Goal: Task Accomplishment & Management: Manage account settings

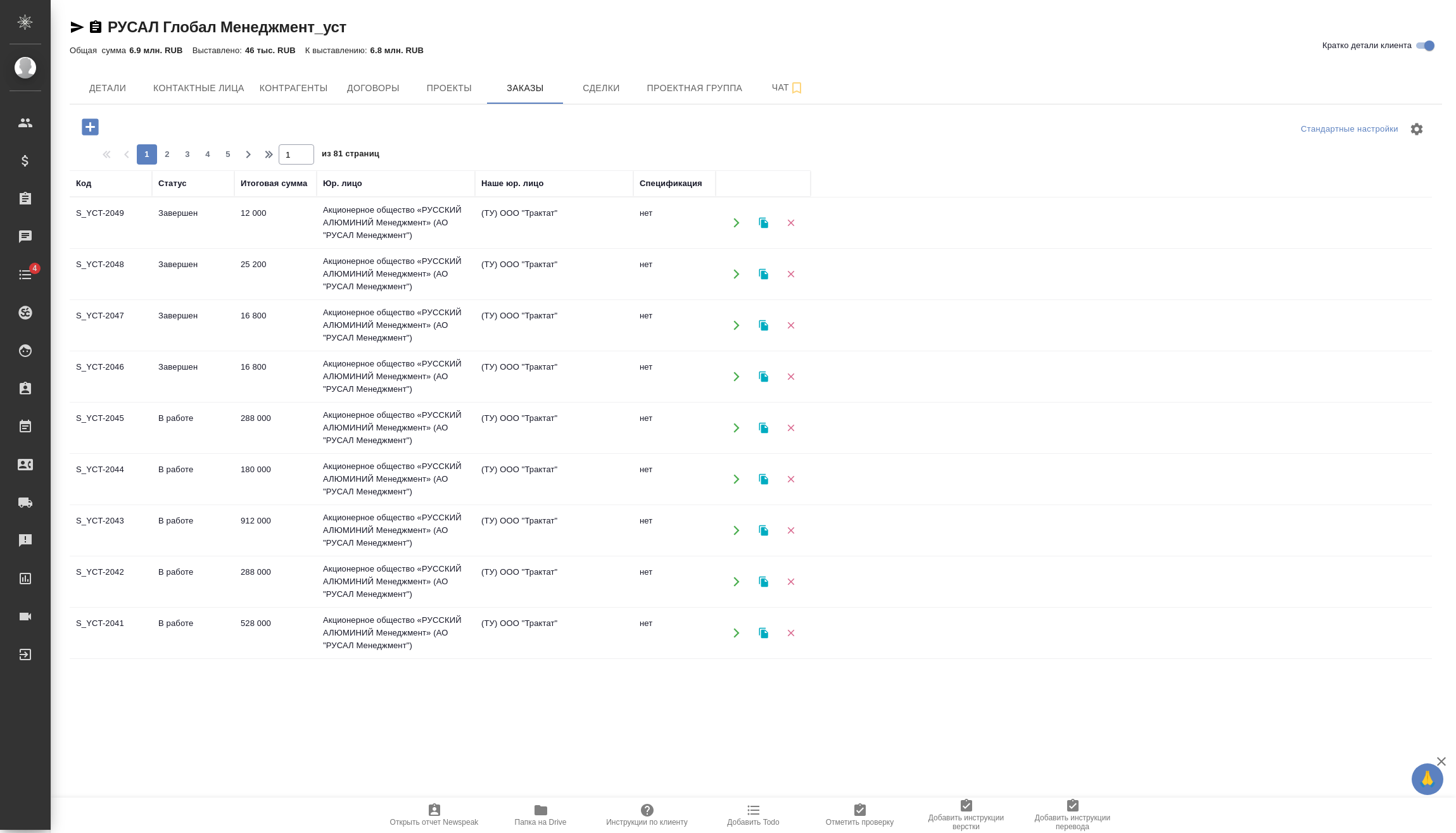
drag, startPoint x: 90, startPoint y: 121, endPoint x: 126, endPoint y: 156, distance: 50.2
click at [90, 121] on icon "button" at bounding box center [90, 127] width 16 height 16
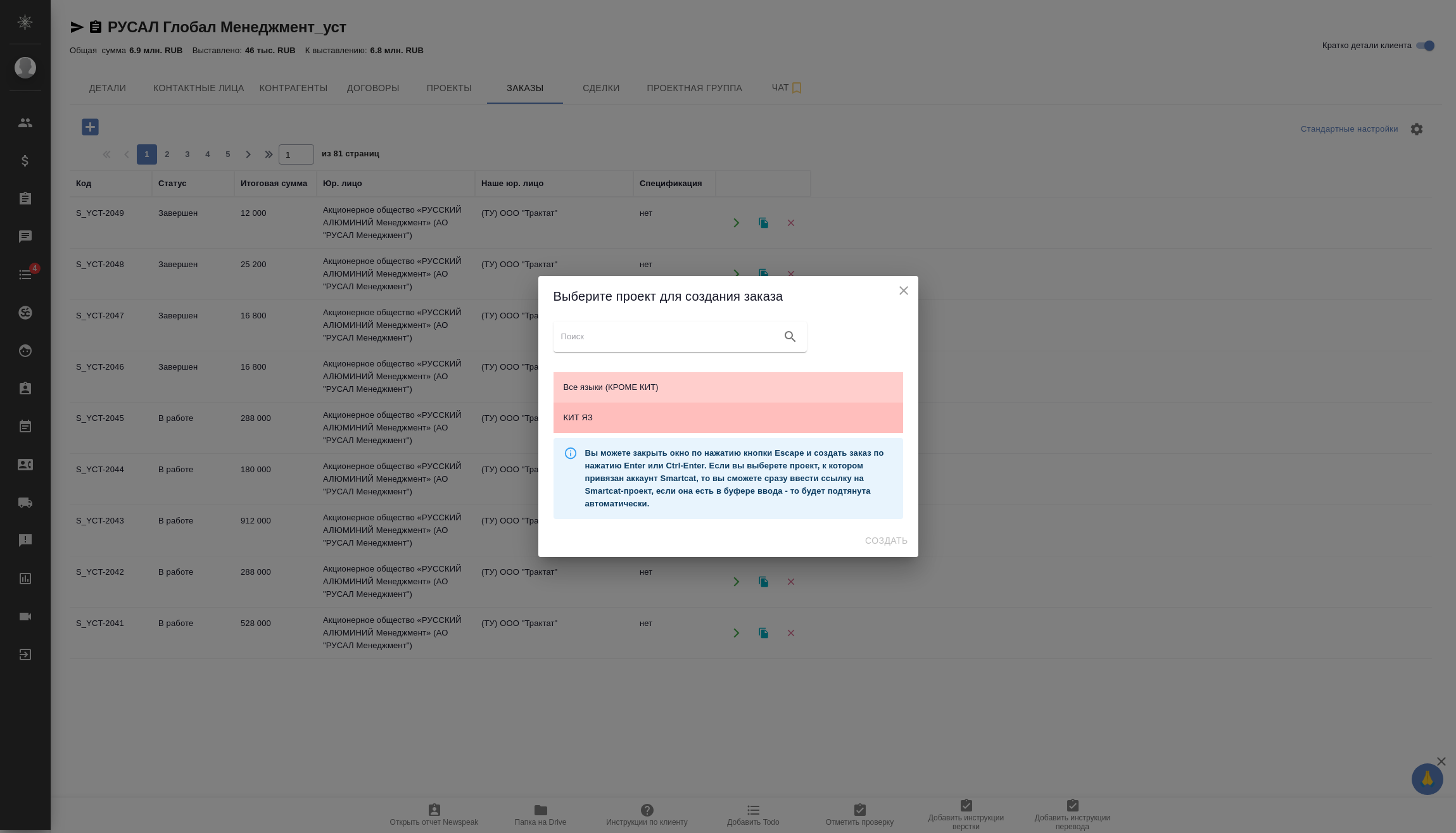
click at [651, 410] on div "КИТ ЯЗ" at bounding box center [728, 418] width 349 height 31
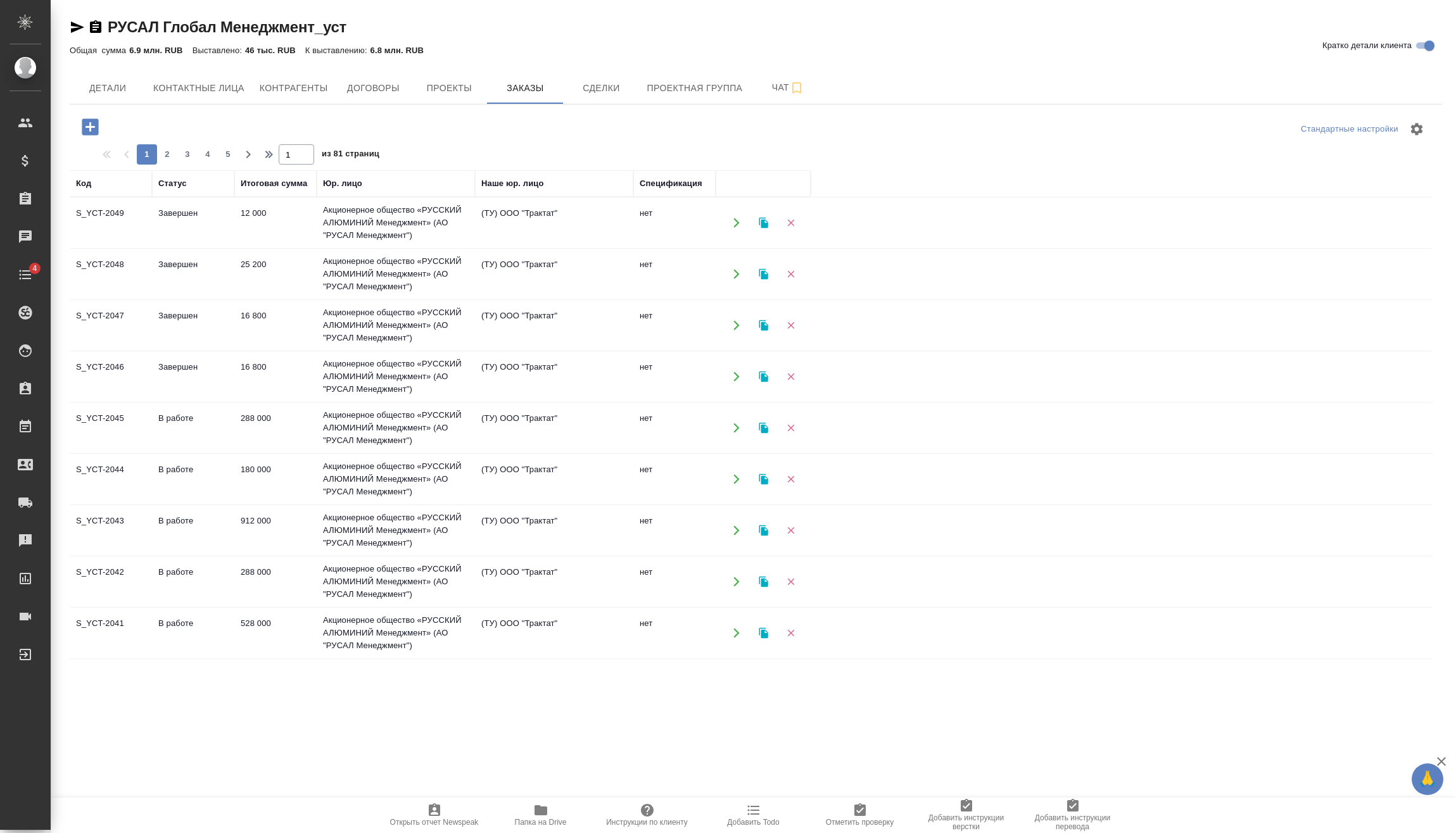
click at [895, 531] on button "Создать" at bounding box center [886, 541] width 52 height 24
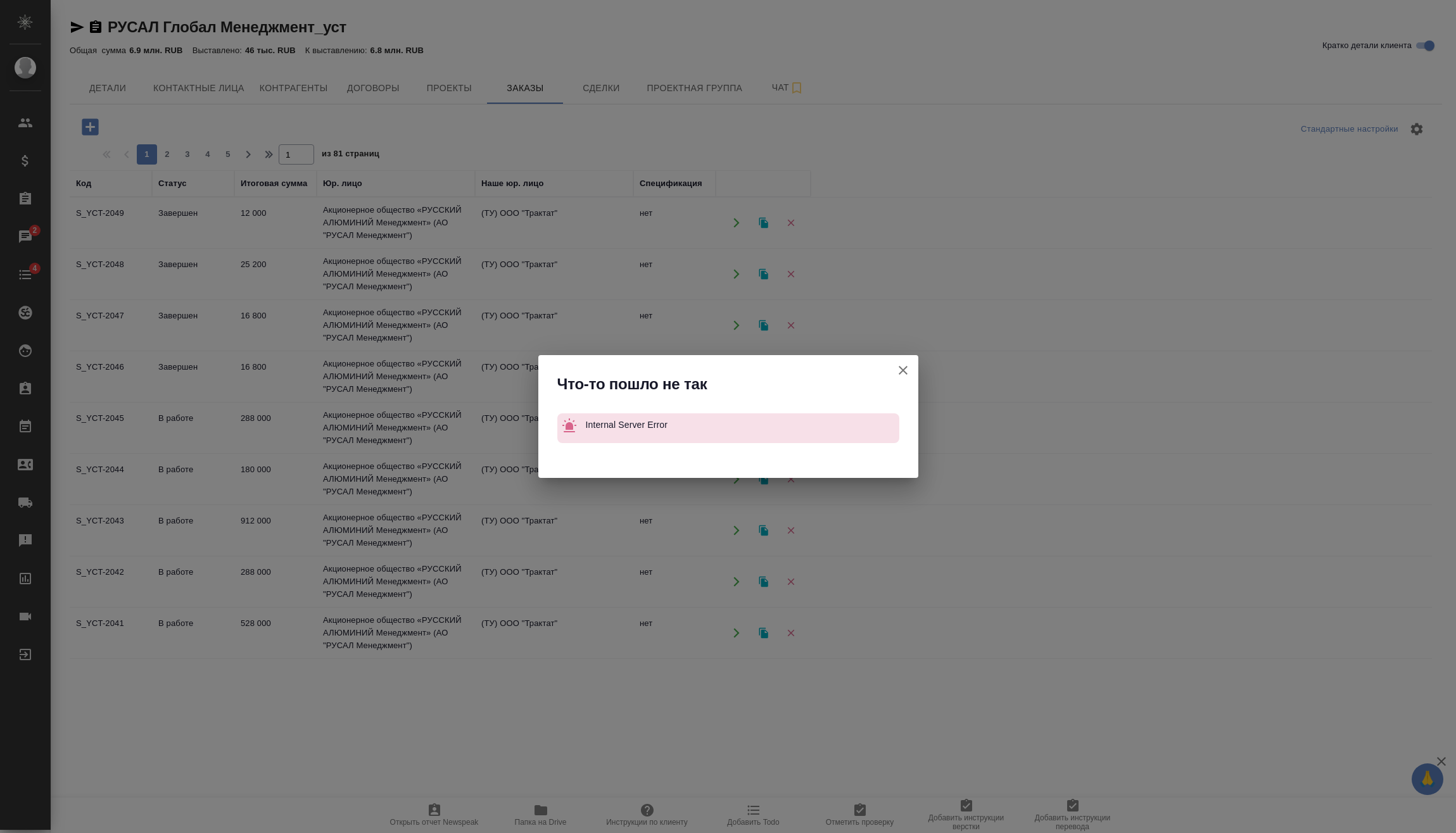
click at [897, 368] on icon "button" at bounding box center [902, 370] width 15 height 15
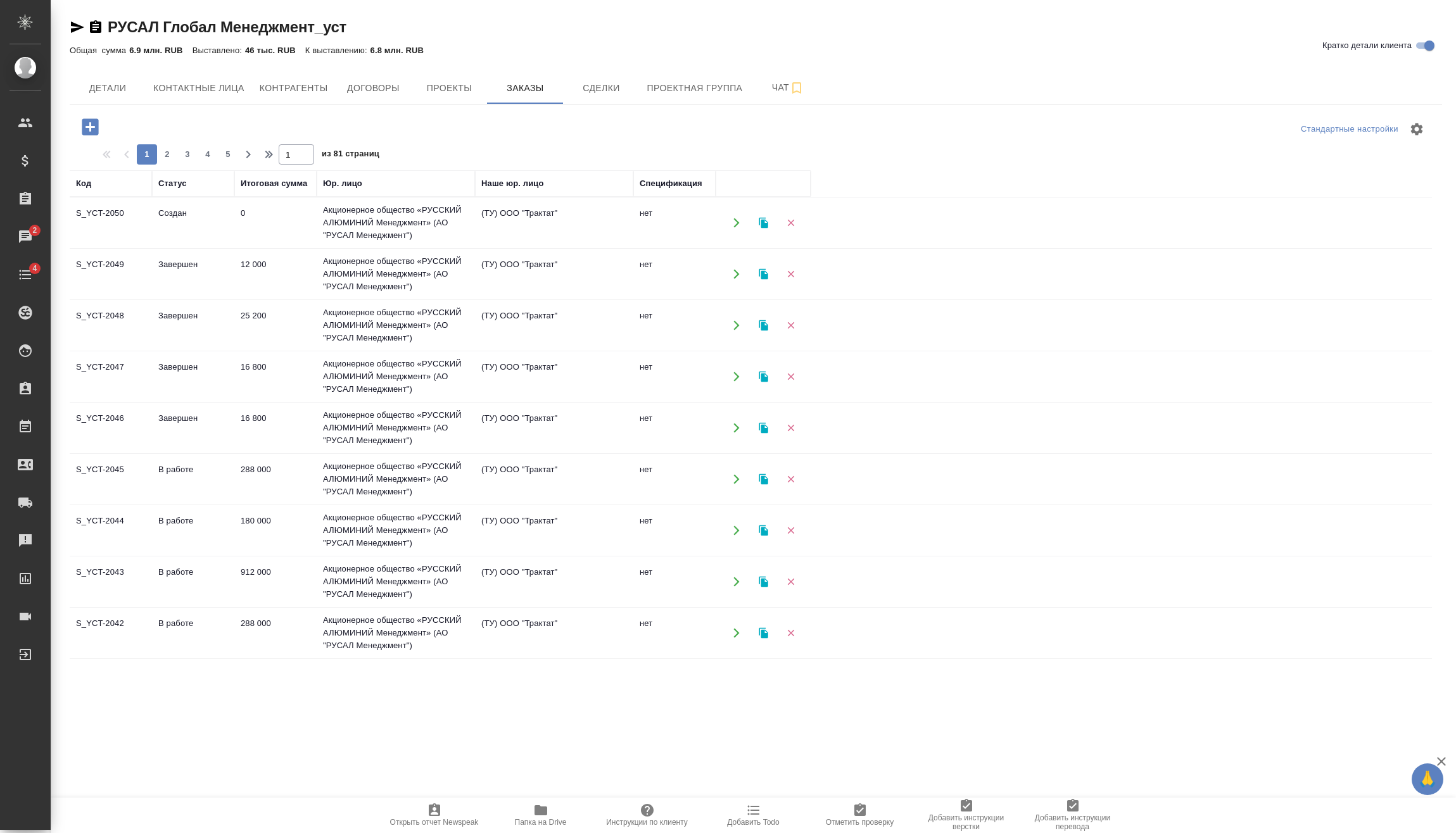
click at [1013, 92] on div "Детали Контактные лица Контрагенты Договоры Проекты Заказы Сделки Проектная гру…" at bounding box center [756, 88] width 1372 height 32
click at [410, 216] on td "Акционерное общество «РУССКИЙ АЛЮМИНИЙ Менеджмент» (АО "РУСАЛ Менеджмент")" at bounding box center [395, 222] width 158 height 51
click at [412, 216] on td "Акционерное общество «РУССКИЙ АЛЮМИНИЙ Менеджмент» (АО "РУСАЛ Менеджмент")" at bounding box center [395, 222] width 158 height 51
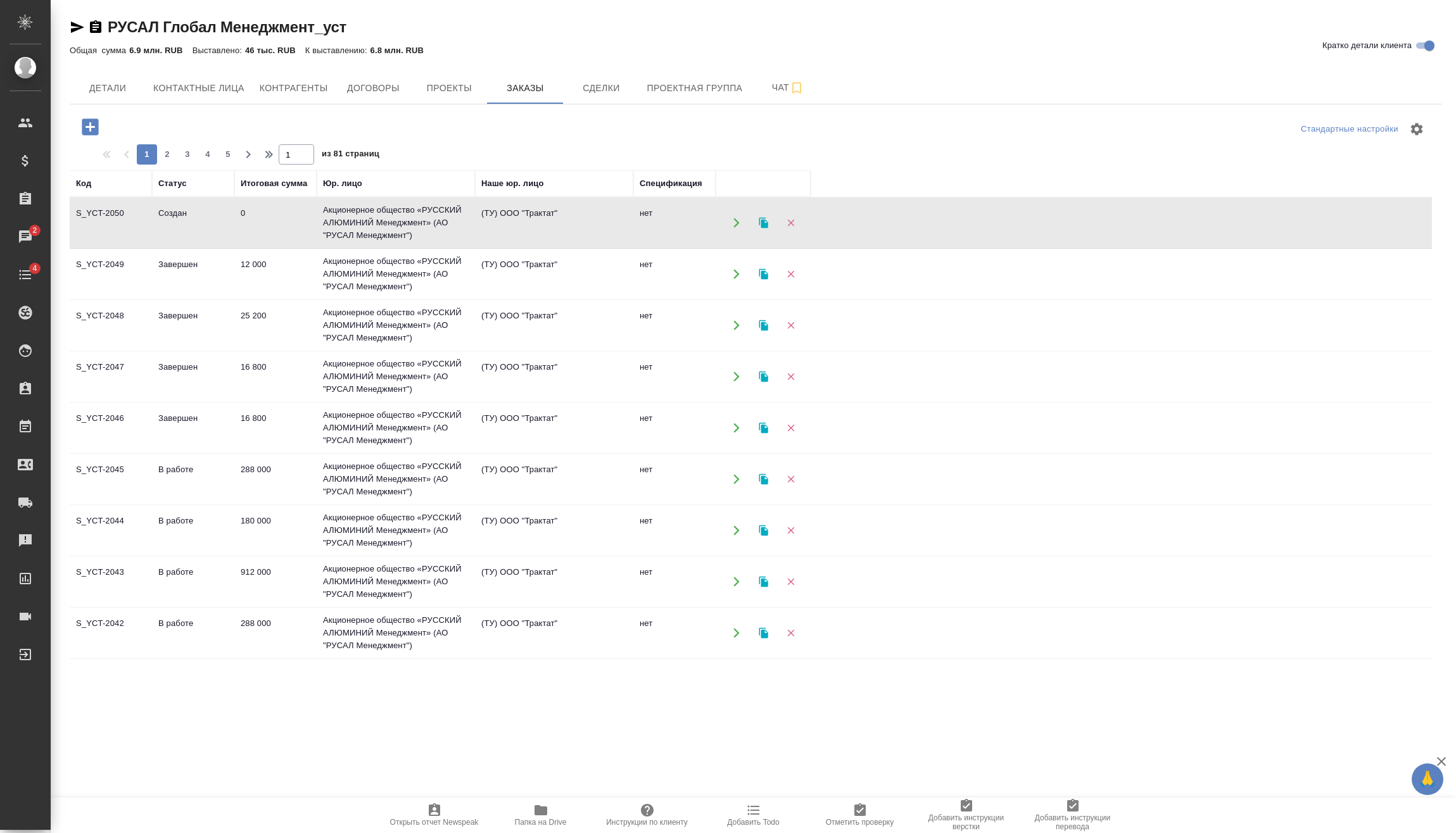
click at [243, 219] on td "0" at bounding box center [275, 222] width 82 height 44
click at [100, 130] on icon "button" at bounding box center [90, 127] width 22 height 22
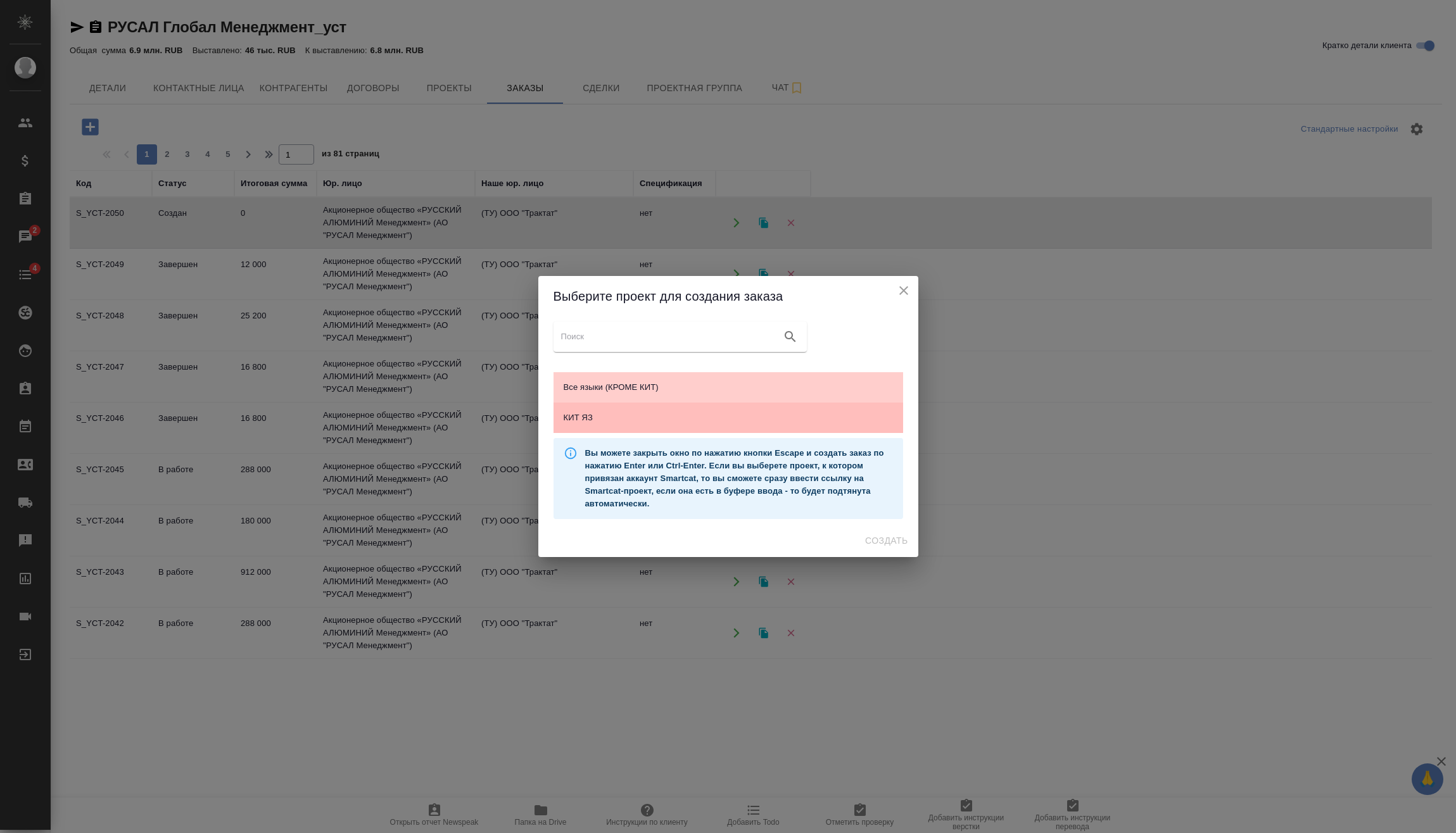
click at [802, 423] on span "КИТ ЯЗ" at bounding box center [728, 418] width 329 height 13
click at [909, 537] on button "Создать" at bounding box center [886, 541] width 52 height 24
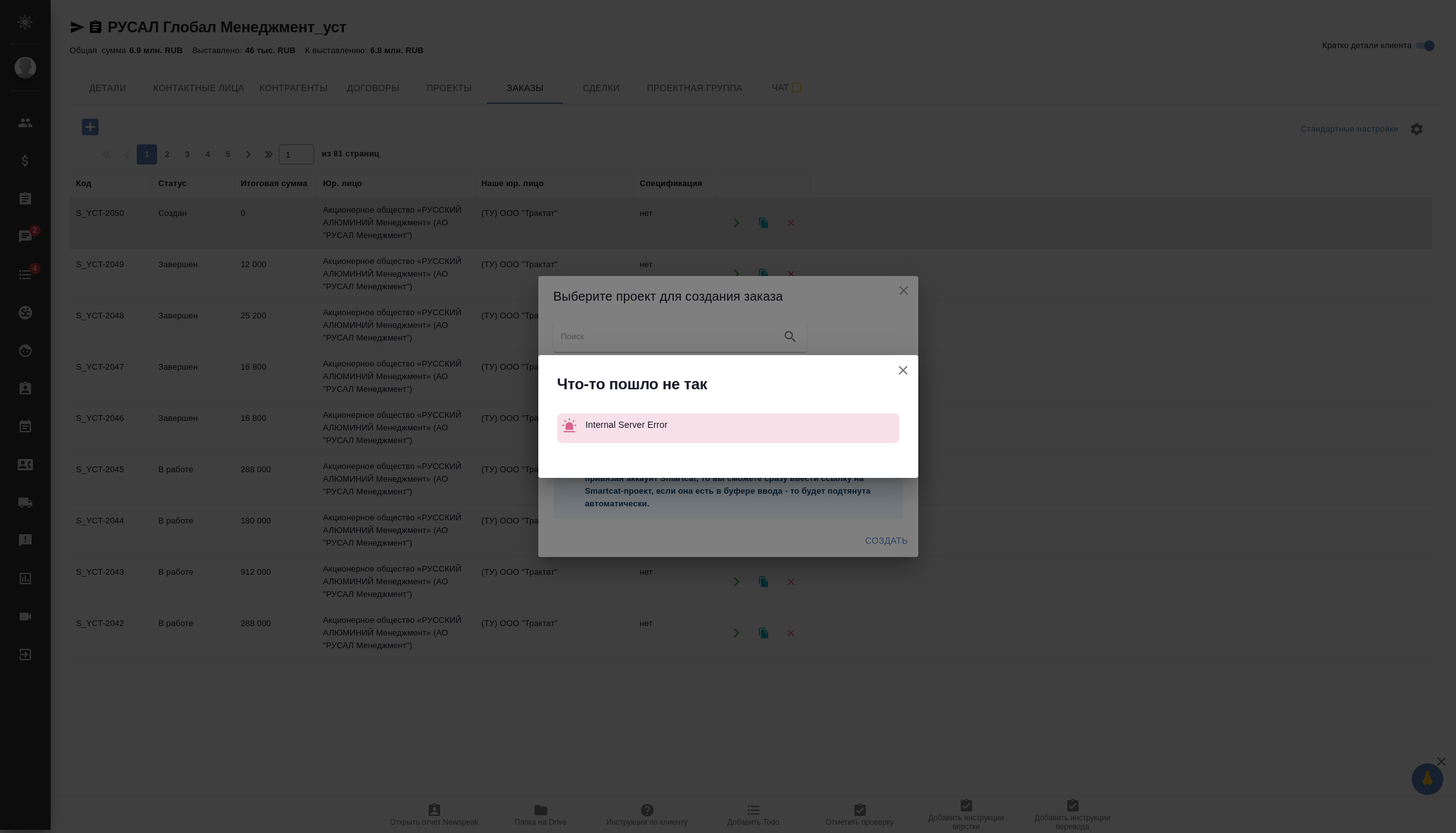
click at [902, 370] on icon "button" at bounding box center [903, 370] width 9 height 9
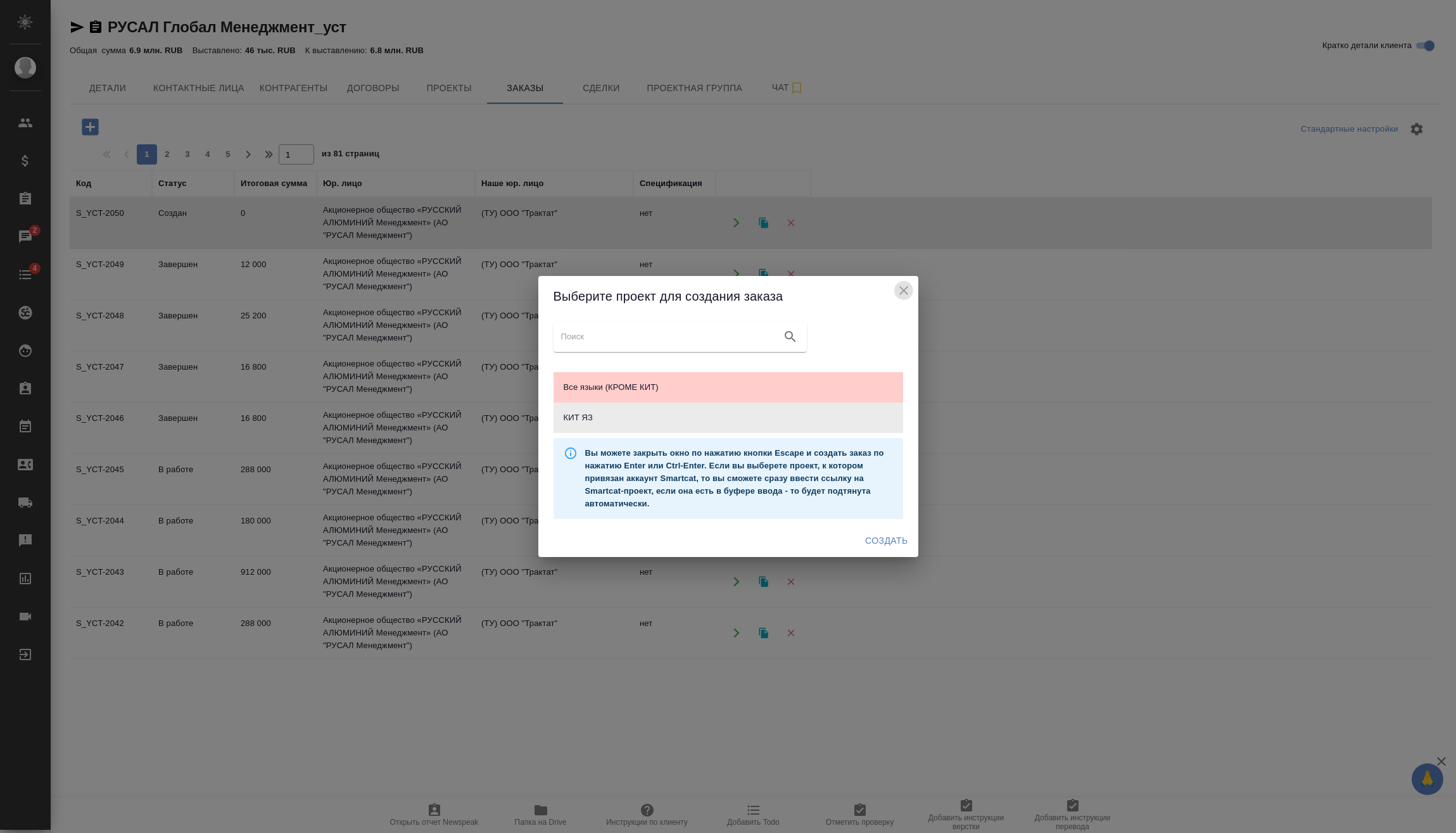
click at [900, 297] on icon "close" at bounding box center [903, 290] width 15 height 15
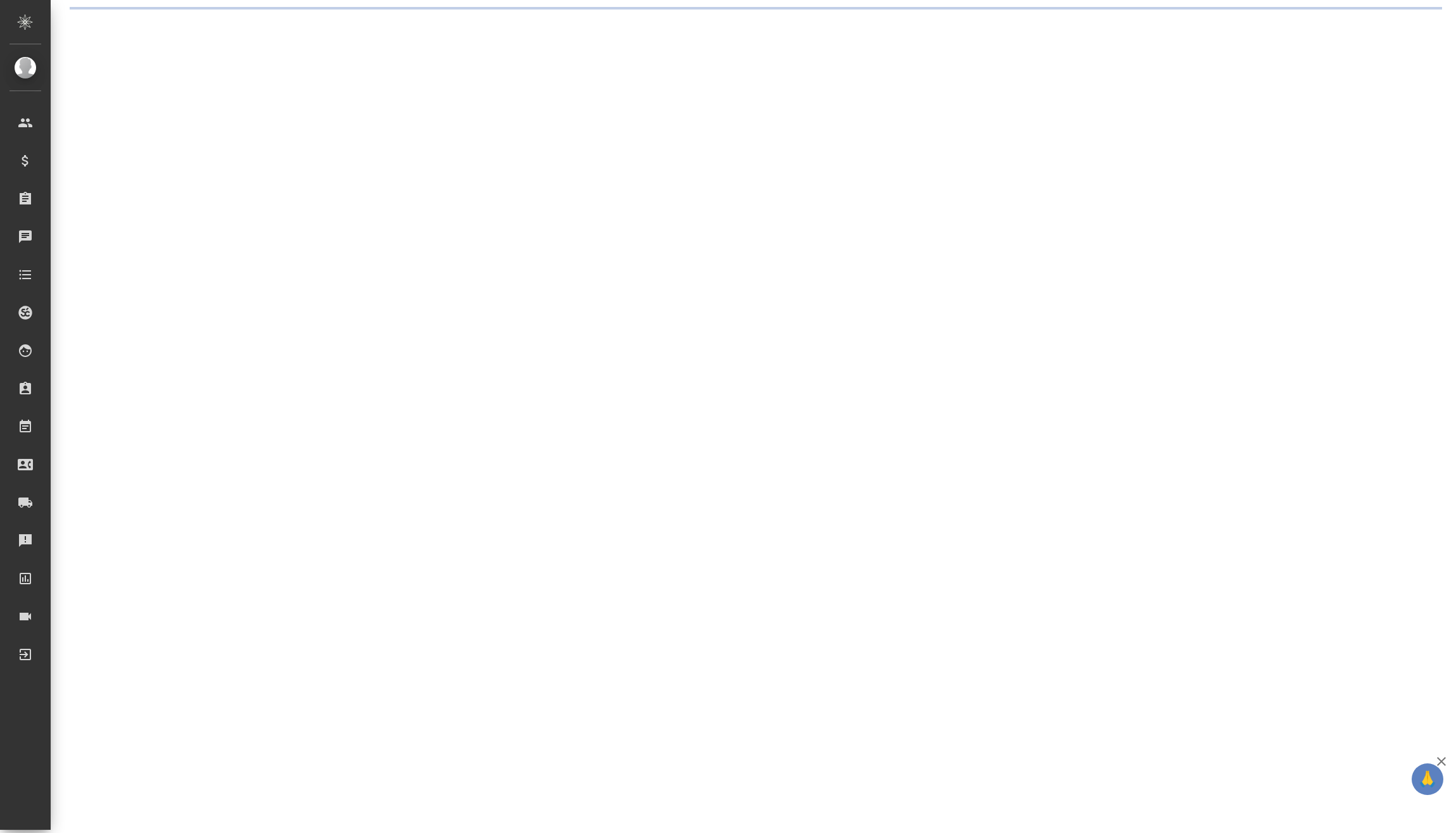
select select "RU"
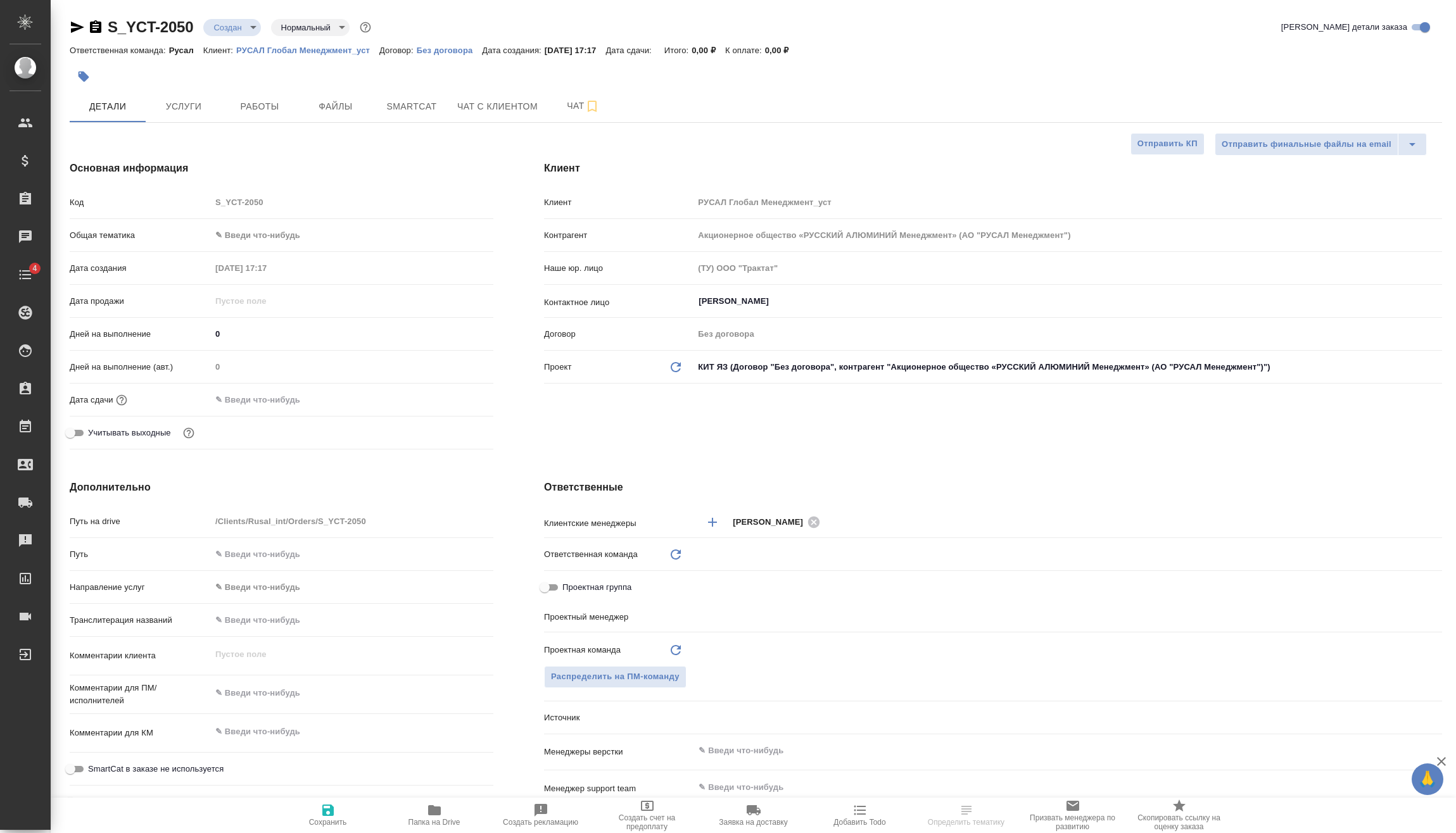
type textarea "x"
type input "Русал"
type input "Васильев Евгений"
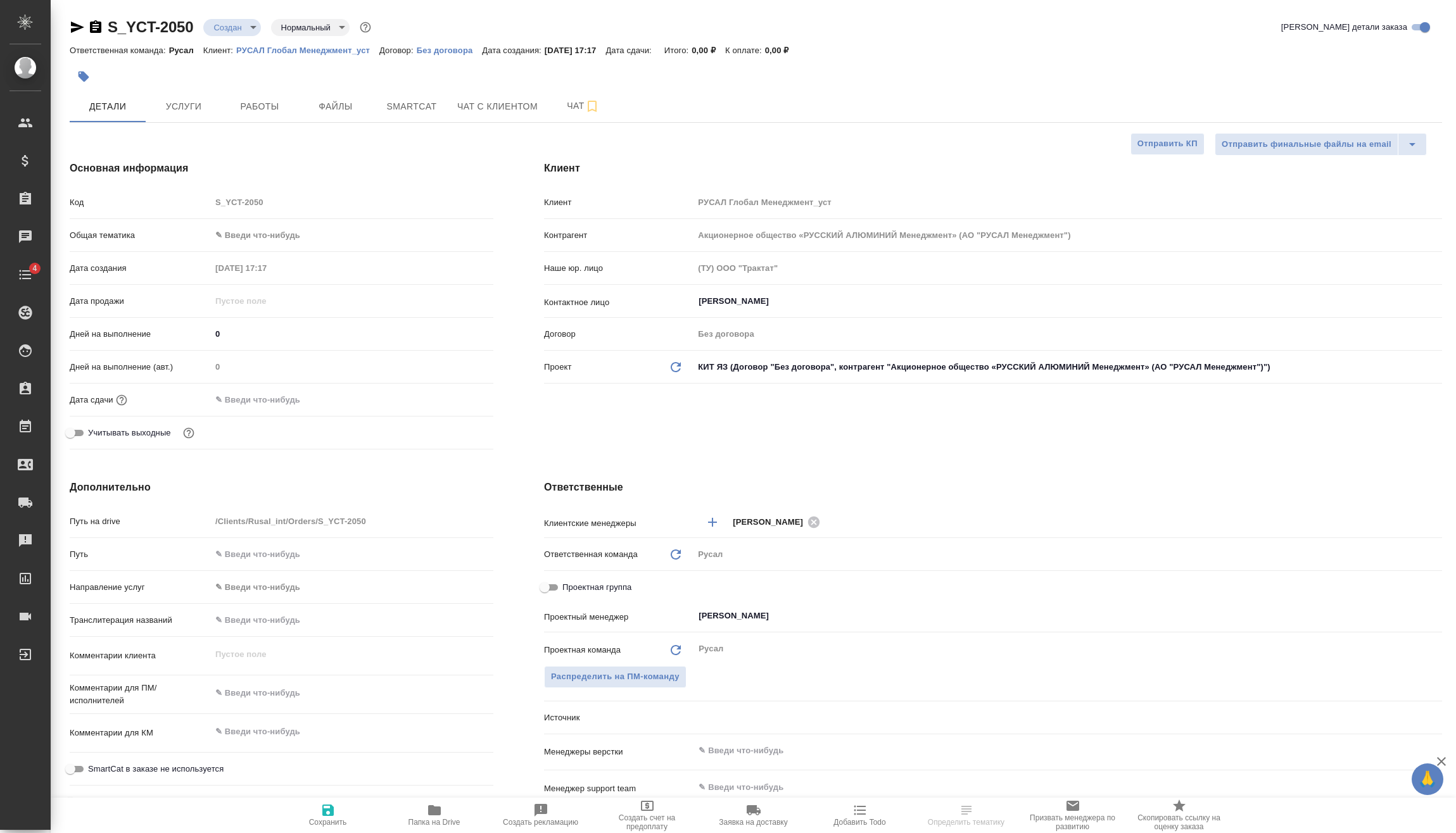
click at [233, 33] on body "🙏 .cls-1 fill:#fff; AWATERA Vasilev Evgeniy Клиенты Спецификации Заказы Чаты 4 …" at bounding box center [728, 416] width 1456 height 833
type textarea "x"
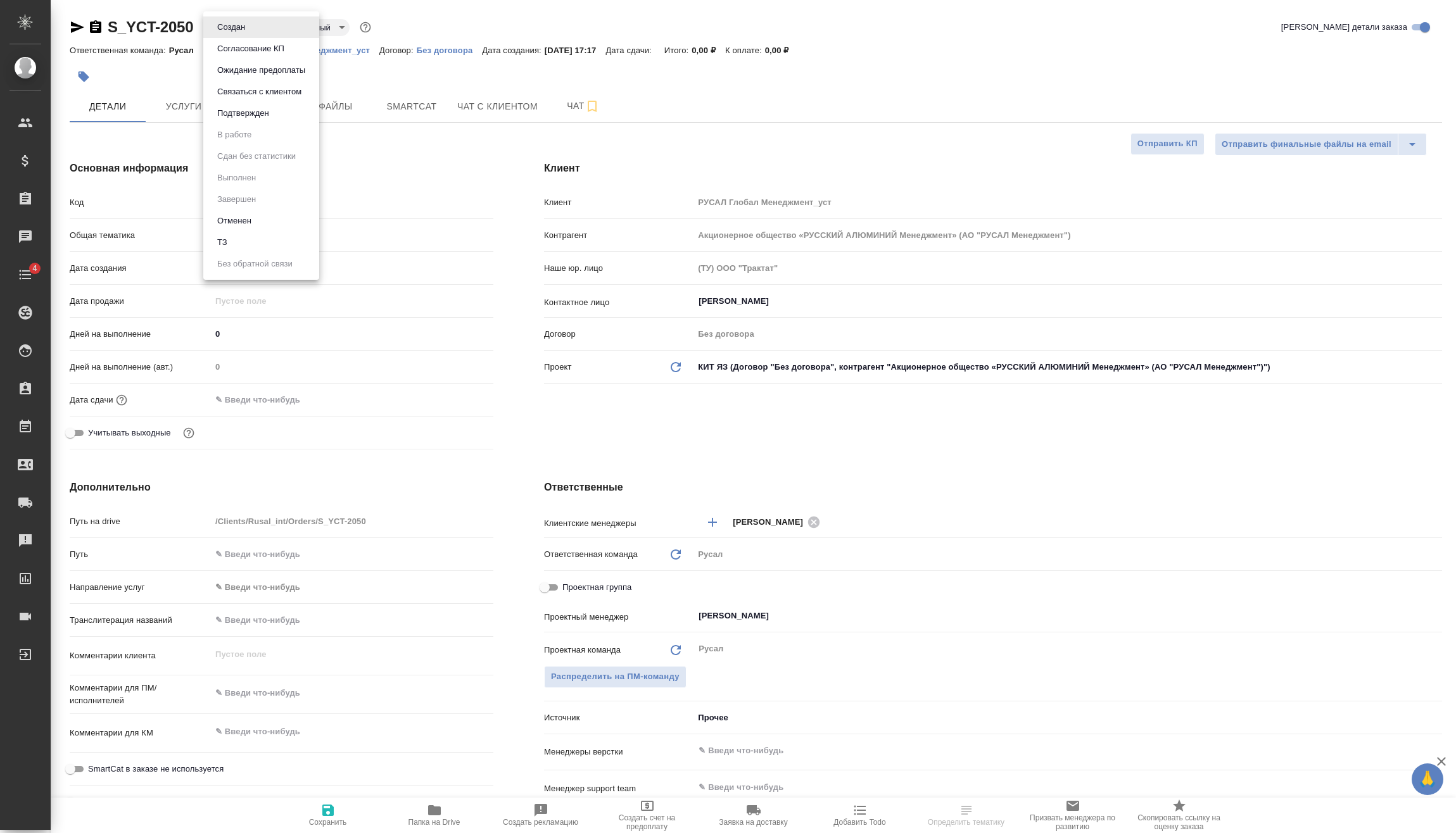
type textarea "x"
click at [255, 116] on button "Подтвержден" at bounding box center [243, 113] width 60 height 14
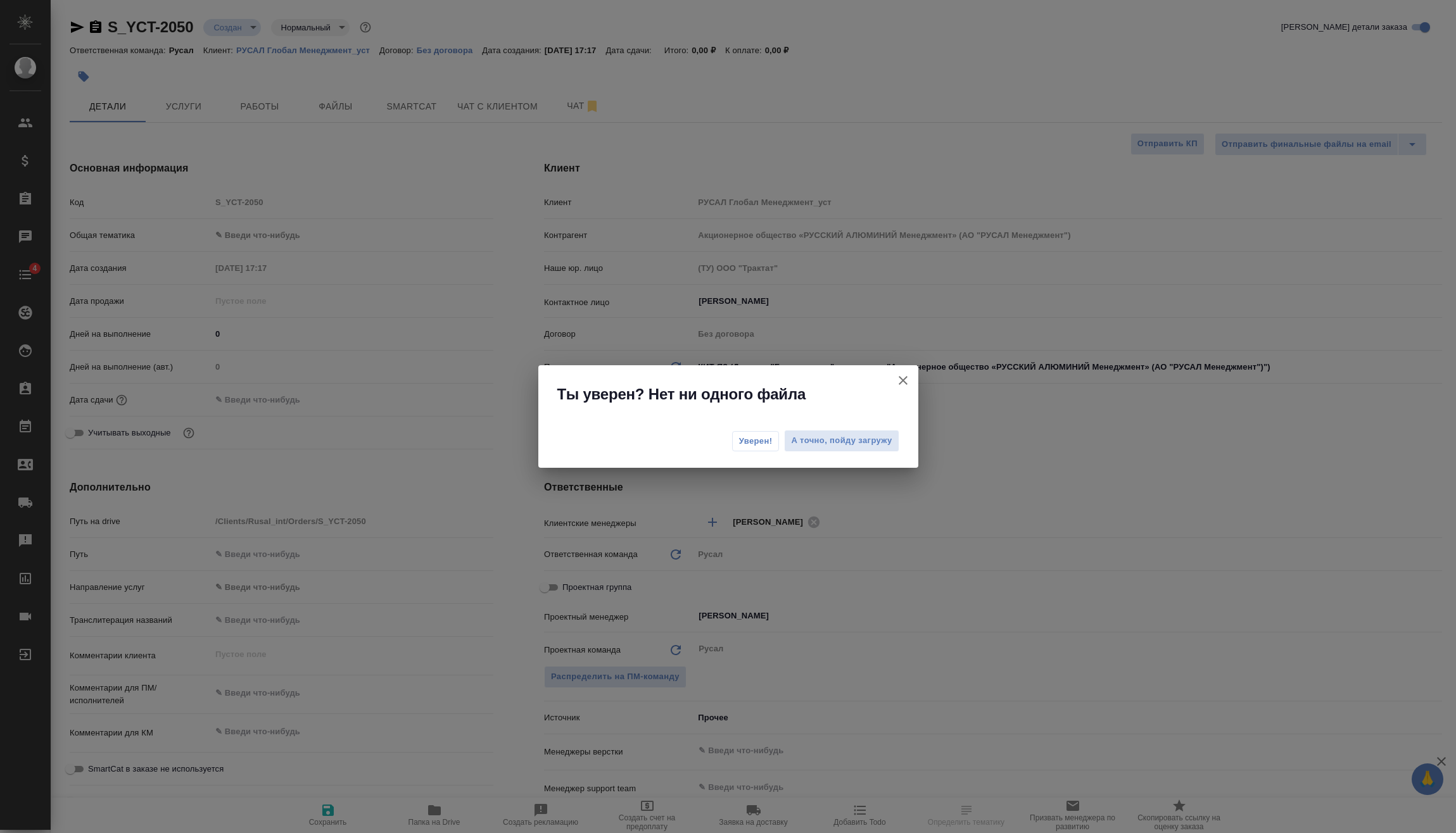
click at [760, 441] on span "Уверен!" at bounding box center [756, 441] width 33 height 13
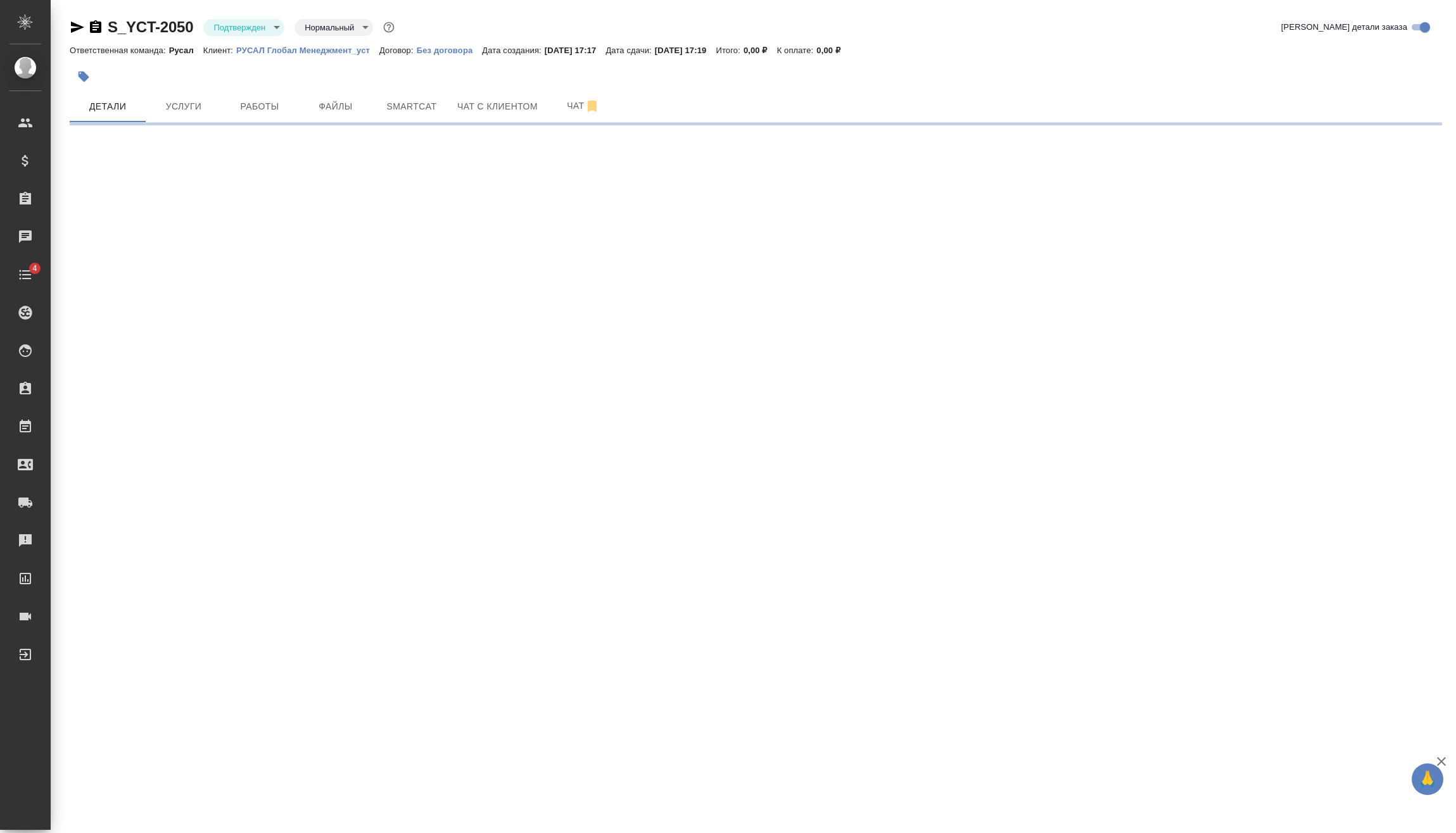
select select "RU"
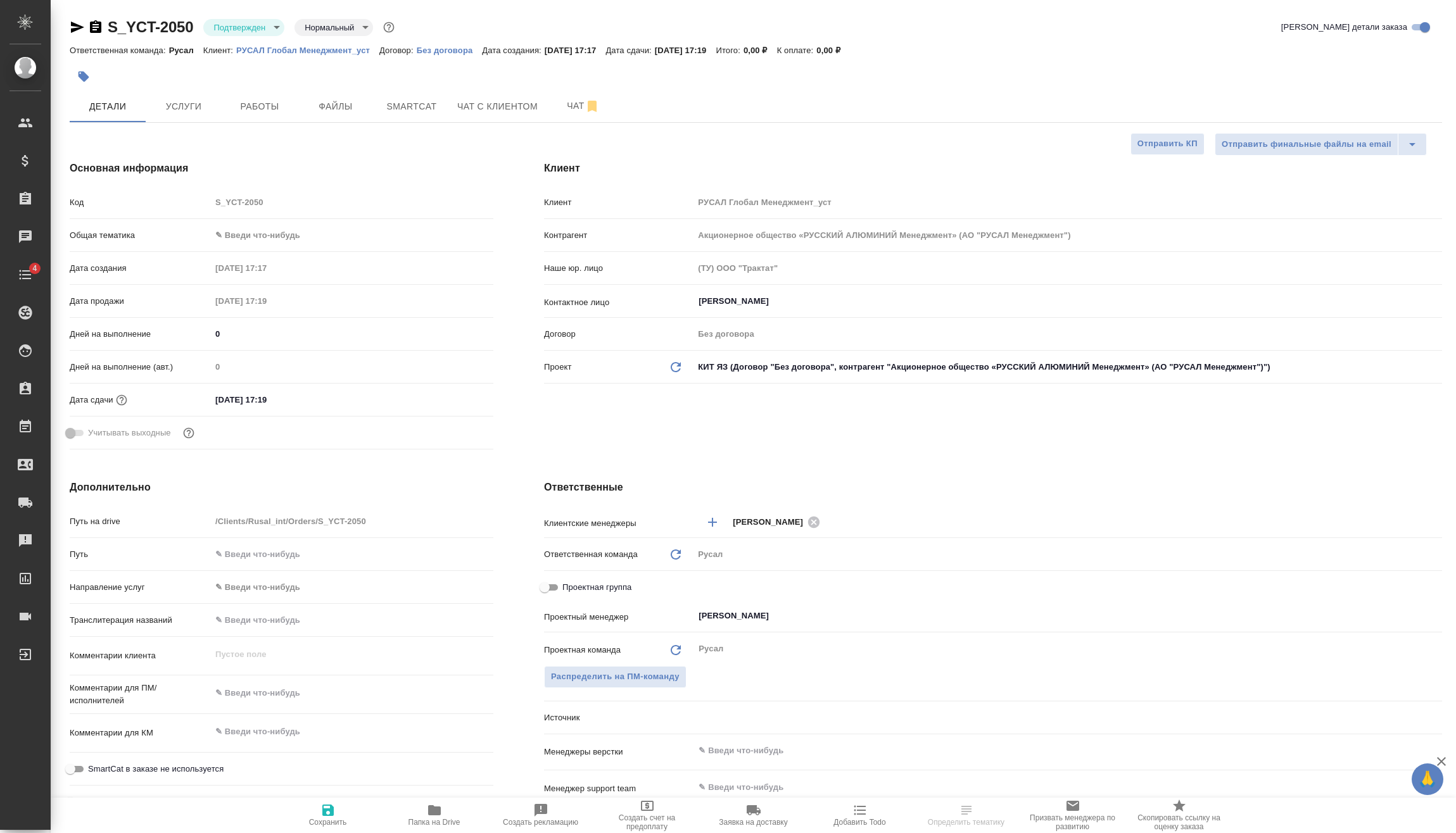
type textarea "x"
click at [280, 229] on body "🙏 .cls-1 fill:#fff; AWATERA Vasilev Evgeniy Клиенты Спецификации Заказы Чаты 4 …" at bounding box center [728, 416] width 1456 height 833
click at [301, 331] on li "Техника" at bounding box center [352, 336] width 282 height 20
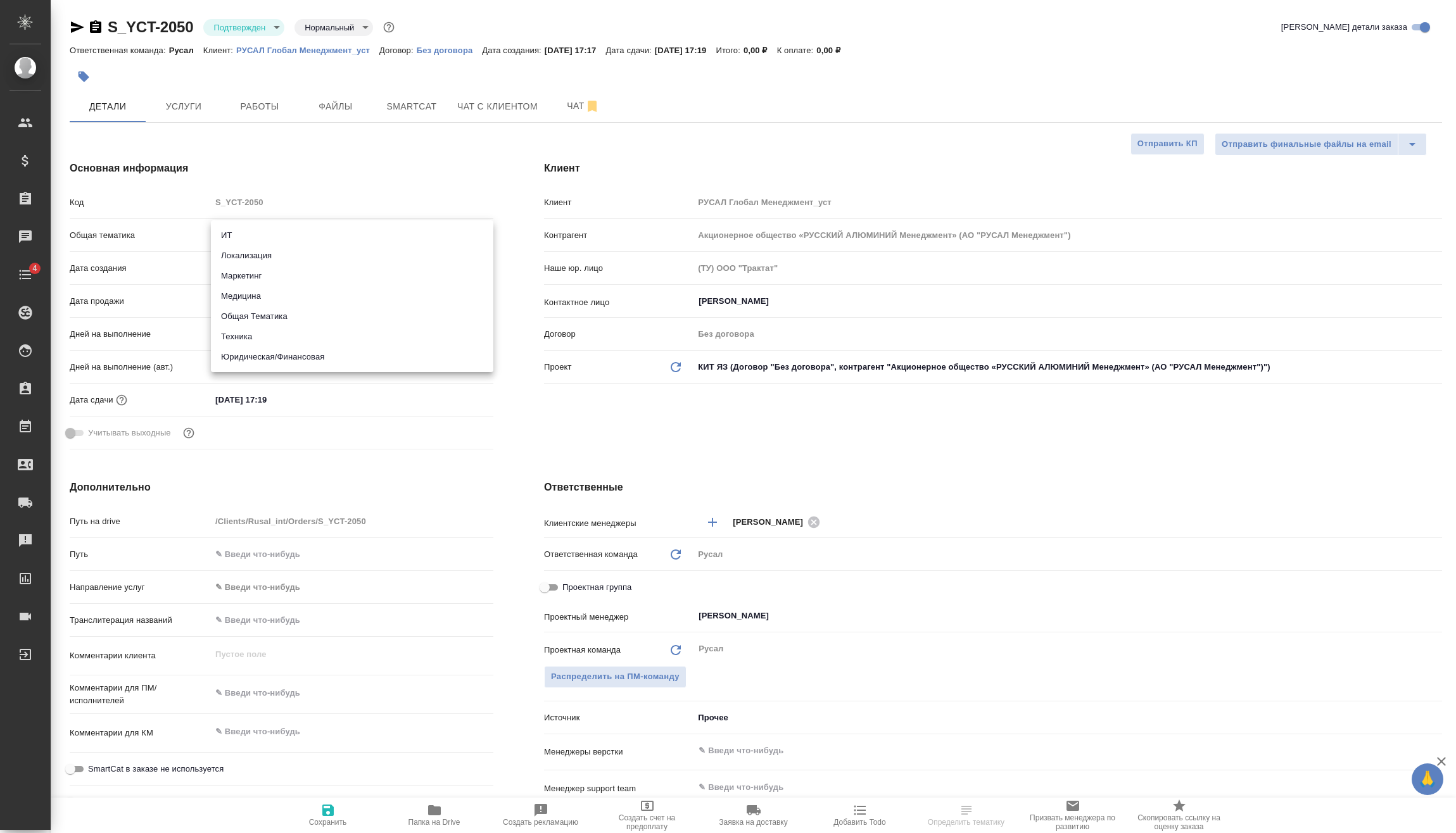
type input "tech"
type textarea "x"
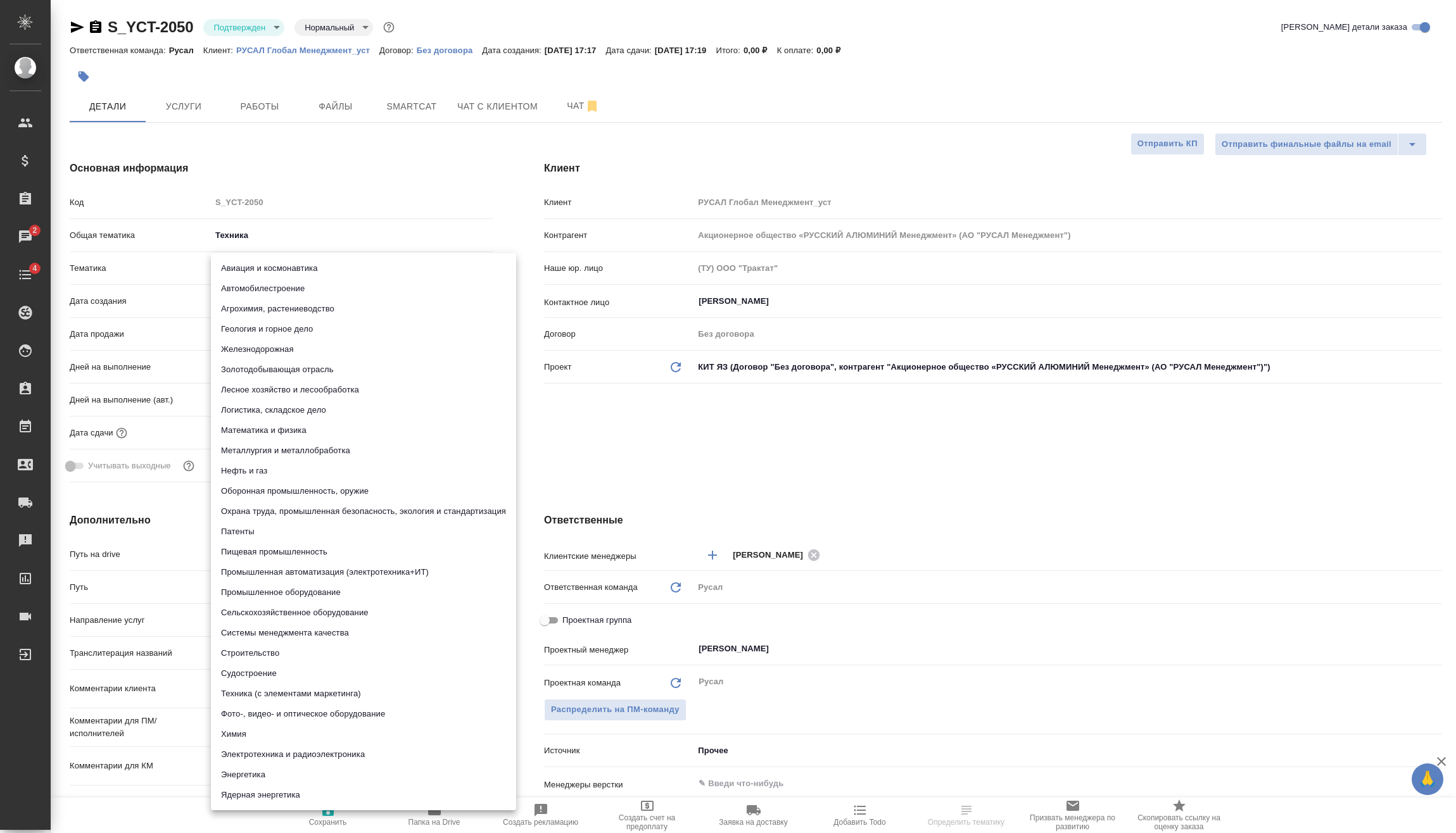
click at [274, 268] on body "🙏 .cls-1 fill:#fff; AWATERA Vasilev Evgeniy Клиенты Спецификации Заказы 2 Чаты …" at bounding box center [728, 416] width 1456 height 833
click at [249, 447] on li "Металлургия и металлобработка" at bounding box center [363, 450] width 305 height 20
type textarea "x"
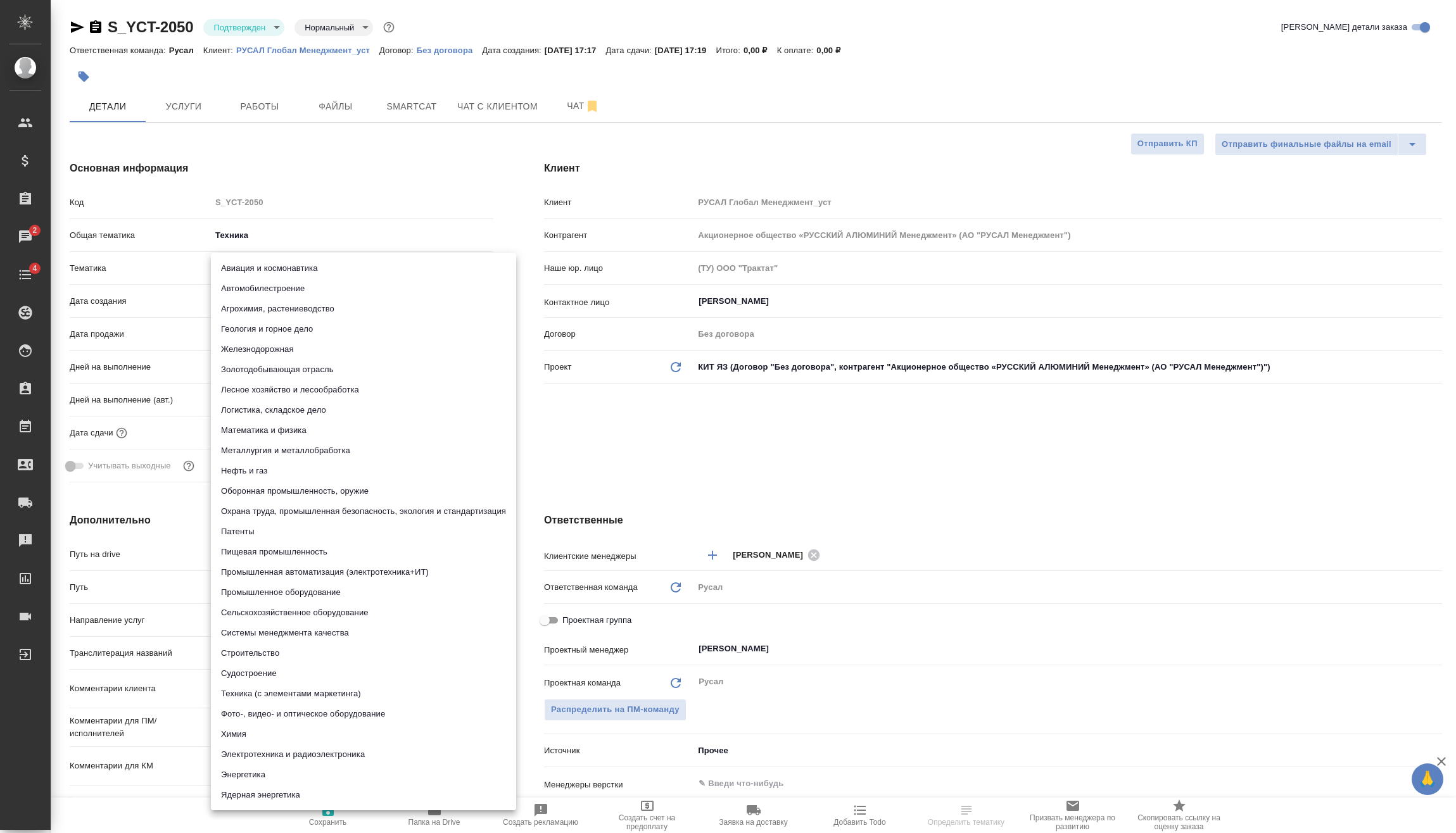
type input "60014e23f7d9dc5f480a3cf8"
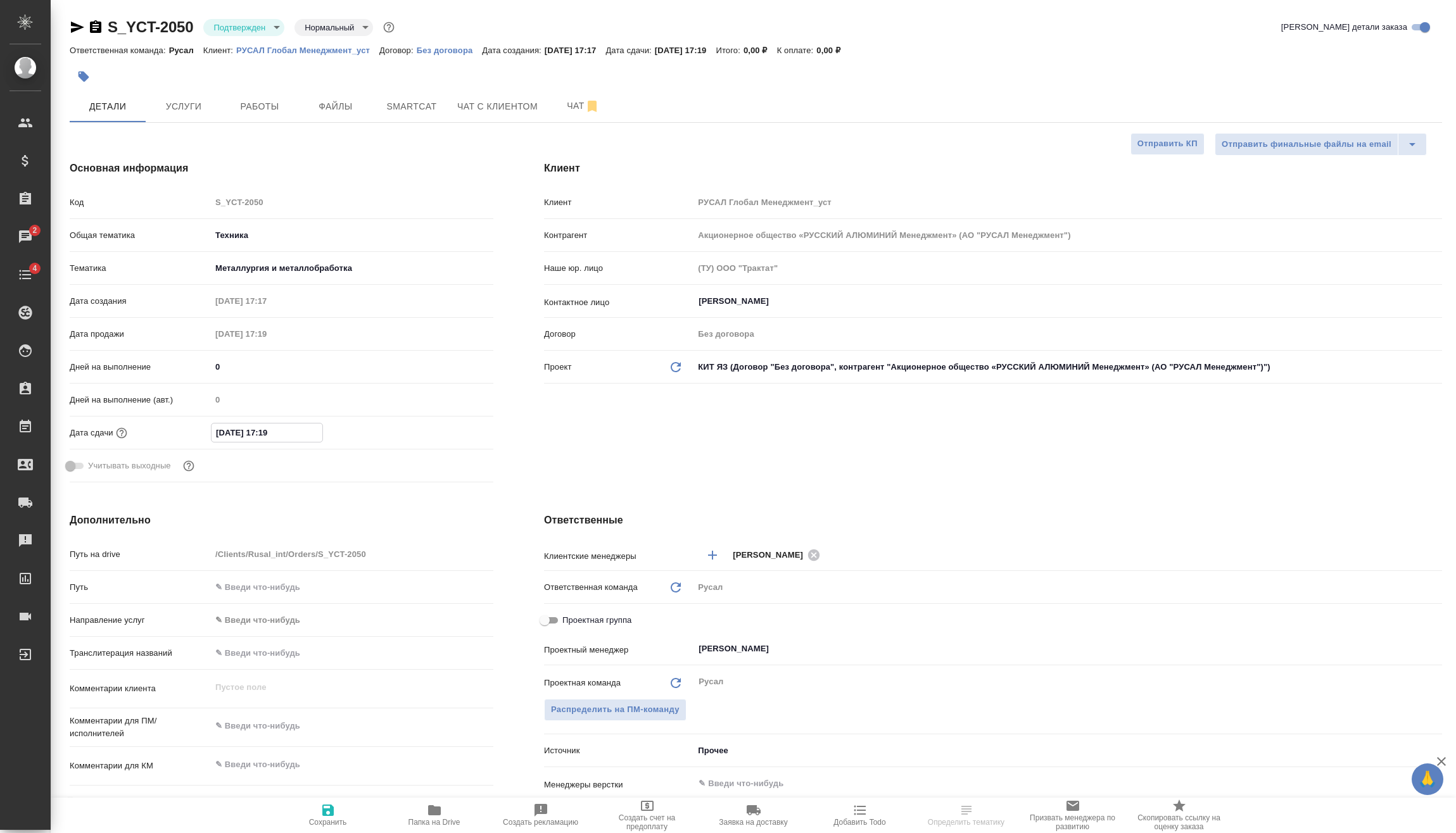
click at [282, 431] on input "25.09.2025 17:19" at bounding box center [267, 432] width 110 height 18
click at [451, 437] on icon "button" at bounding box center [456, 431] width 15 height 15
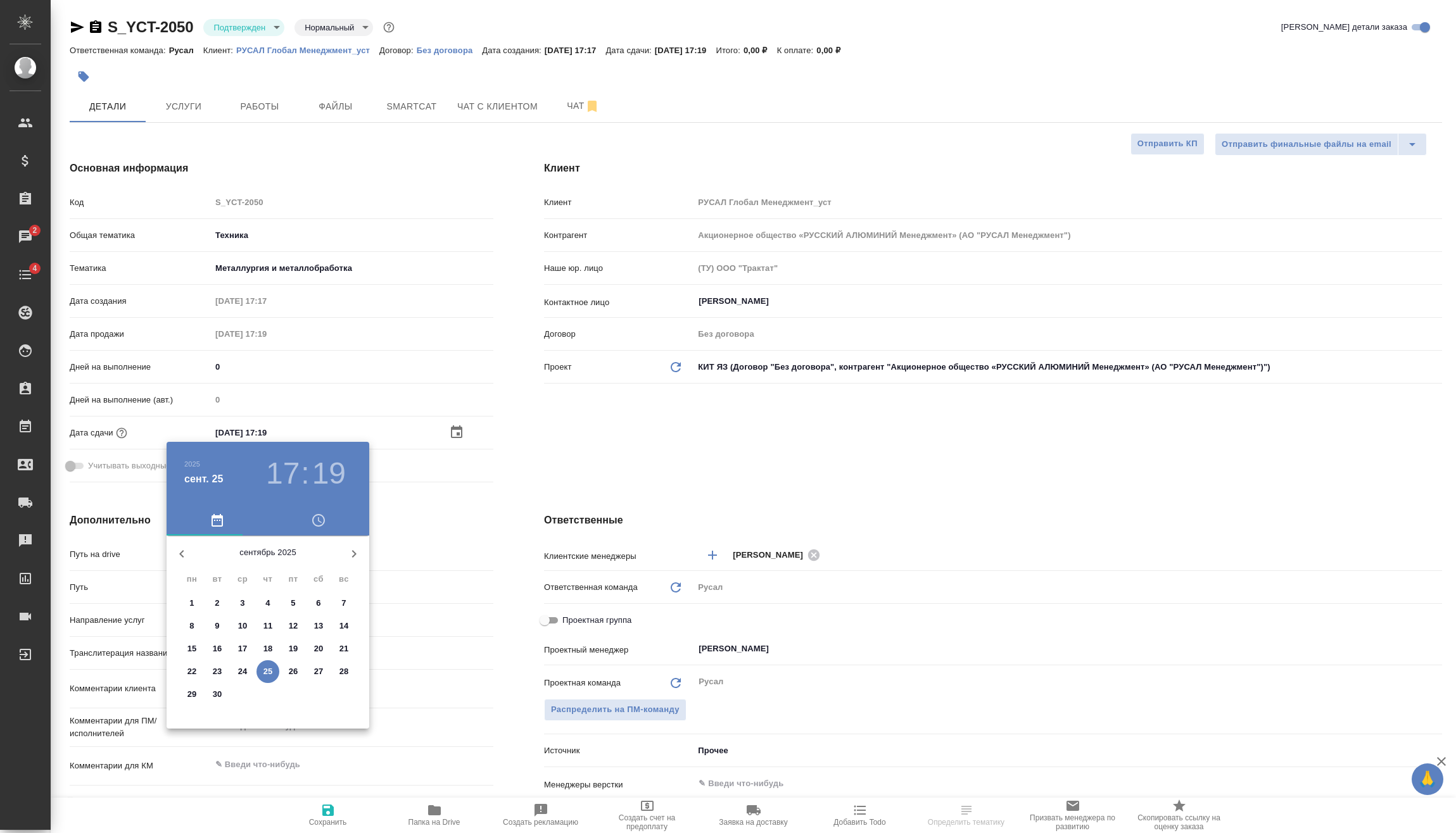
click at [290, 474] on h3 "17" at bounding box center [282, 473] width 33 height 35
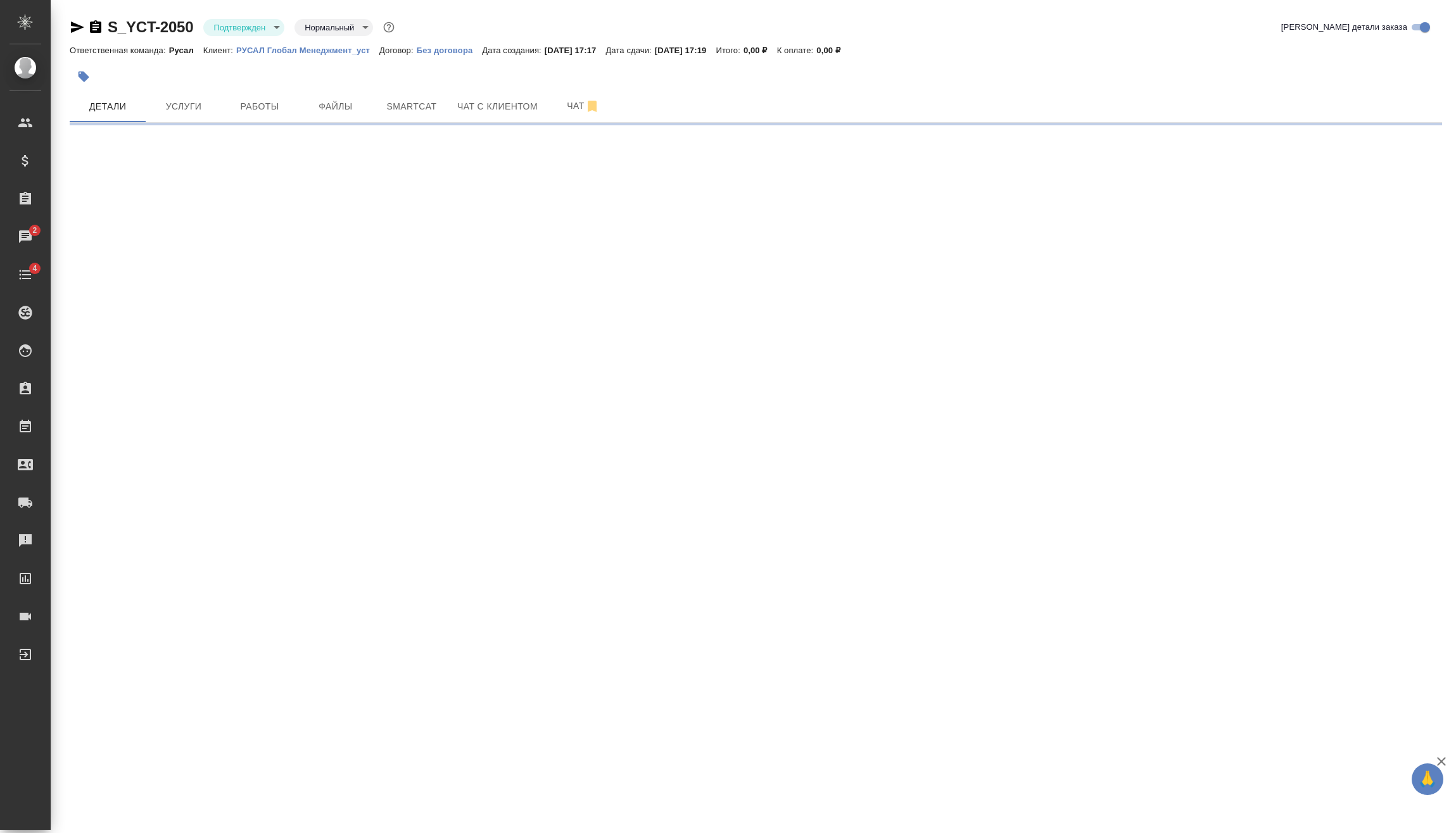
select select "RU"
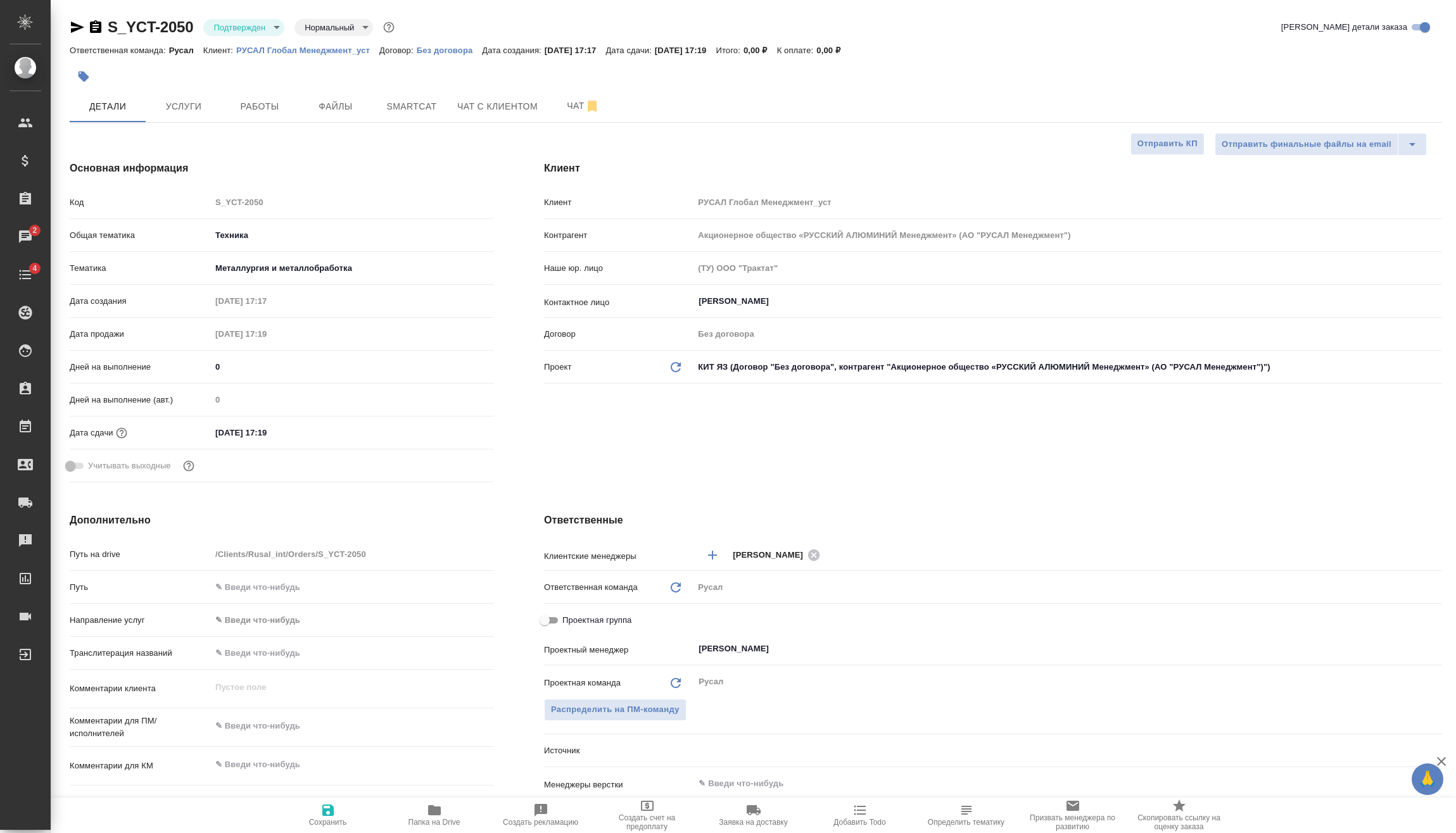
type textarea "x"
click at [290, 450] on div "Дата сдачи 25.09.2025 17:19" at bounding box center [281, 438] width 423 height 33
click at [290, 436] on input "25.09.2025 17:19" at bounding box center [266, 432] width 110 height 18
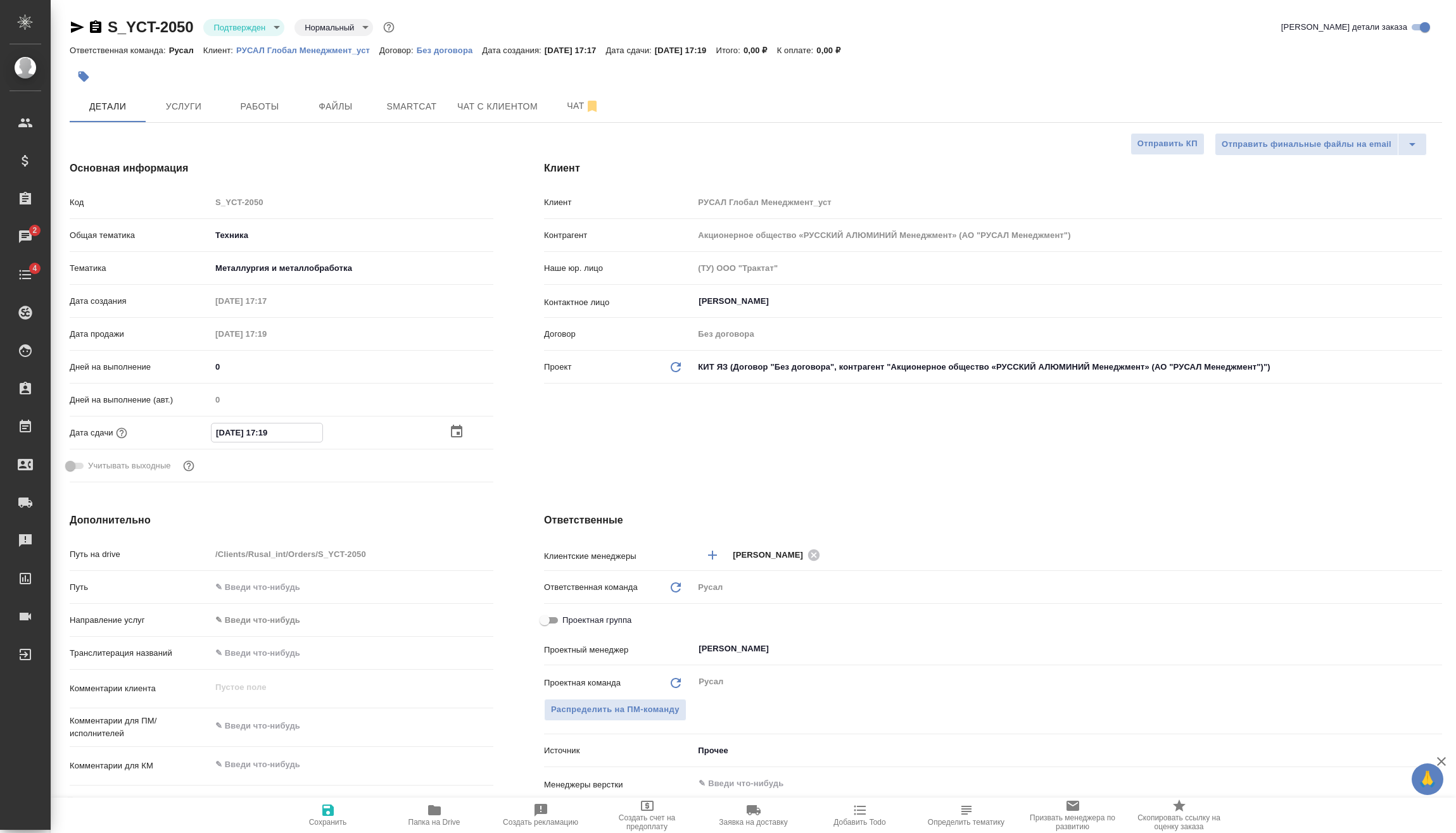
click at [452, 431] on icon "button" at bounding box center [456, 431] width 15 height 15
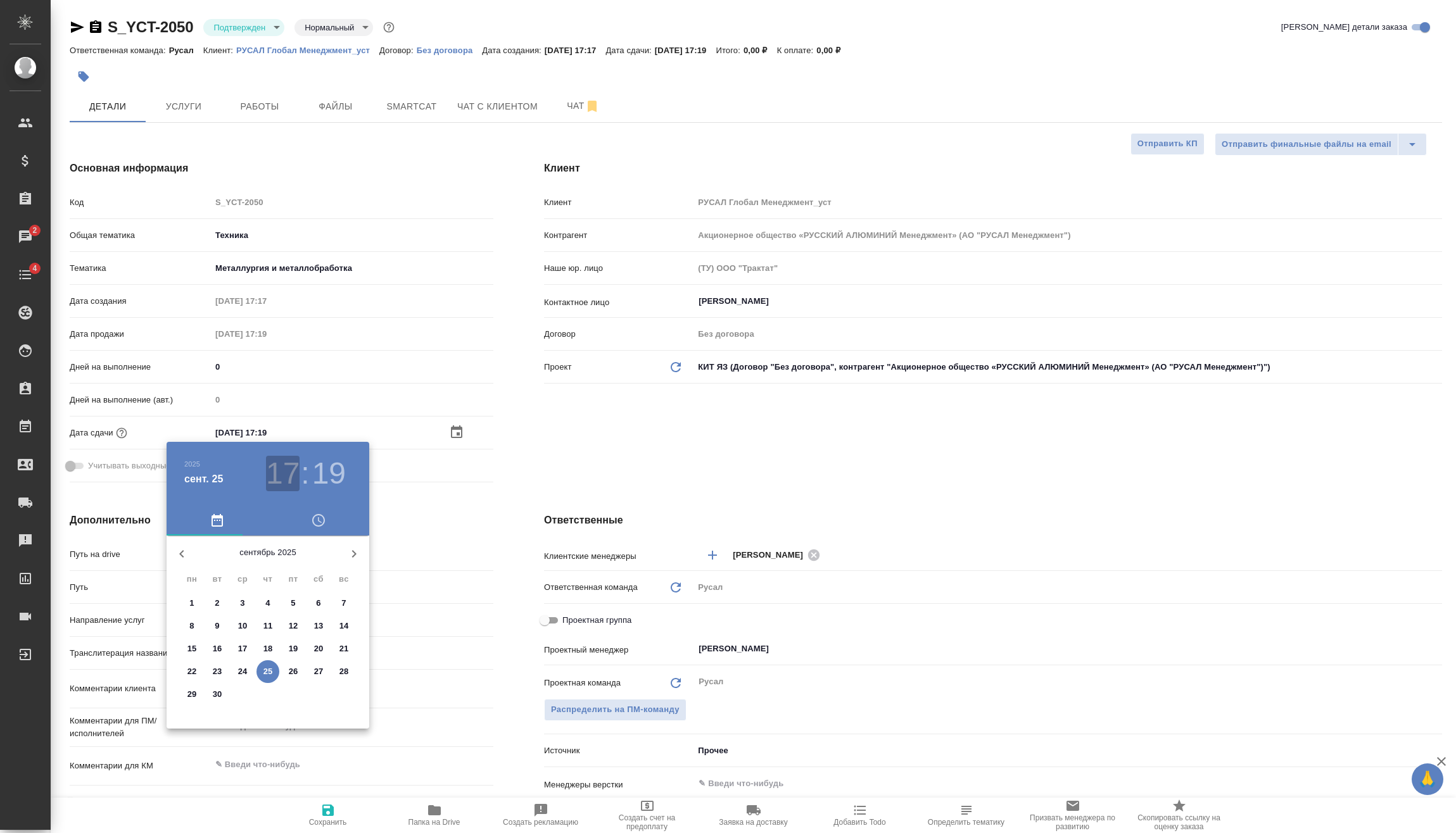
click at [294, 459] on h3 "17" at bounding box center [282, 473] width 33 height 35
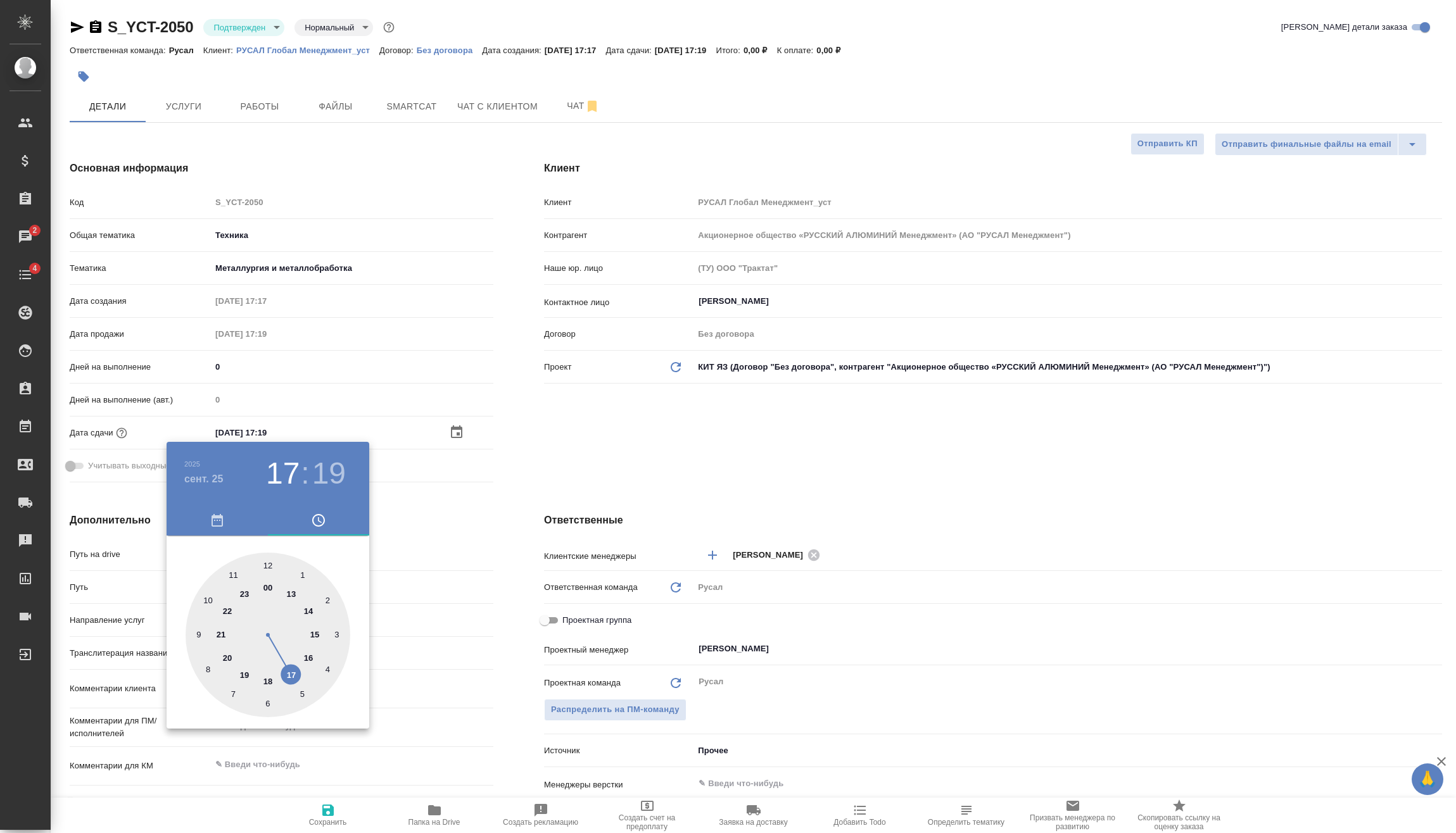
type input "25.09.2025 18:19"
type textarea "x"
drag, startPoint x: 264, startPoint y: 677, endPoint x: 271, endPoint y: 669, distance: 10.6
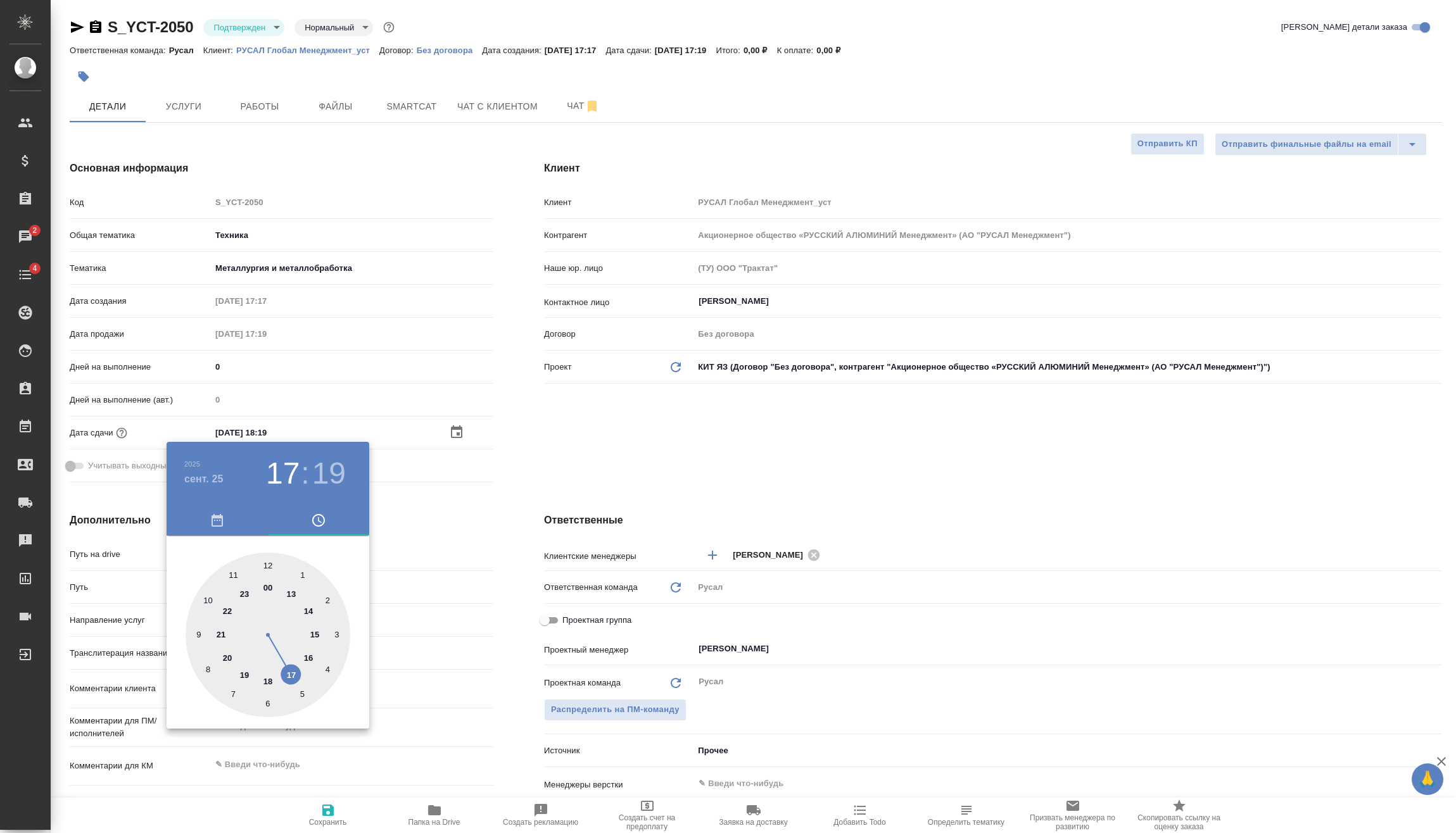
click at [265, 677] on div at bounding box center [268, 635] width 165 height 165
type textarea "x"
click at [271, 703] on div at bounding box center [268, 635] width 165 height 165
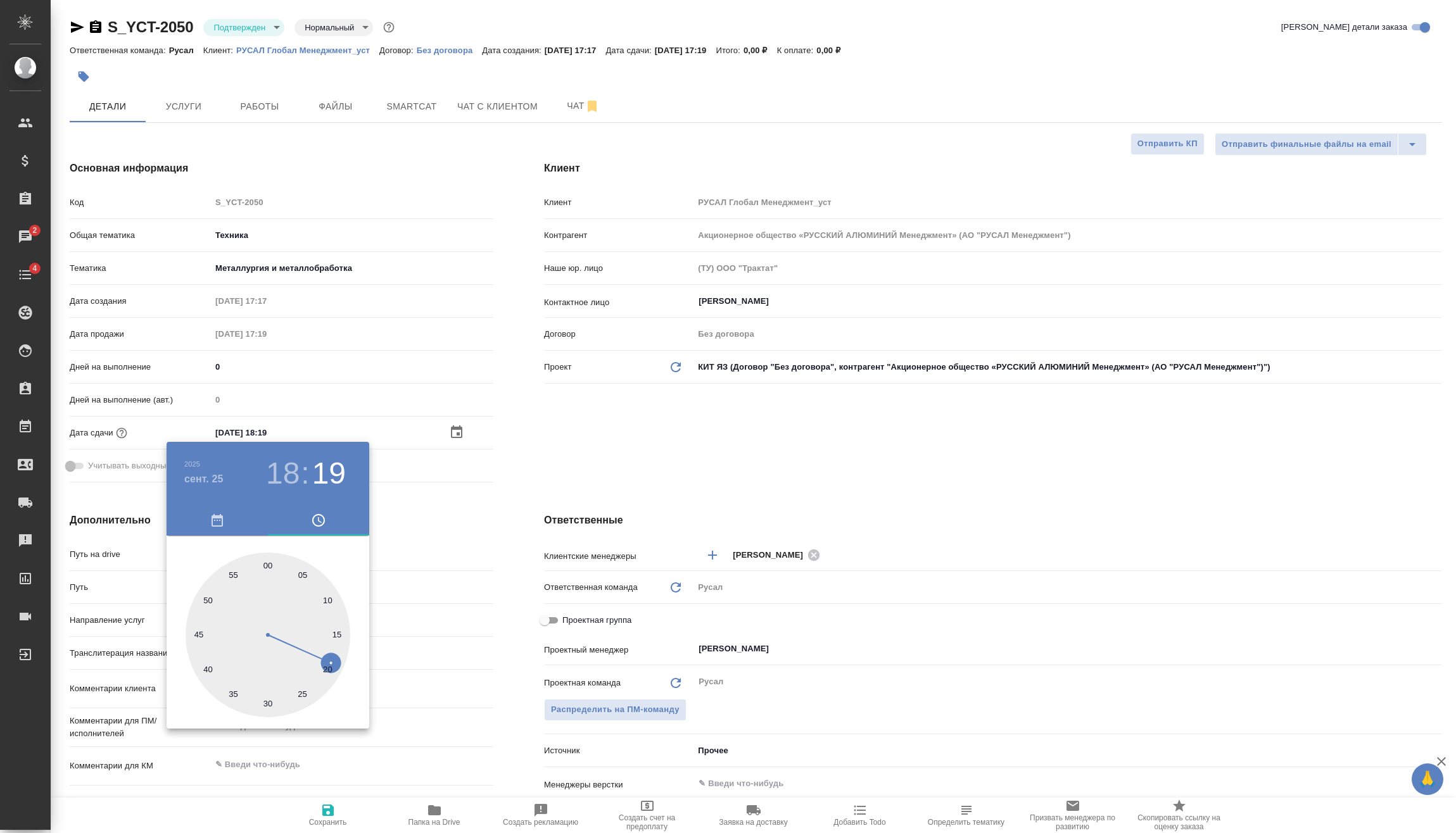
type input "25.09.2025 18:30"
type textarea "x"
click at [412, 534] on div at bounding box center [728, 416] width 1456 height 833
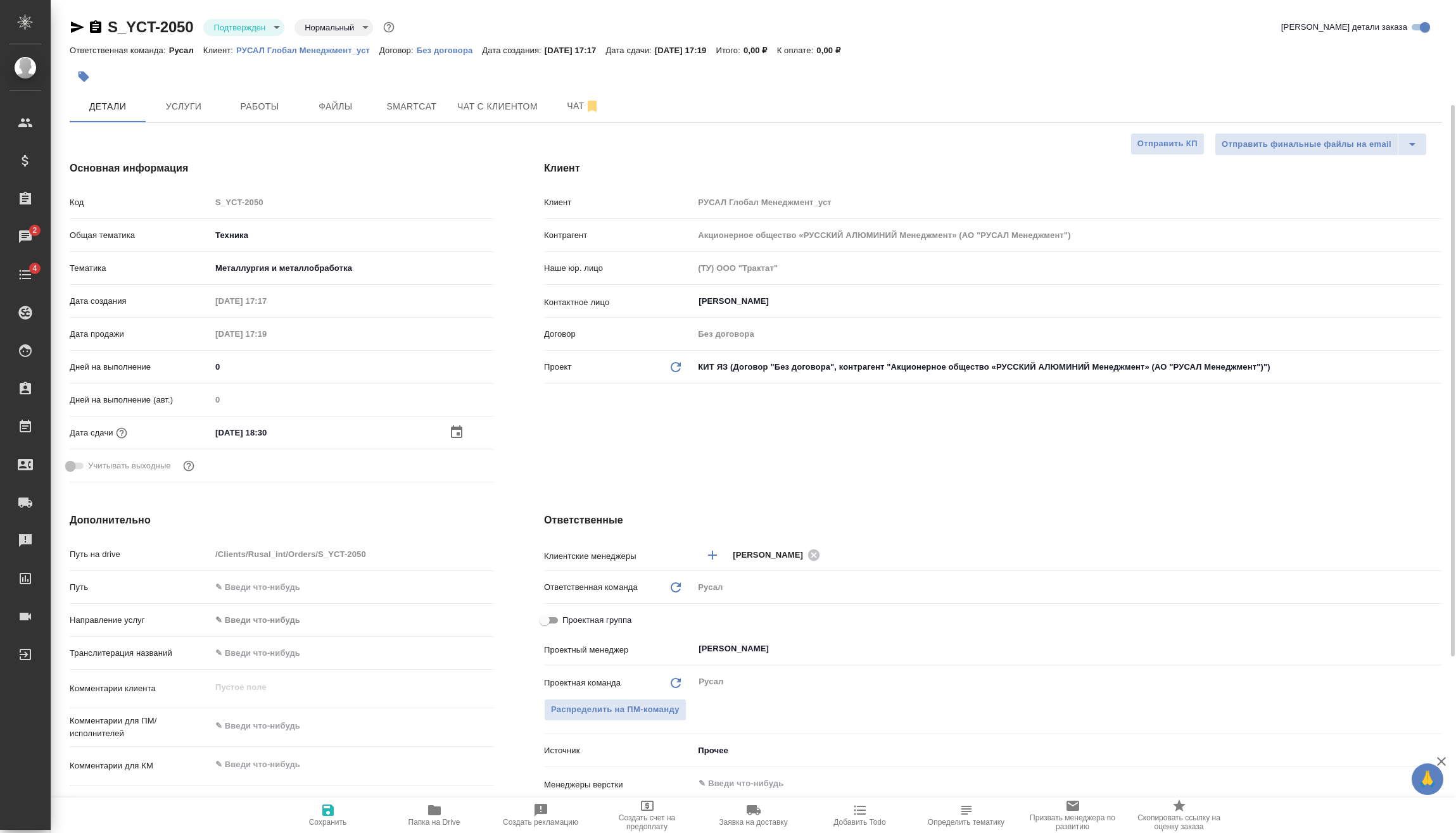
scroll to position [127, 0]
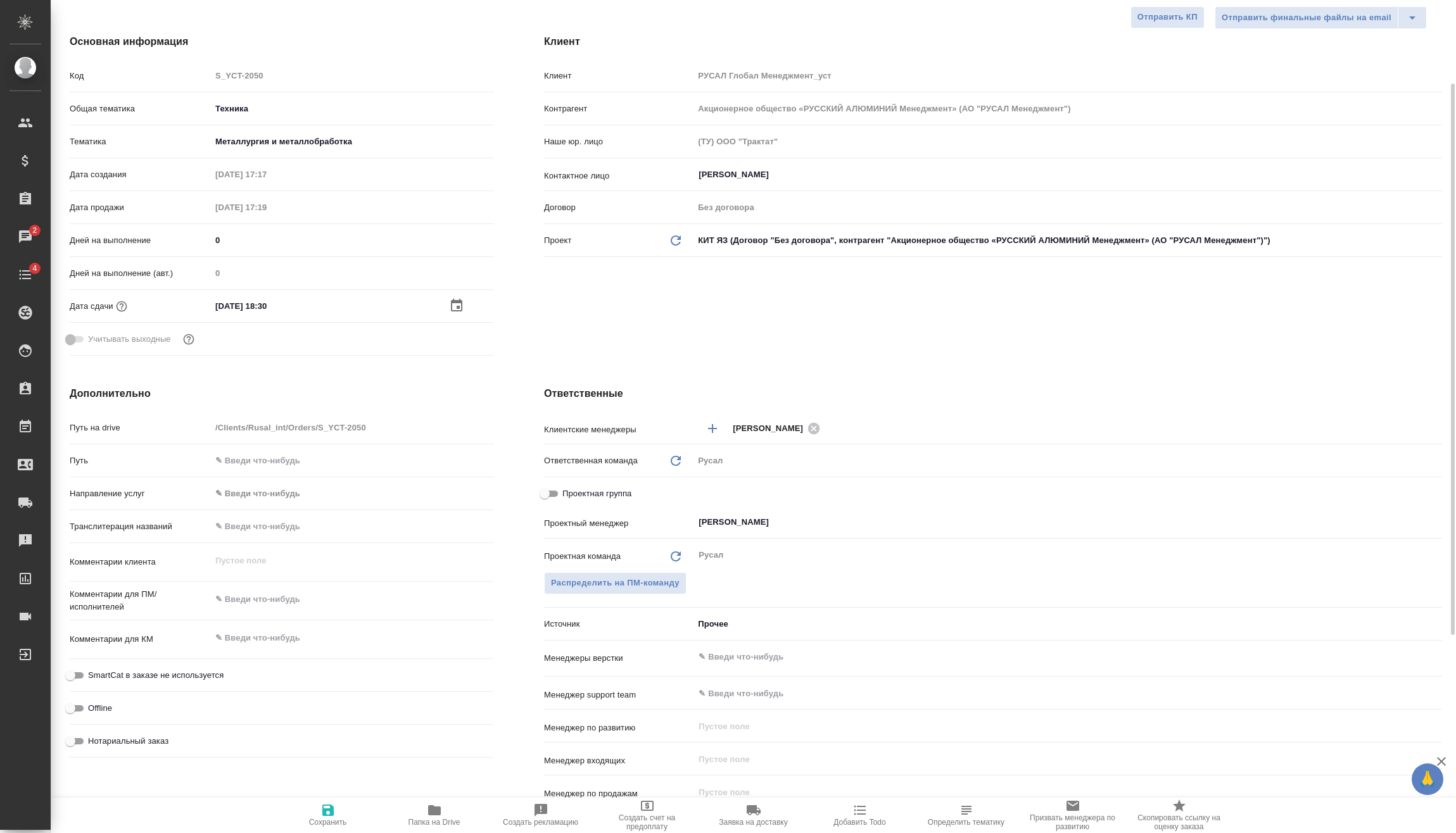
type textarea "x"
click at [302, 606] on textarea at bounding box center [352, 600] width 282 height 22
type textarea "x"
type textarea "2"
type textarea "x"
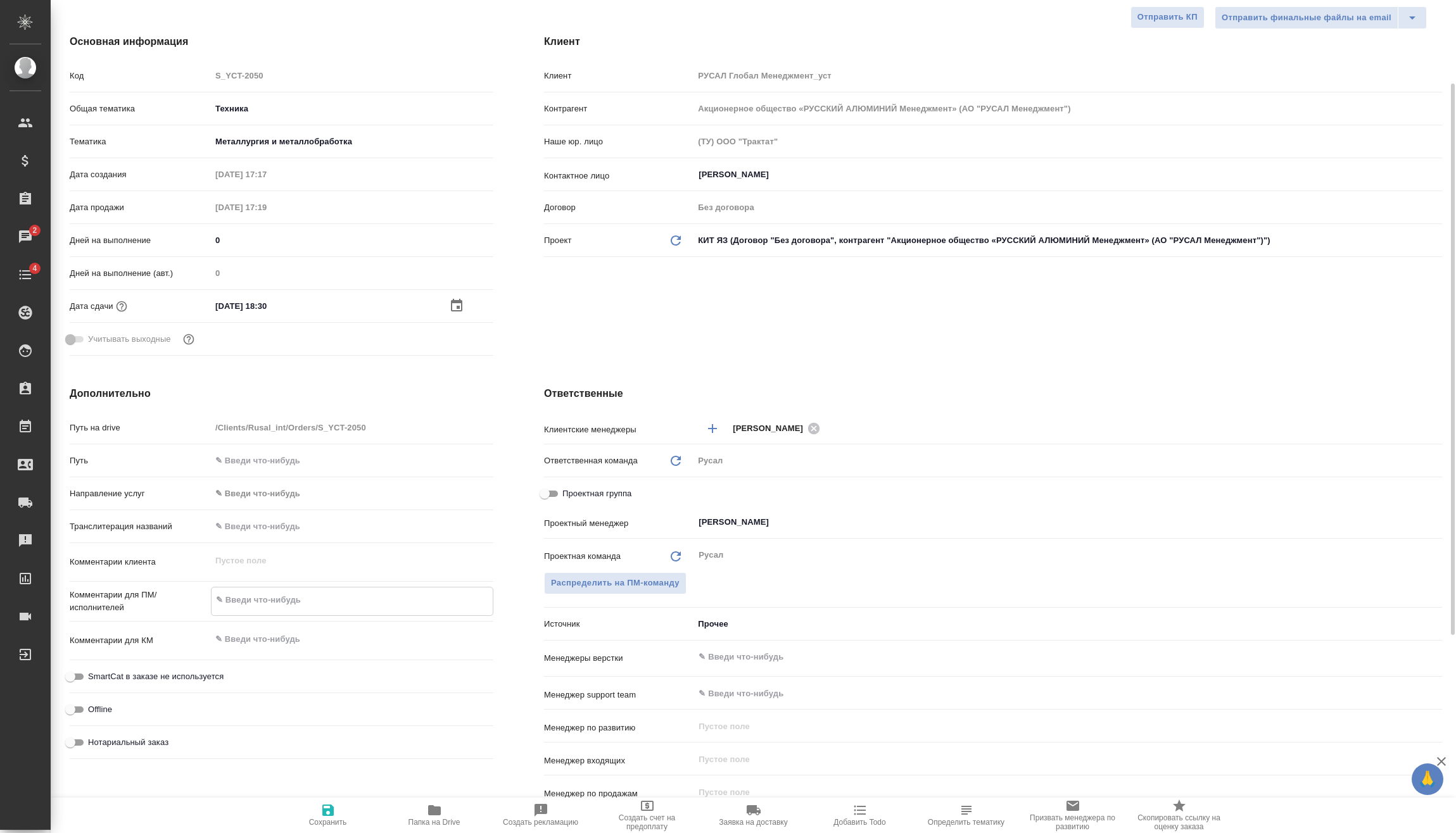
type textarea "x"
type textarea "25"
type textarea "x"
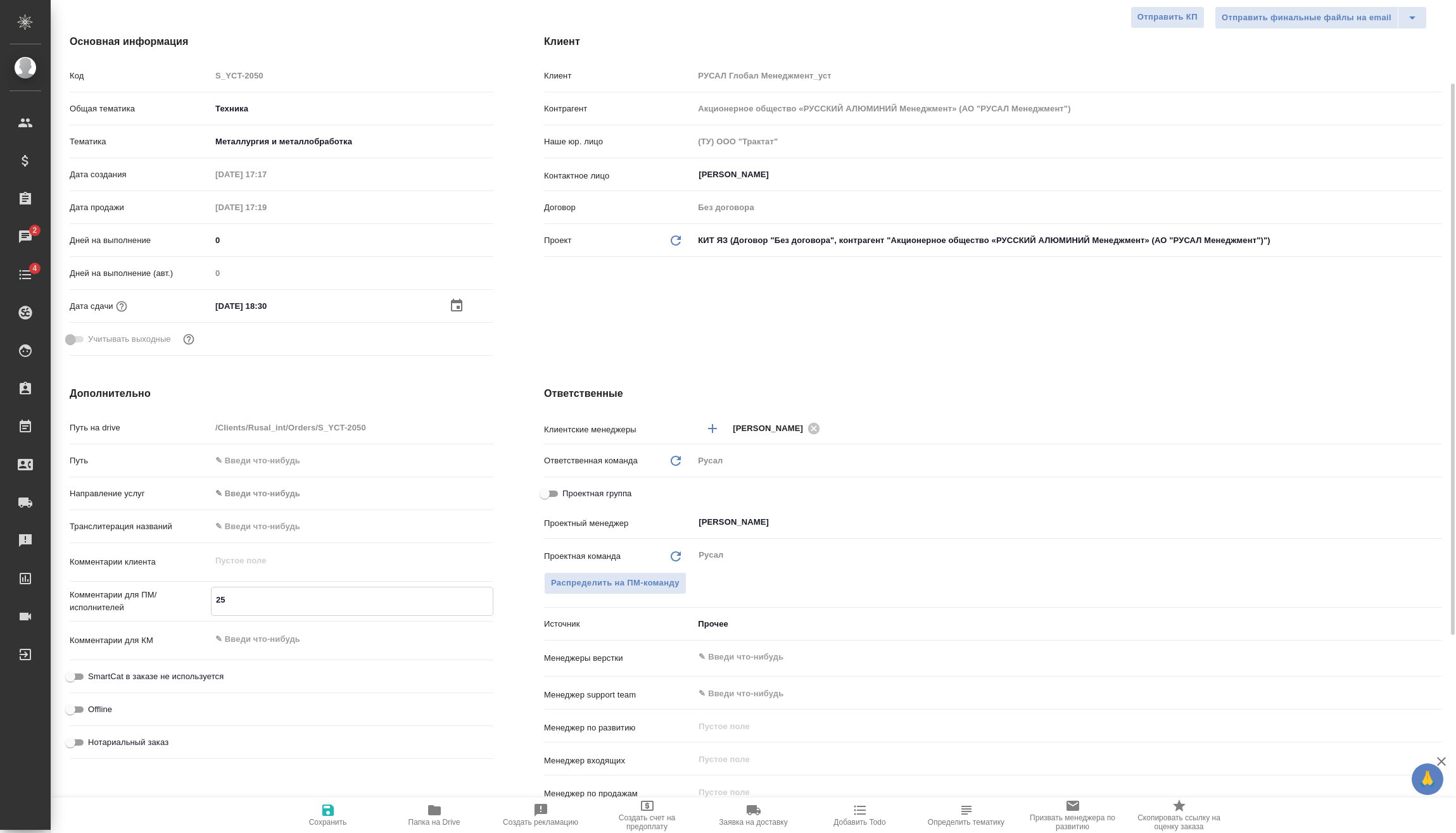
type textarea "x"
type textarea "25."
type textarea "x"
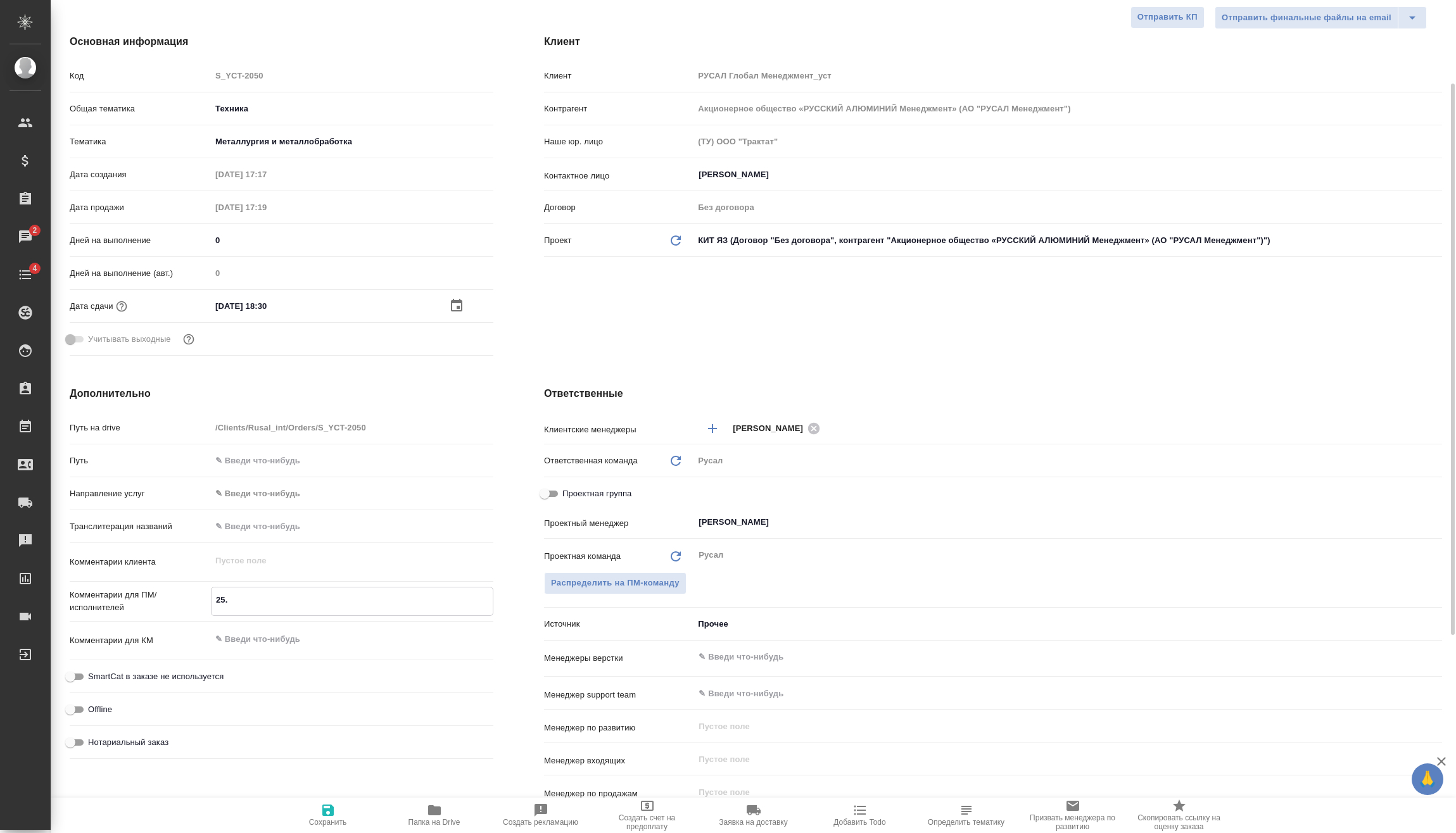
type textarea "25.0"
type textarea "x"
type textarea "25.09"
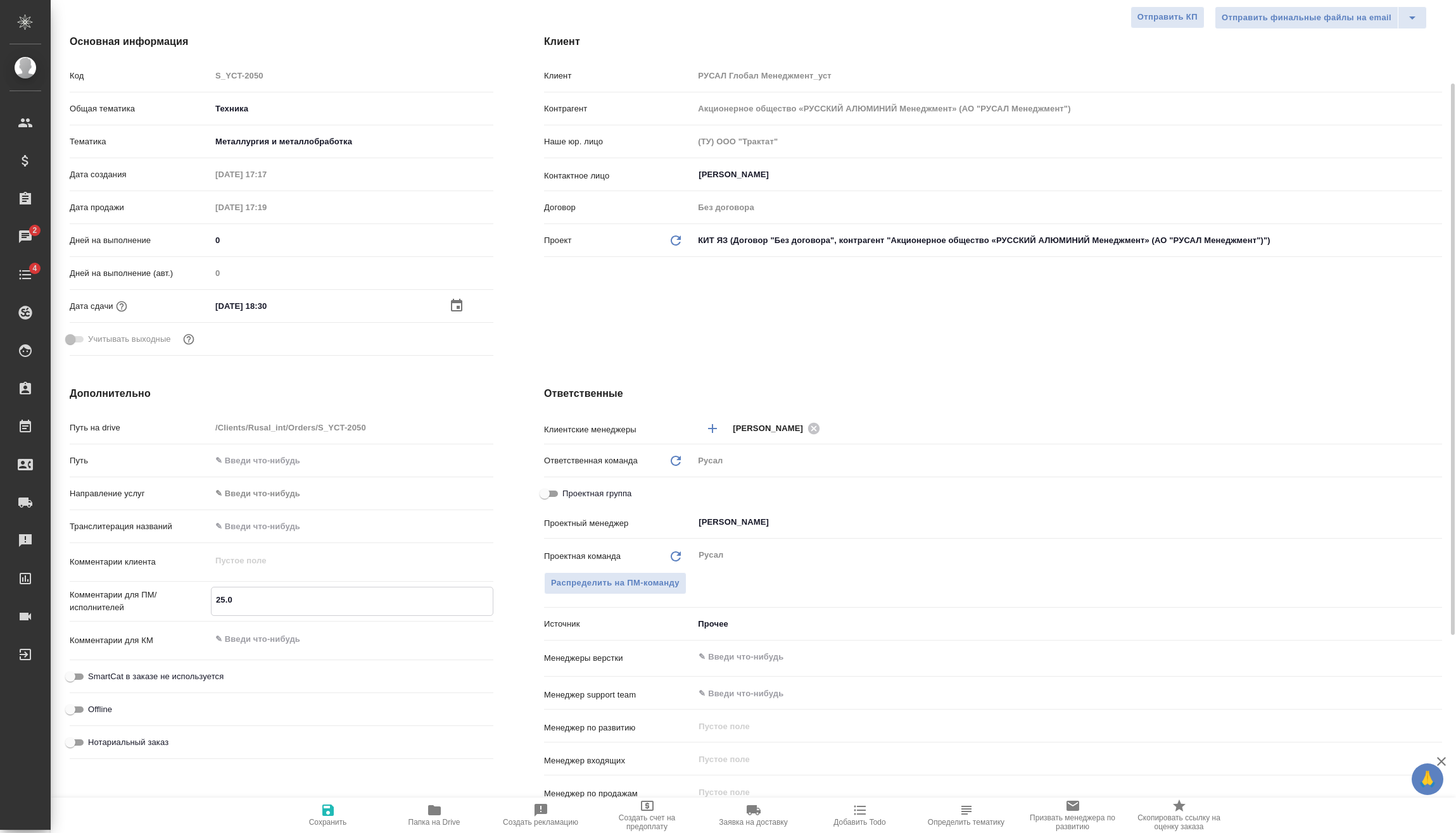
type textarea "x"
type textarea "25.09"
type textarea "x"
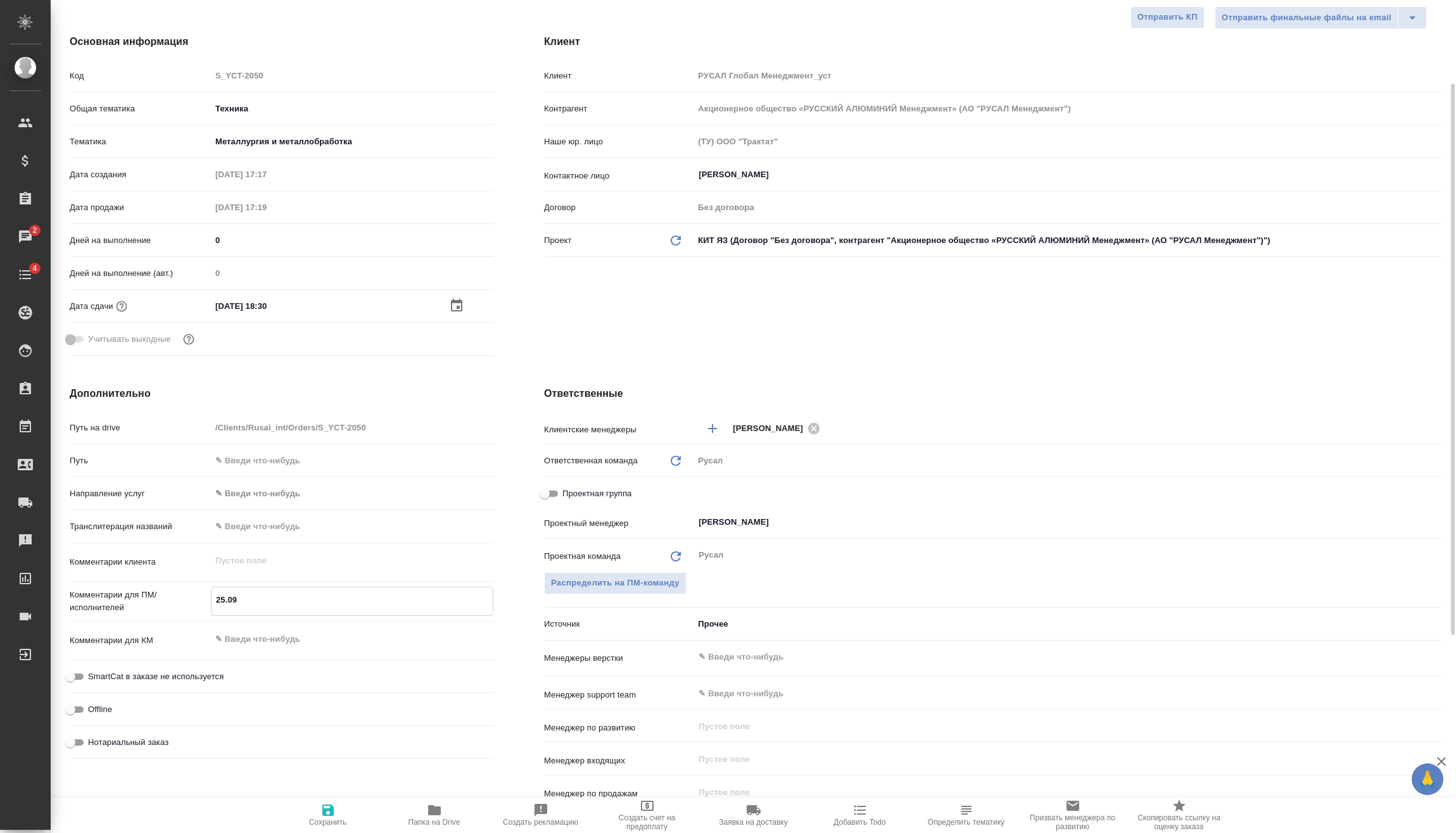
type textarea "x"
type textarea "25.09 М"
type textarea "x"
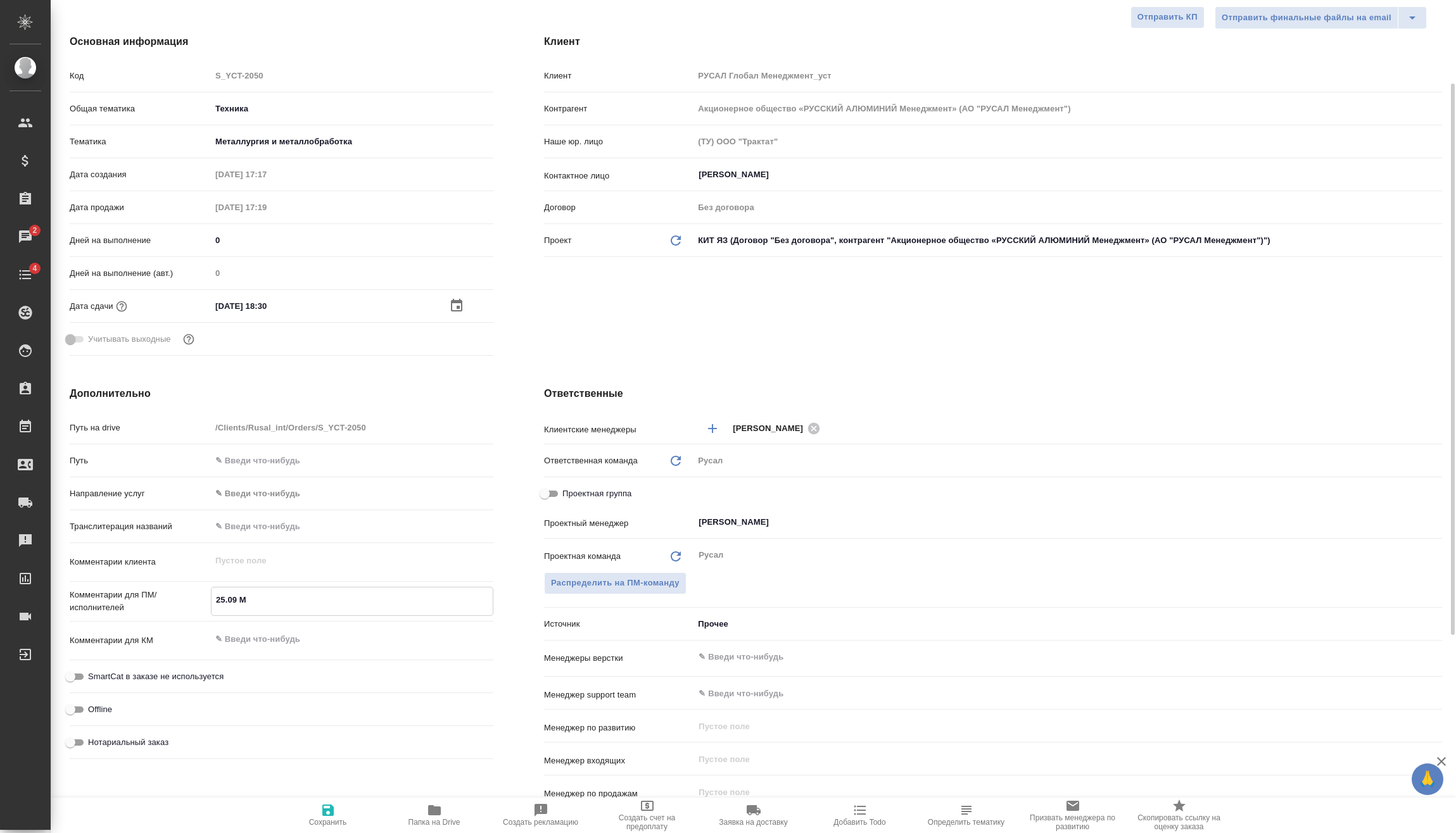
type textarea "x"
type textarea "25.09 Ми"
type textarea "x"
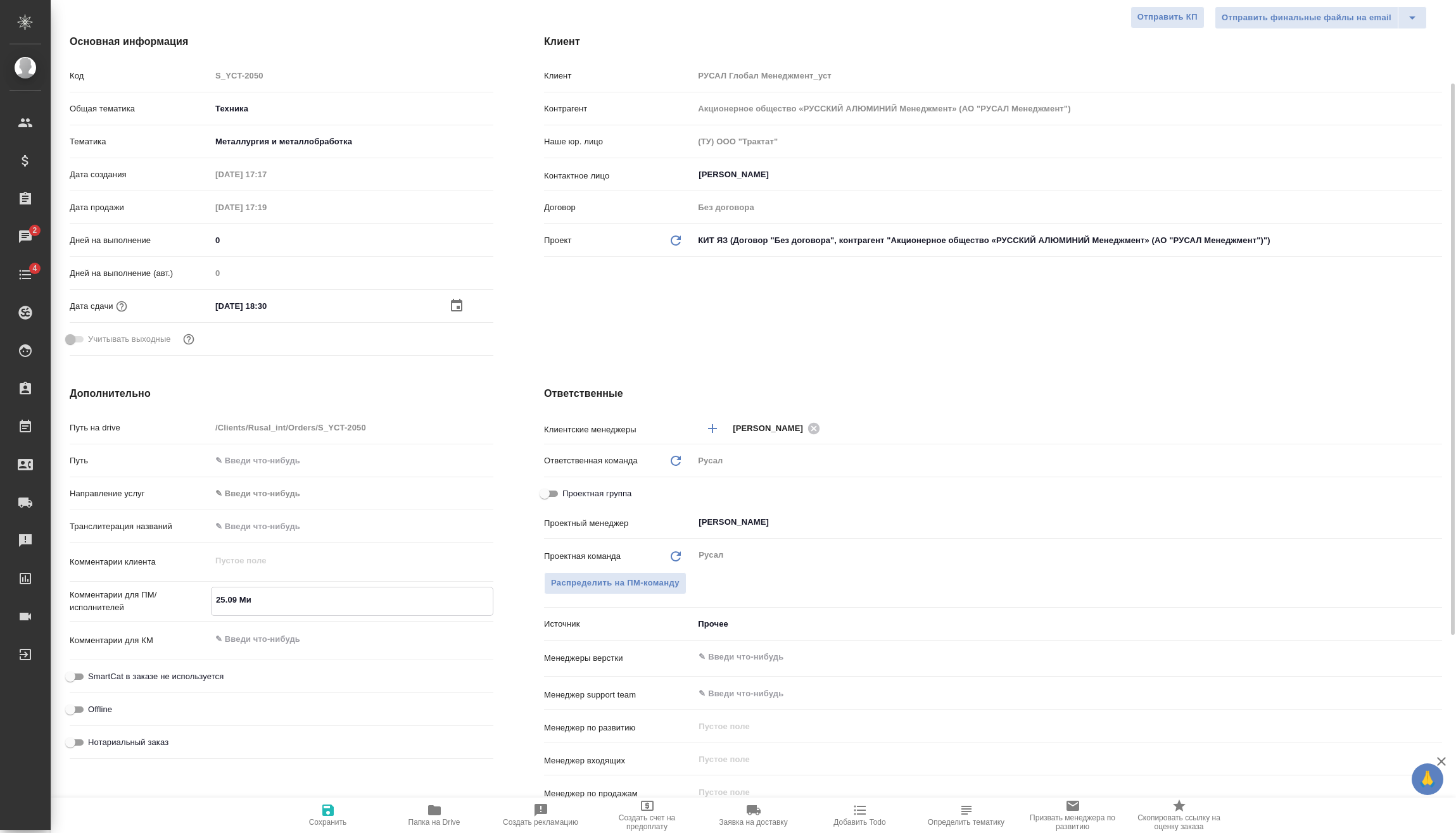
type textarea "25.09 Мир"
type textarea "x"
type textarea "25.09 Миро"
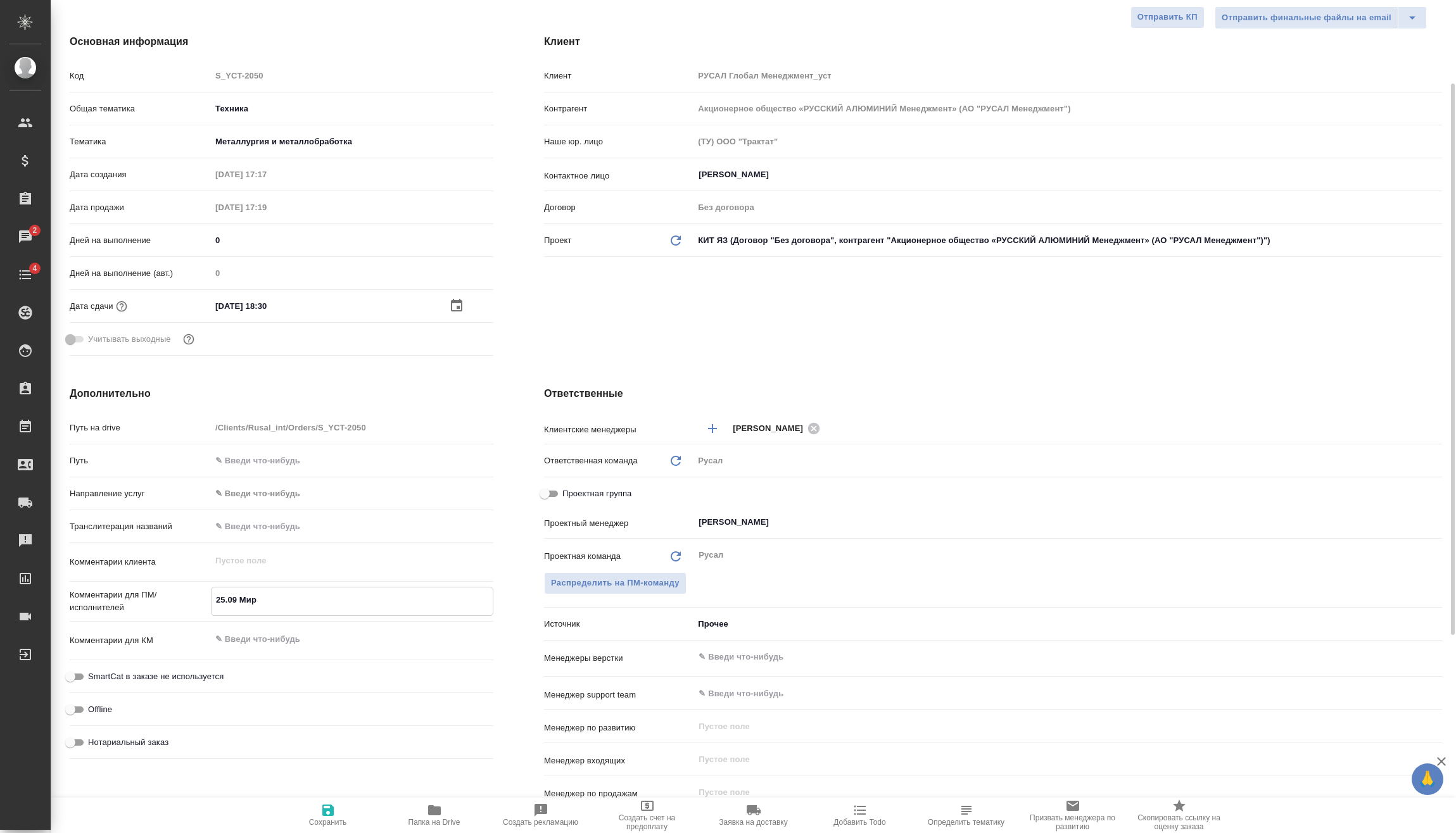
type textarea "x"
type textarea "25.09 Мирош"
type textarea "x"
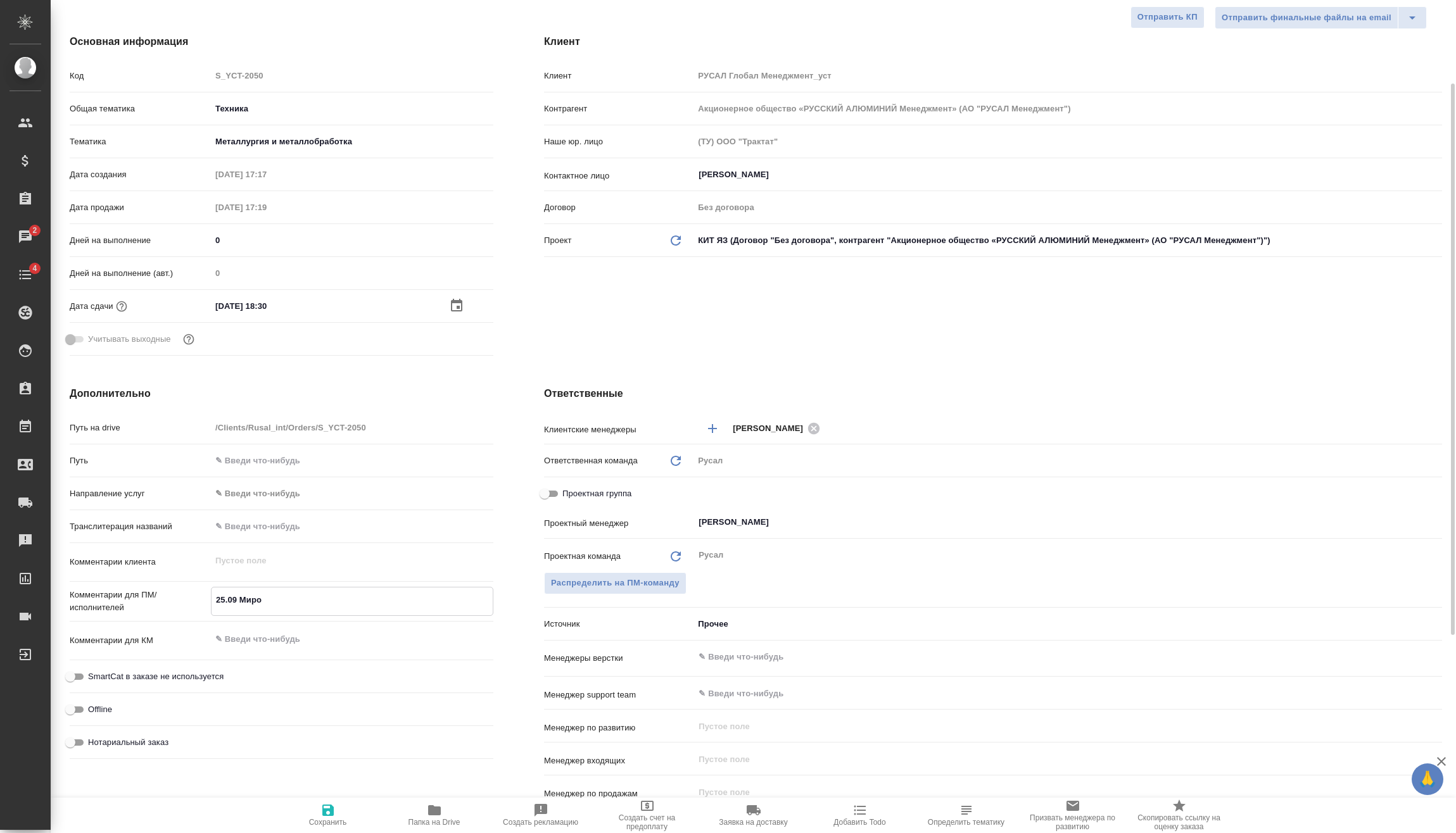
type textarea "x"
type textarea "25.09 Мироши"
type textarea "x"
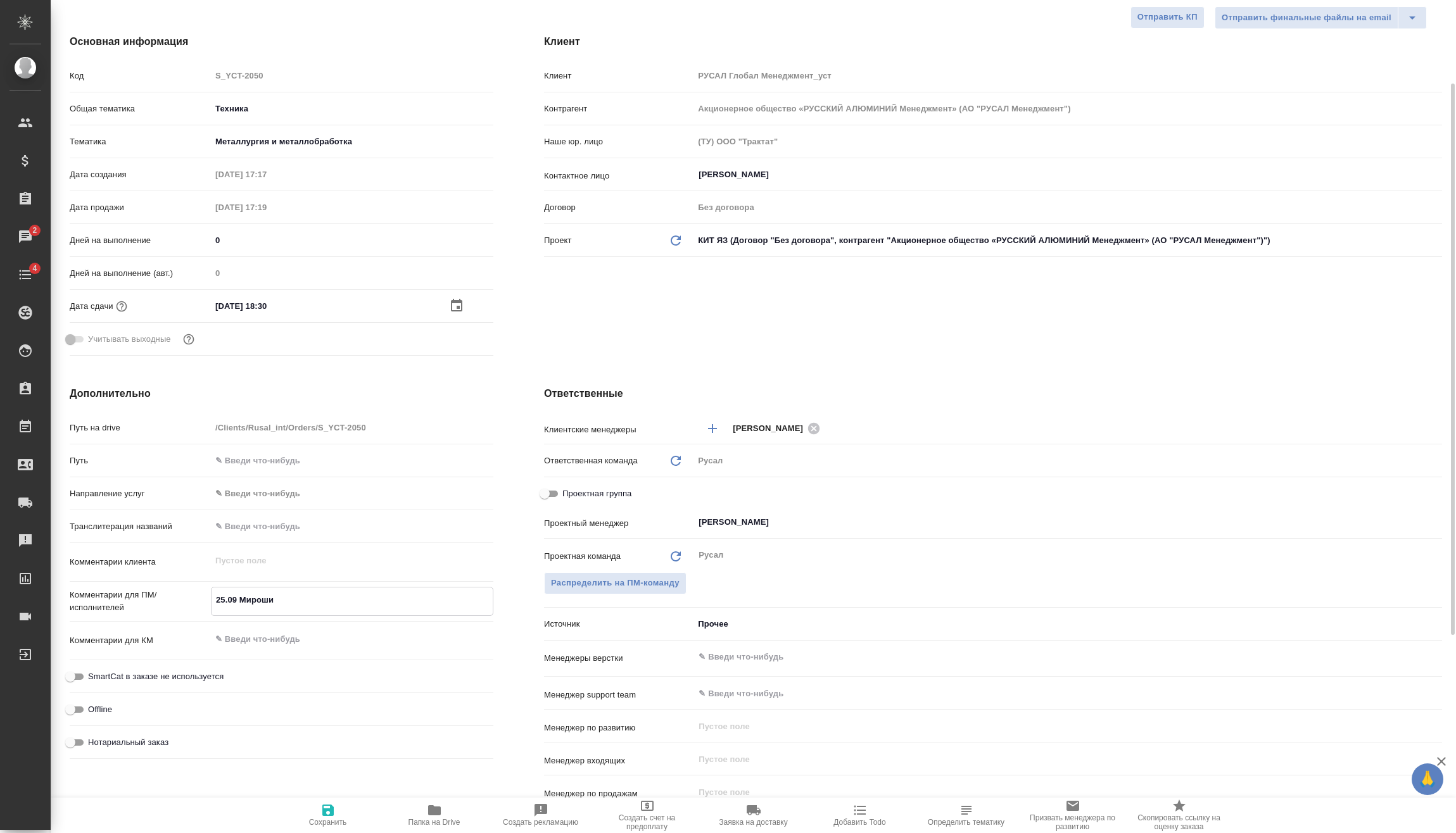
type textarea "x"
type textarea "25.09 Мирошин"
type textarea "x"
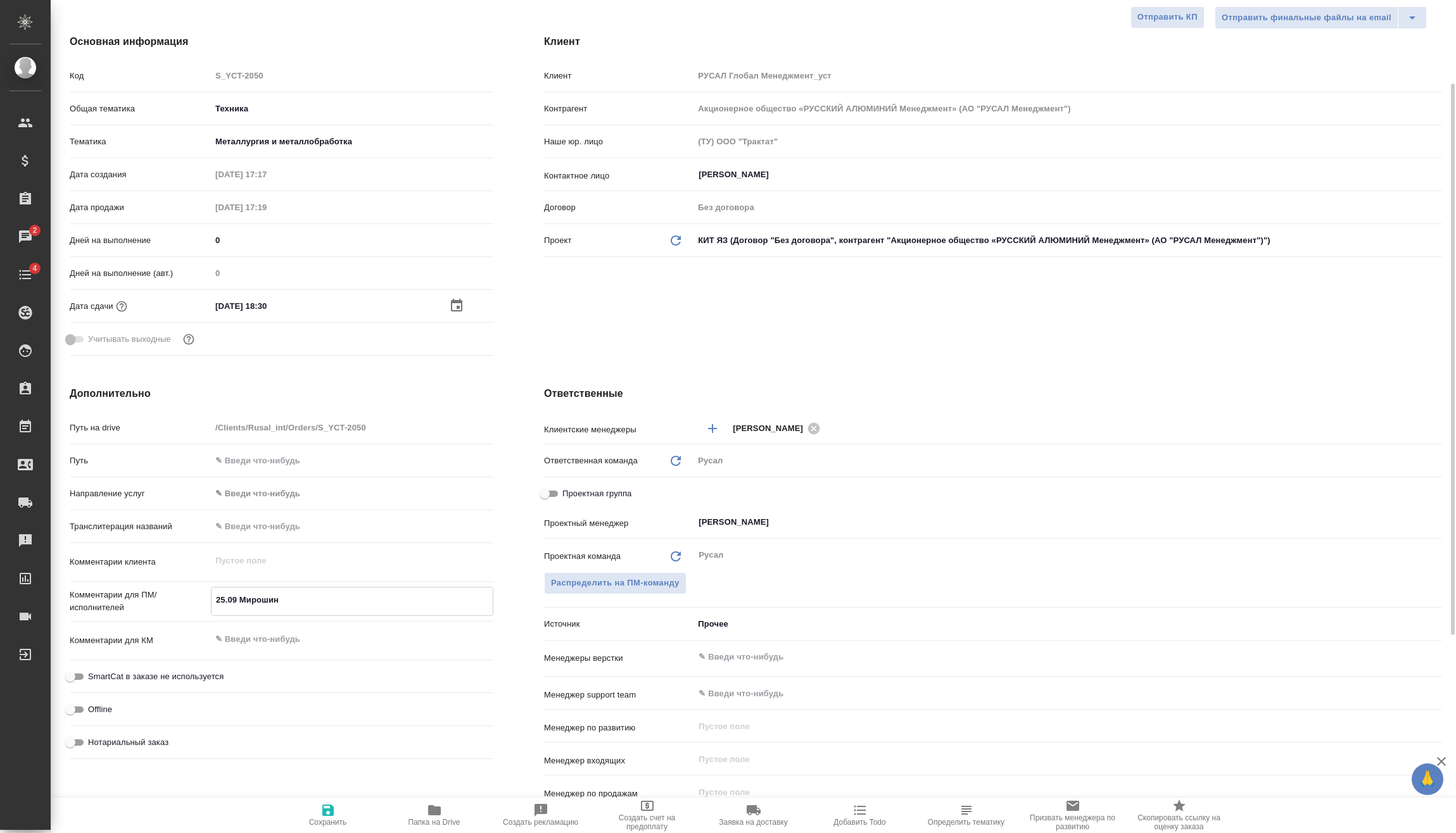
type textarea "25.09 Мирошина"
type textarea "x"
type textarea "25.09 Мирошина"
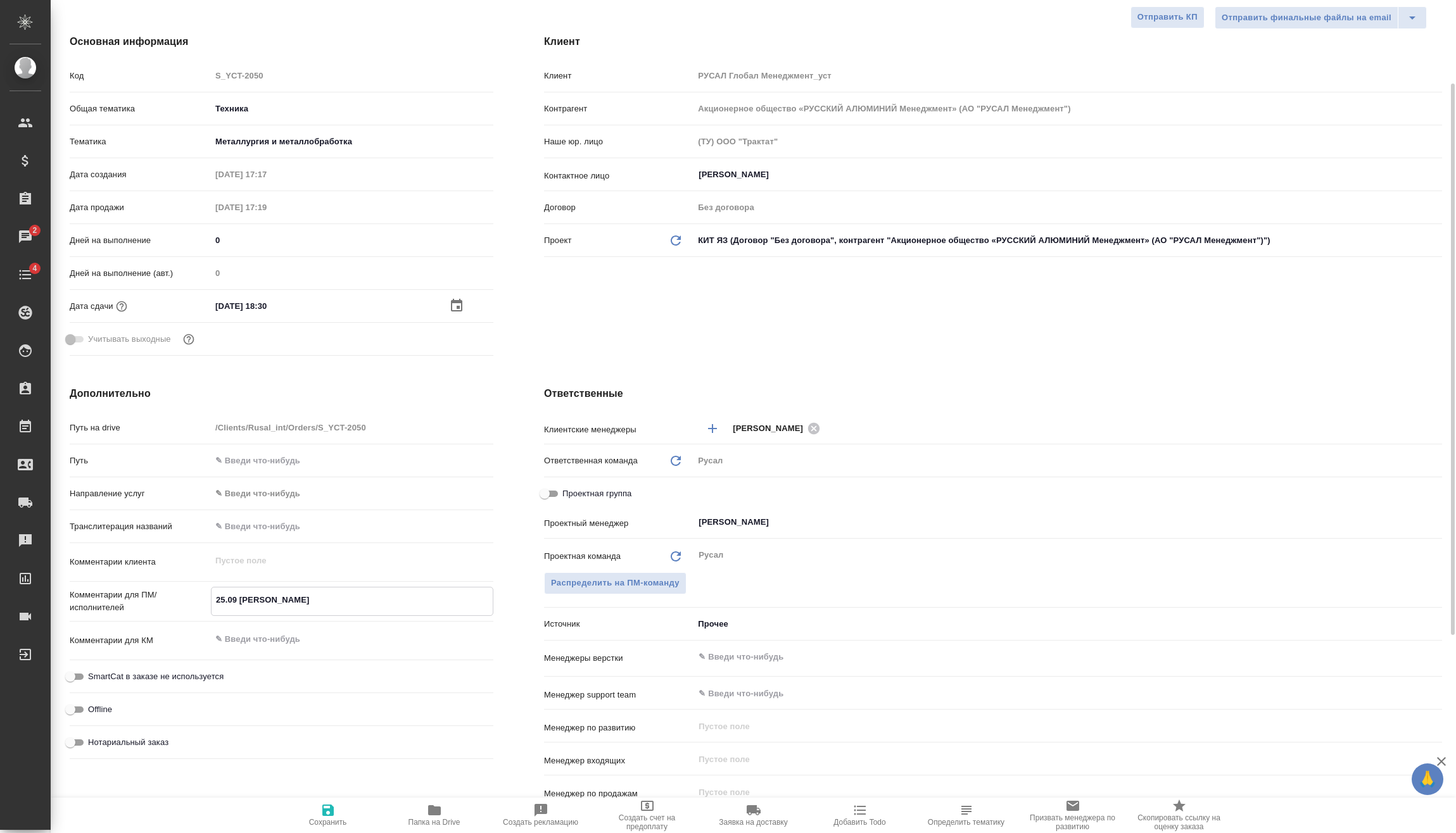
type textarea "x"
type textarea "25.09 Мирошина о"
type textarea "x"
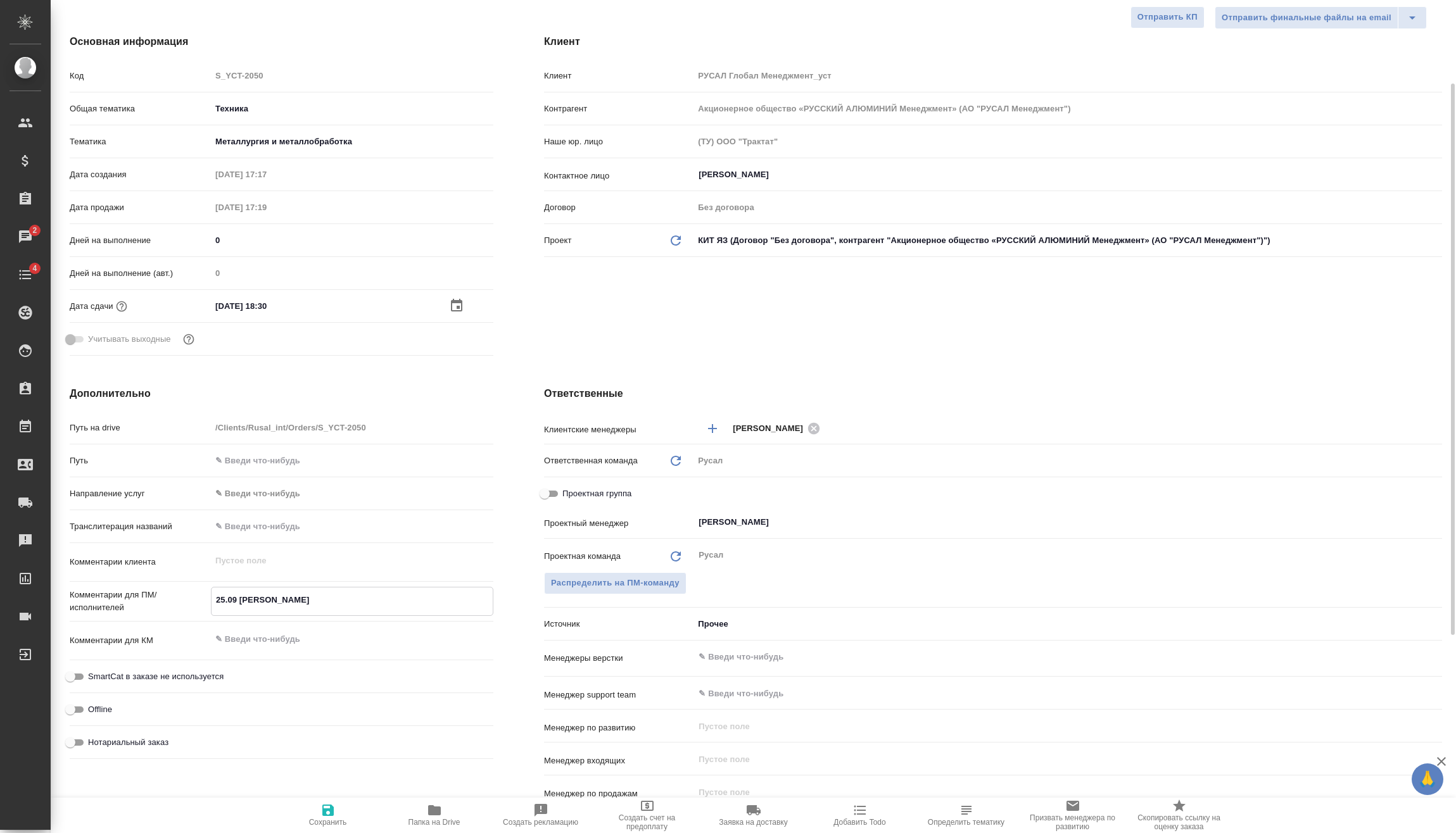
type textarea "x"
type textarea "25.09 Мирошина он"
type textarea "x"
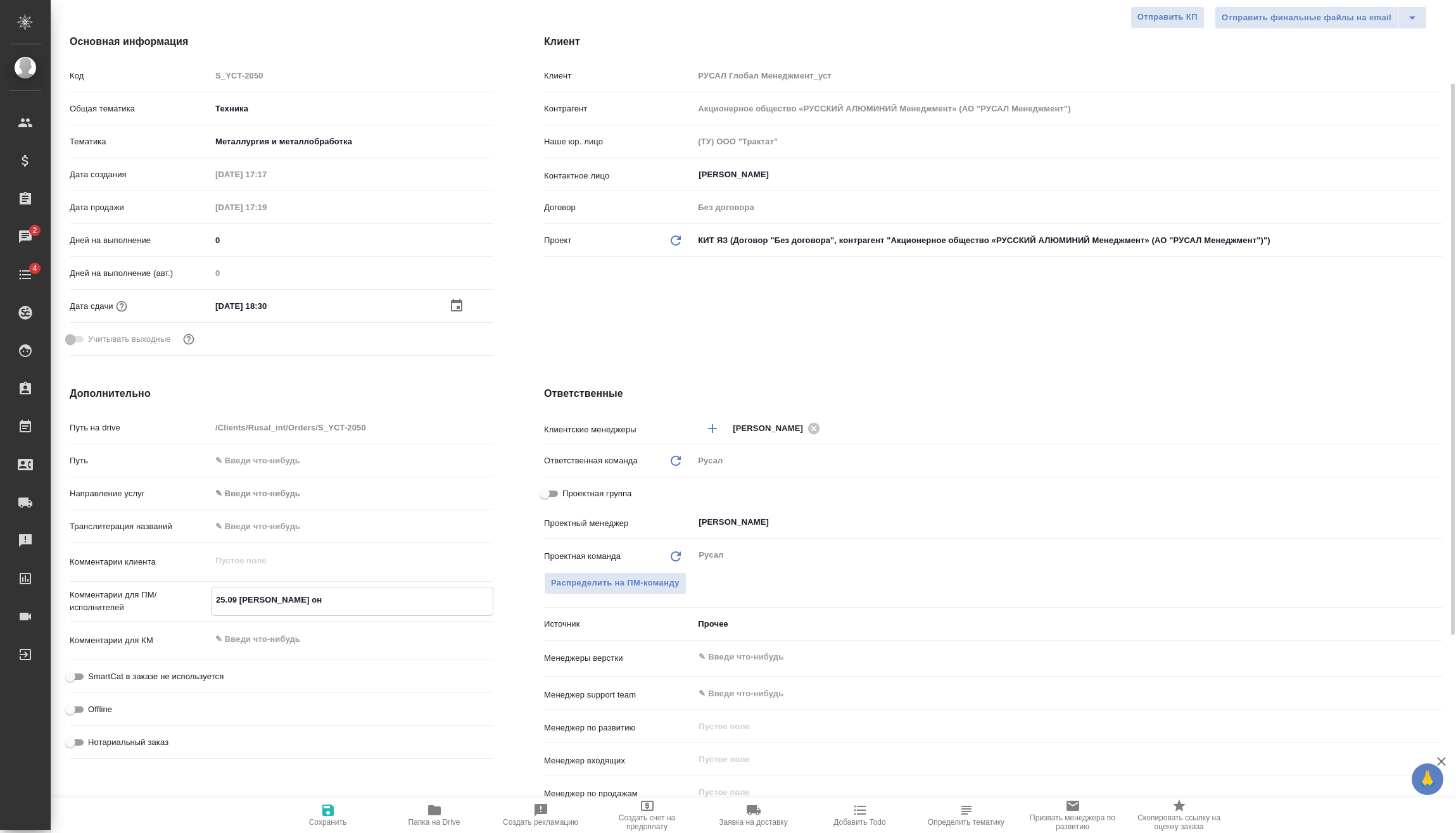
type textarea "x"
type textarea "25.09 Мирошина онл"
type textarea "x"
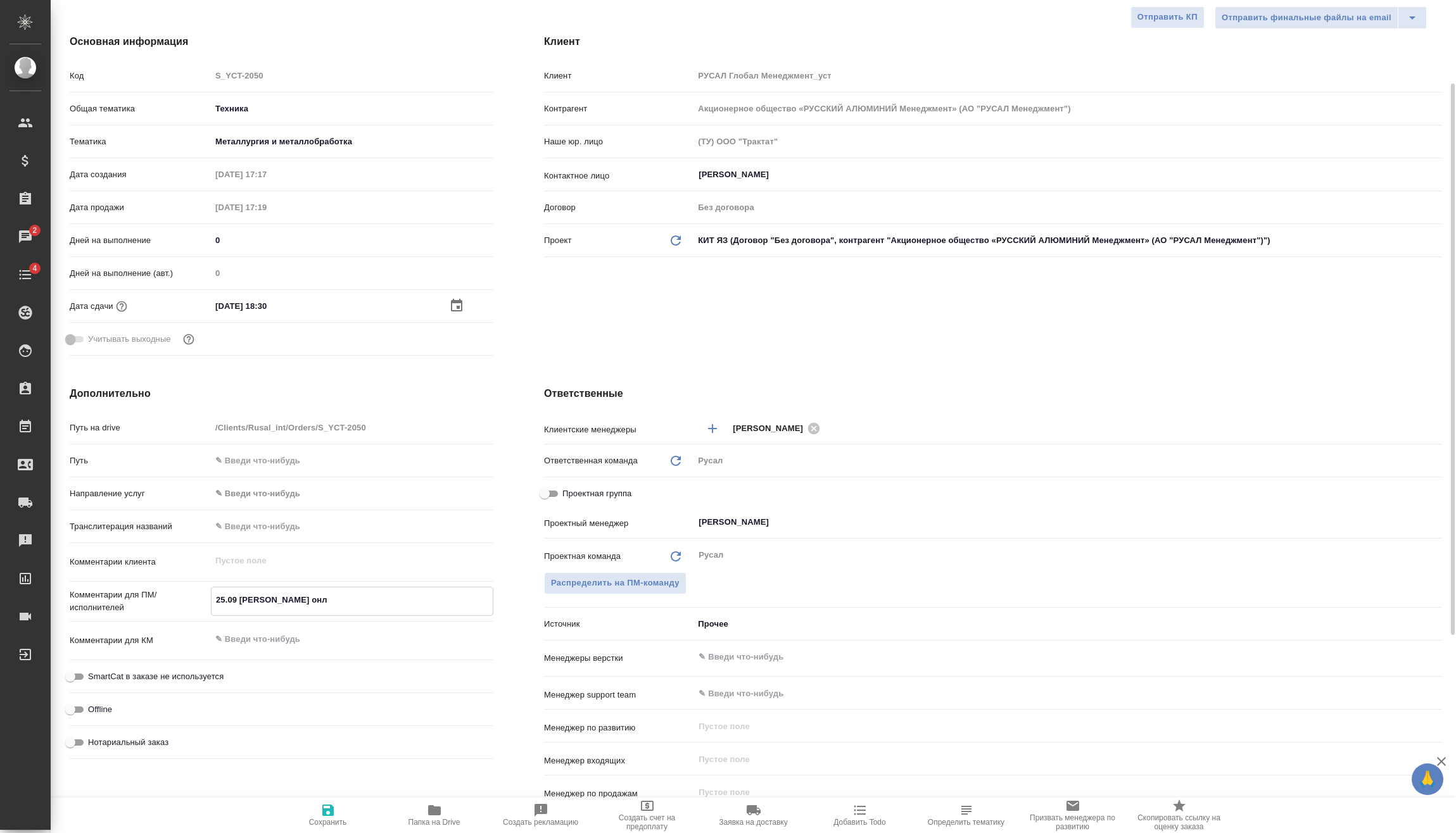
type textarea "25.09 Мирошина онла"
type textarea "x"
type textarea "25.09 Мирошина онлай"
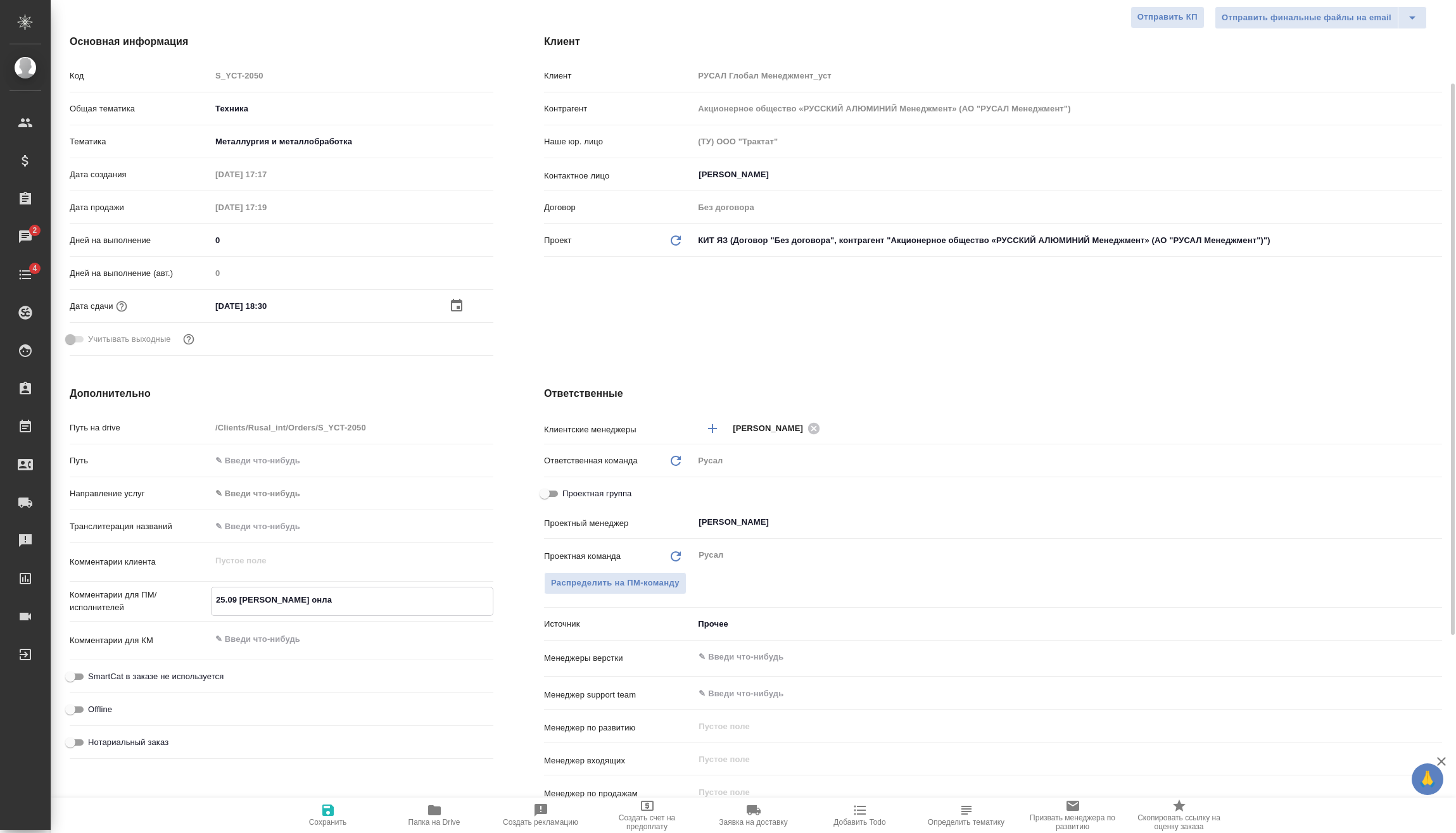
type textarea "x"
type textarea "25.09 Мирошина онлайн"
type textarea "x"
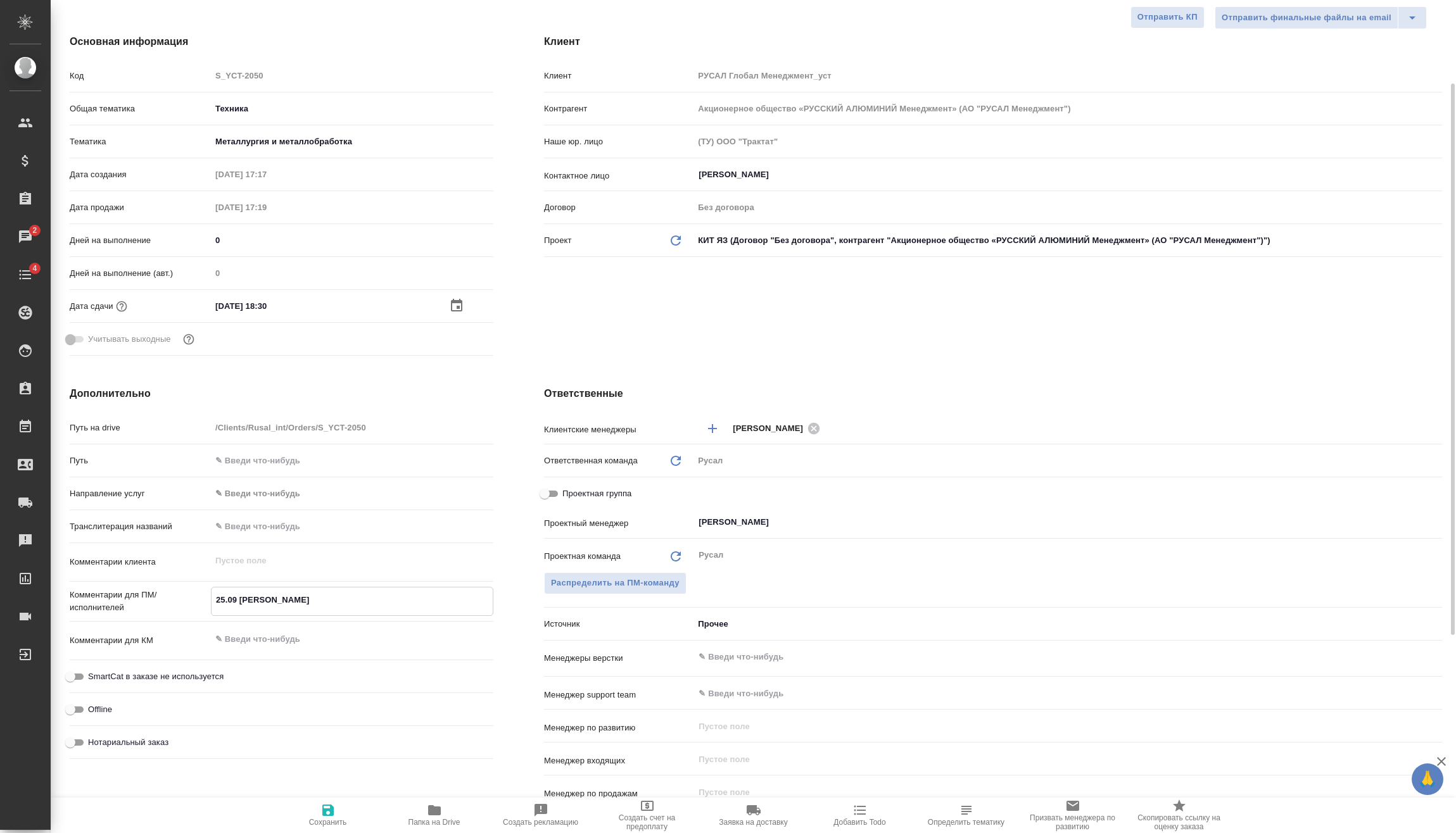
type textarea "x"
type textarea "25.09 Мирошина онлайн"
type textarea "x"
click at [337, 802] on button "Сохранить" at bounding box center [328, 815] width 107 height 35
type textarea "x"
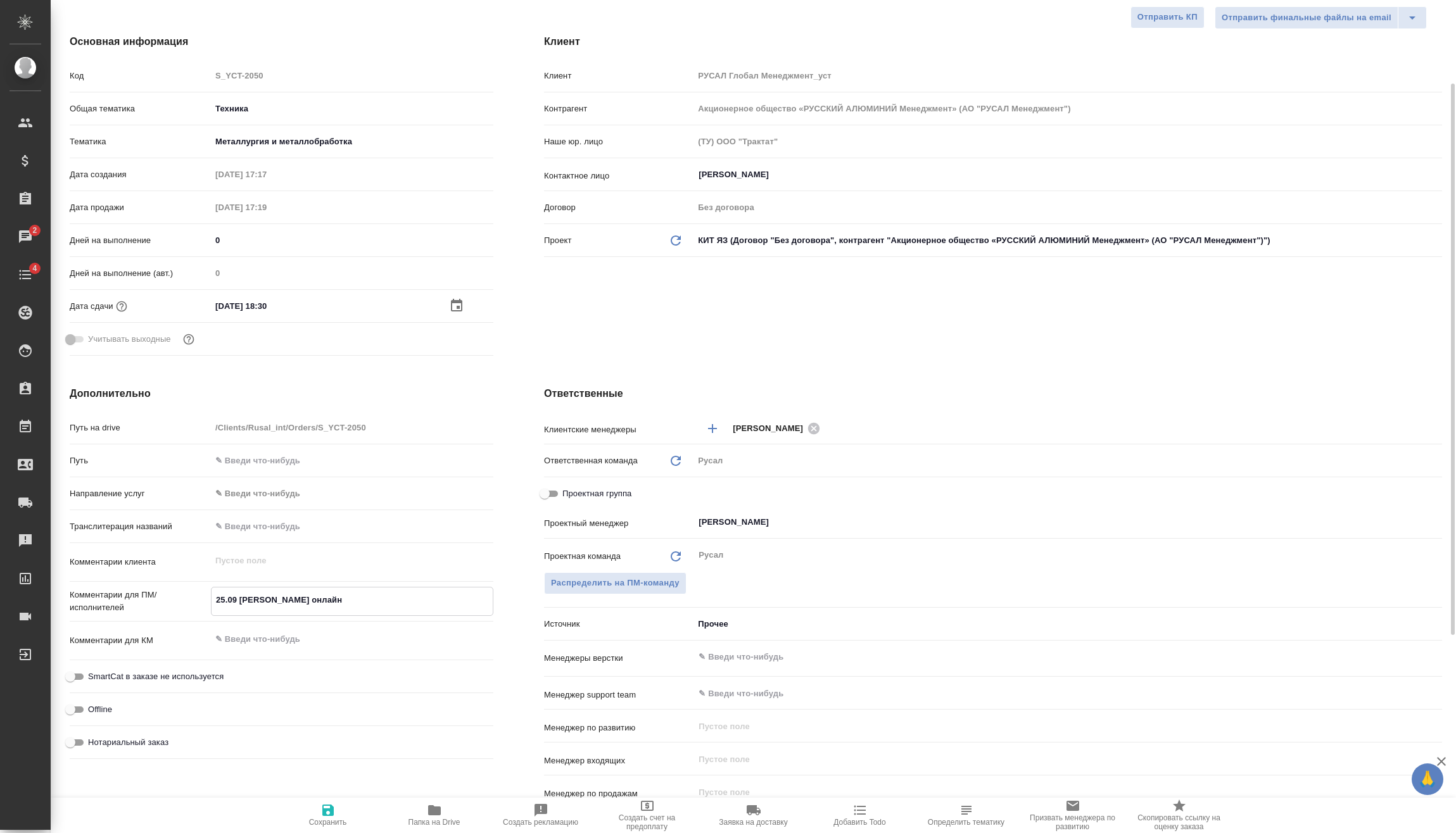
type textarea "x"
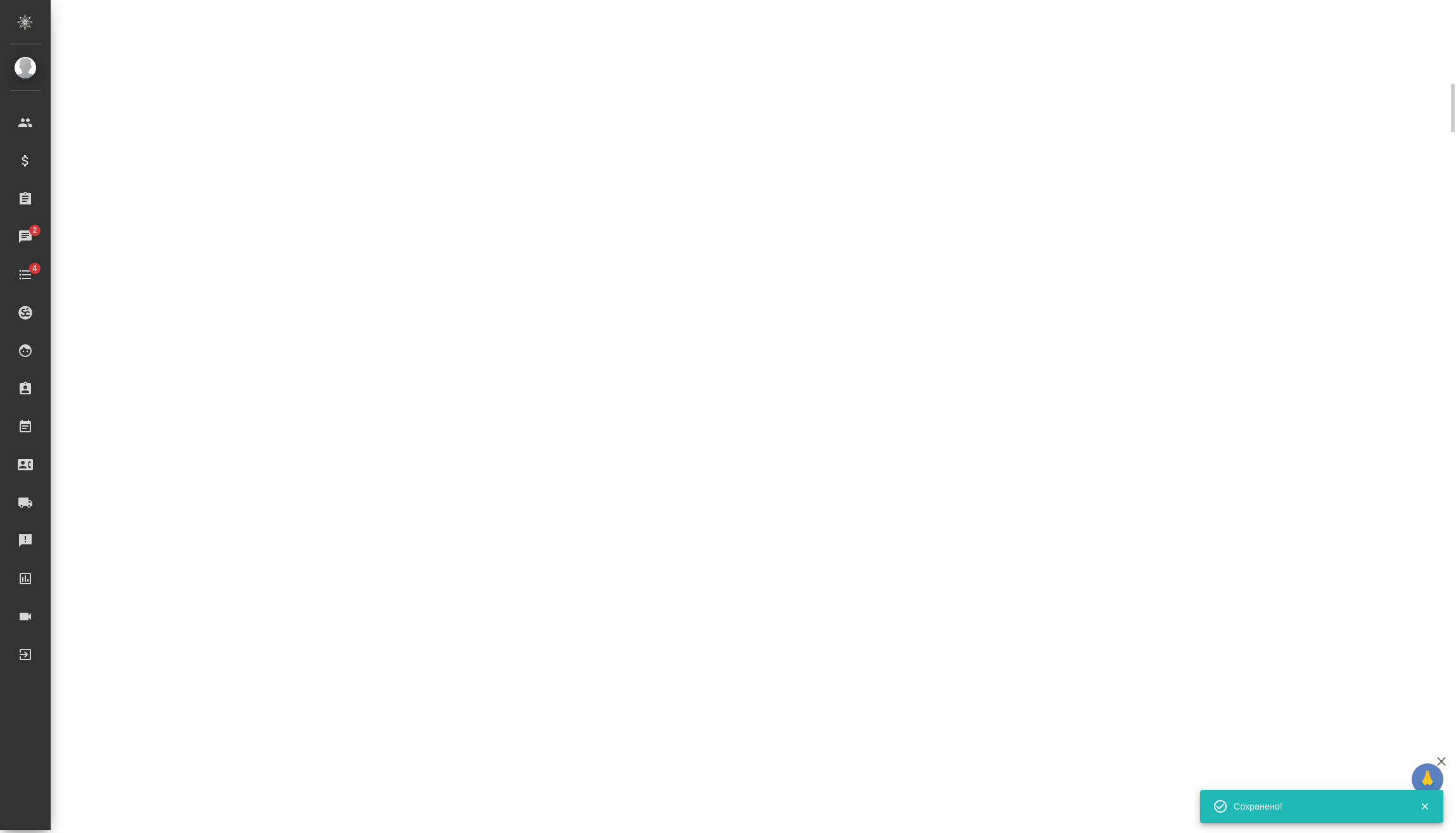
select select "RU"
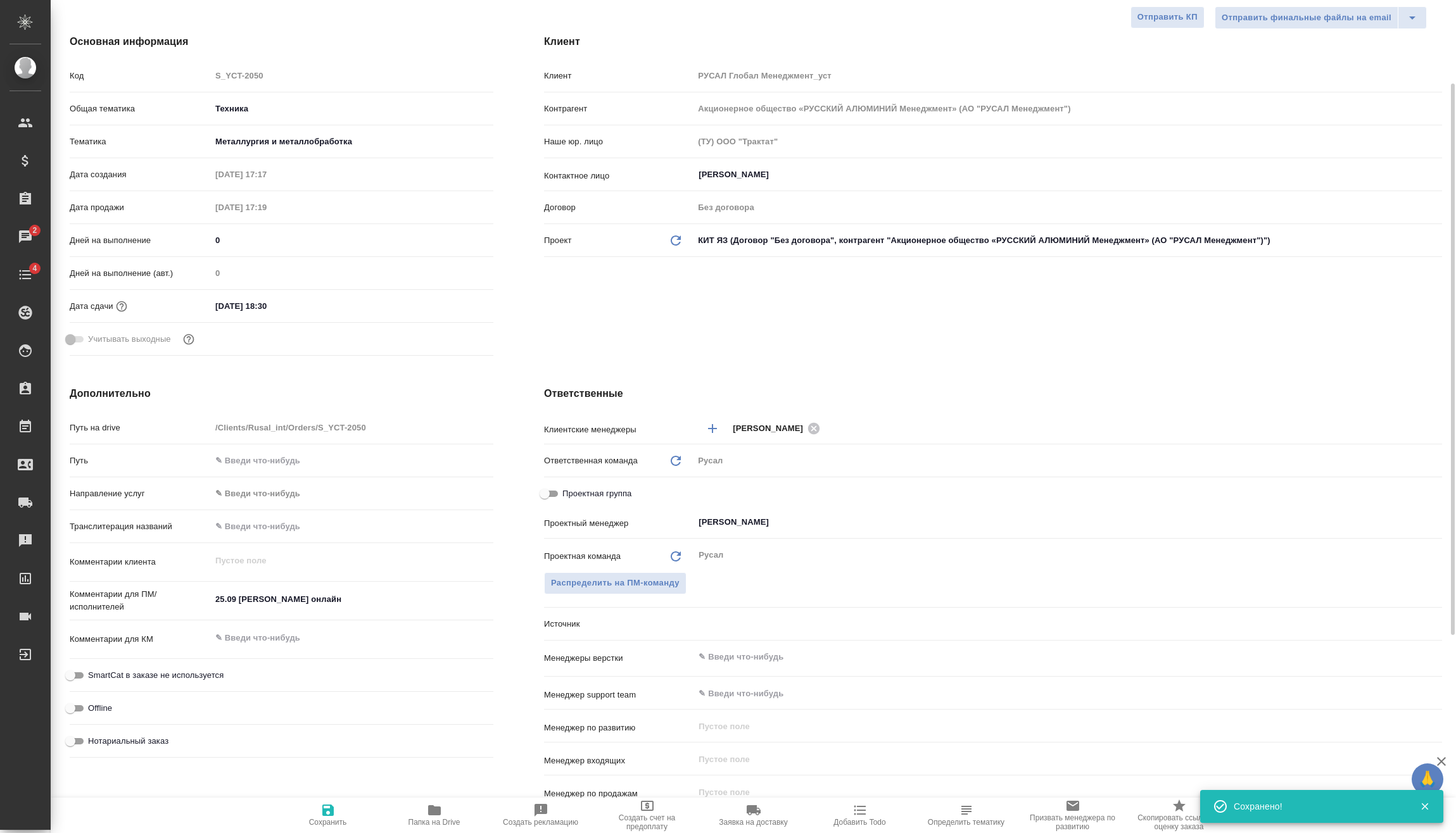
type textarea "x"
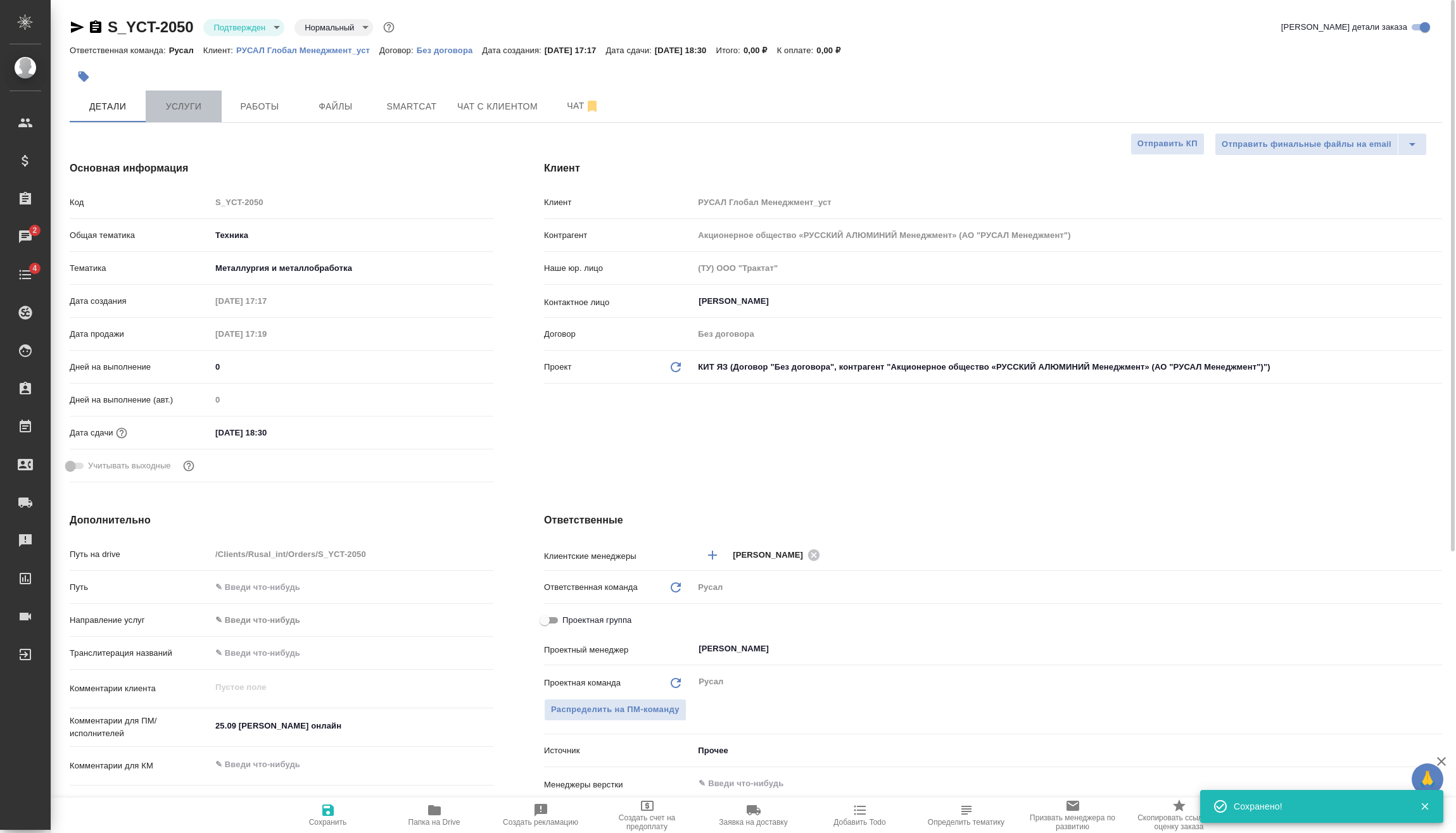
click at [212, 106] on span "Услуги" at bounding box center [183, 106] width 61 height 15
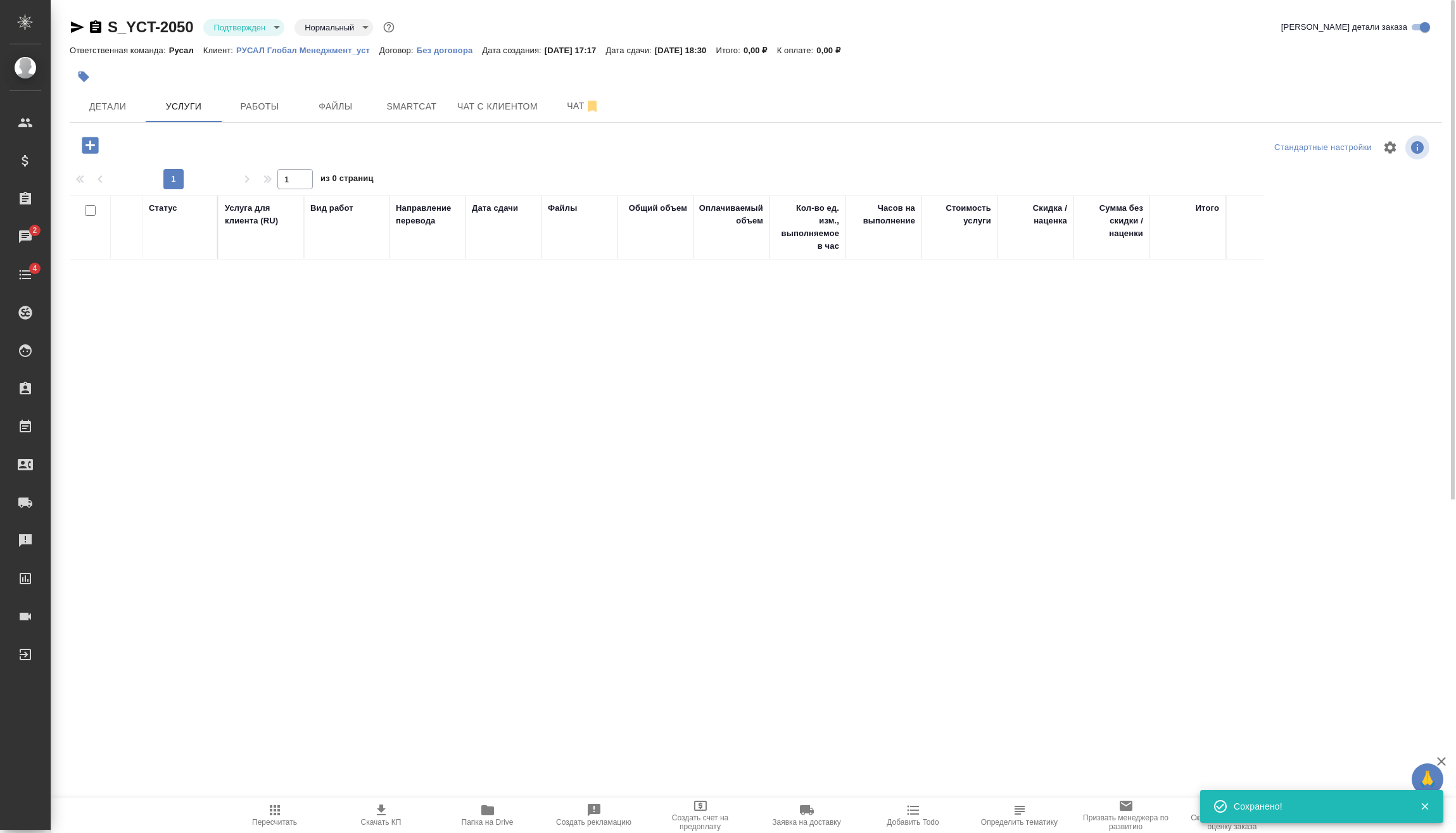
click at [269, 33] on body "🙏 .cls-1 fill:#fff; AWATERA Vasilev Evgeniy Клиенты Спецификации Заказы 2 Чаты …" at bounding box center [728, 416] width 1456 height 833
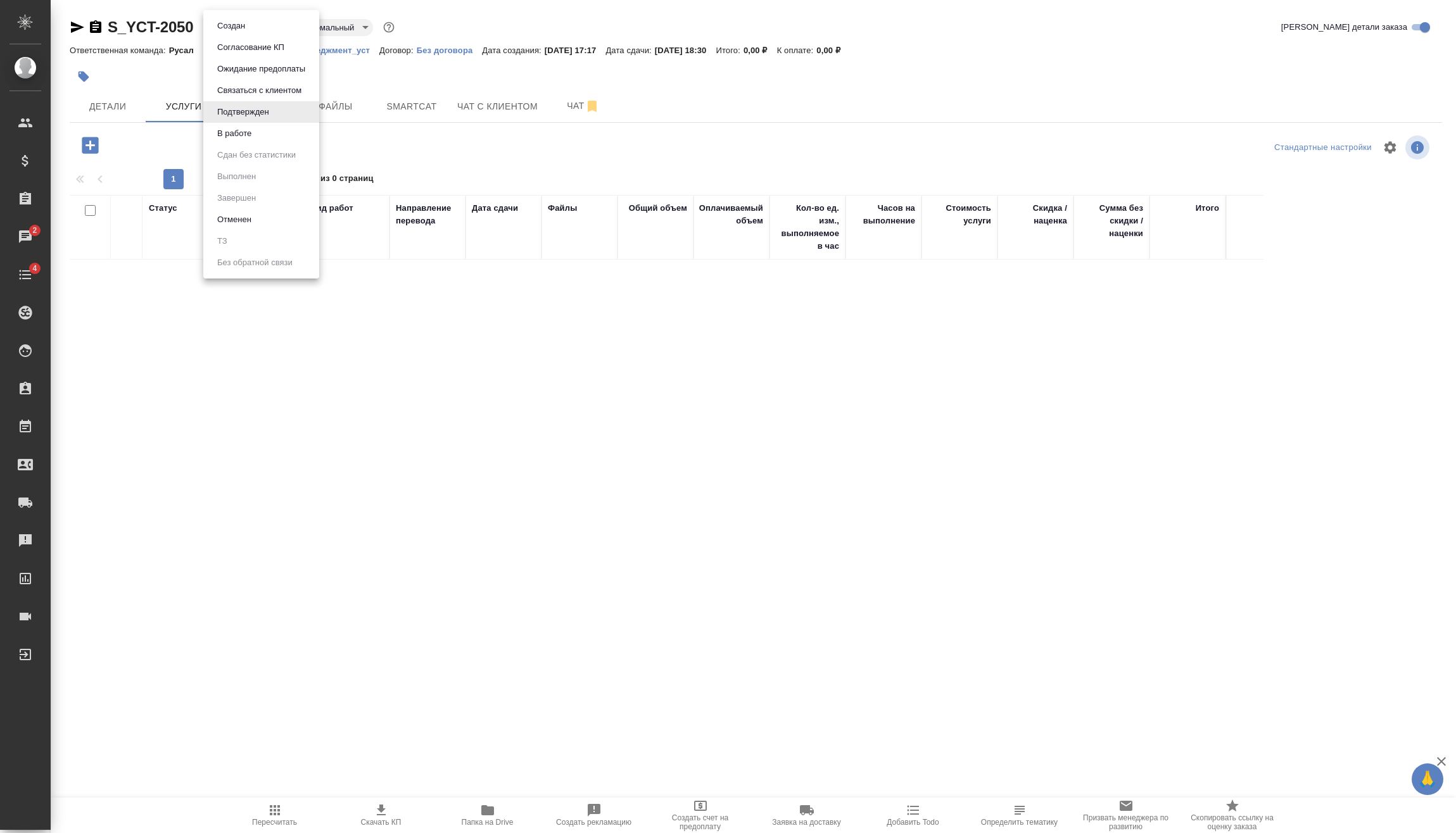
click at [280, 132] on li "В работе" at bounding box center [262, 134] width 116 height 22
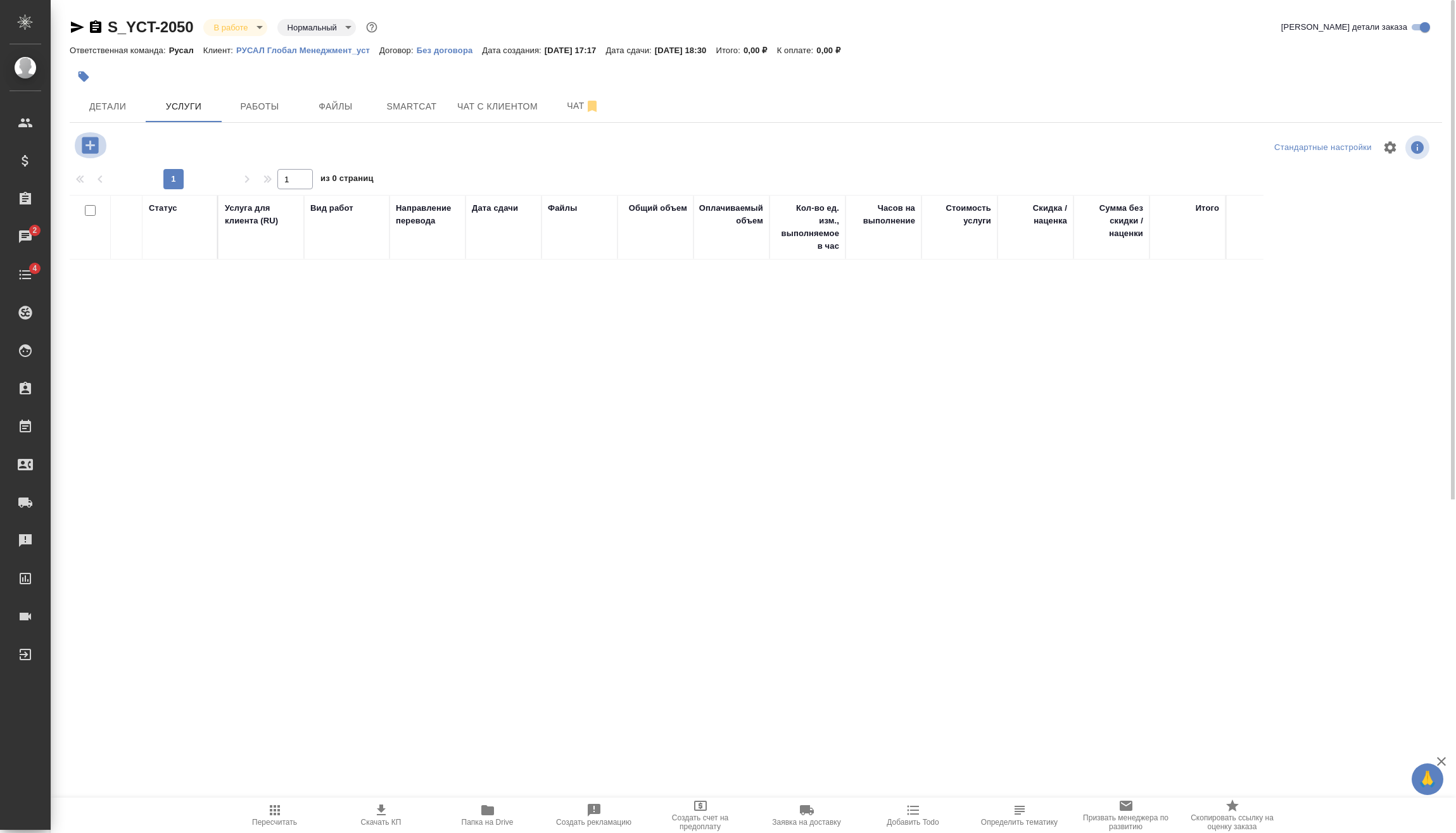
click at [96, 147] on icon "button" at bounding box center [90, 145] width 16 height 16
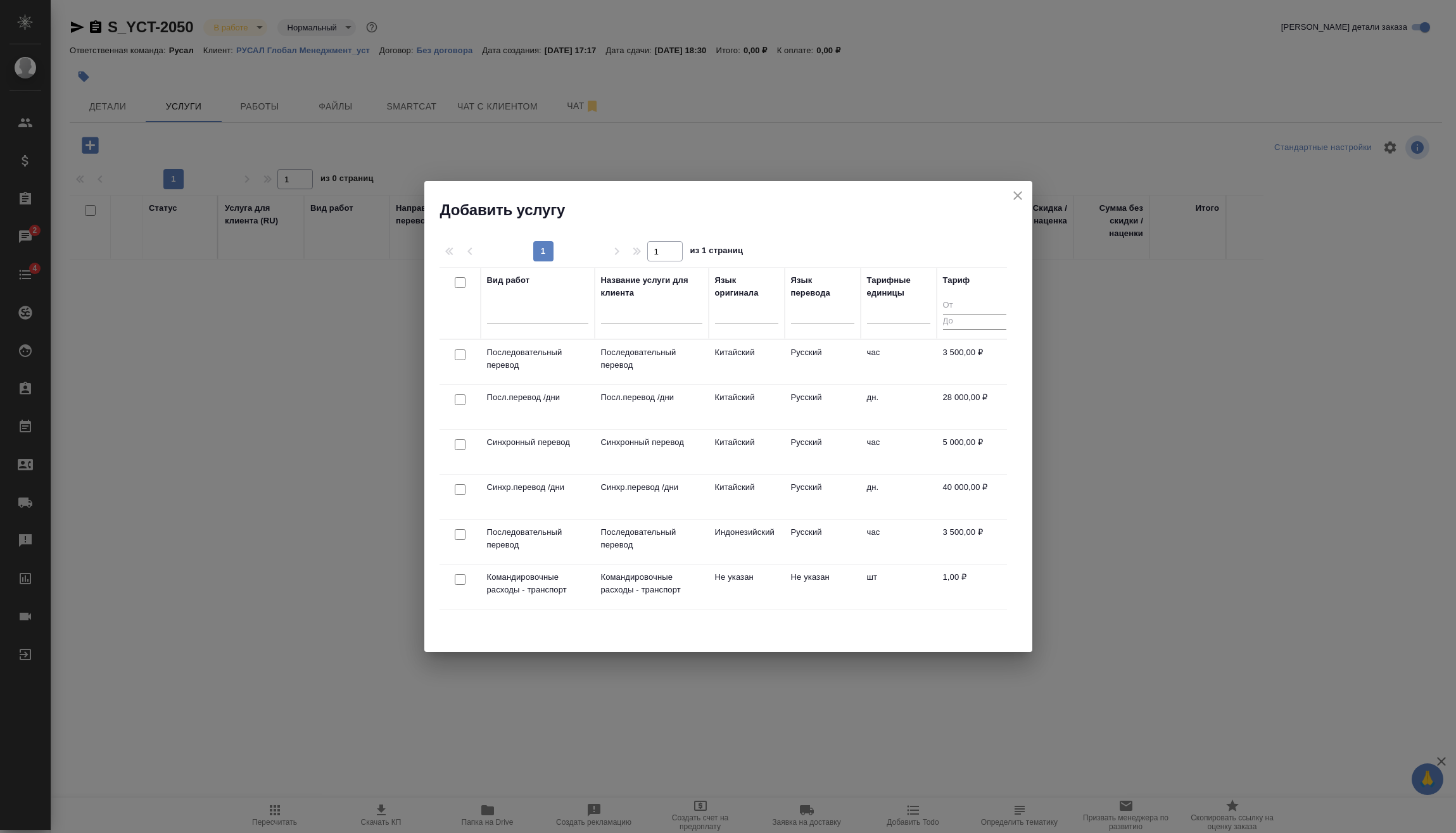
click at [465, 355] on div at bounding box center [460, 355] width 28 height 18
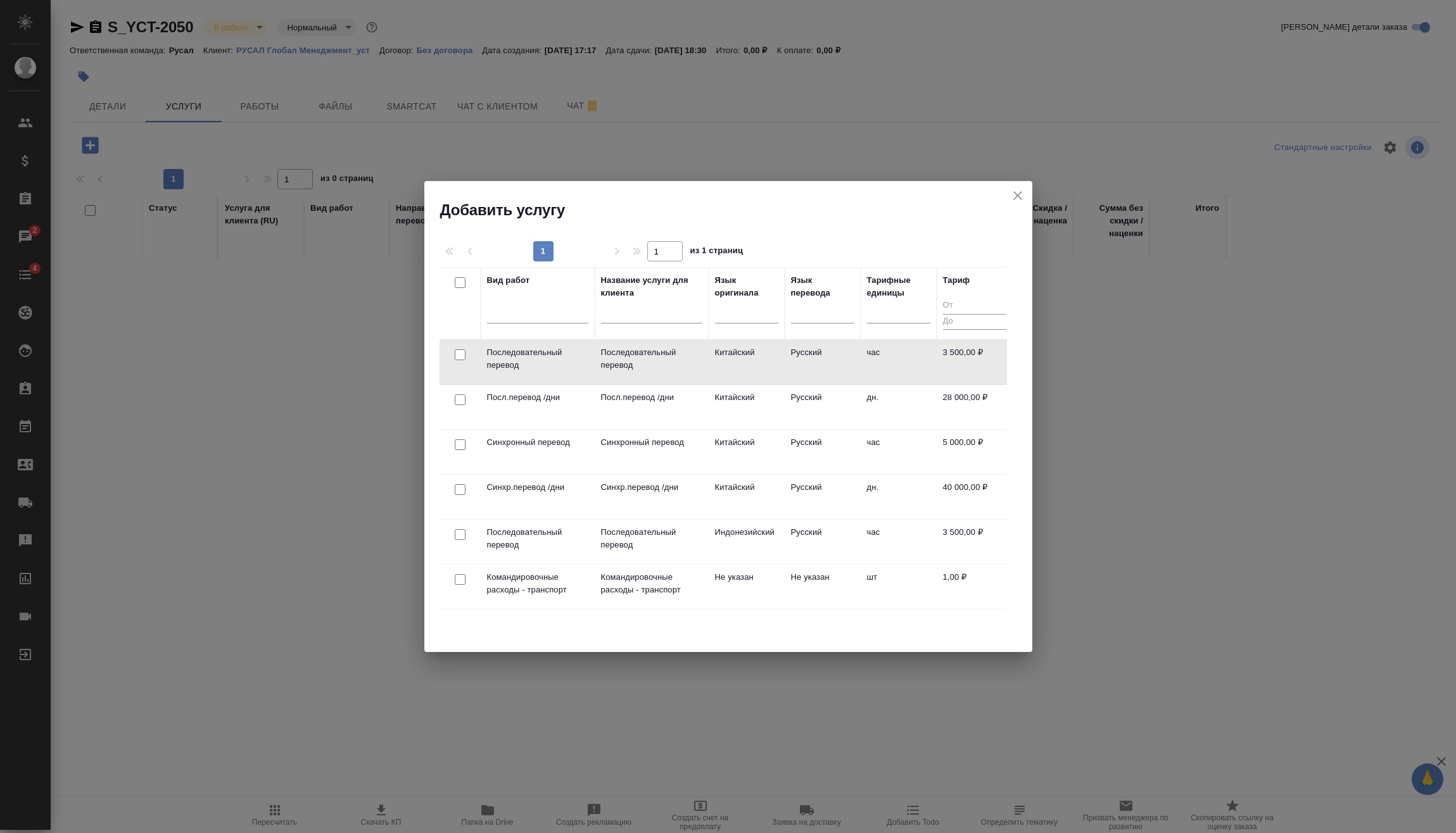
click at [453, 355] on div at bounding box center [460, 355] width 28 height 18
drag, startPoint x: 457, startPoint y: 355, endPoint x: 557, endPoint y: 357, distance: 100.0
click at [458, 355] on input "checkbox" at bounding box center [460, 355] width 11 height 11
checkbox input "true"
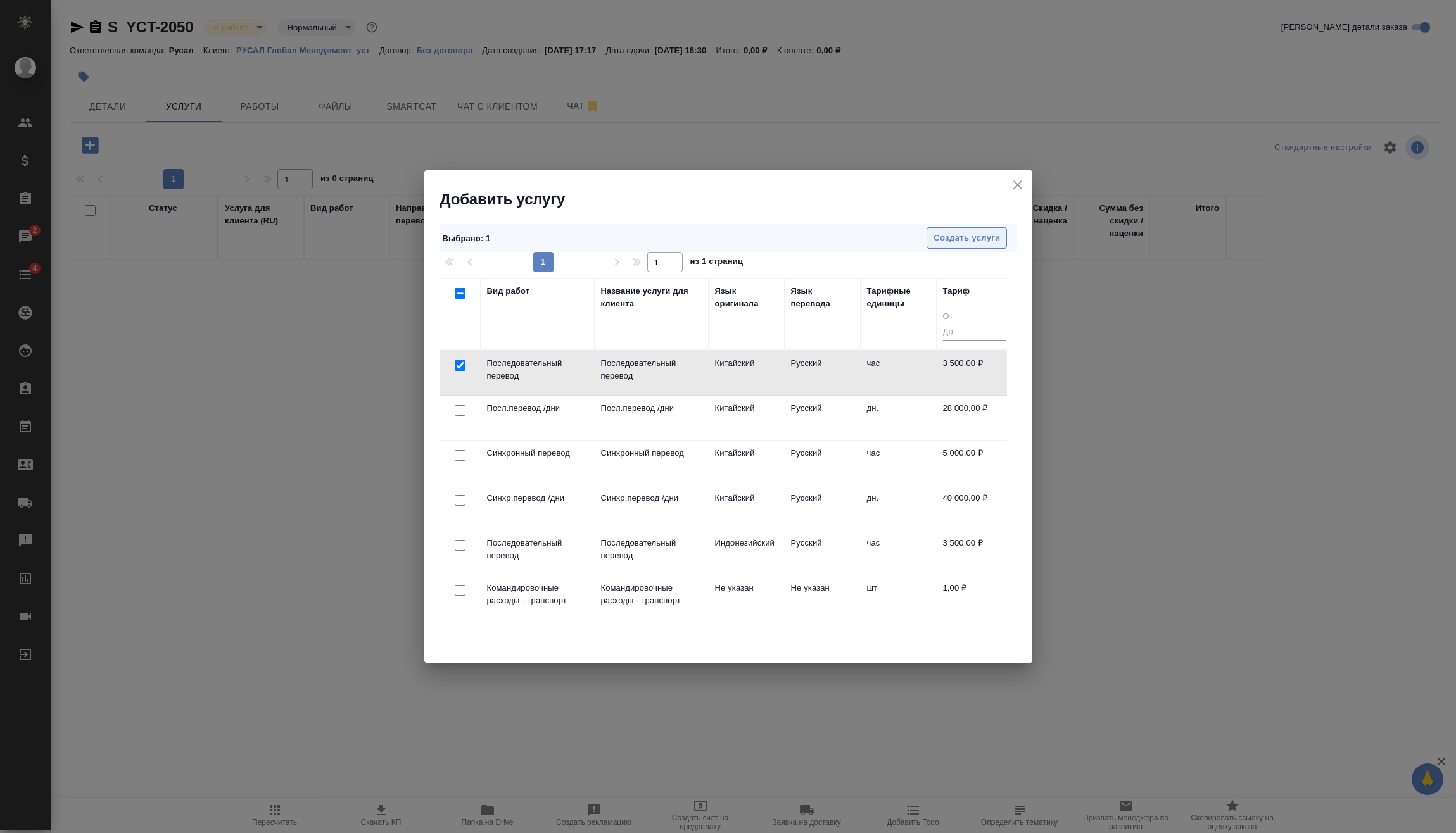
click at [987, 235] on span "Создать услуги" at bounding box center [966, 238] width 66 height 14
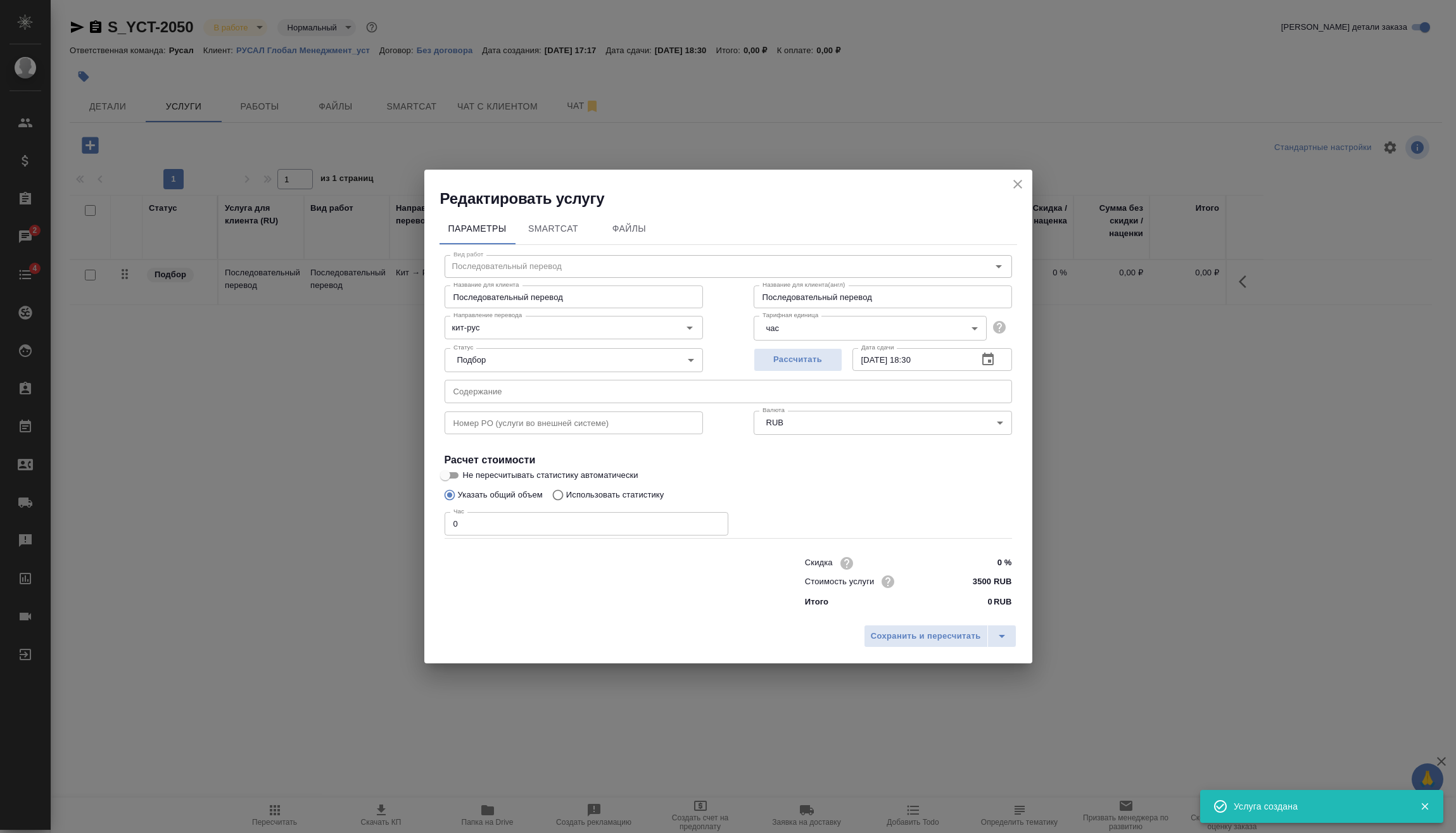
click at [332, 540] on div "Редактировать услугу Параметры SmartCat Файлы Вид работ Последовательный перево…" at bounding box center [728, 416] width 1456 height 833
type input "2"
click at [876, 635] on span "Сохранить и пересчитать" at bounding box center [926, 636] width 110 height 14
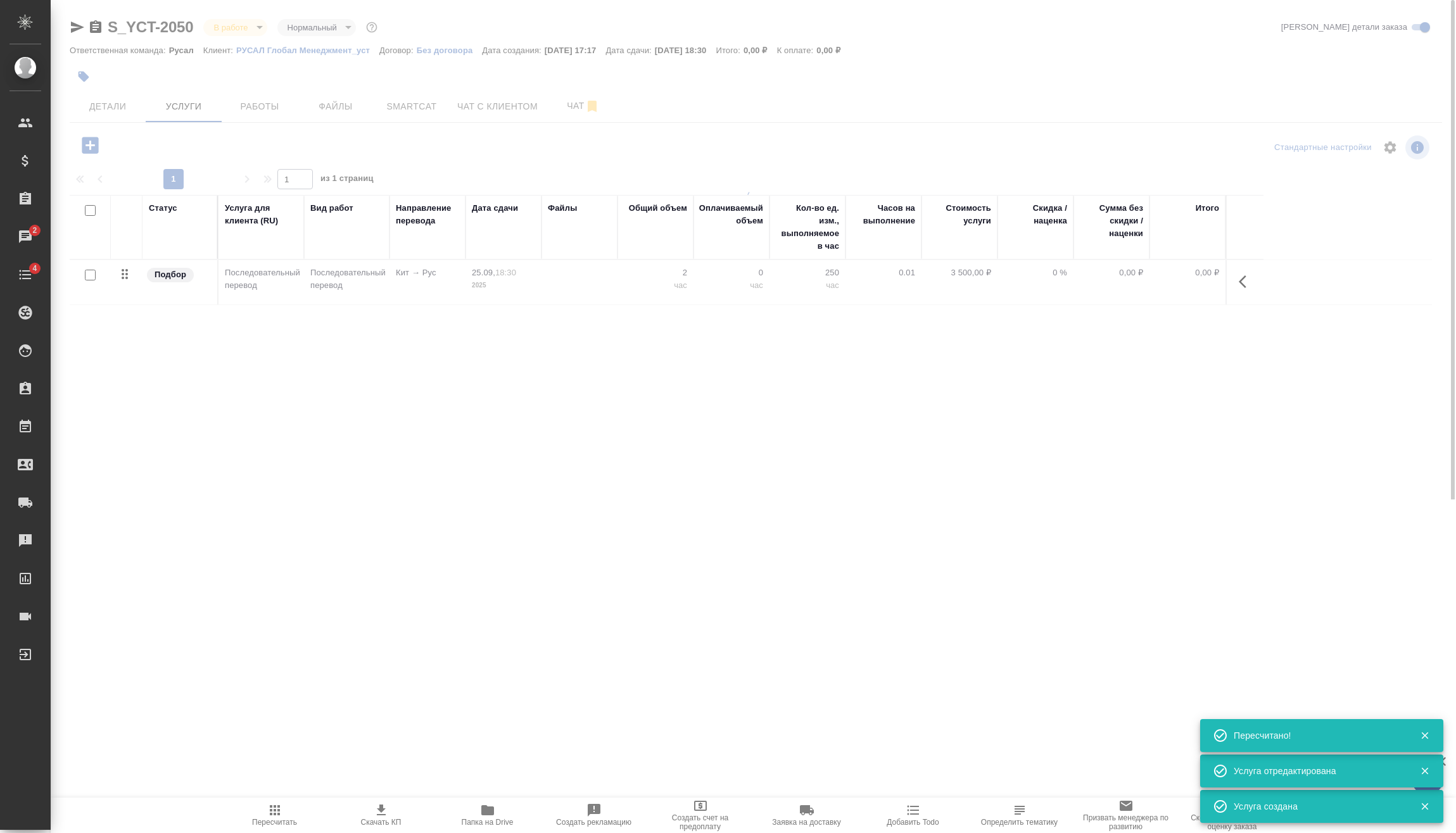
type input "urgent"
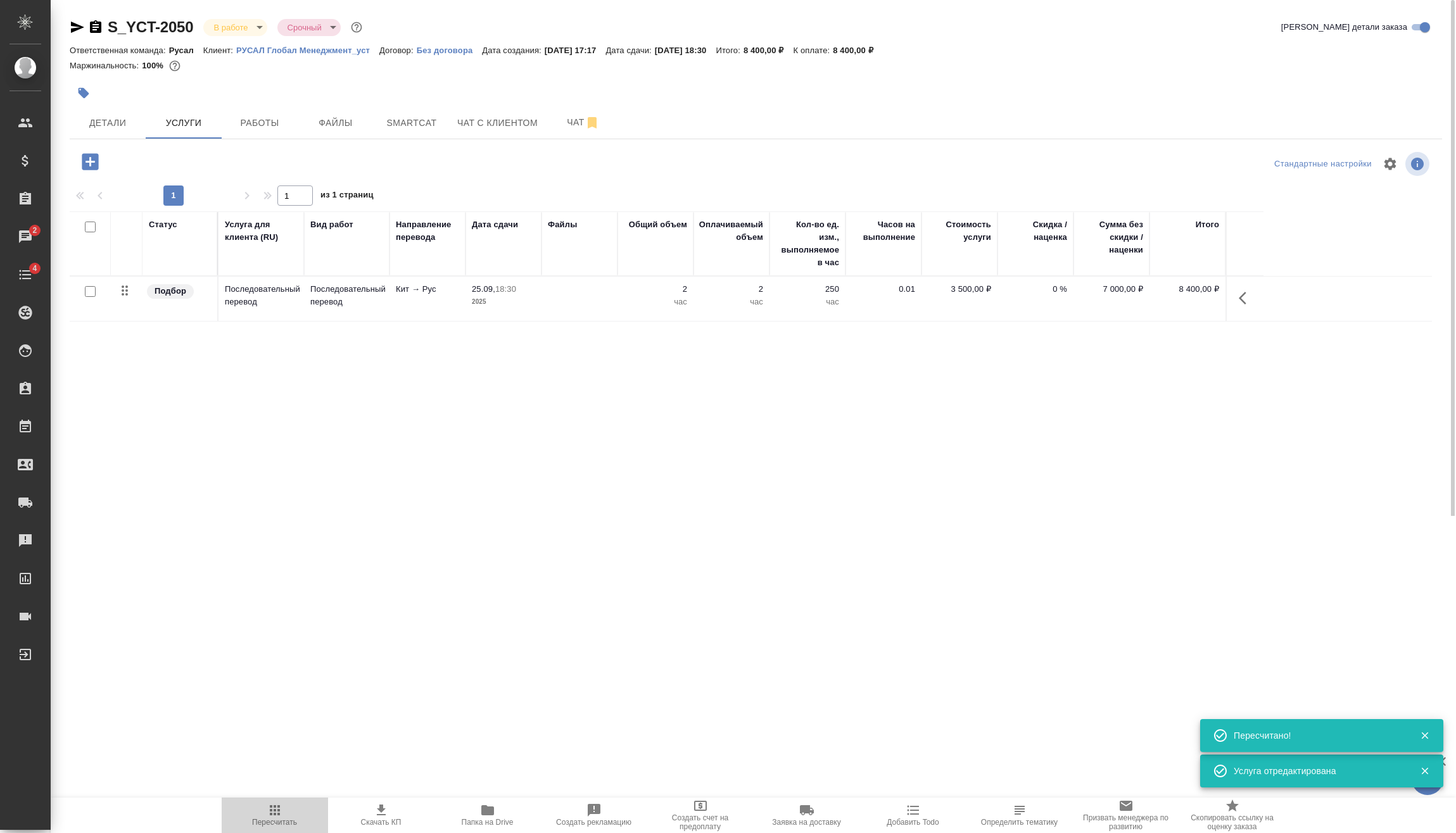
click at [277, 819] on span "Пересчитать" at bounding box center [274, 822] width 45 height 9
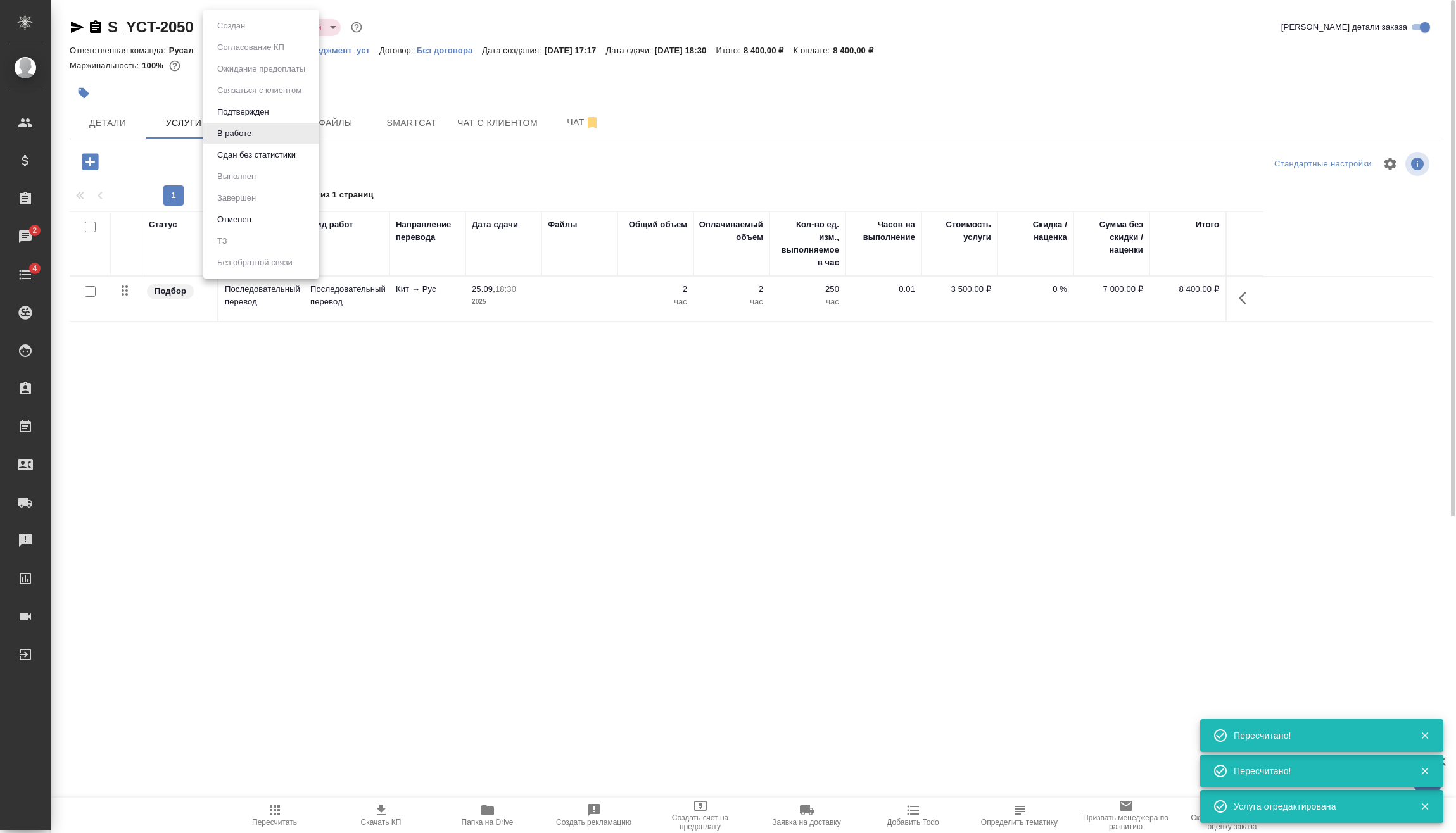
click at [251, 27] on body "🙏 .cls-1 fill:#fff; AWATERA Vasilev Evgeniy Клиенты Спецификации Заказы 2 Чаты …" at bounding box center [728, 416] width 1456 height 833
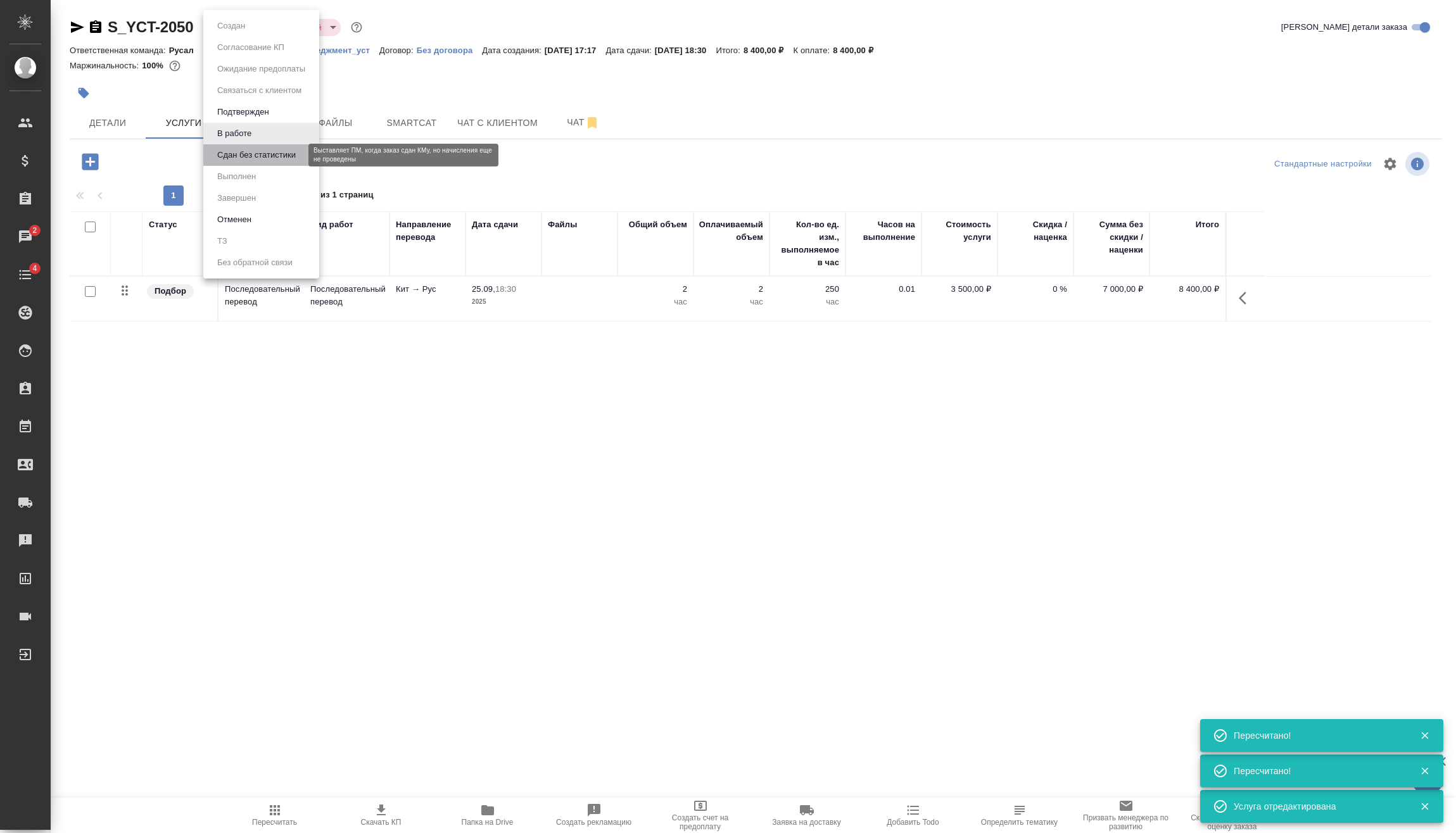
click at [254, 153] on button "Сдан без статистики" at bounding box center [256, 155] width 86 height 14
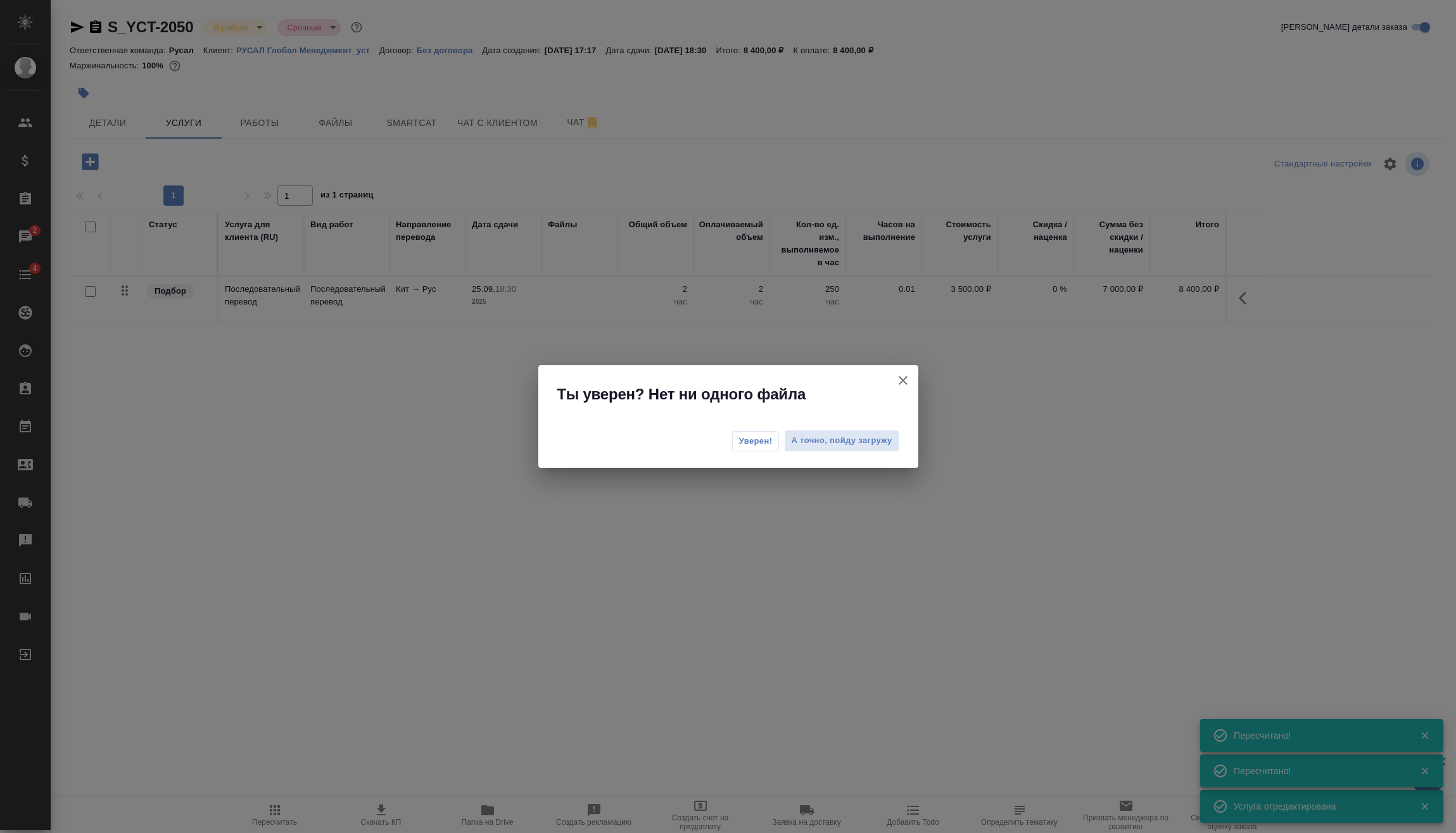
click at [764, 440] on span "Уверен!" at bounding box center [756, 441] width 33 height 13
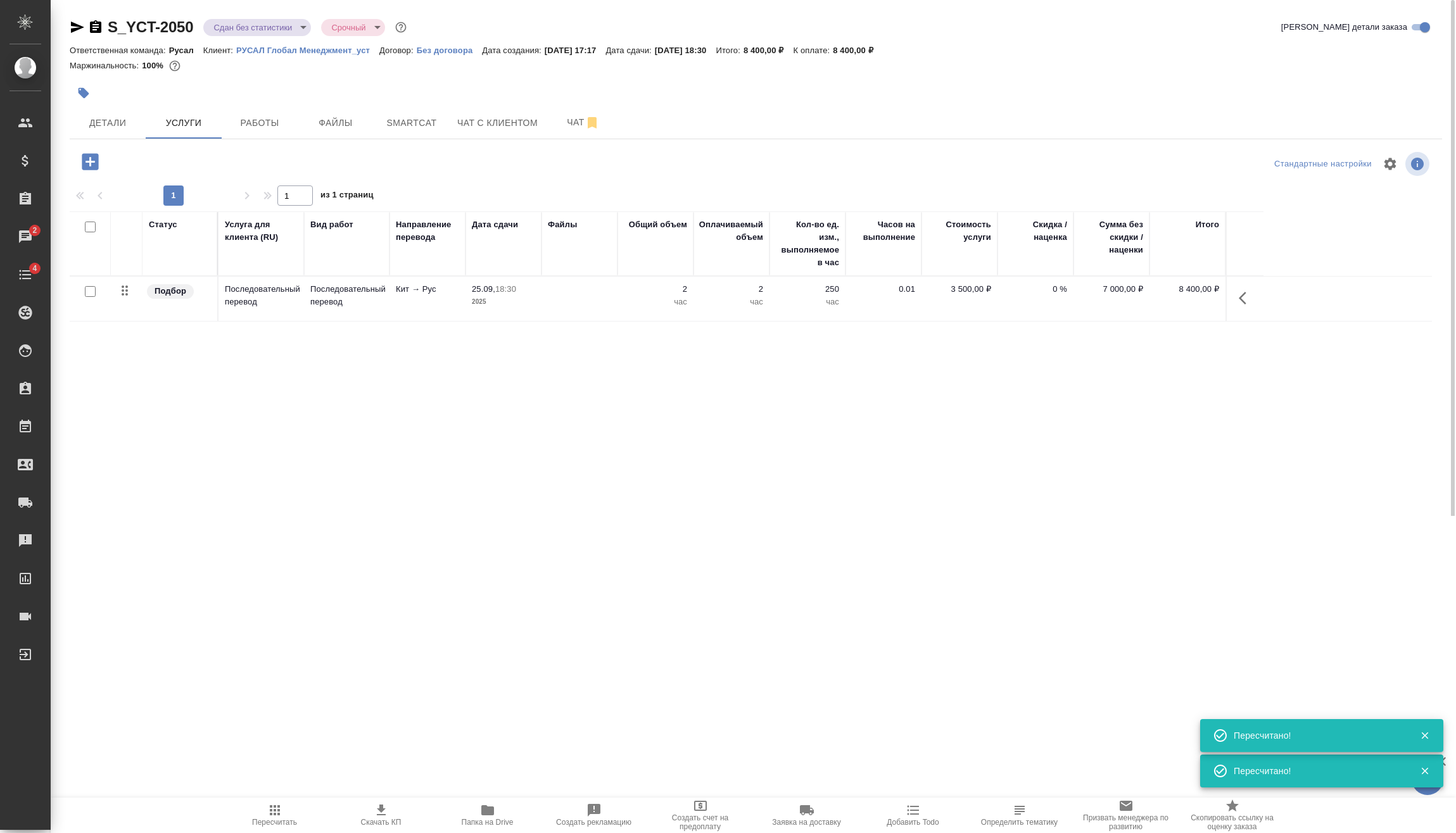
click at [228, 24] on body "🙏 .cls-1 fill:#fff; AWATERA Vasilev Evgeniy Клиенты Спецификации Заказы 2 Чаты …" at bounding box center [728, 416] width 1456 height 833
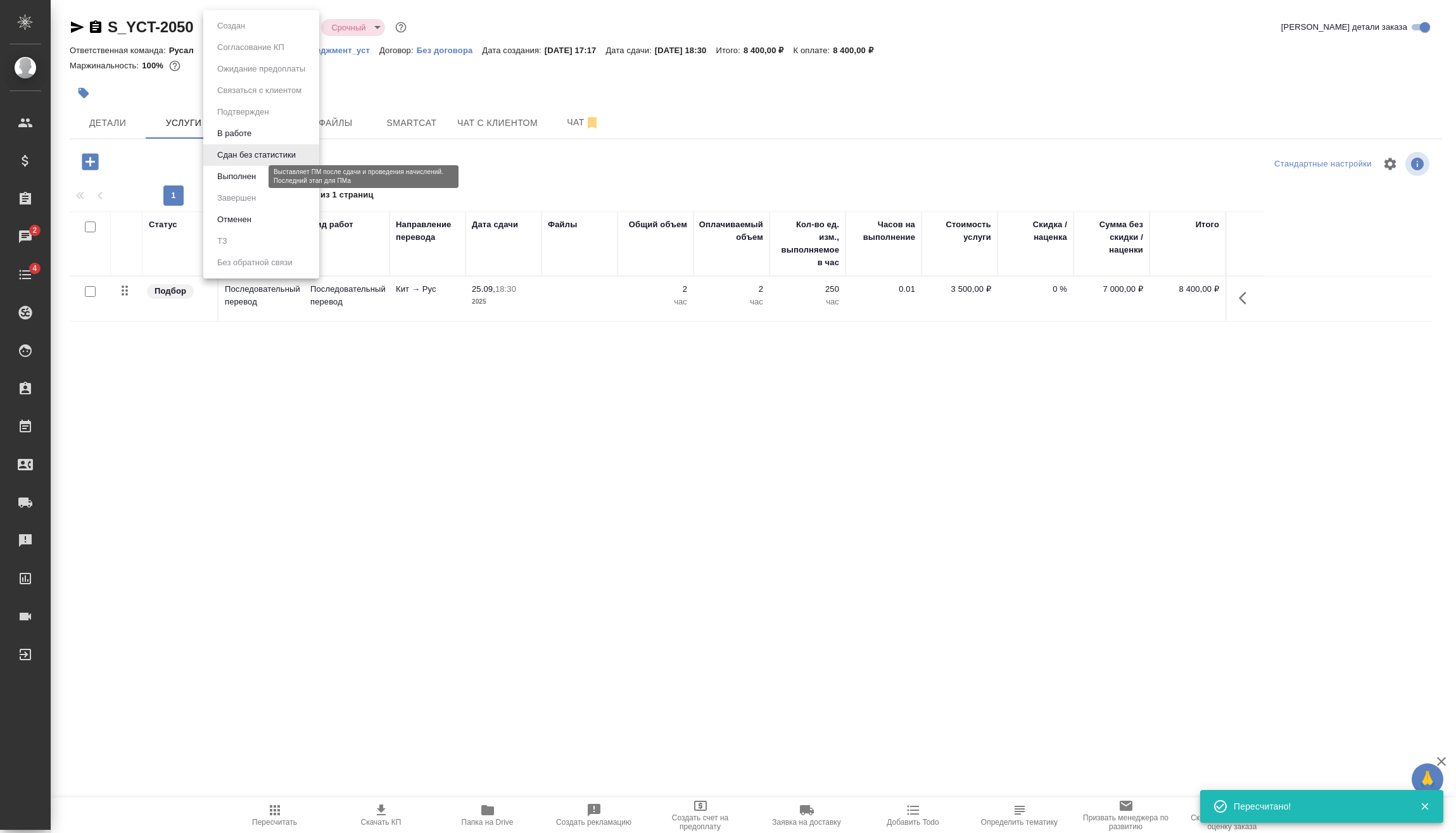
click at [246, 172] on button "Выполнен" at bounding box center [236, 176] width 46 height 14
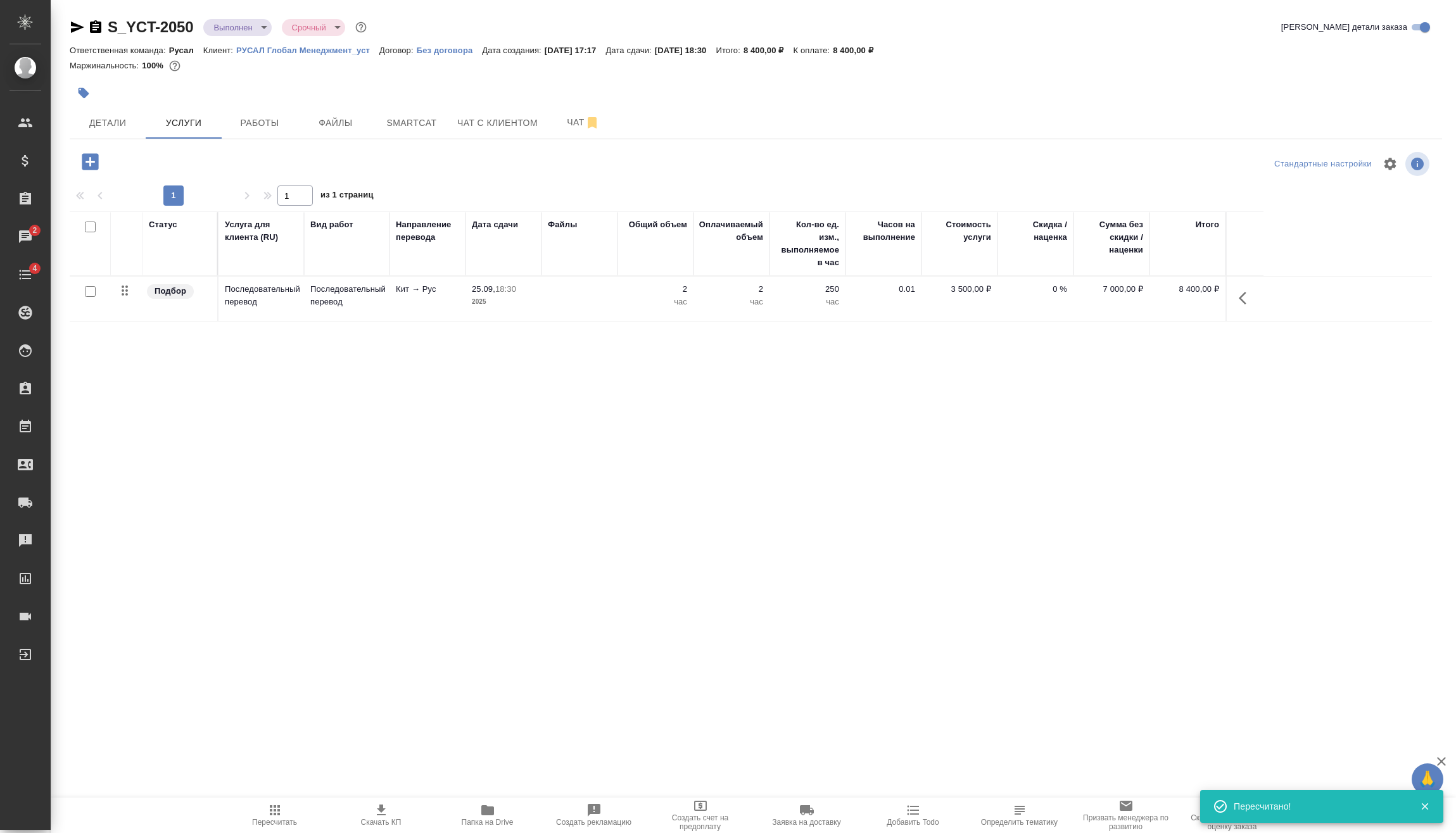
click at [248, 22] on body "🙏 .cls-1 fill:#fff; AWATERA Vasilev Evgeniy Клиенты Спецификации Заказы 2 Чаты …" at bounding box center [728, 416] width 1456 height 833
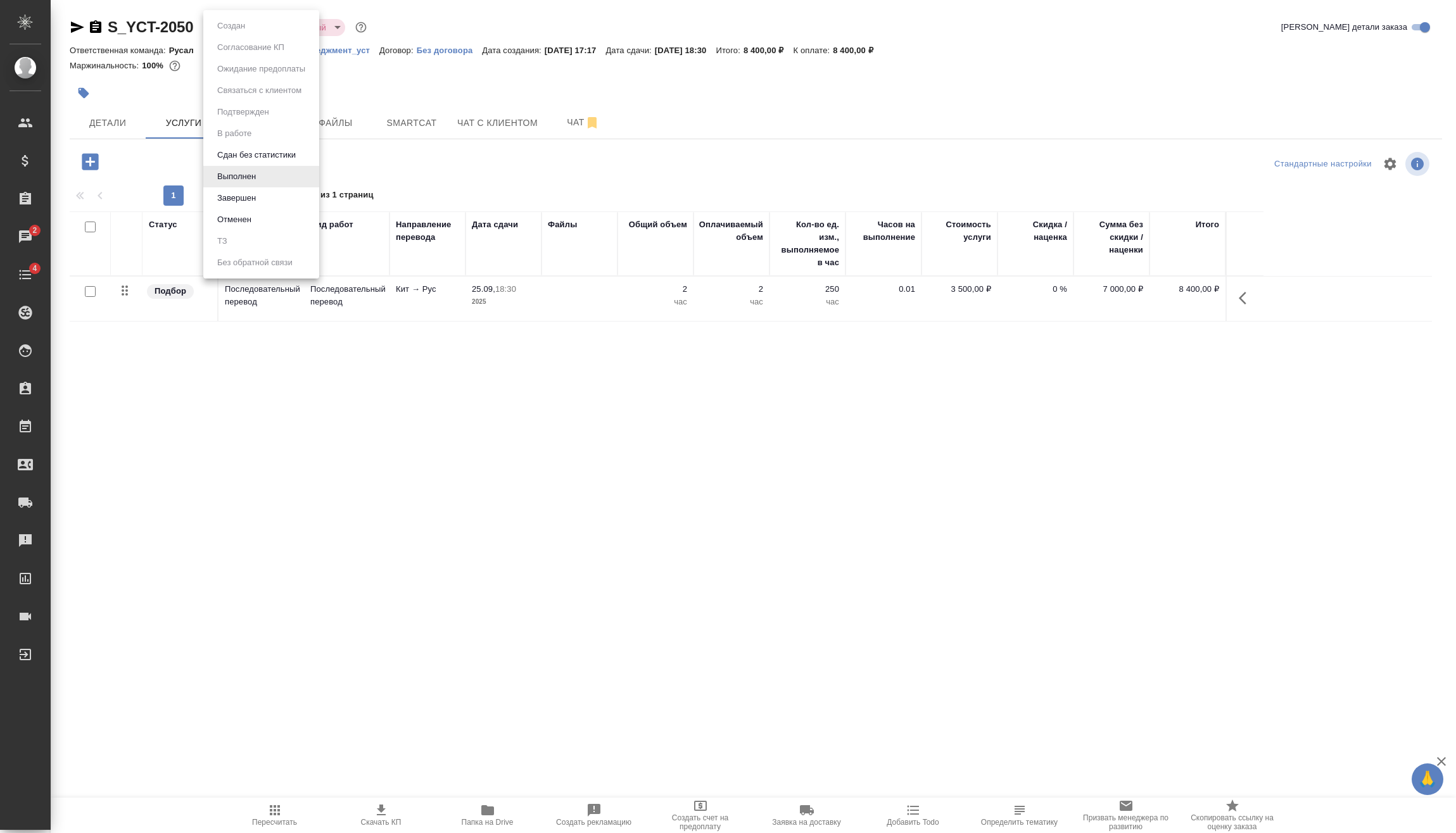
click at [267, 197] on li "Завершен" at bounding box center [262, 198] width 116 height 22
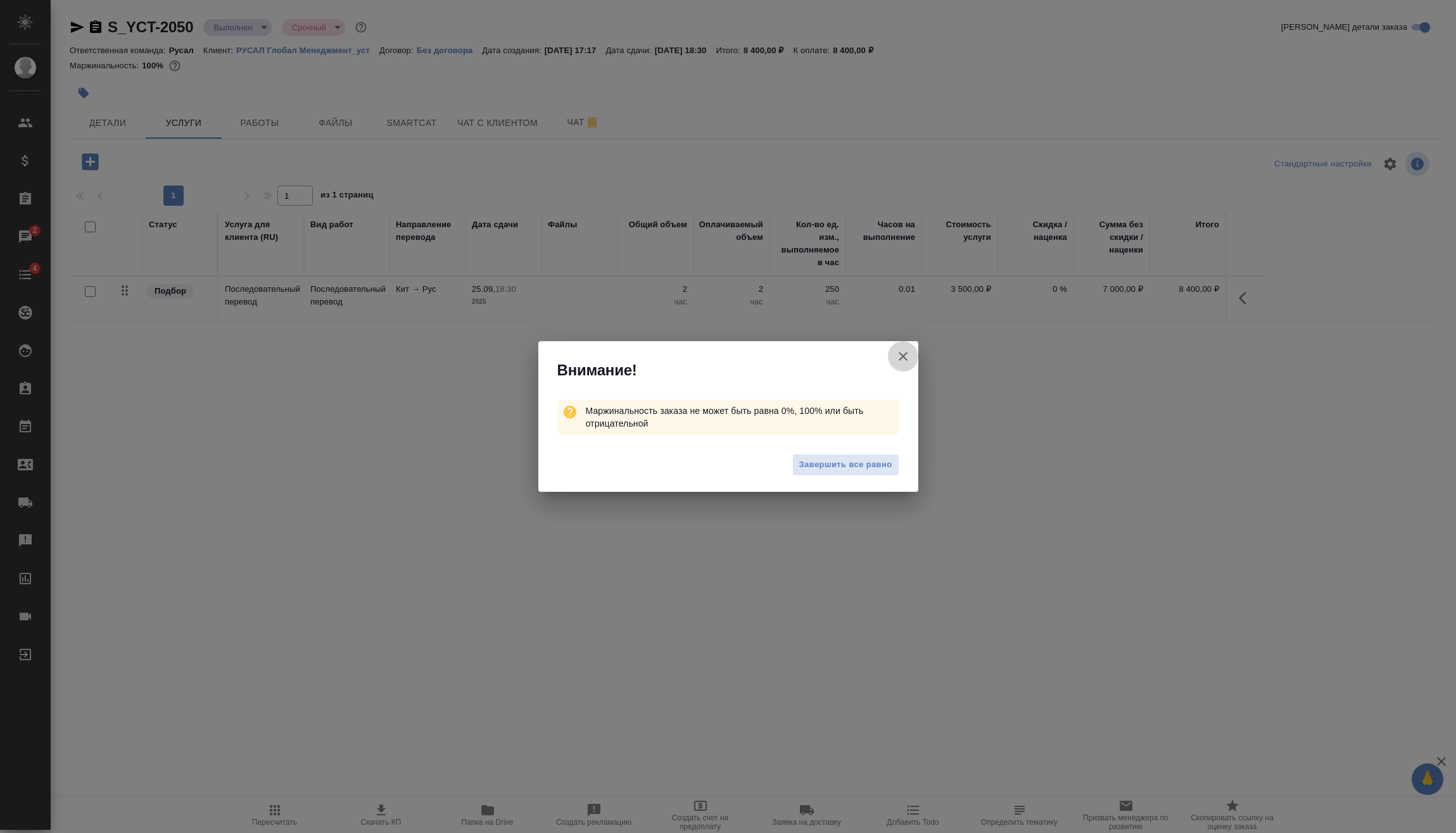
click at [903, 355] on icon "button" at bounding box center [902, 356] width 15 height 15
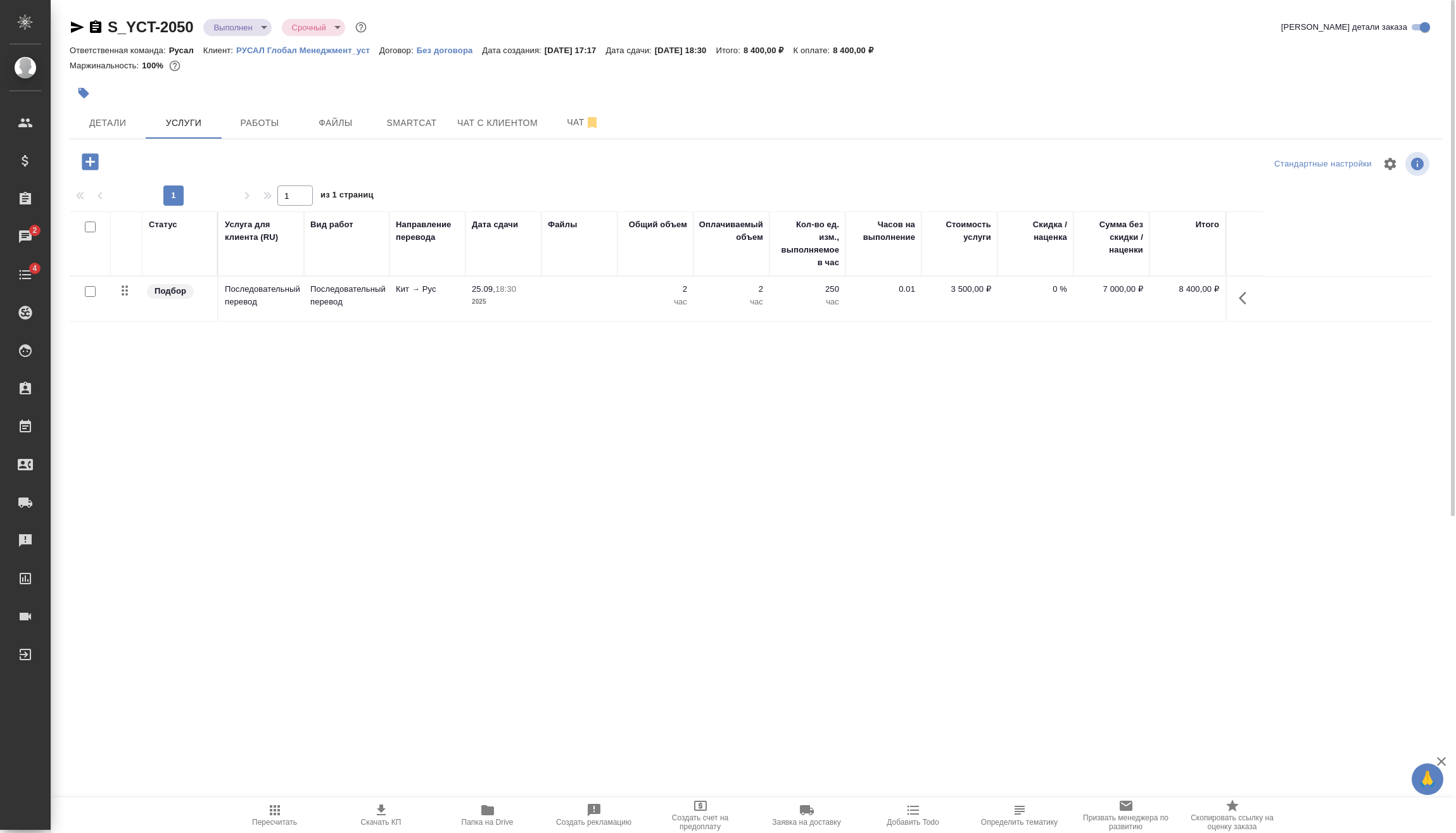
click at [281, 828] on button "Пересчитать" at bounding box center [275, 815] width 107 height 35
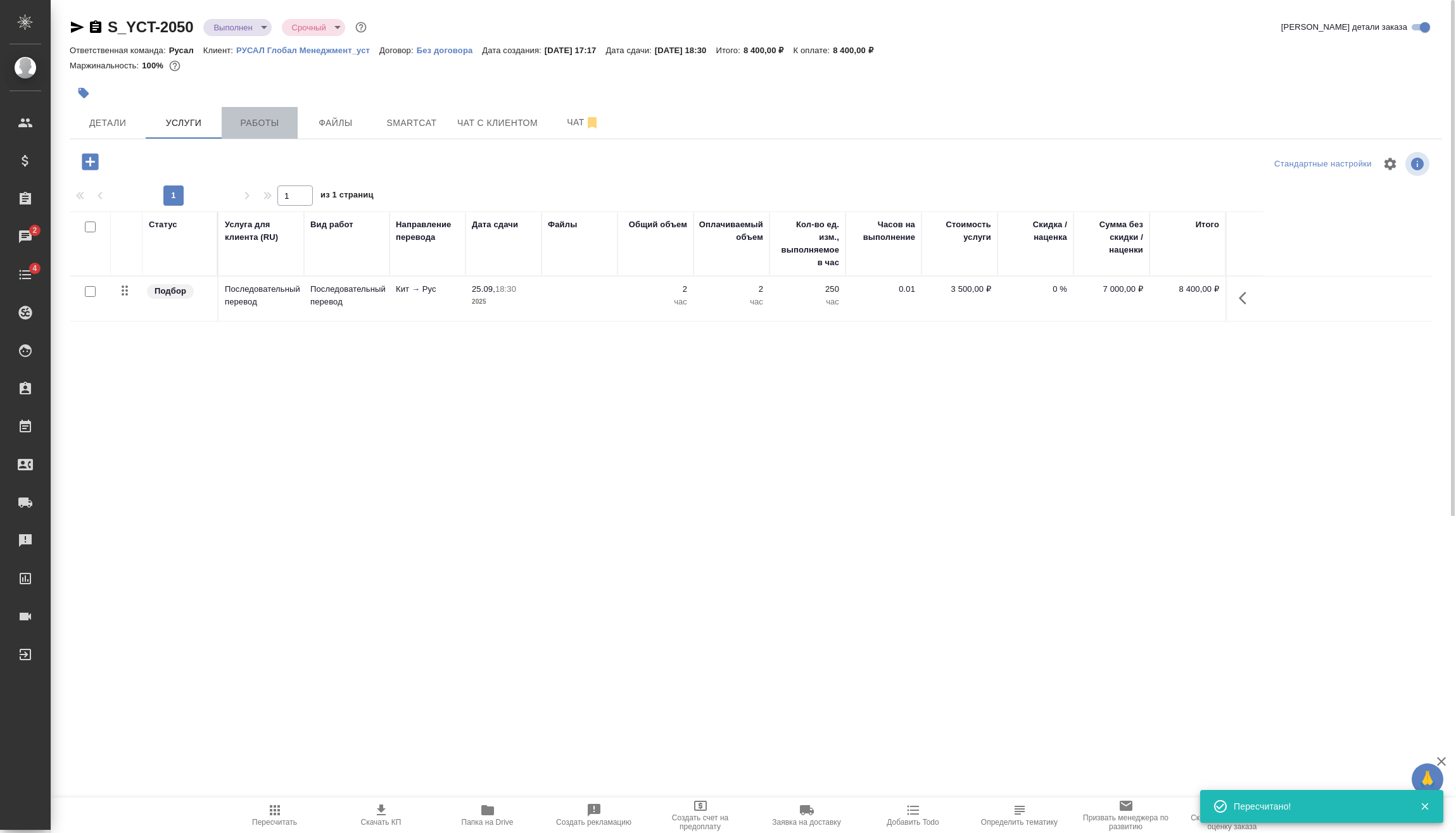
click at [267, 112] on button "Работы" at bounding box center [260, 122] width 76 height 32
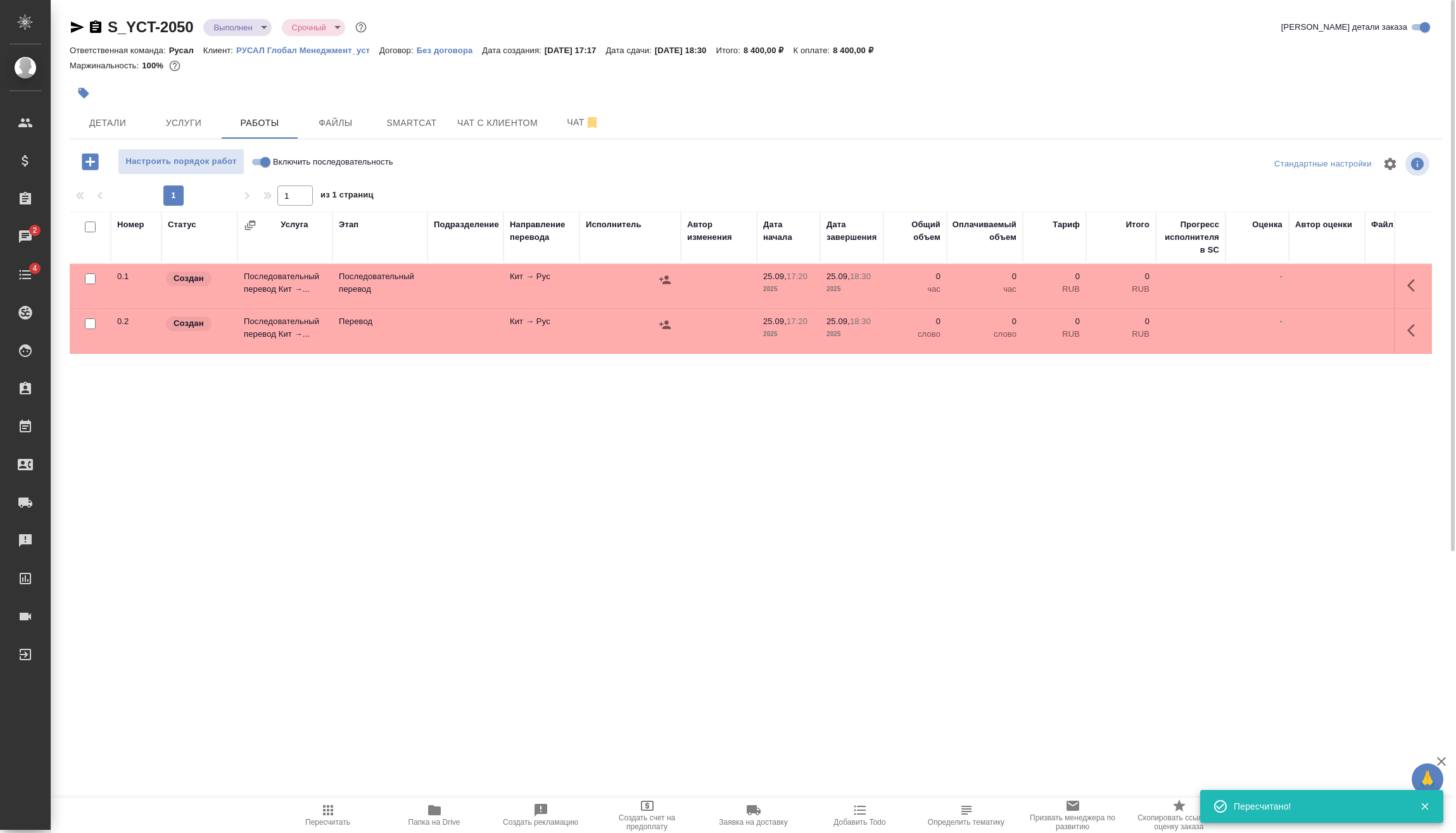
click at [271, 163] on input "Включить последовательность" at bounding box center [265, 162] width 45 height 15
checkbox input "true"
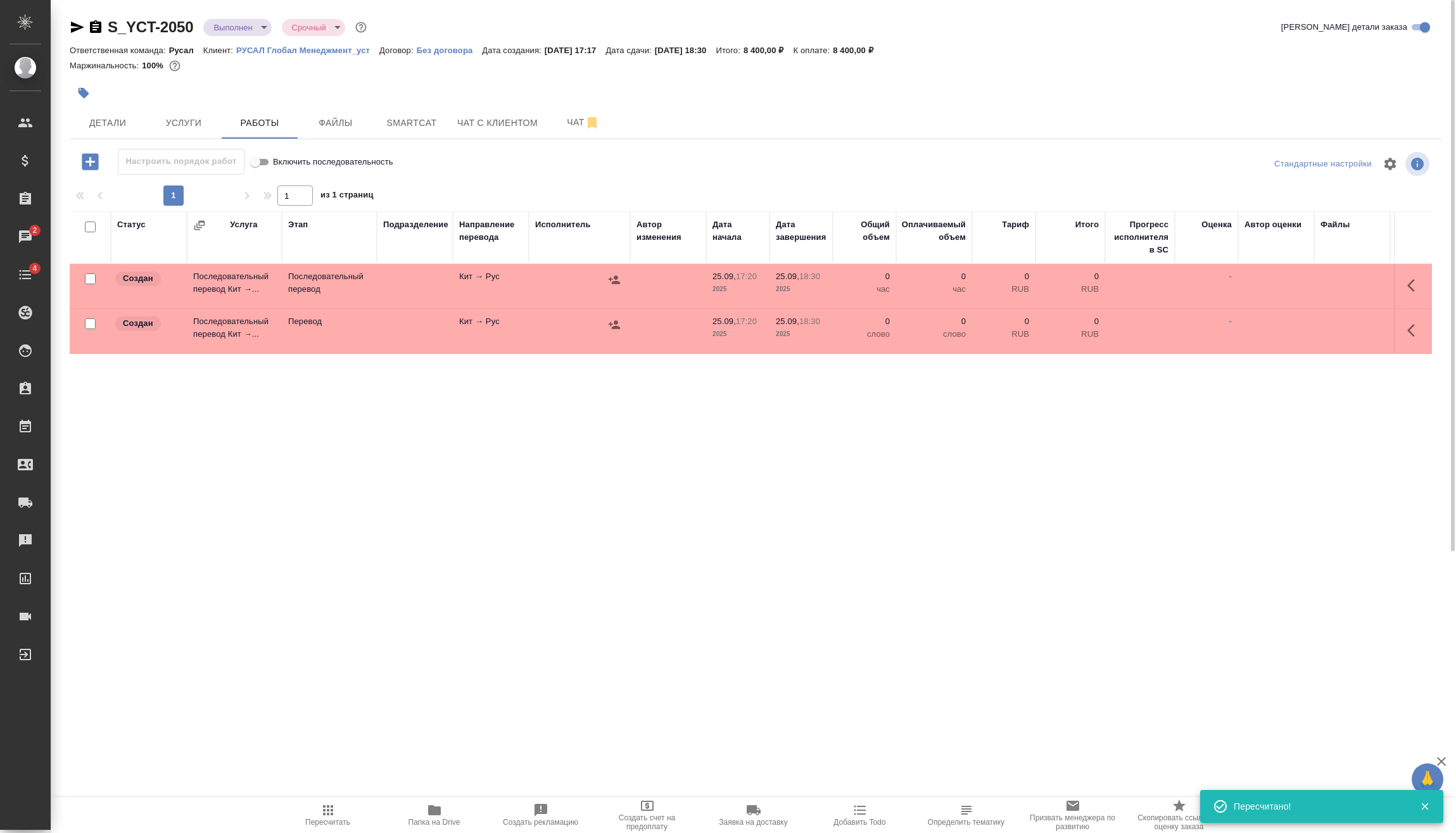
click at [90, 321] on input "checkbox" at bounding box center [90, 324] width 11 height 11
checkbox input "true"
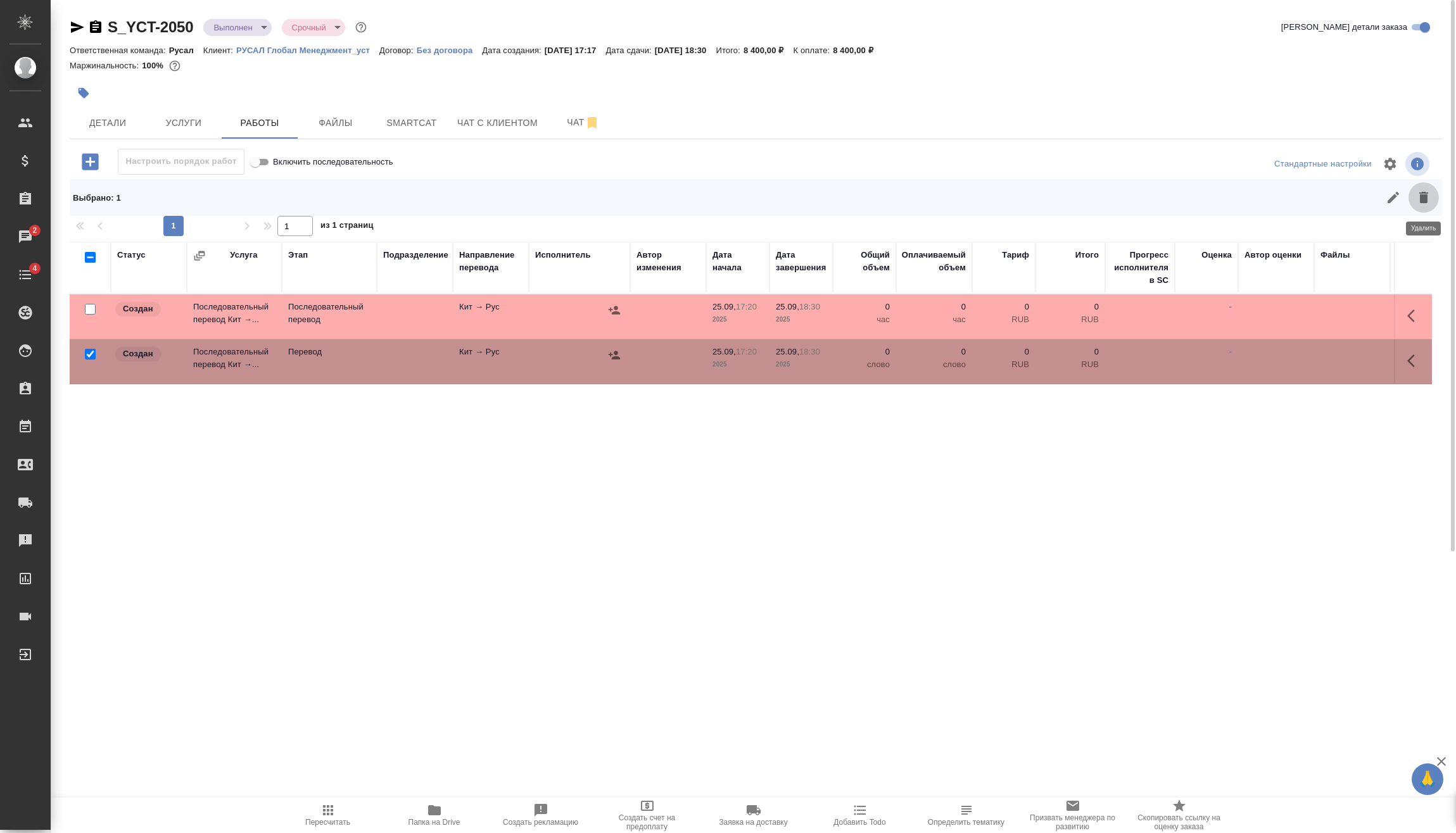
click at [1426, 195] on icon "button" at bounding box center [1423, 197] width 9 height 12
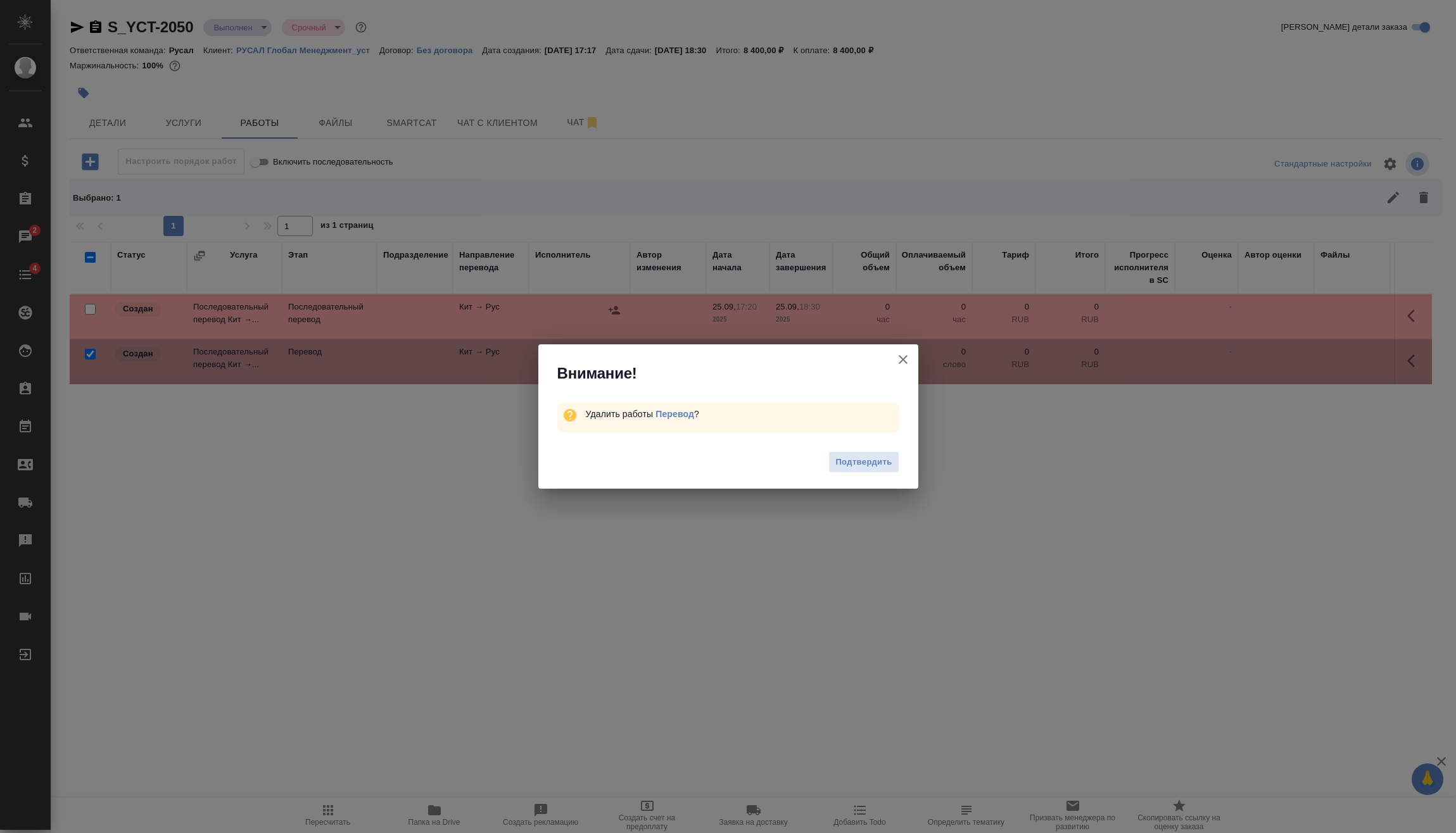
click at [851, 472] on button "Подтвердить" at bounding box center [863, 462] width 71 height 22
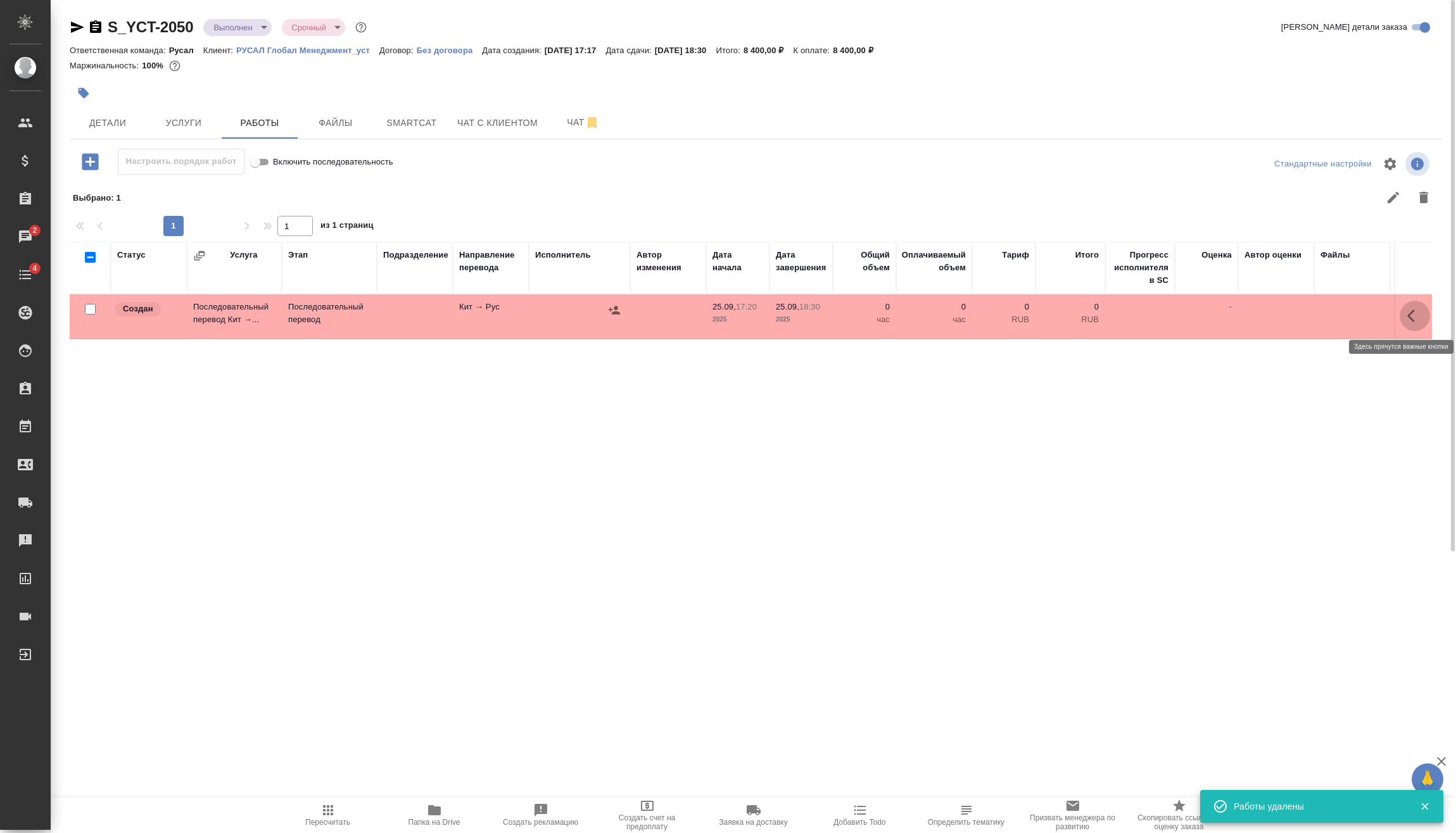
click at [1410, 312] on icon "button" at bounding box center [1414, 316] width 15 height 15
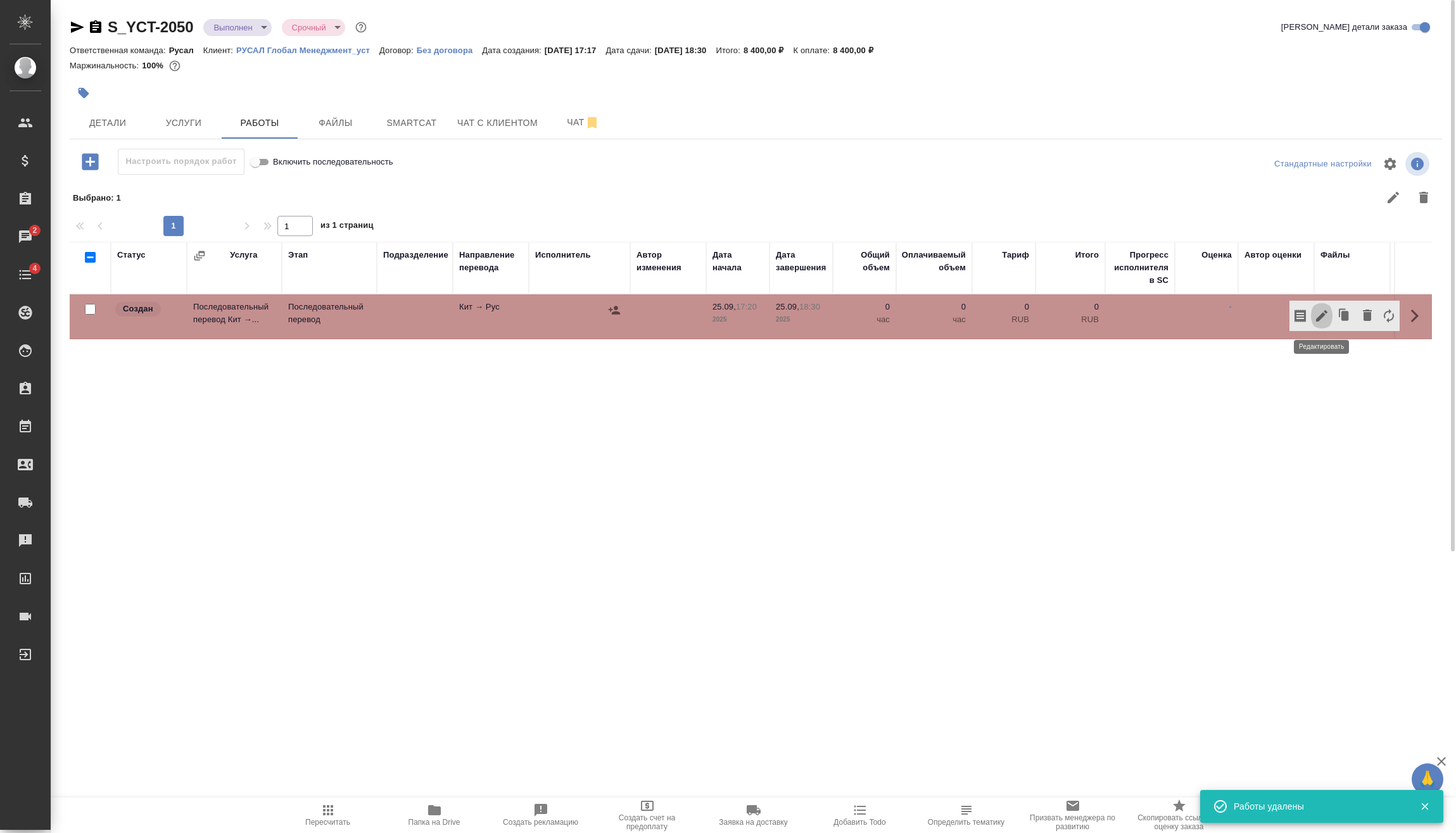
click at [1325, 311] on icon "button" at bounding box center [1321, 316] width 12 height 12
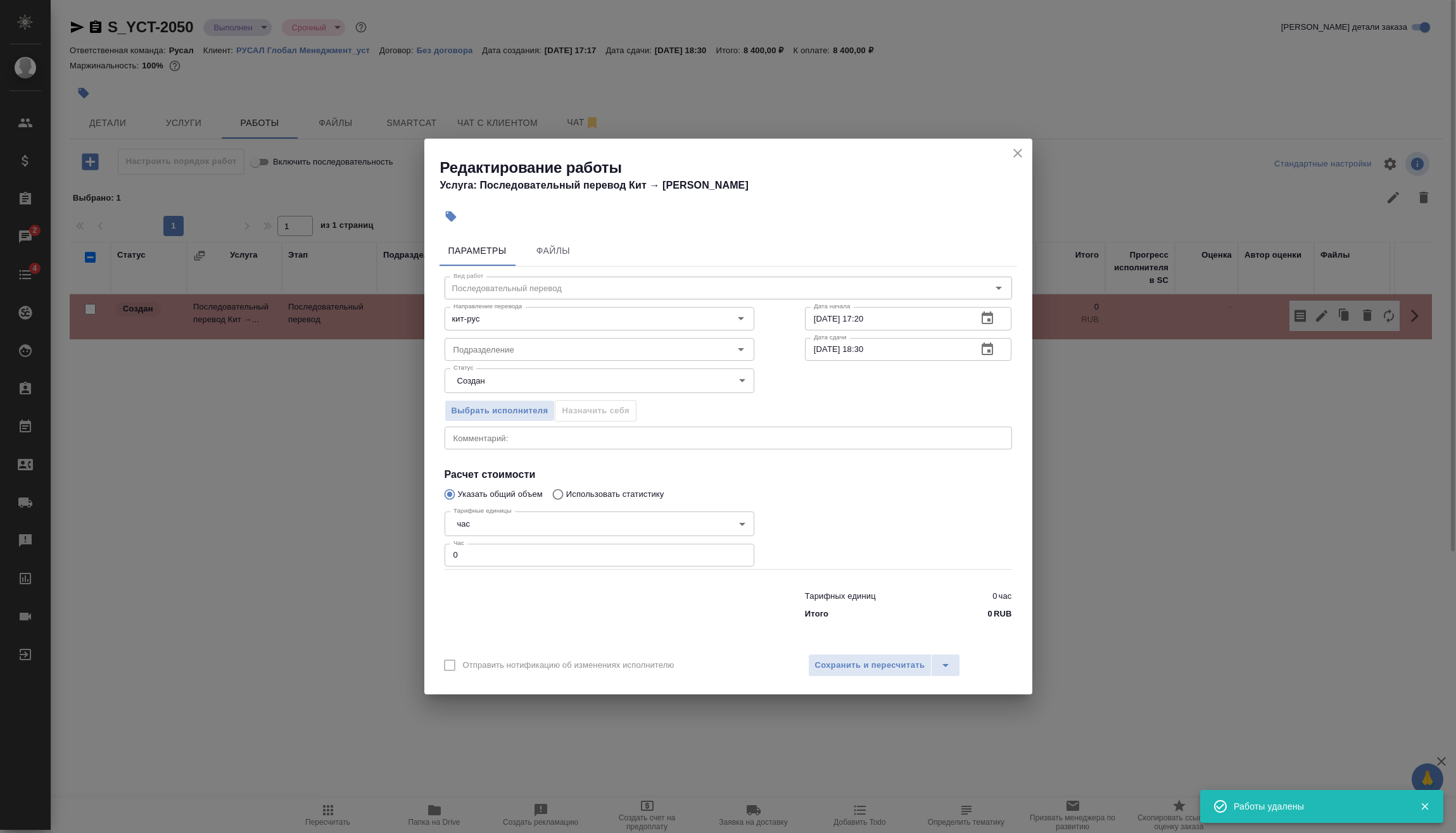
drag, startPoint x: 488, startPoint y: 551, endPoint x: 356, endPoint y: 570, distance: 133.4
click at [400, 556] on div "Редактирование работы Услуга: Последовательный перевод Кит → Рус Параметры Файл…" at bounding box center [728, 416] width 1456 height 833
drag, startPoint x: 476, startPoint y: 551, endPoint x: 372, endPoint y: 561, distance: 104.5
click at [394, 561] on div "Редактирование работы Услуга: Последовательный перевод Кит → Рус Параметры Файл…" at bounding box center [728, 416] width 1456 height 833
type input "1"
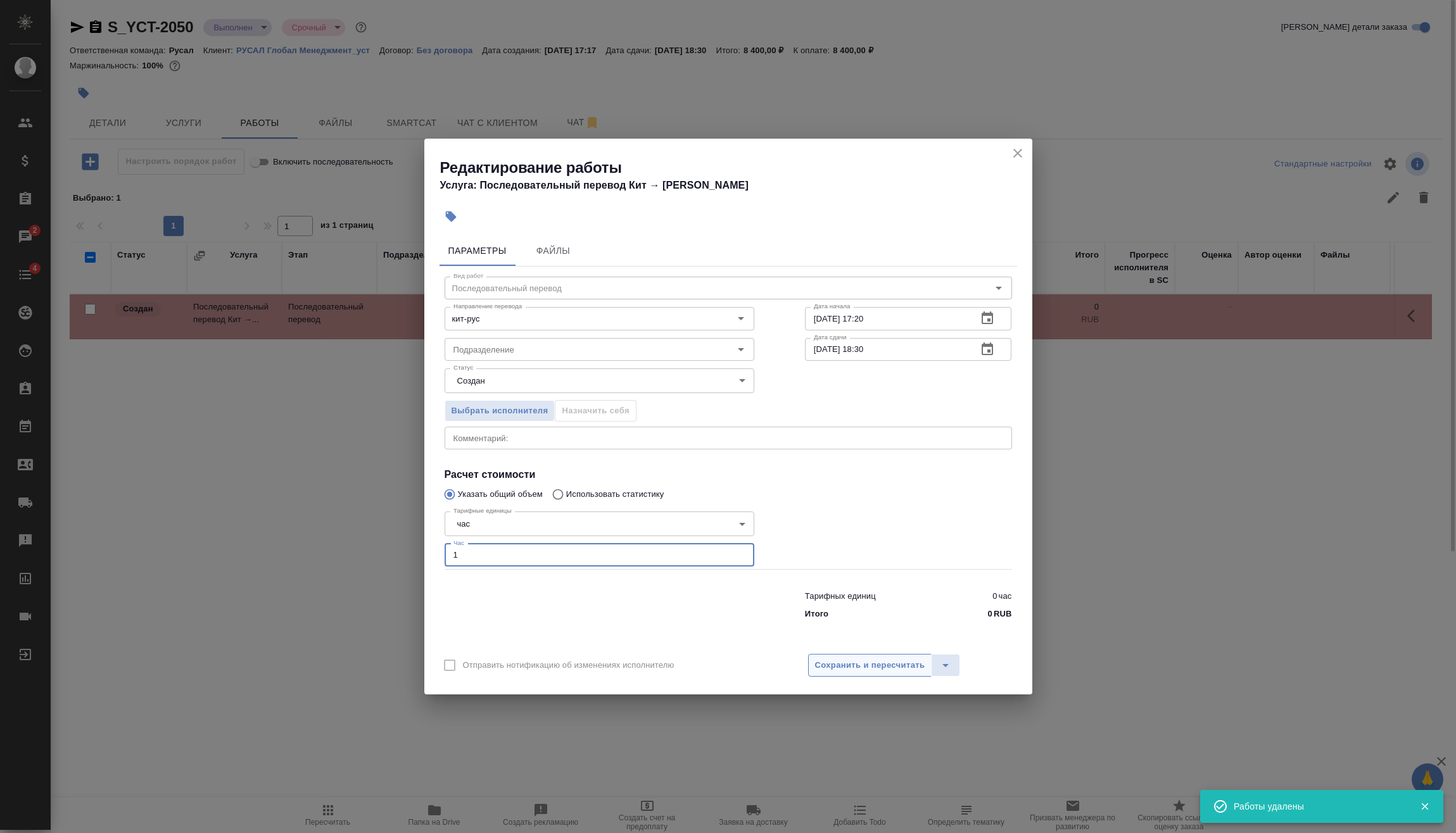
click at [877, 671] on span "Сохранить и пересчитать" at bounding box center [871, 666] width 110 height 14
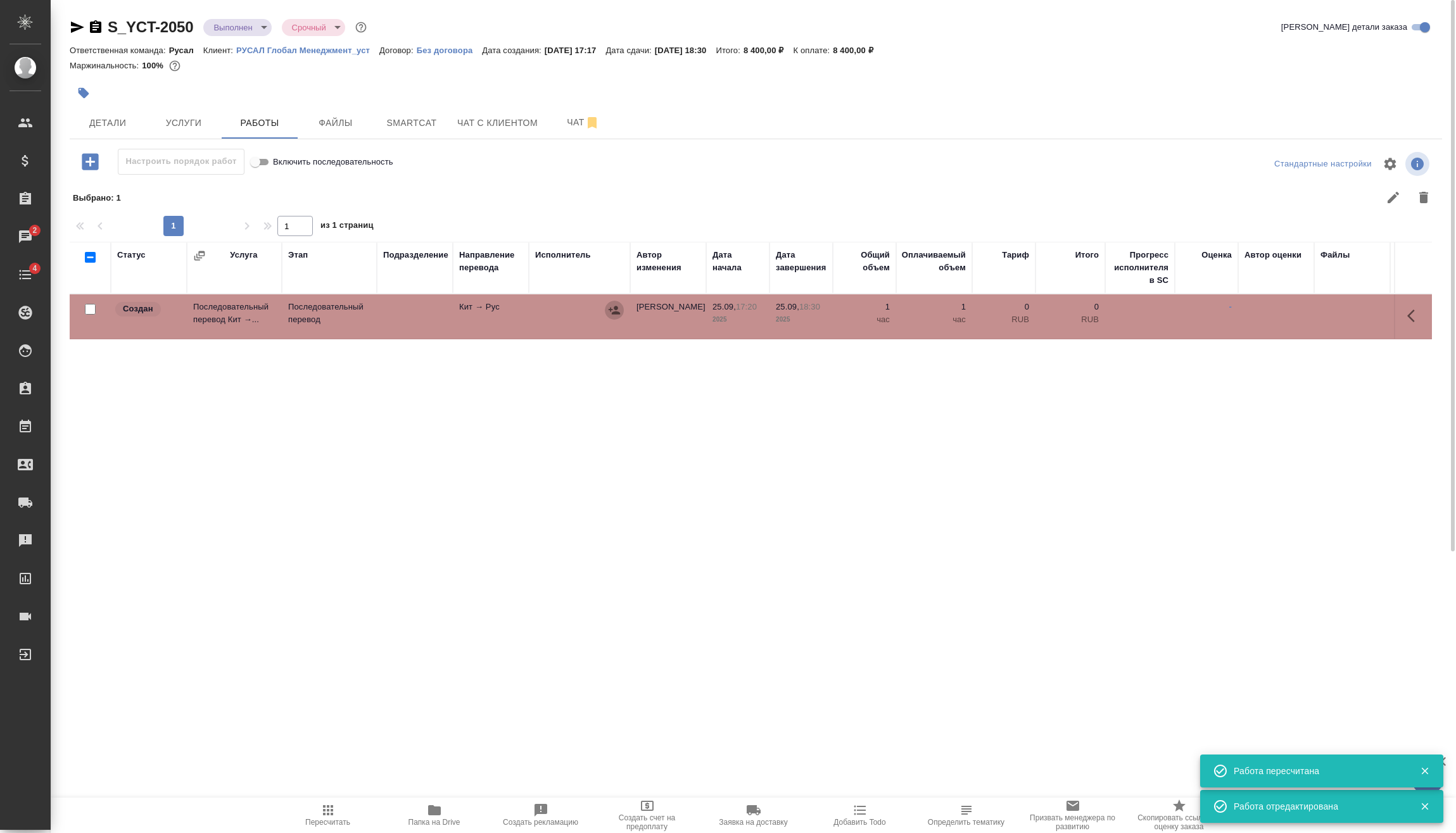
click at [611, 307] on icon "button" at bounding box center [614, 310] width 13 height 13
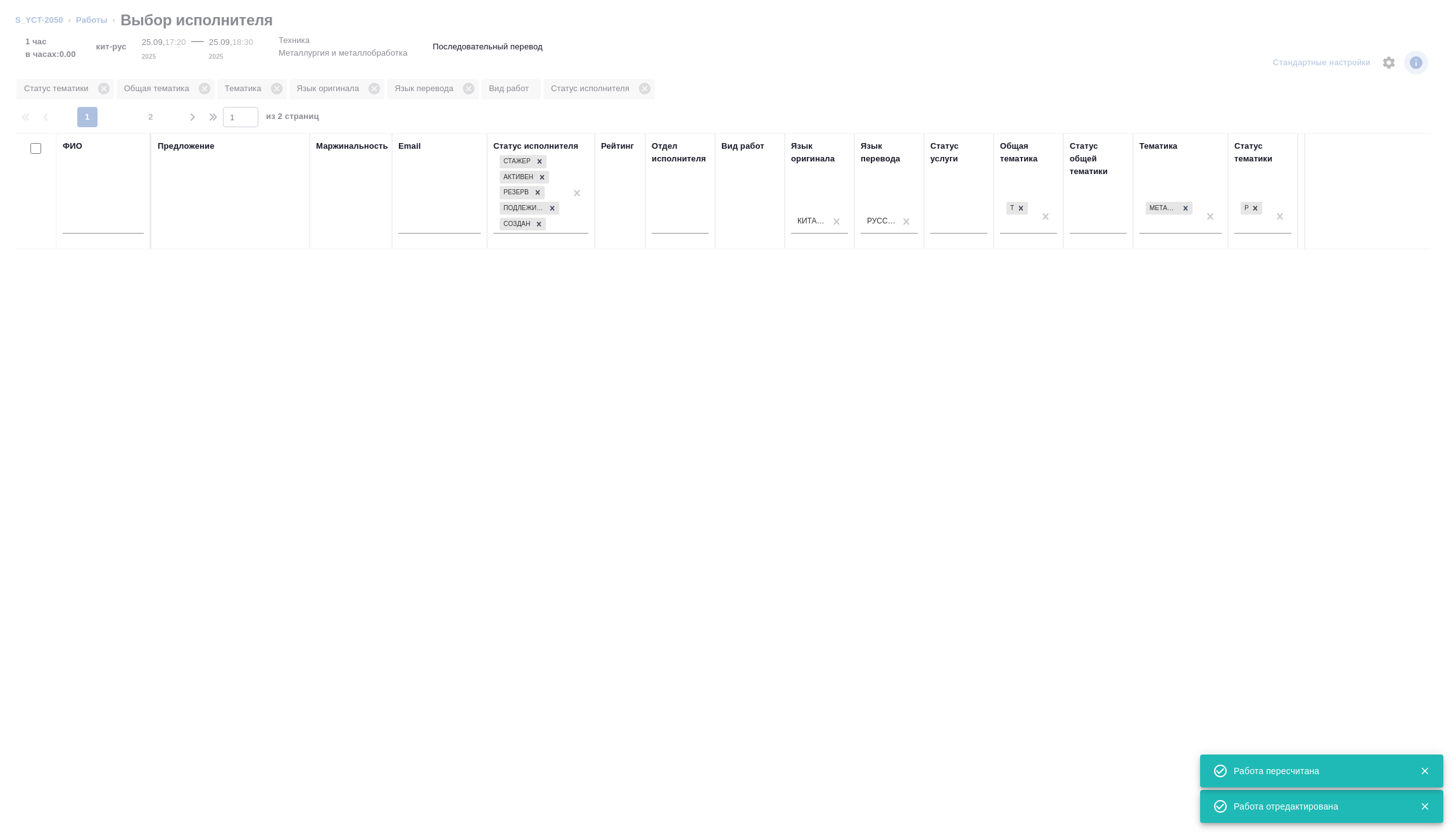
click at [123, 220] on input "text" at bounding box center [103, 225] width 81 height 15
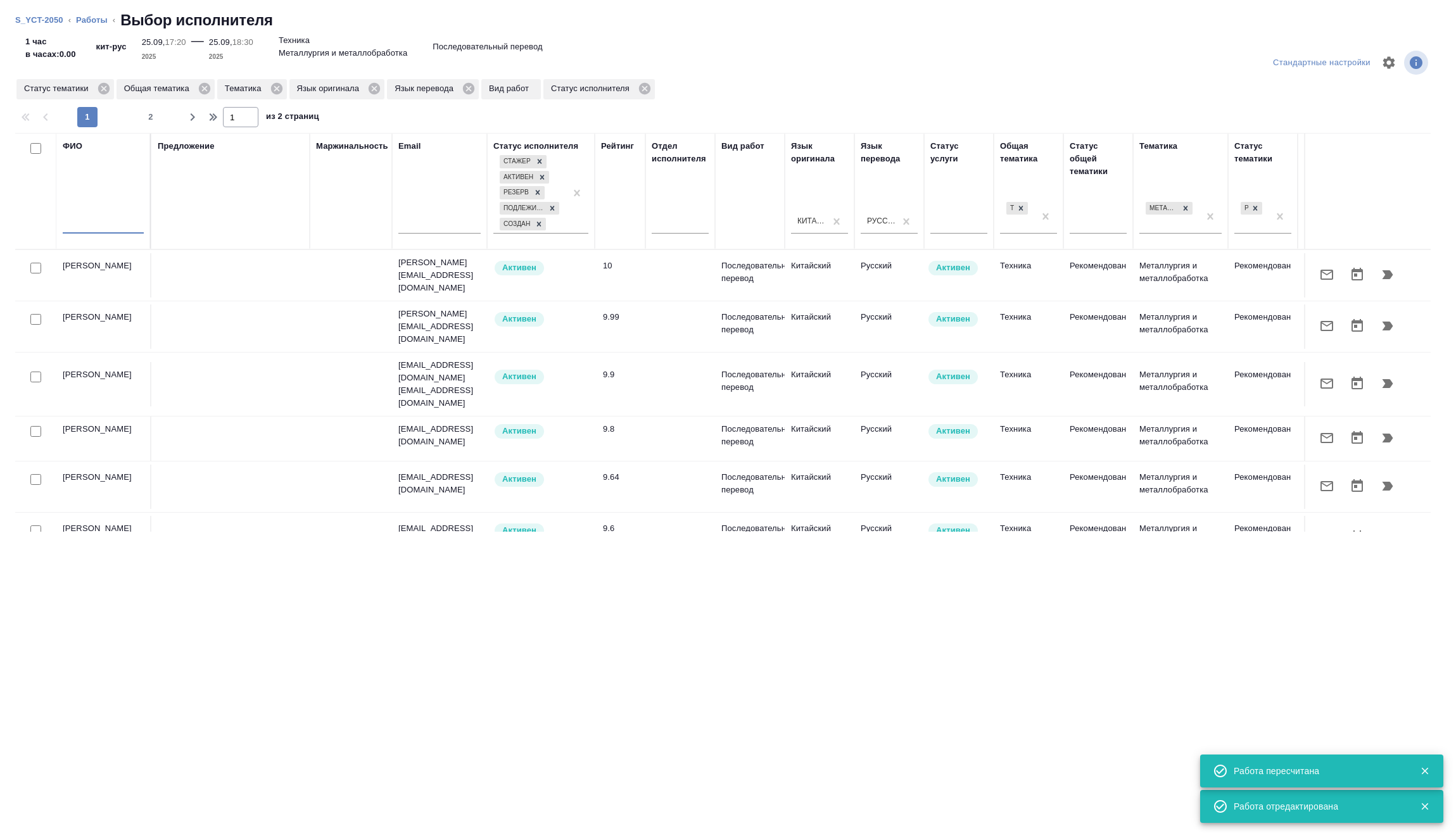
click at [119, 220] on input "text" at bounding box center [103, 225] width 81 height 15
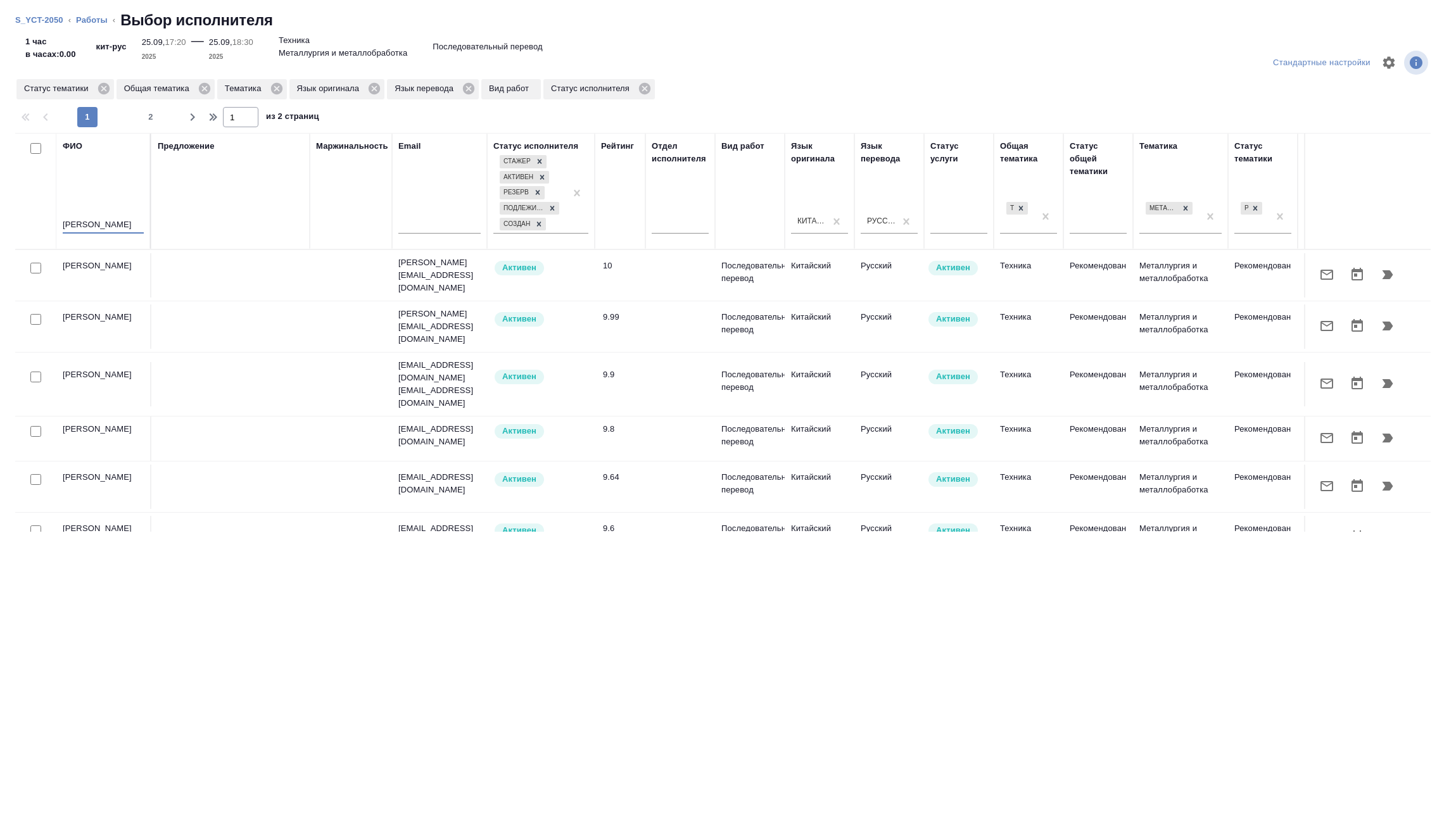
type input "мирошина"
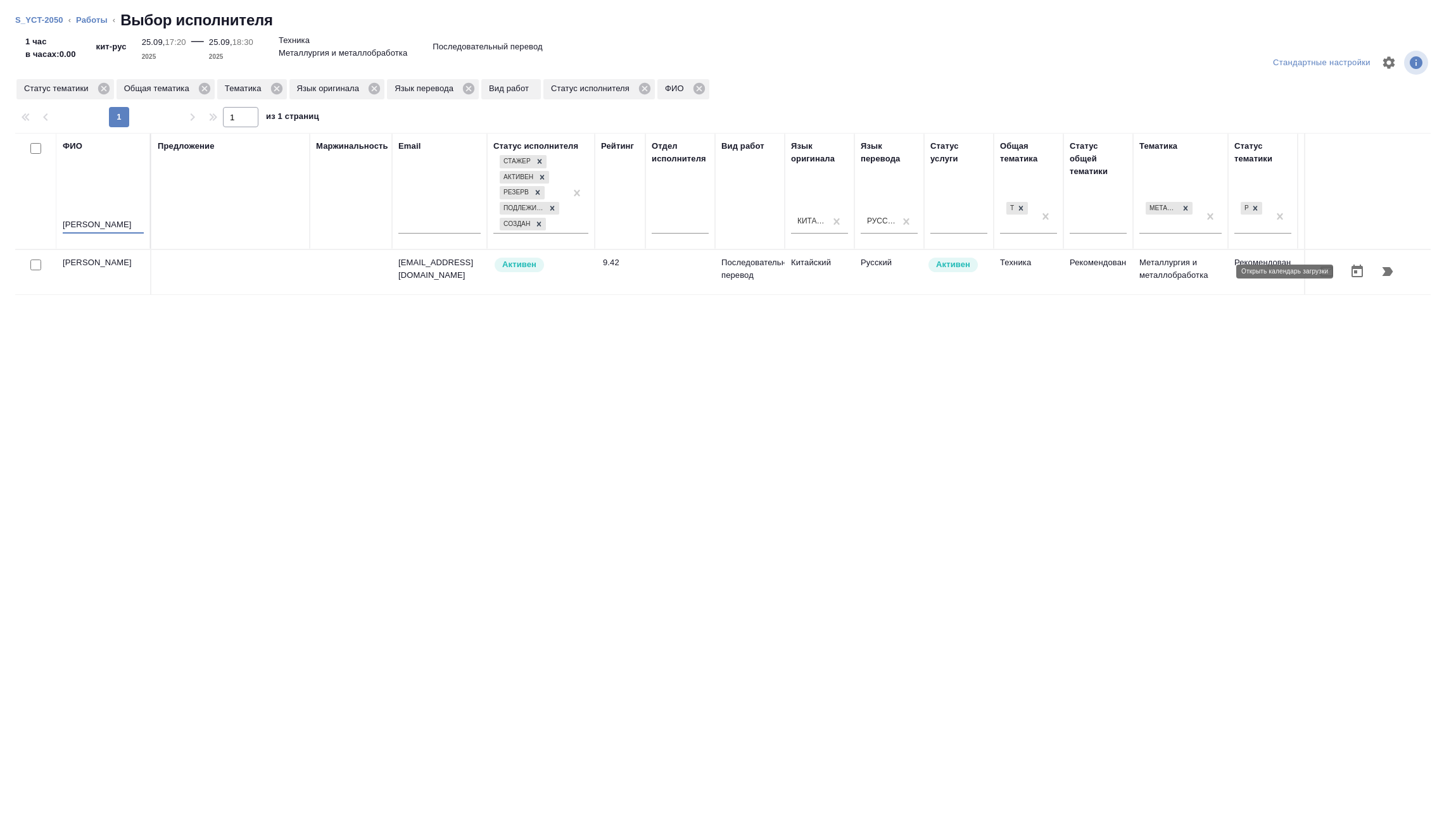
click at [1386, 272] on icon "button" at bounding box center [1387, 271] width 11 height 9
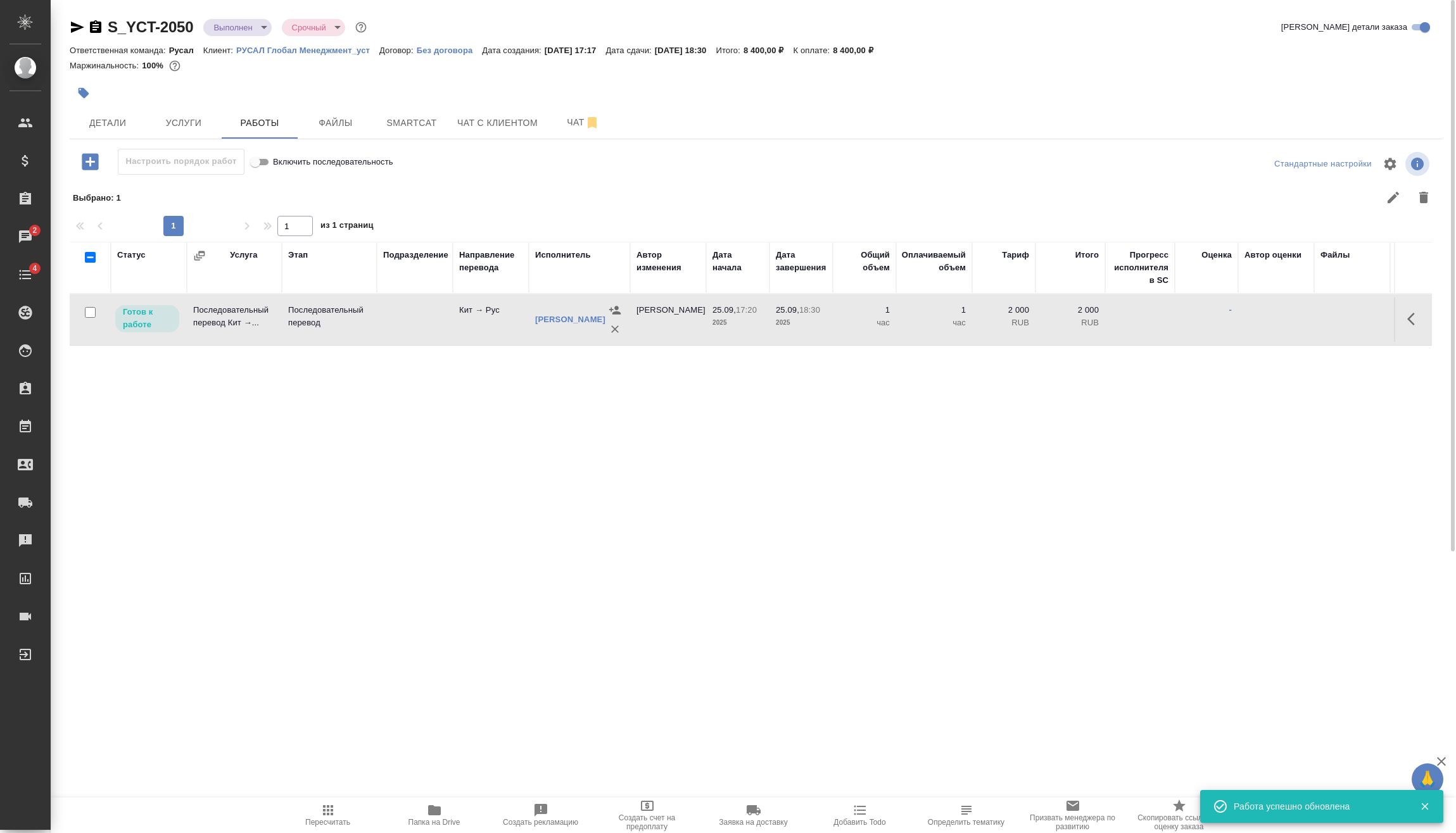
click at [91, 308] on input "checkbox" at bounding box center [90, 312] width 11 height 11
checkbox input "true"
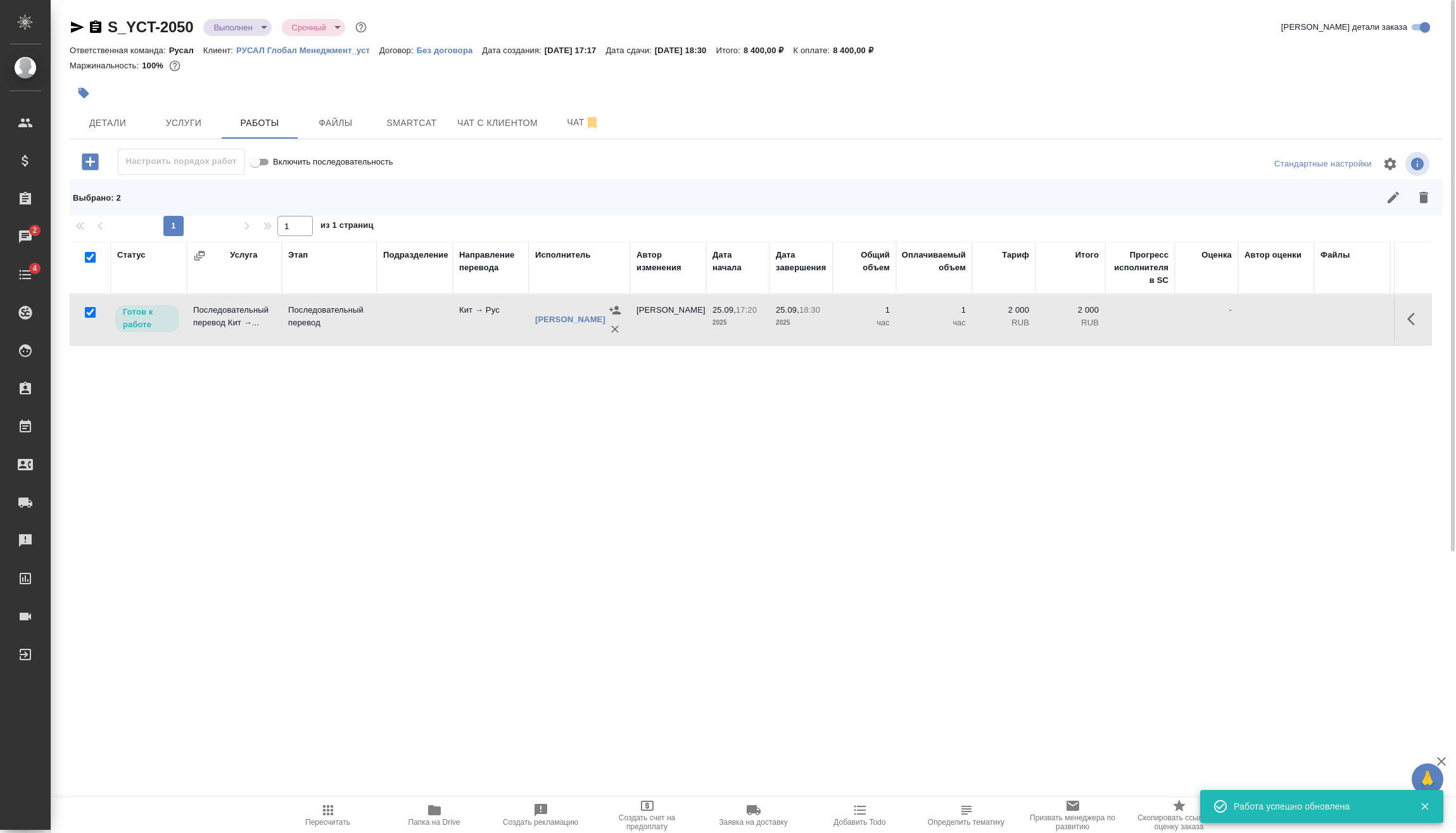
click at [1391, 193] on icon "button" at bounding box center [1393, 197] width 15 height 15
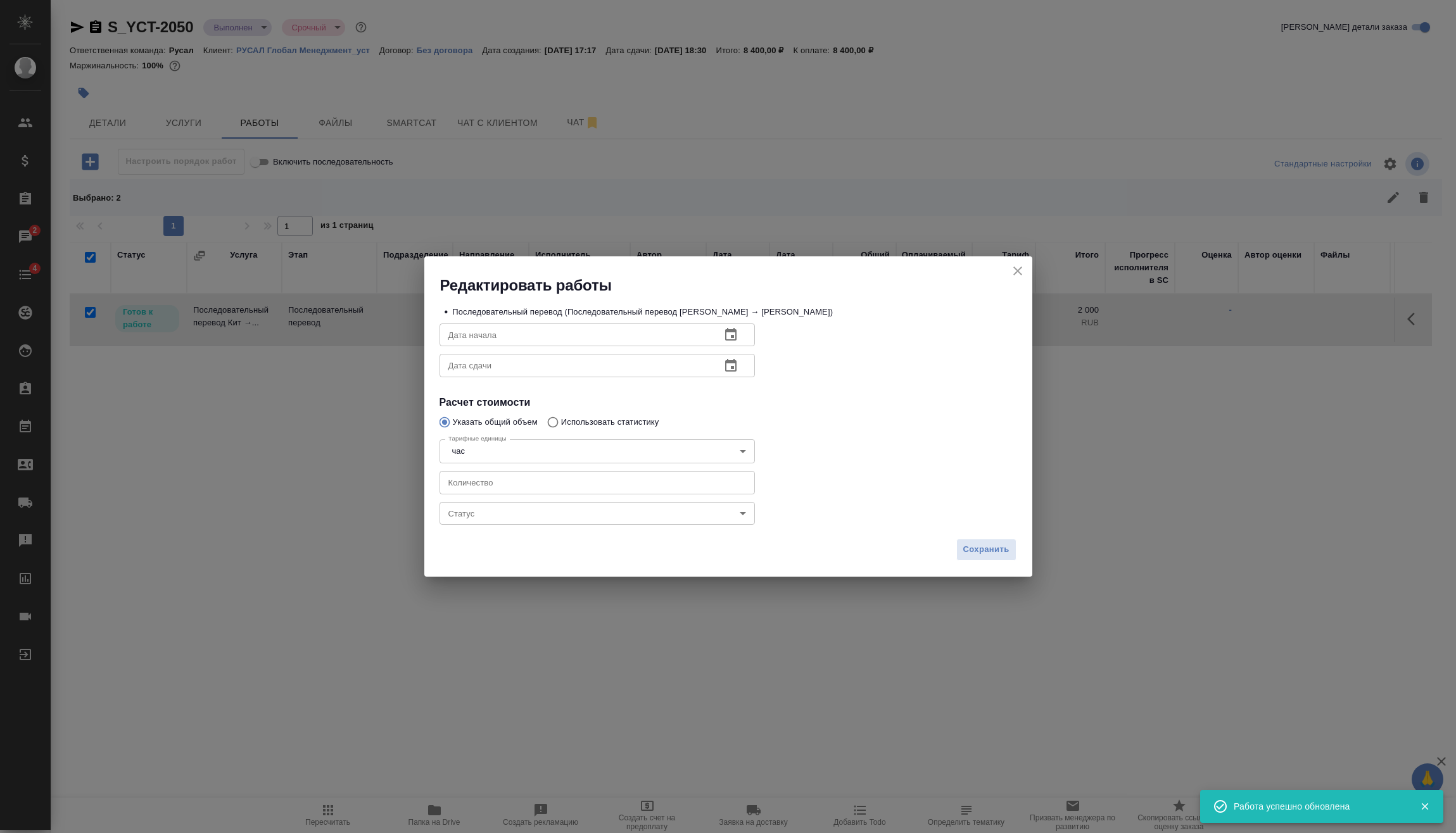
click at [594, 512] on body "🙏 .cls-1 fill:#fff; AWATERA Vasilev Evgeniy Клиенты Спецификации Заказы 2 Чаты …" at bounding box center [728, 416] width 1456 height 833
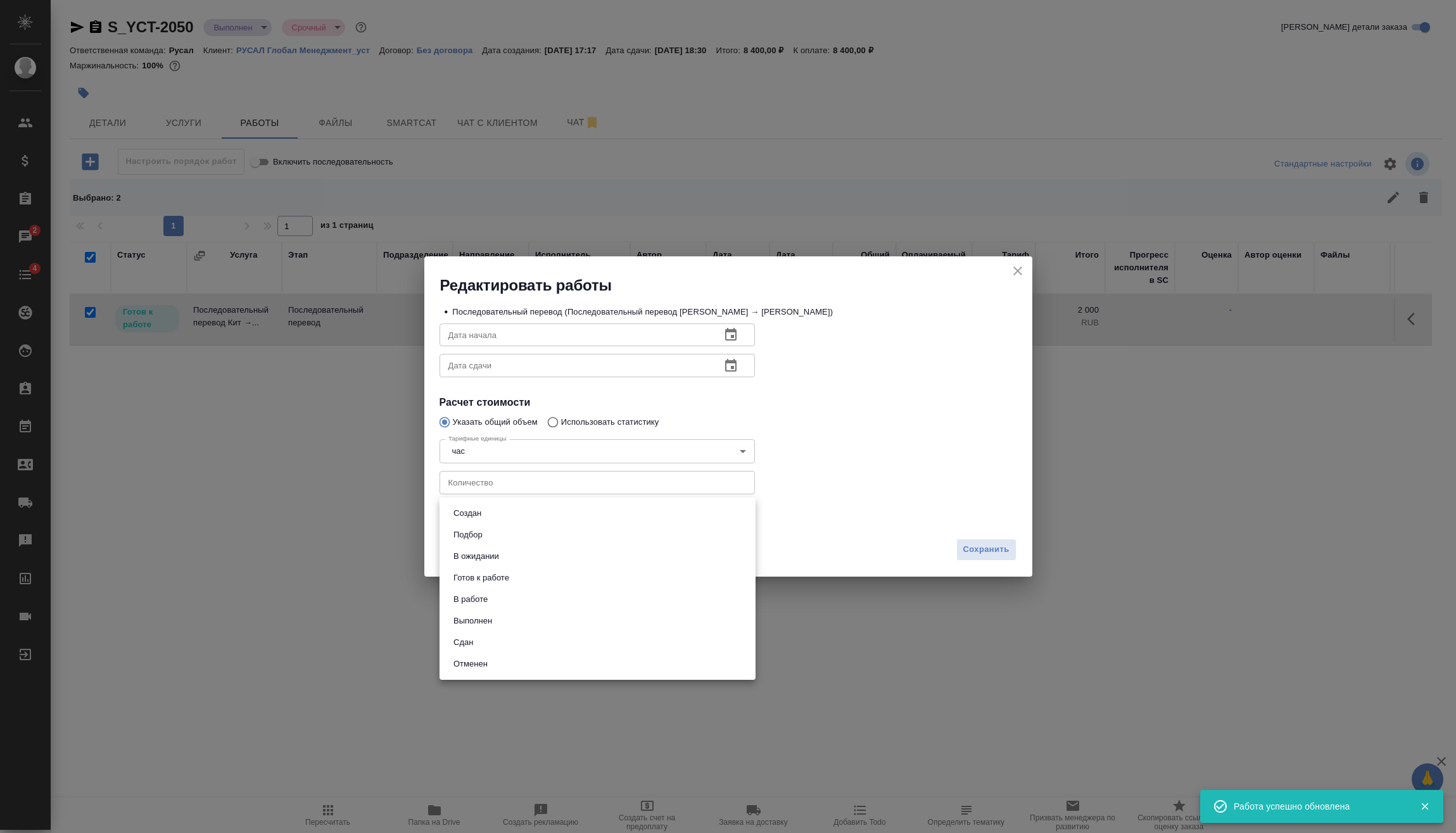
click at [494, 635] on li "Сдан" at bounding box center [597, 642] width 316 height 22
type input "closed"
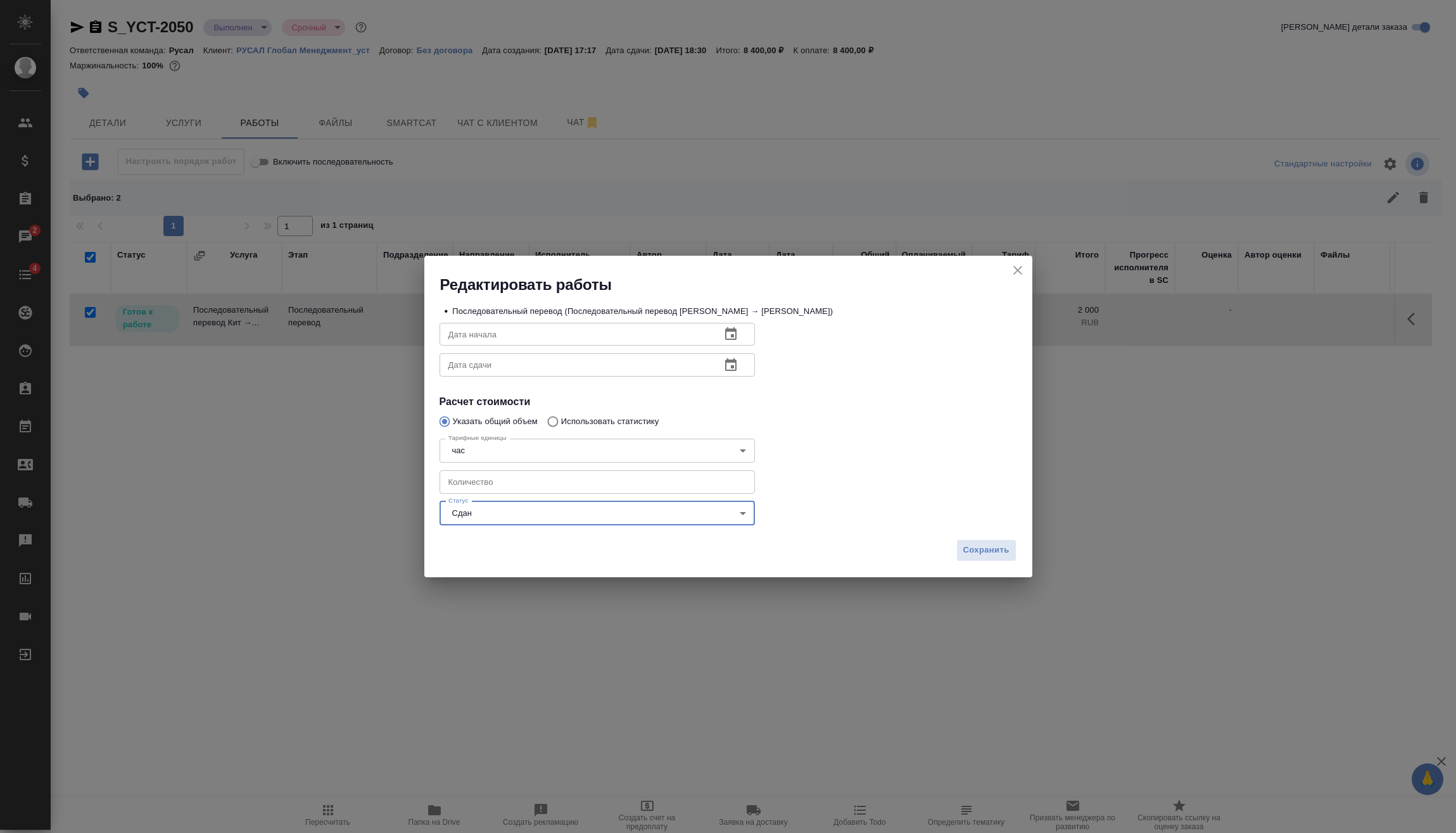
click at [994, 533] on div "Сохранить" at bounding box center [728, 554] width 608 height 44
click at [988, 540] on button "Сохранить" at bounding box center [986, 550] width 60 height 22
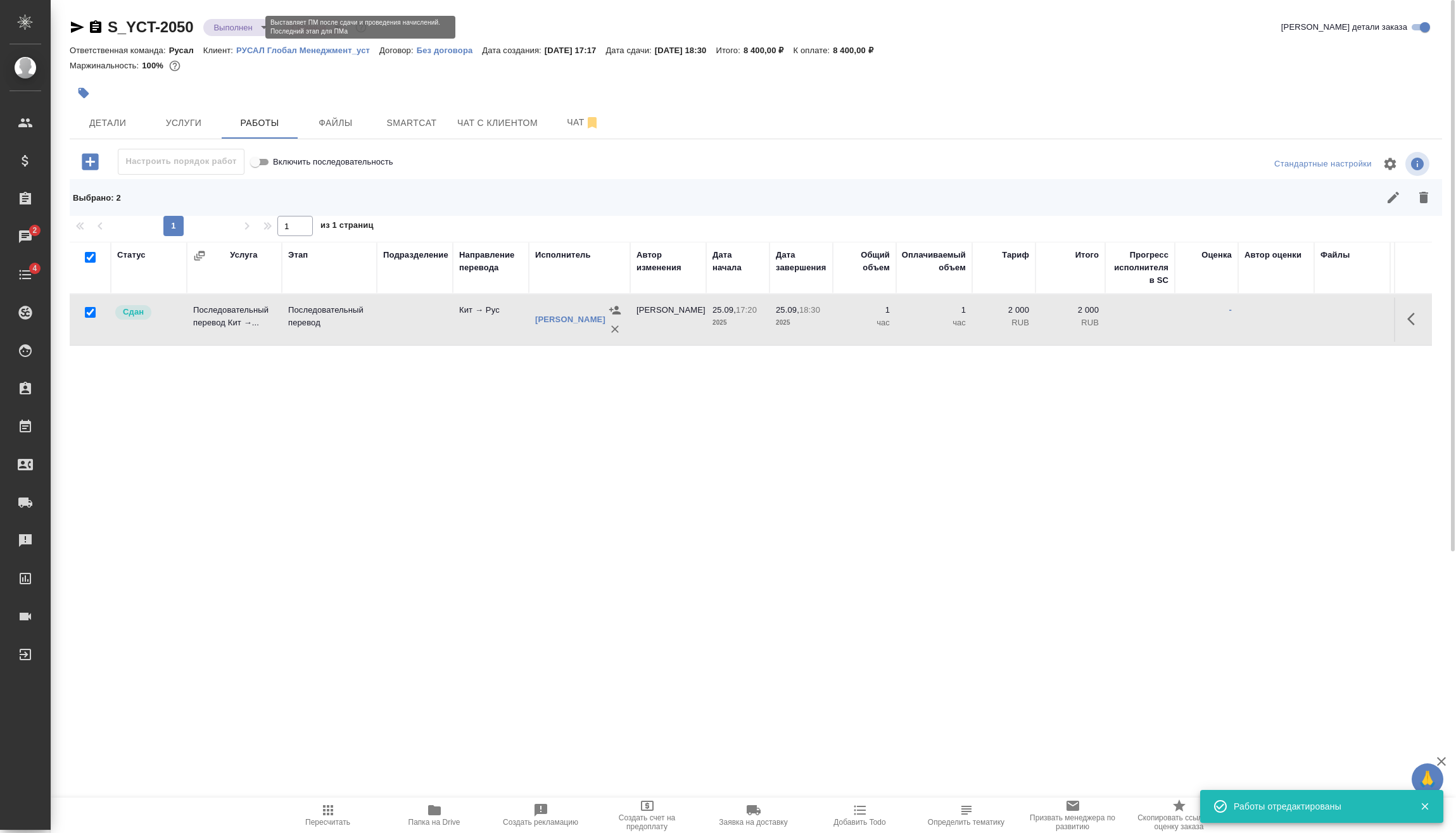
click at [233, 23] on body "🙏 .cls-1 fill:#fff; AWATERA Vasilev Evgeniy Клиенты Спецификации Заказы 2 Чаты …" at bounding box center [728, 416] width 1456 height 833
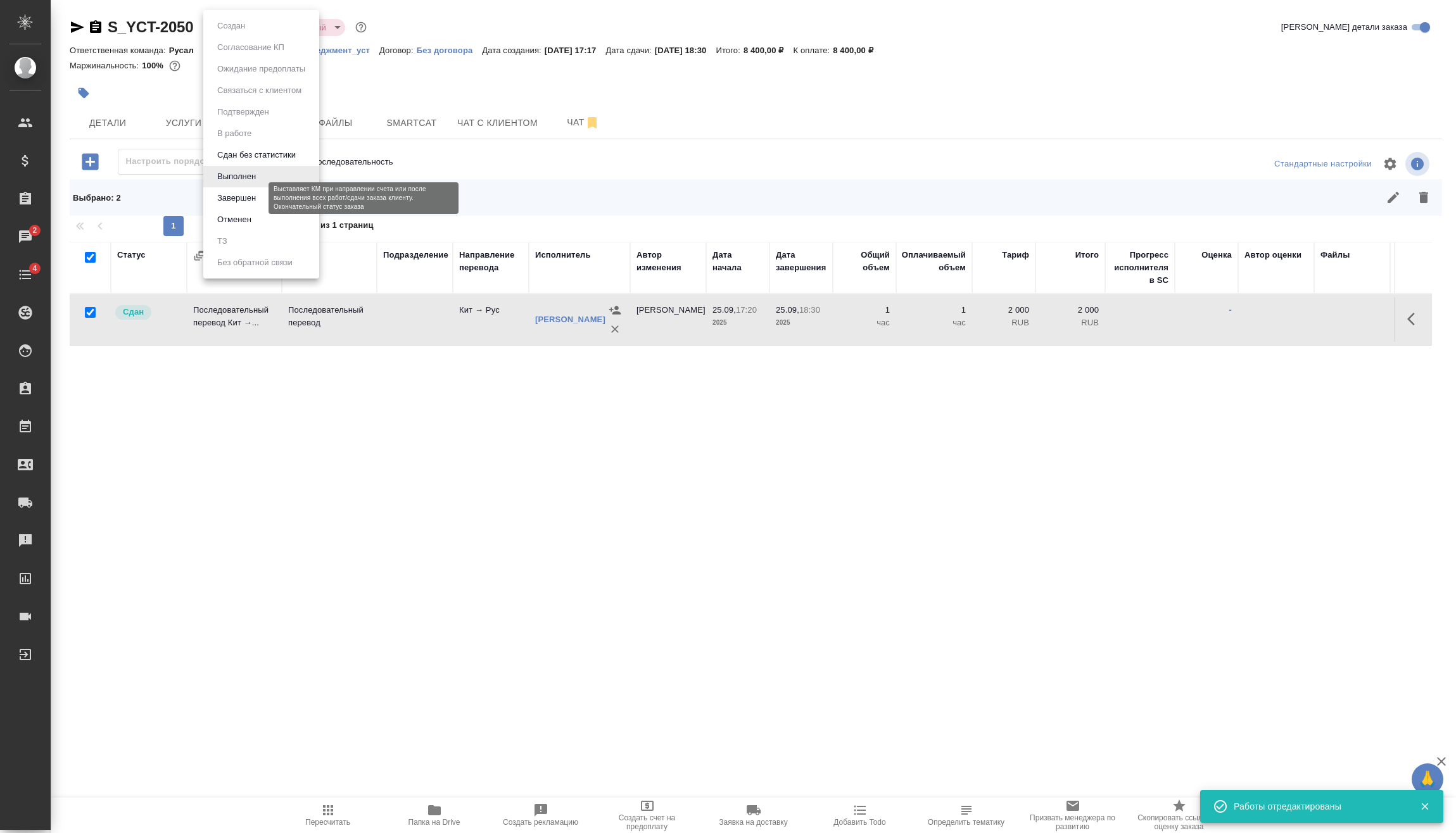
click at [224, 199] on button "Завершен" at bounding box center [236, 197] width 46 height 14
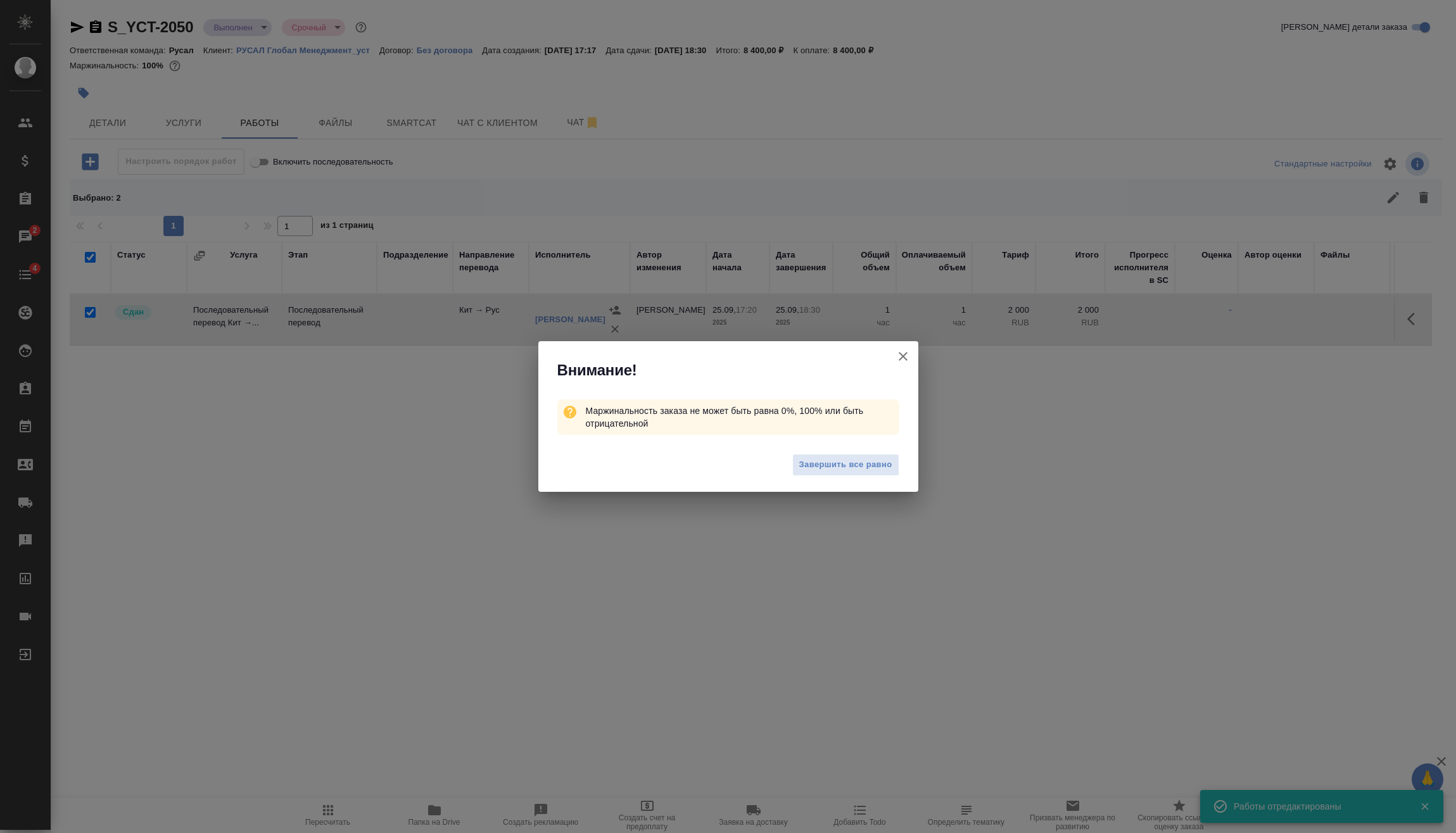
click at [899, 355] on icon "button" at bounding box center [902, 356] width 15 height 15
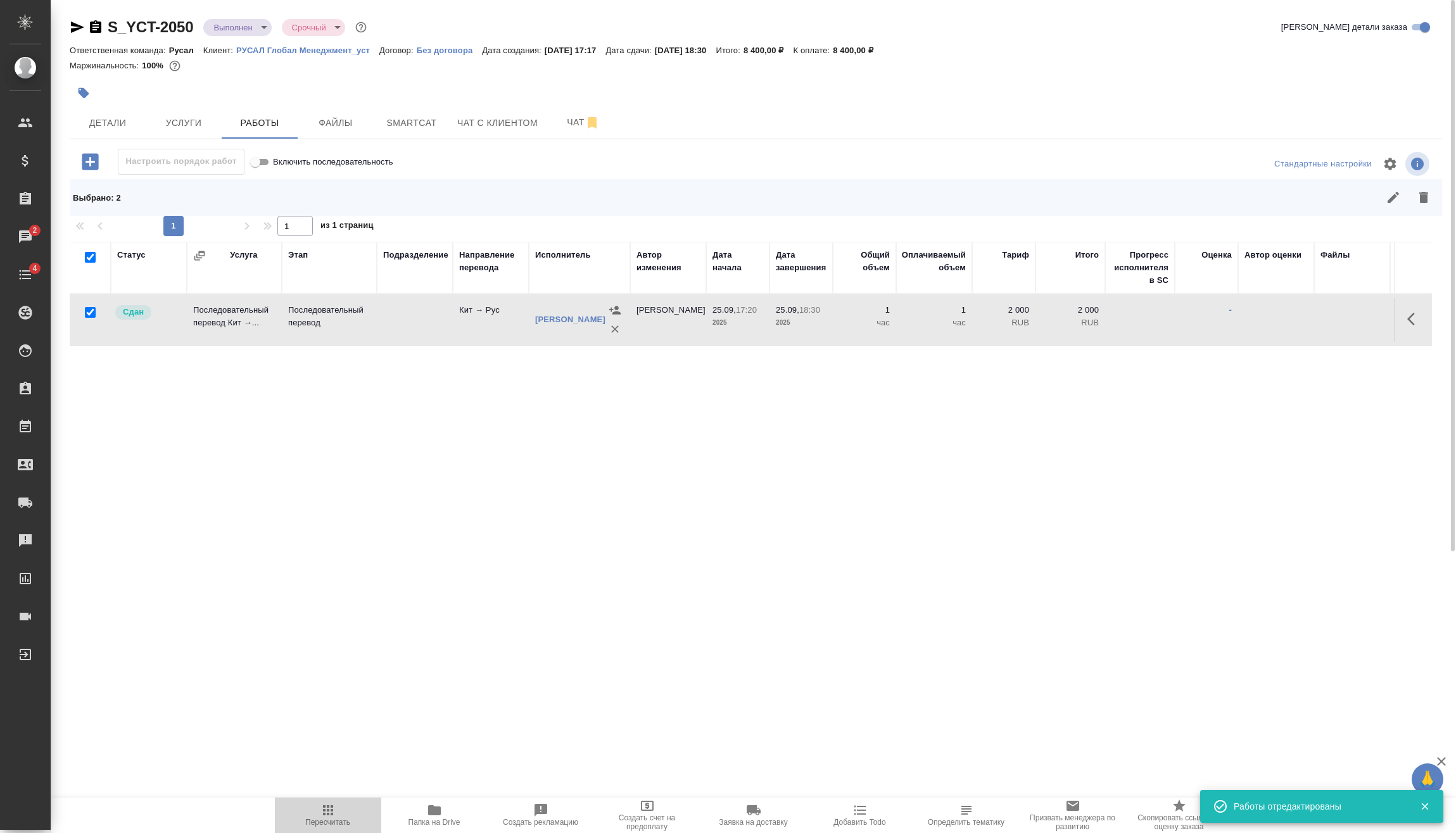
drag, startPoint x: 305, startPoint y: 829, endPoint x: 319, endPoint y: 817, distance: 18.4
click at [306, 829] on button "Пересчитать" at bounding box center [328, 815] width 107 height 35
click at [320, 816] on icon "button" at bounding box center [328, 809] width 15 height 15
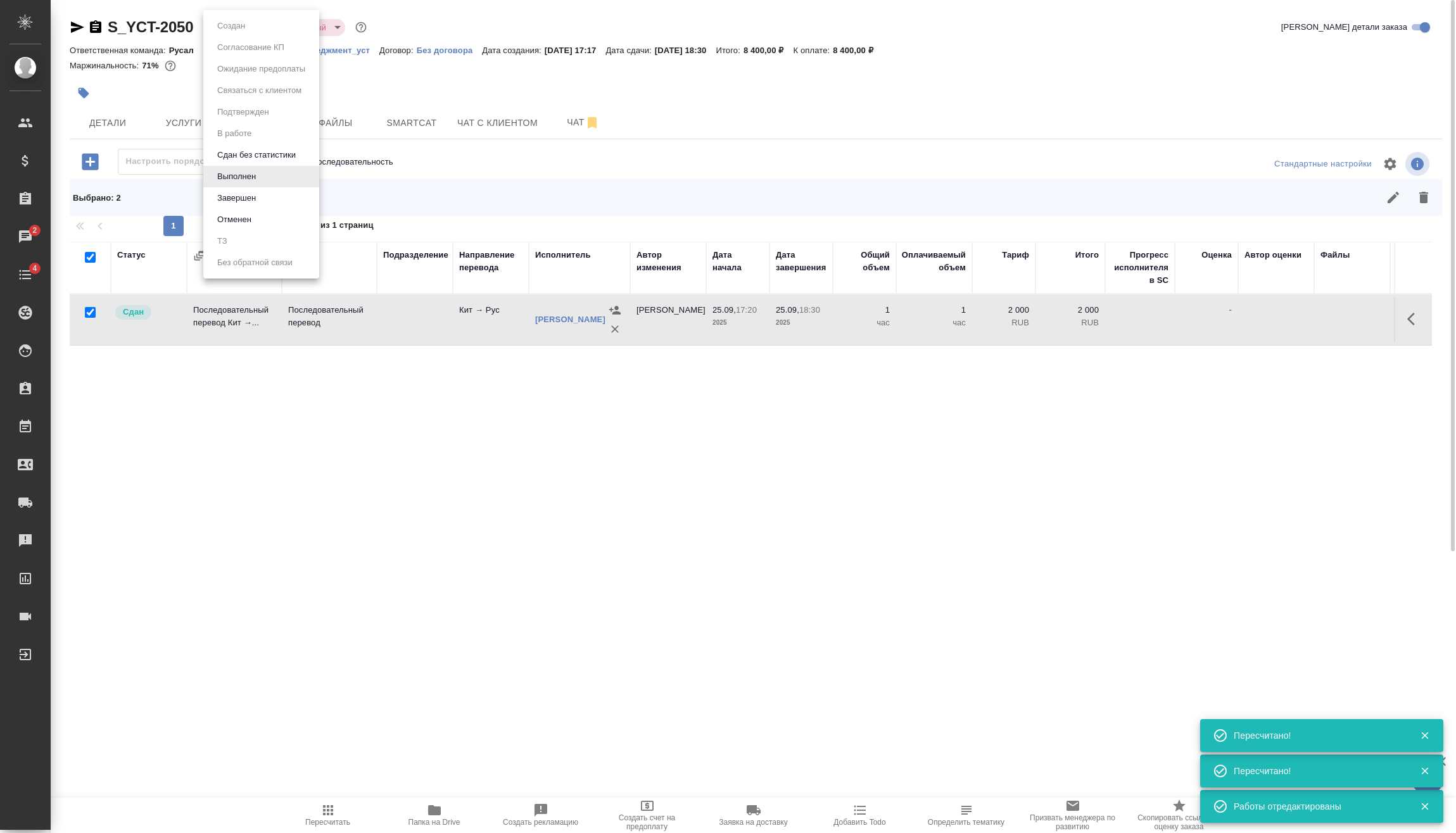
click at [248, 28] on body "🙏 .cls-1 fill:#fff; AWATERA Vasilev Evgeniy Клиенты Спецификации Заказы 2 Чаты …" at bounding box center [728, 416] width 1456 height 833
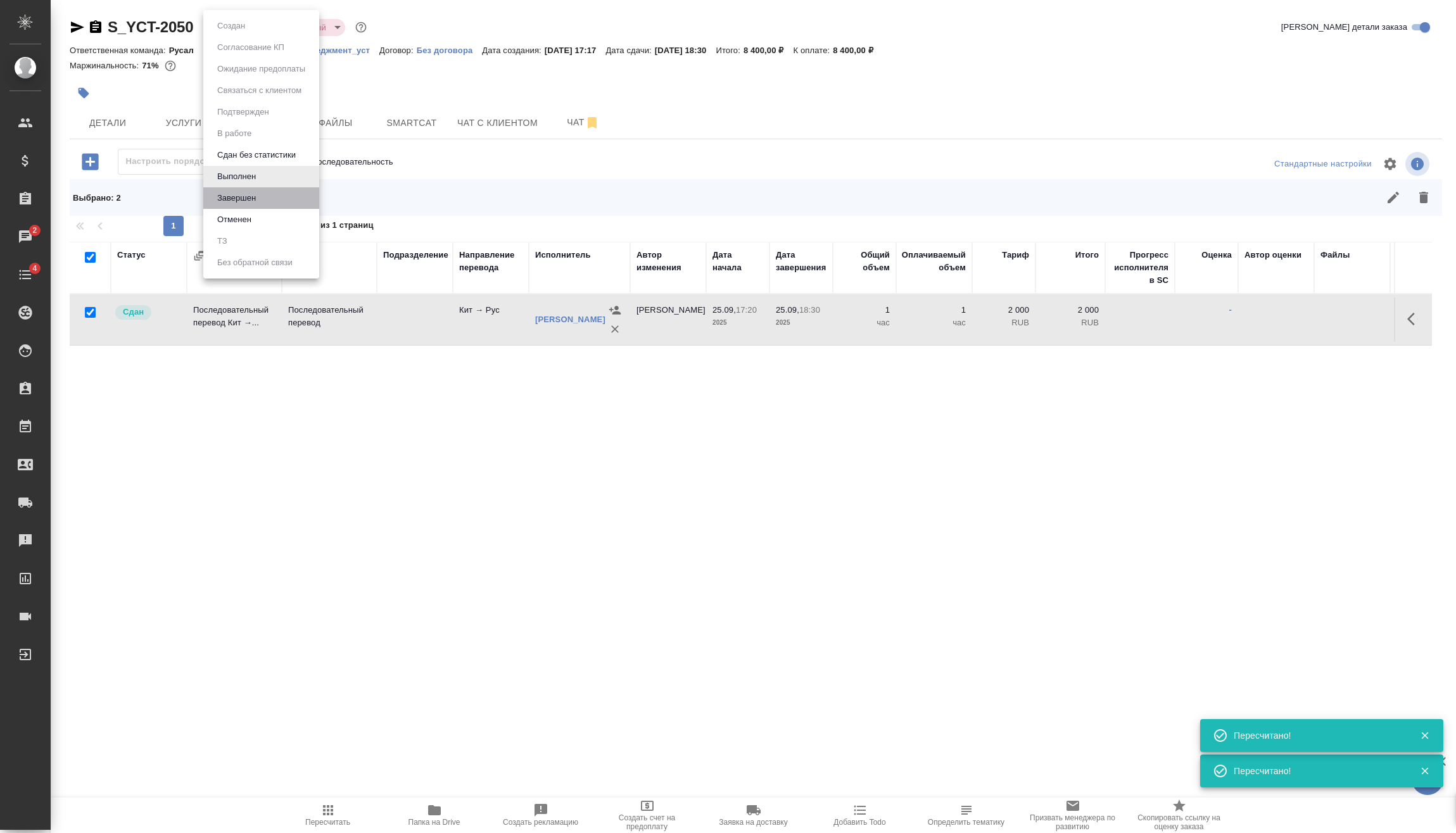
drag, startPoint x: 270, startPoint y: 191, endPoint x: 308, endPoint y: 229, distance: 53.7
click at [269, 191] on li "Завершен" at bounding box center [262, 198] width 116 height 22
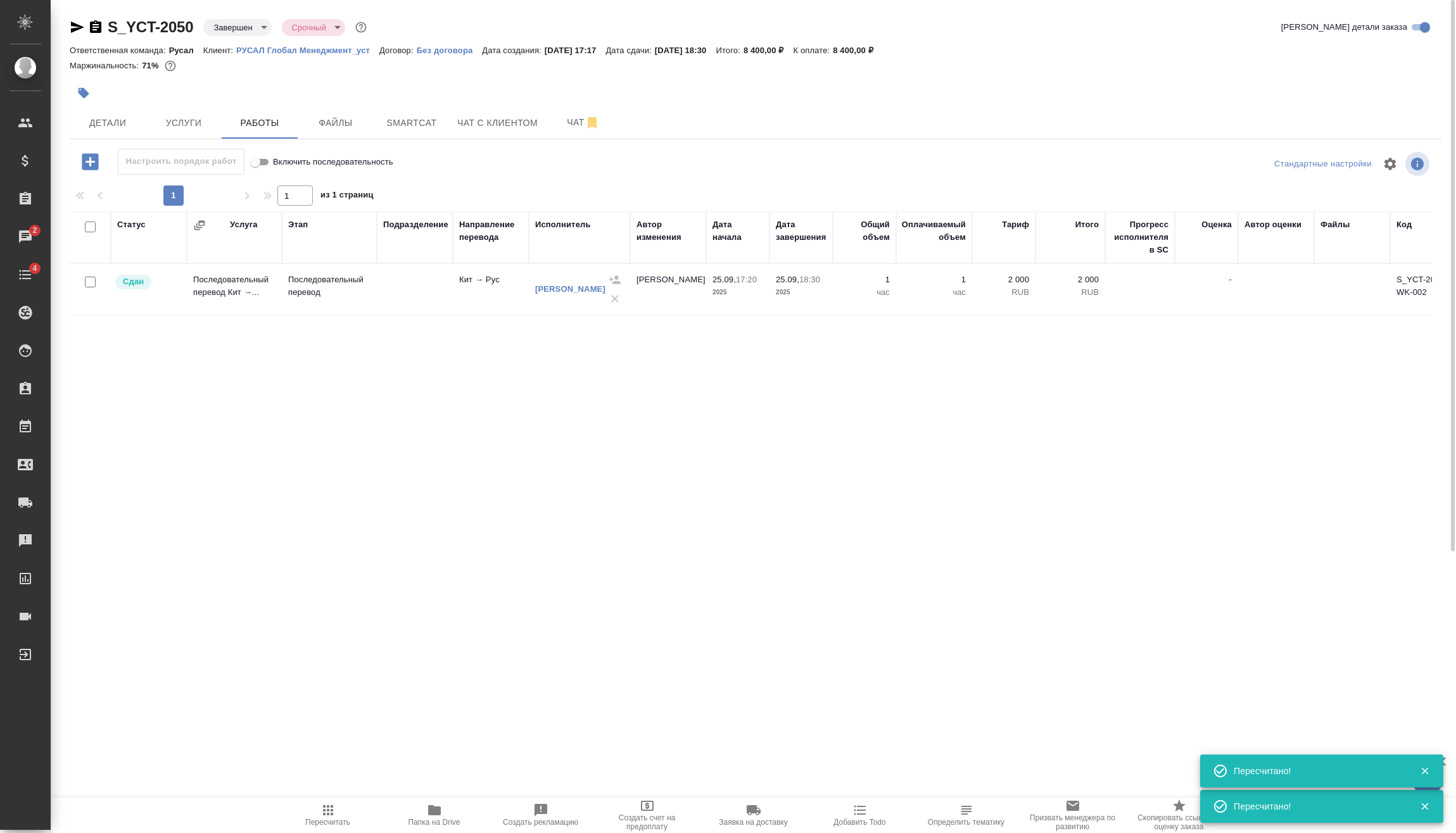
click at [98, 24] on icon "button" at bounding box center [95, 26] width 12 height 13
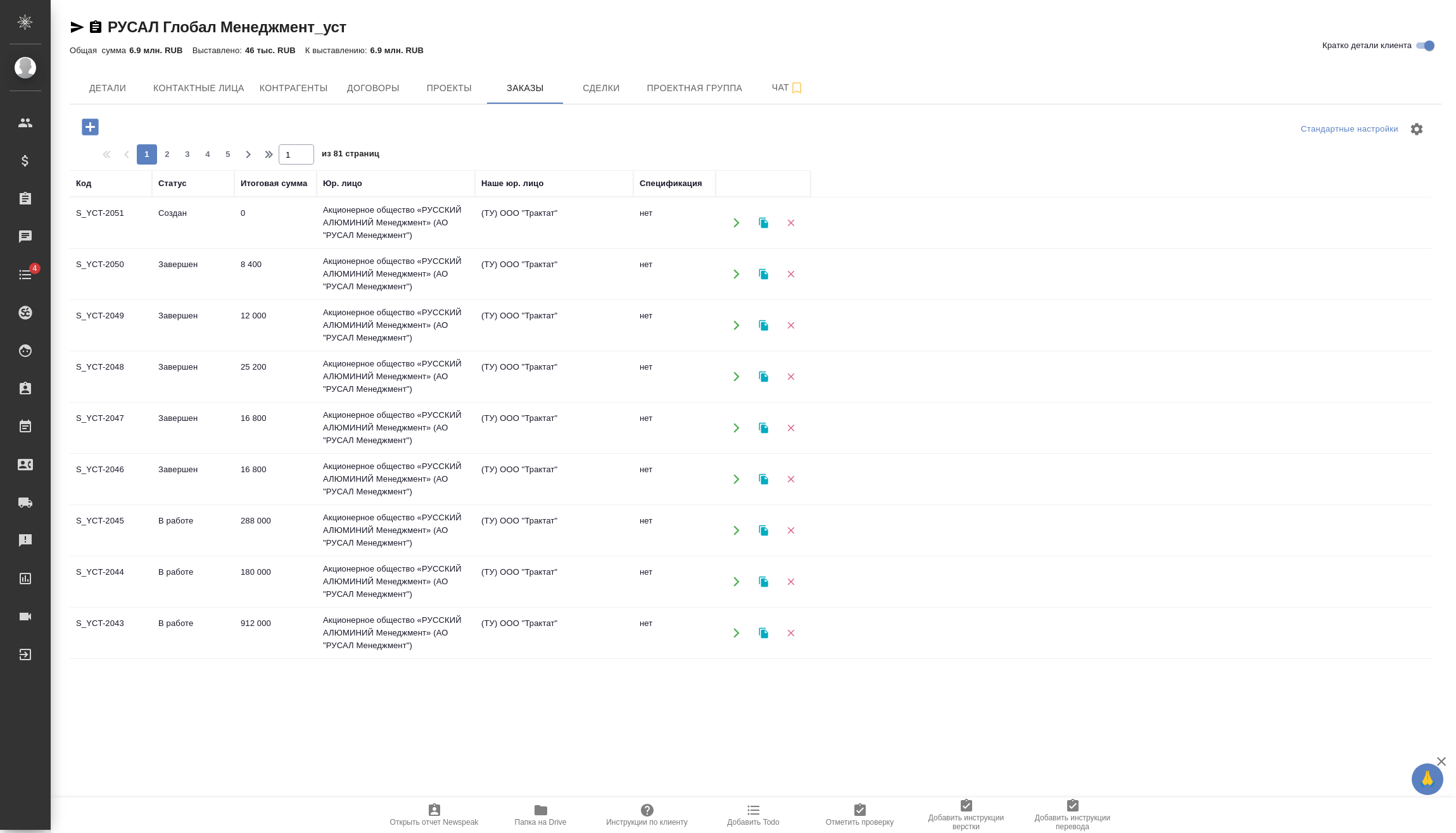
click at [313, 222] on td "0" at bounding box center [275, 222] width 82 height 44
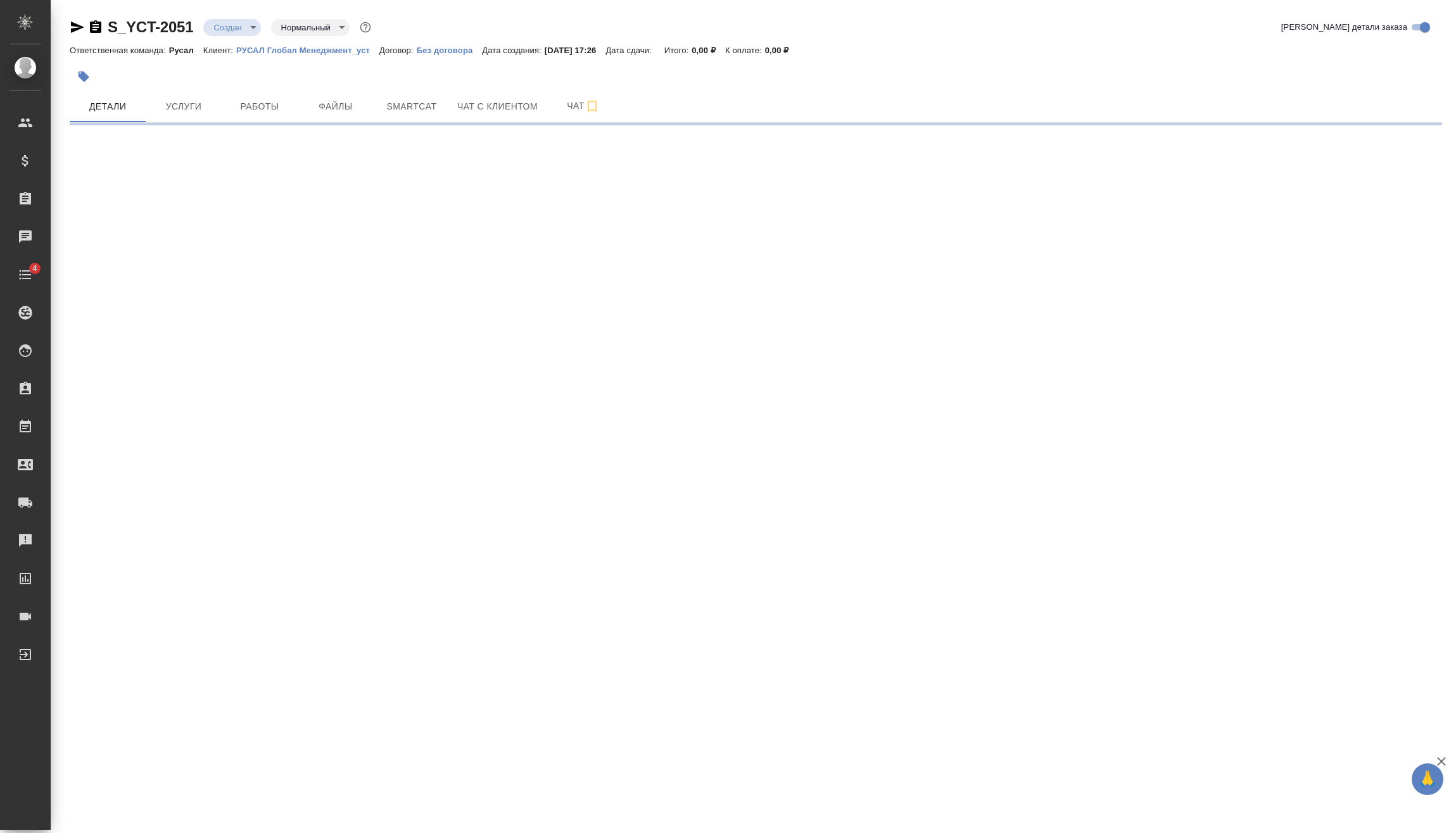
select select "RU"
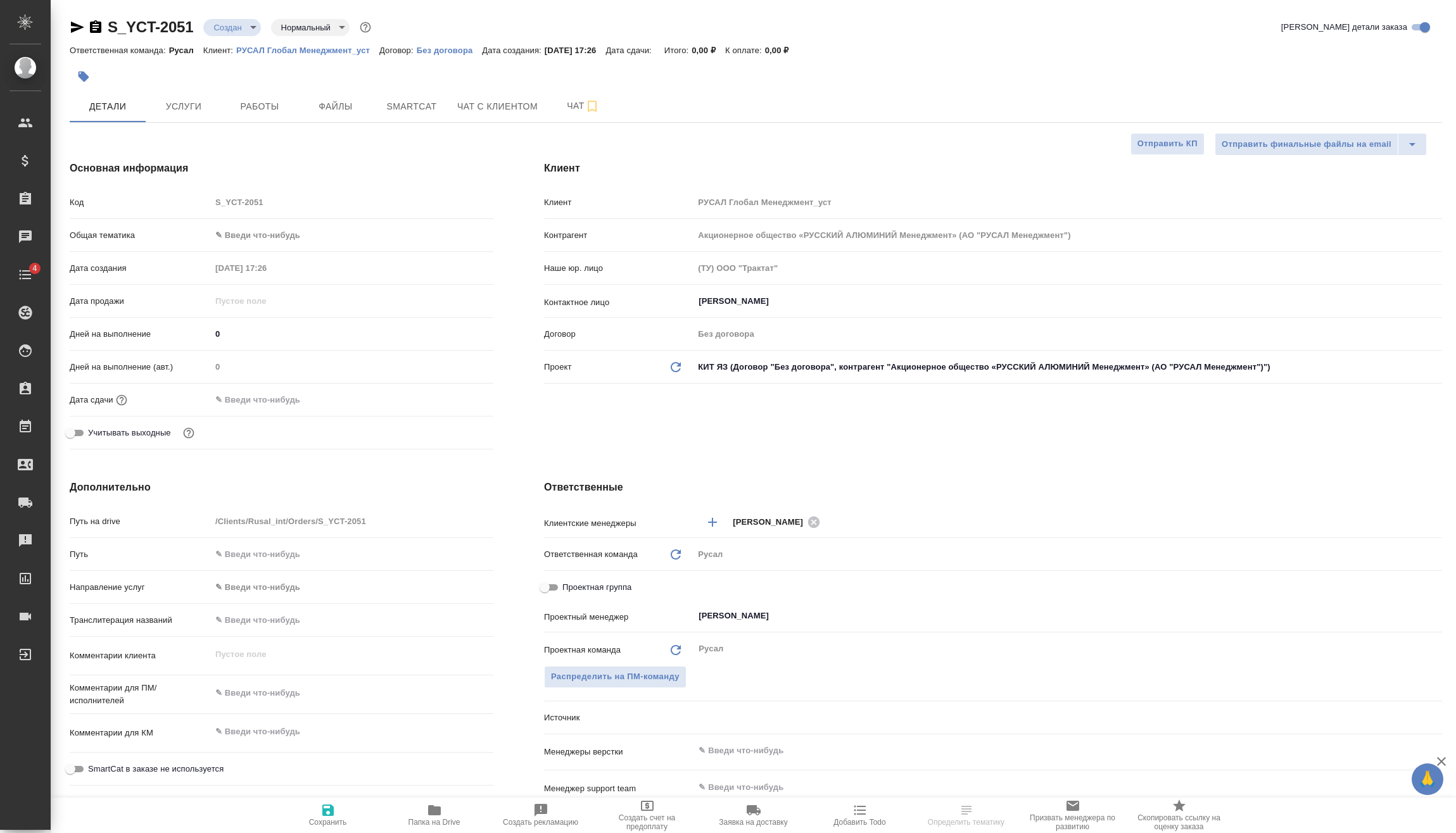
type textarea "x"
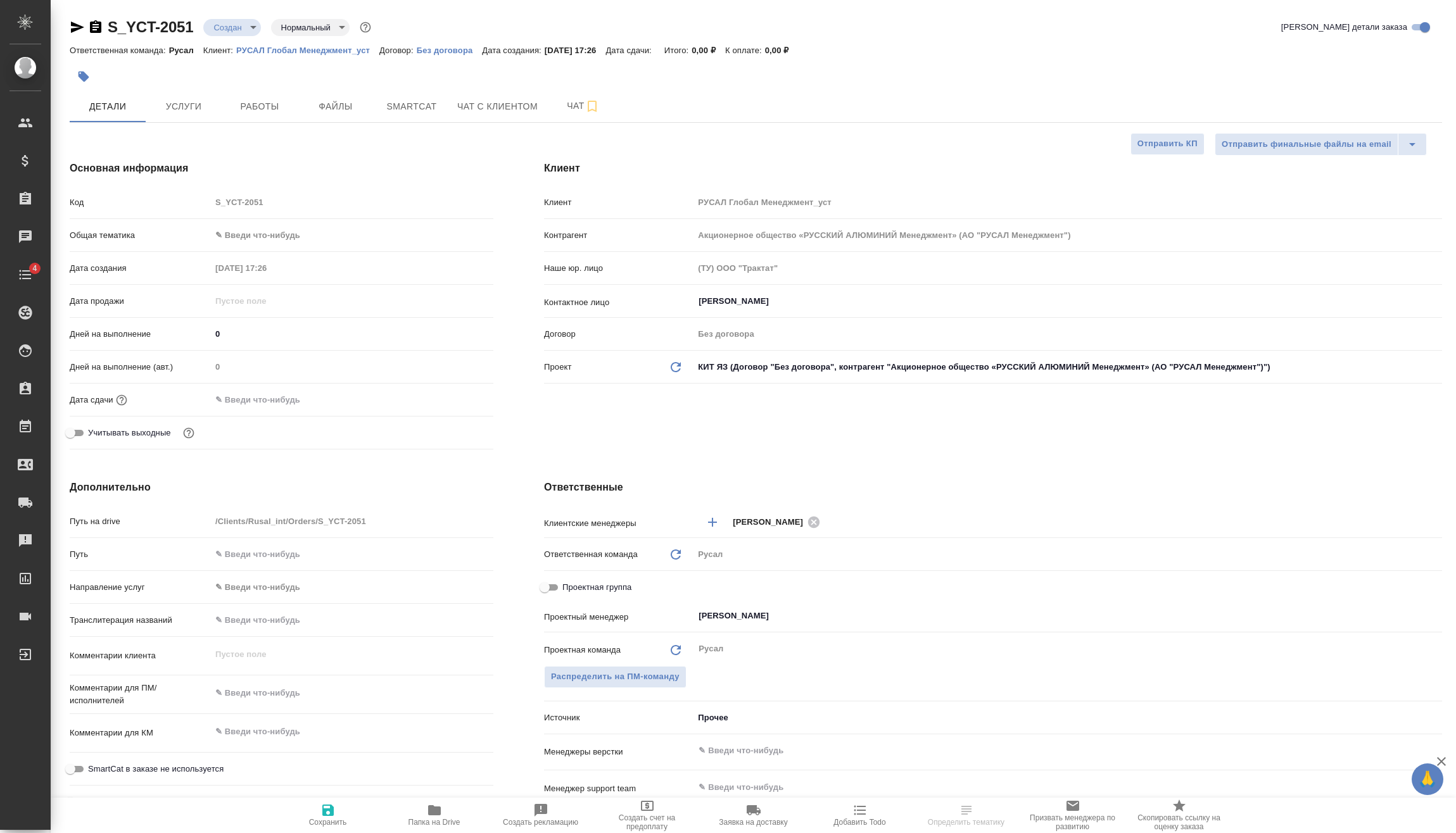
type textarea "x"
click at [262, 232] on body "🙏 .cls-1 fill:#fff; AWATERA [PERSON_NAME] Спецификации Заказы Чаты 4 Todo Проек…" at bounding box center [728, 416] width 1456 height 833
type textarea "x"
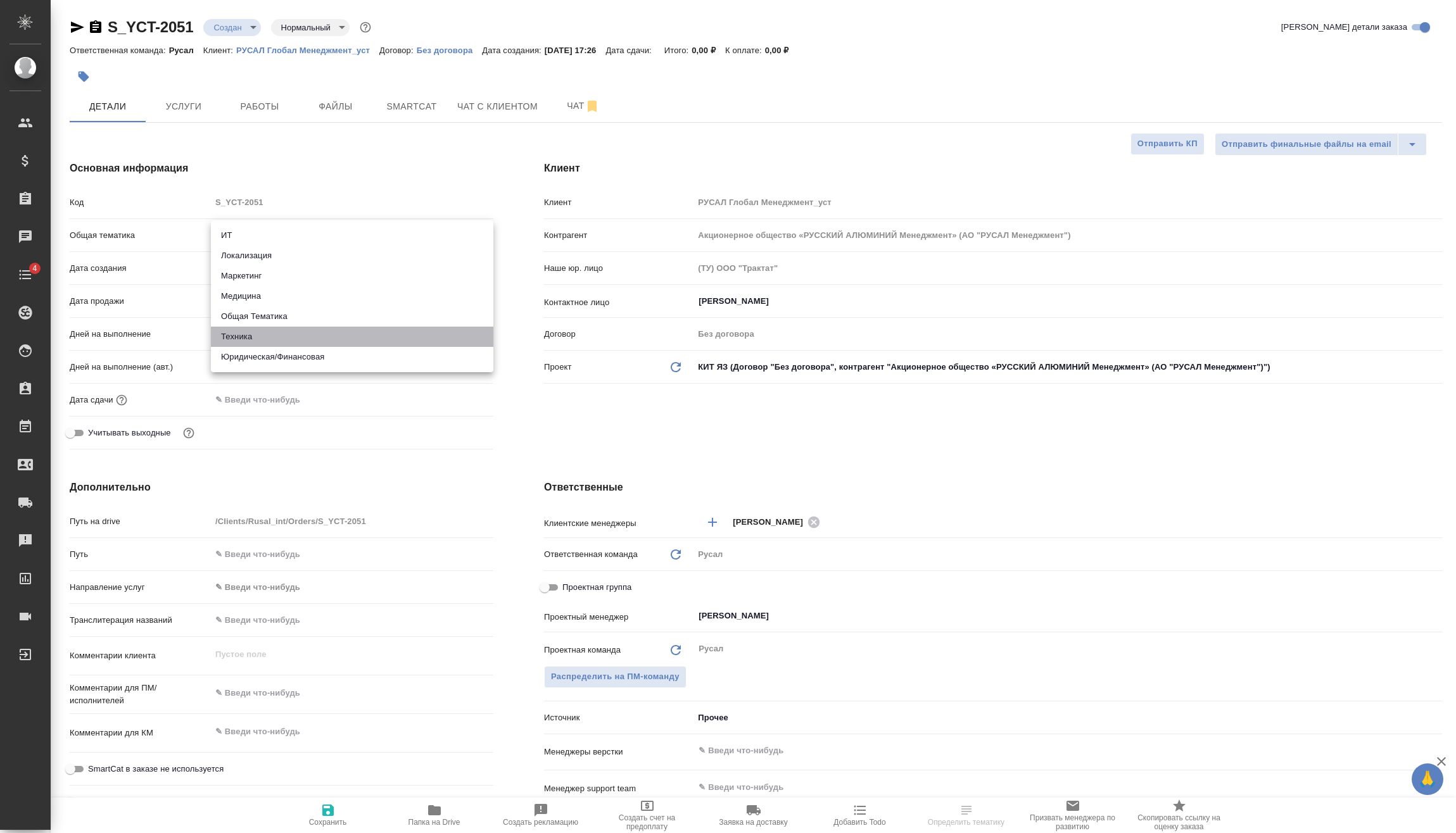
click at [256, 340] on li "Техника" at bounding box center [352, 336] width 282 height 20
type input "tech"
type textarea "x"
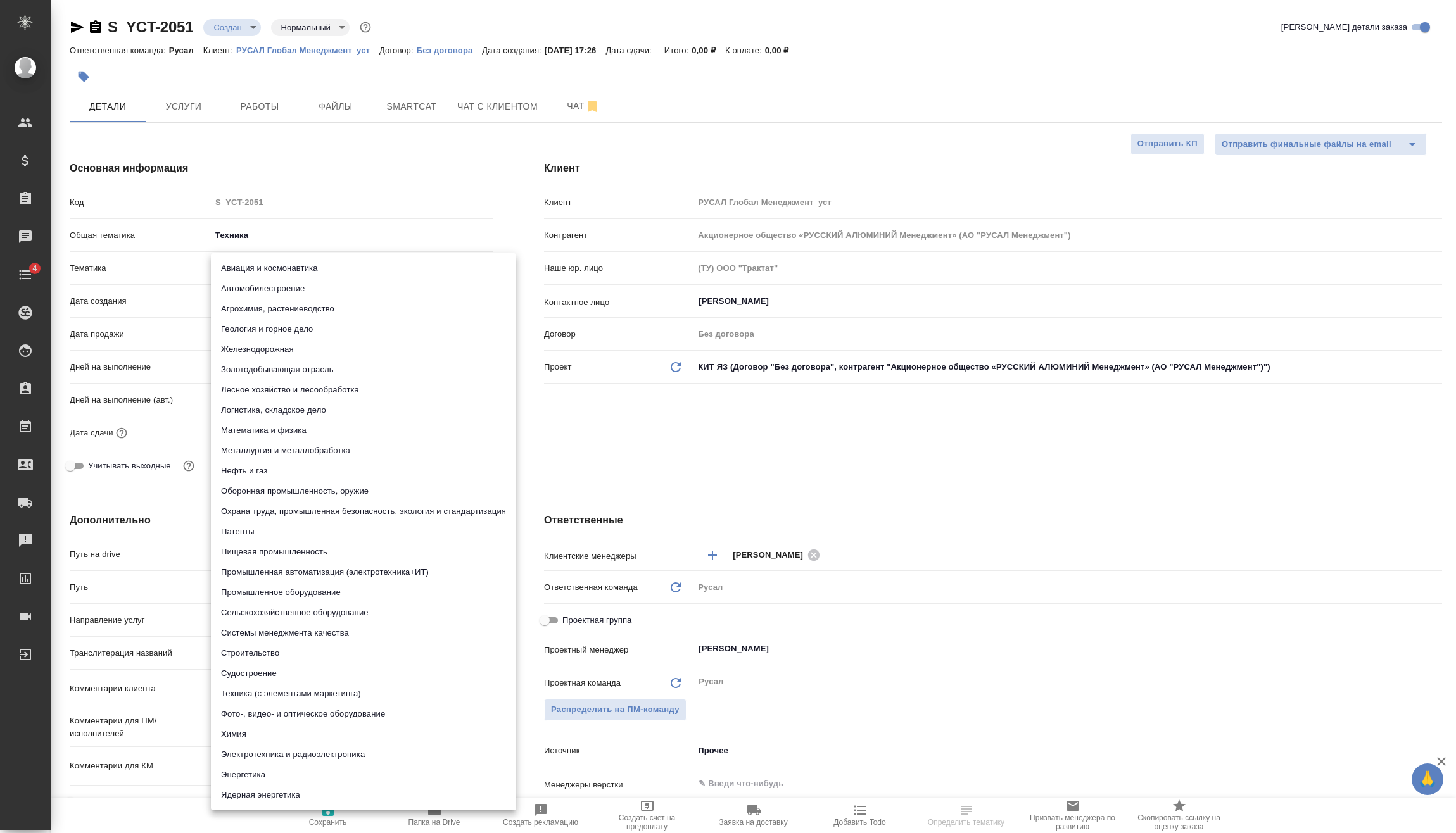
click at [280, 272] on body "🙏 .cls-1 fill:#fff; AWATERA Vasilev Evgeniy Клиенты Спецификации Заказы Чаты 4 …" at bounding box center [728, 416] width 1456 height 833
click at [297, 450] on li "Металлургия и металлобработка" at bounding box center [363, 450] width 305 height 20
type textarea "x"
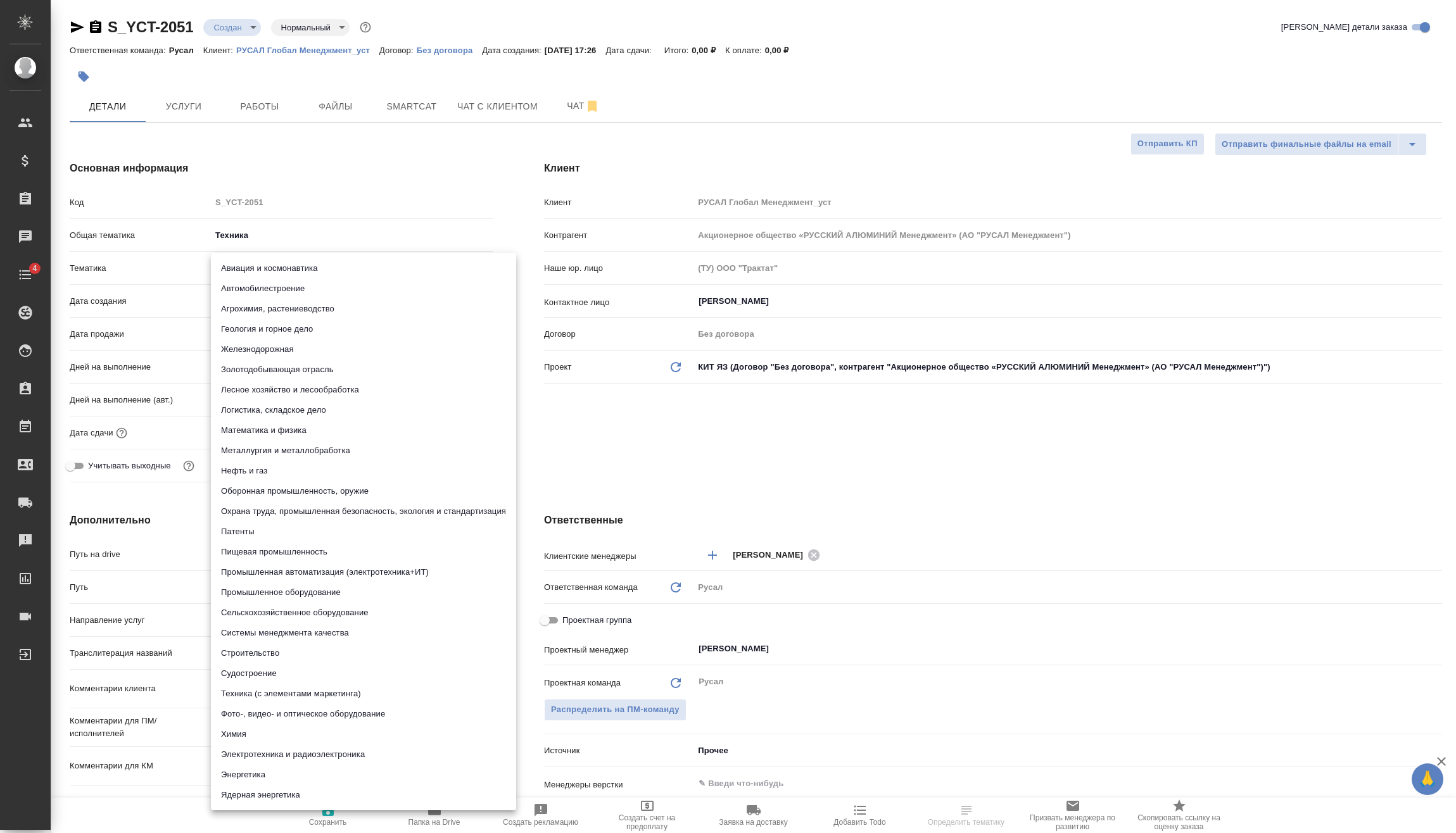
type input "60014e23f7d9dc5f480a3cf8"
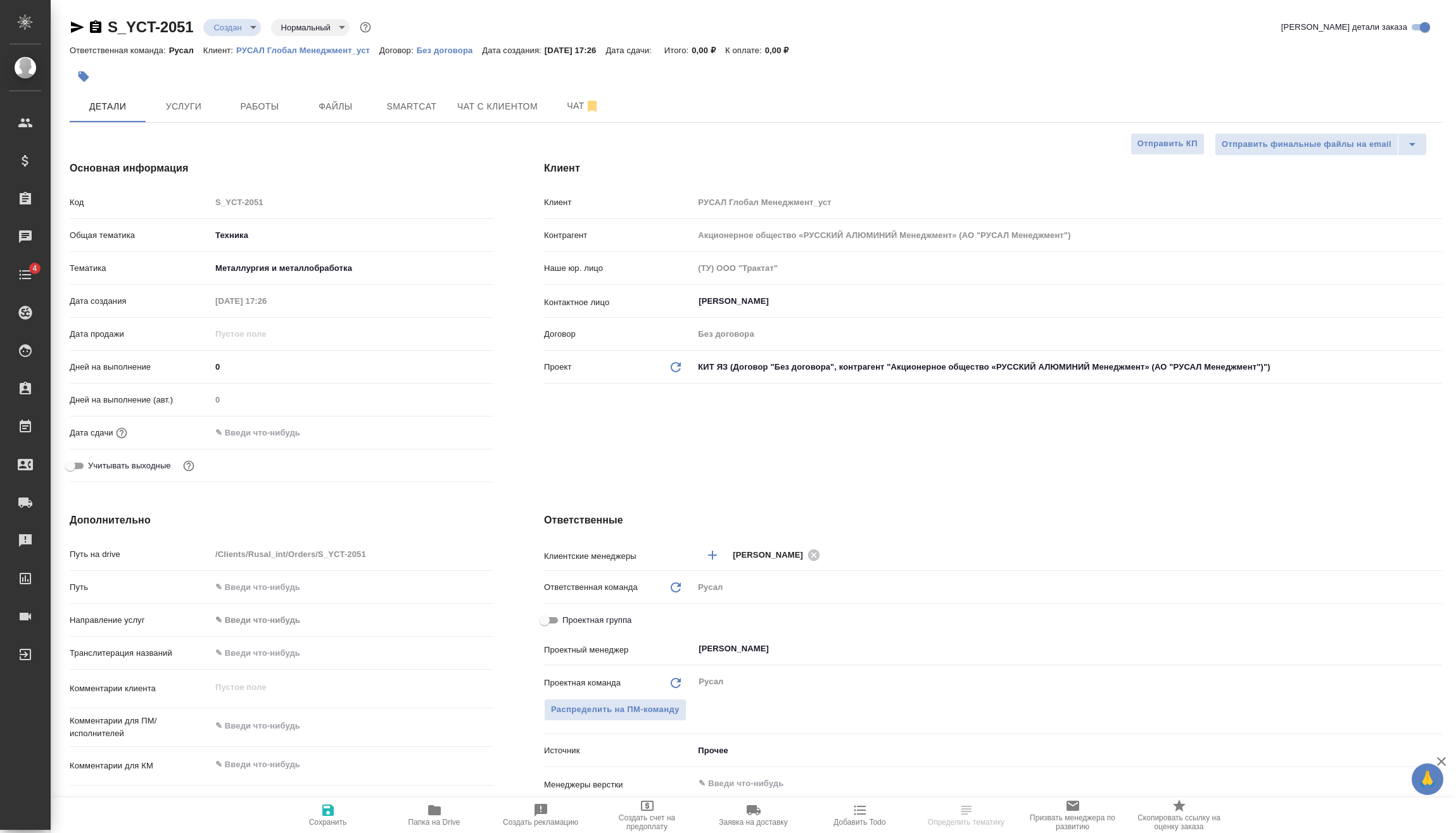
click at [284, 433] on input "text" at bounding box center [266, 432] width 110 height 18
click at [458, 431] on icon "button" at bounding box center [456, 431] width 15 height 15
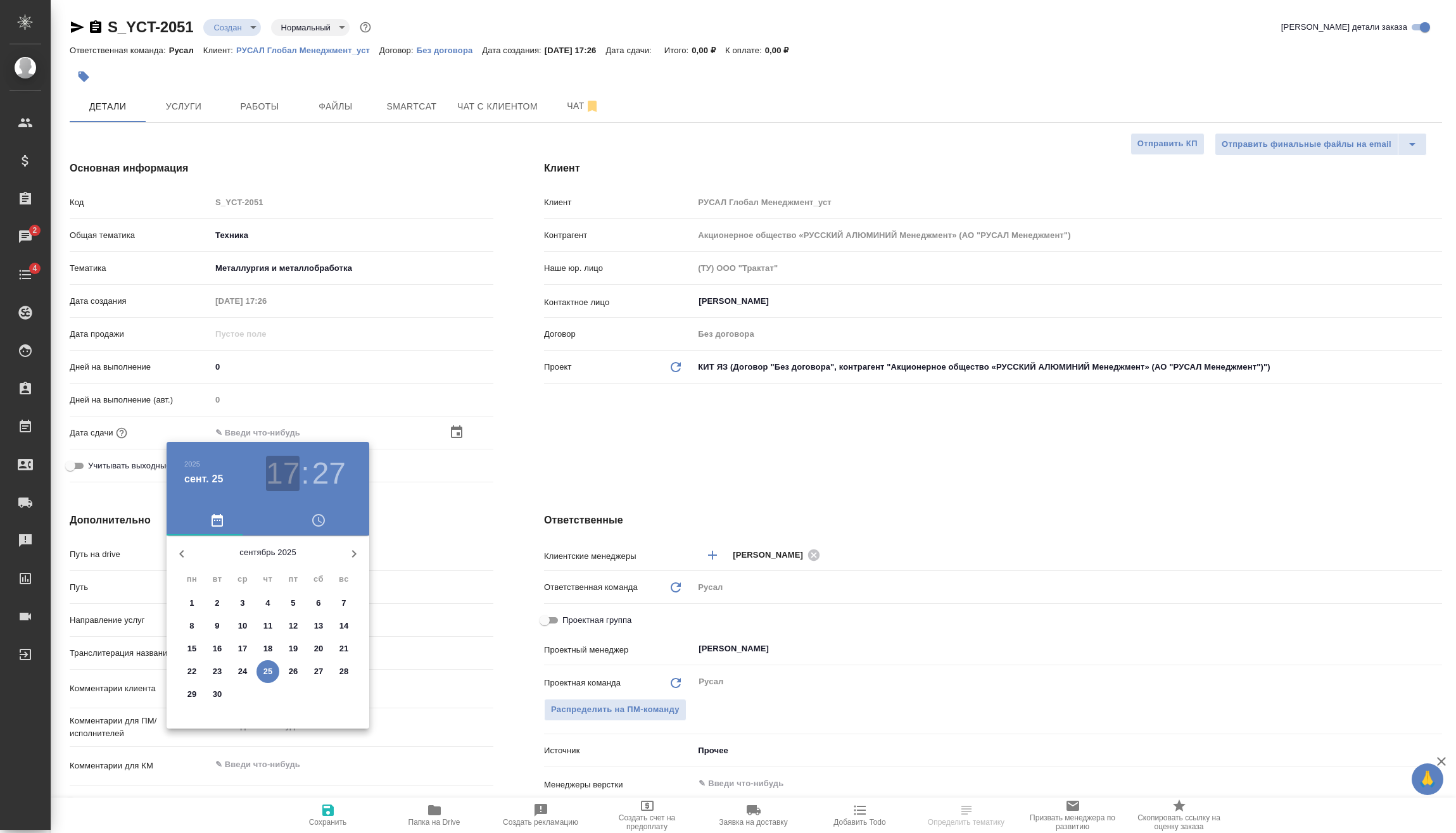
click at [281, 474] on h3 "17" at bounding box center [282, 473] width 33 height 35
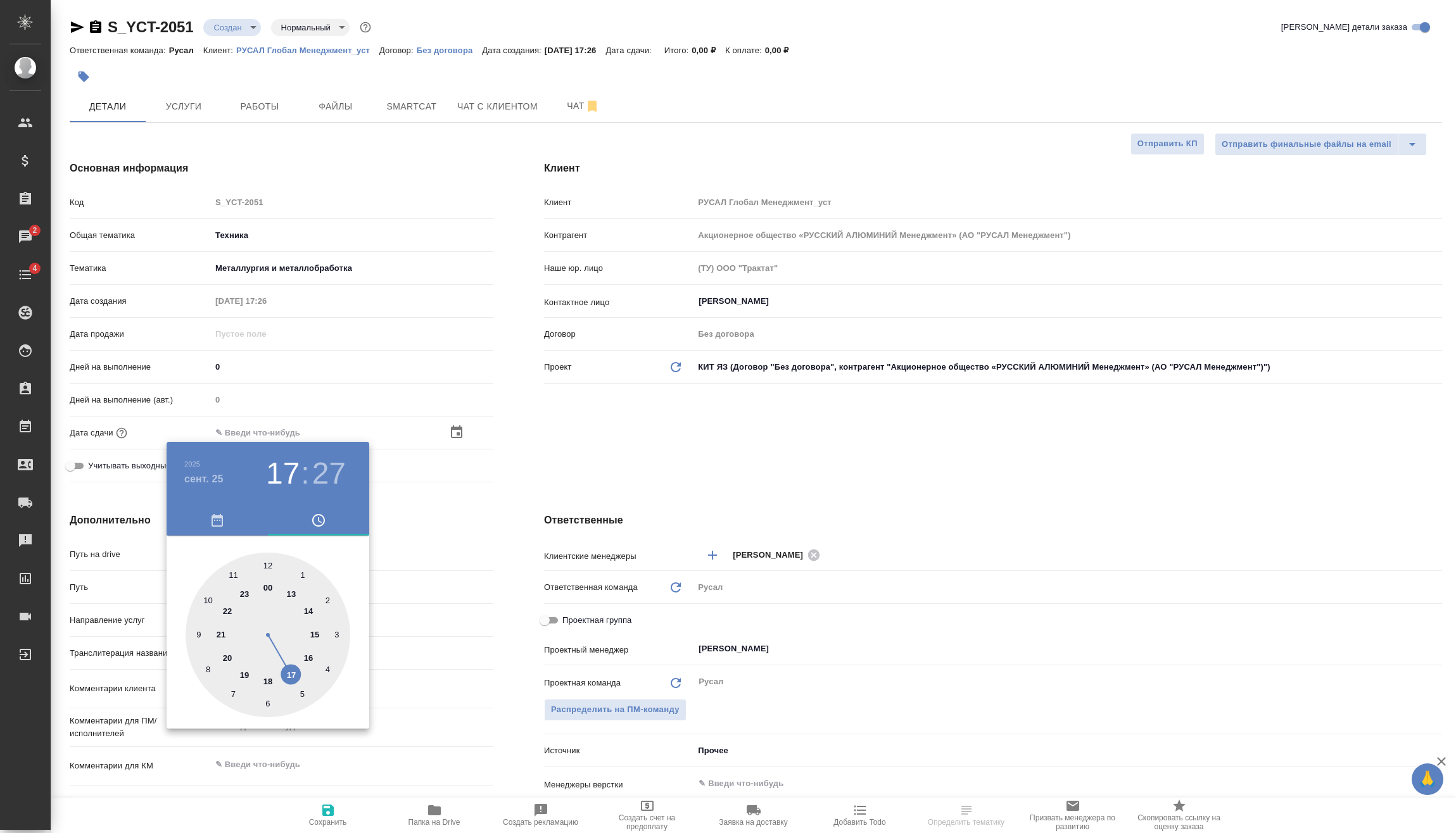
click at [267, 677] on div at bounding box center [268, 635] width 165 height 165
type input "25.09.2025 18:27"
type textarea "x"
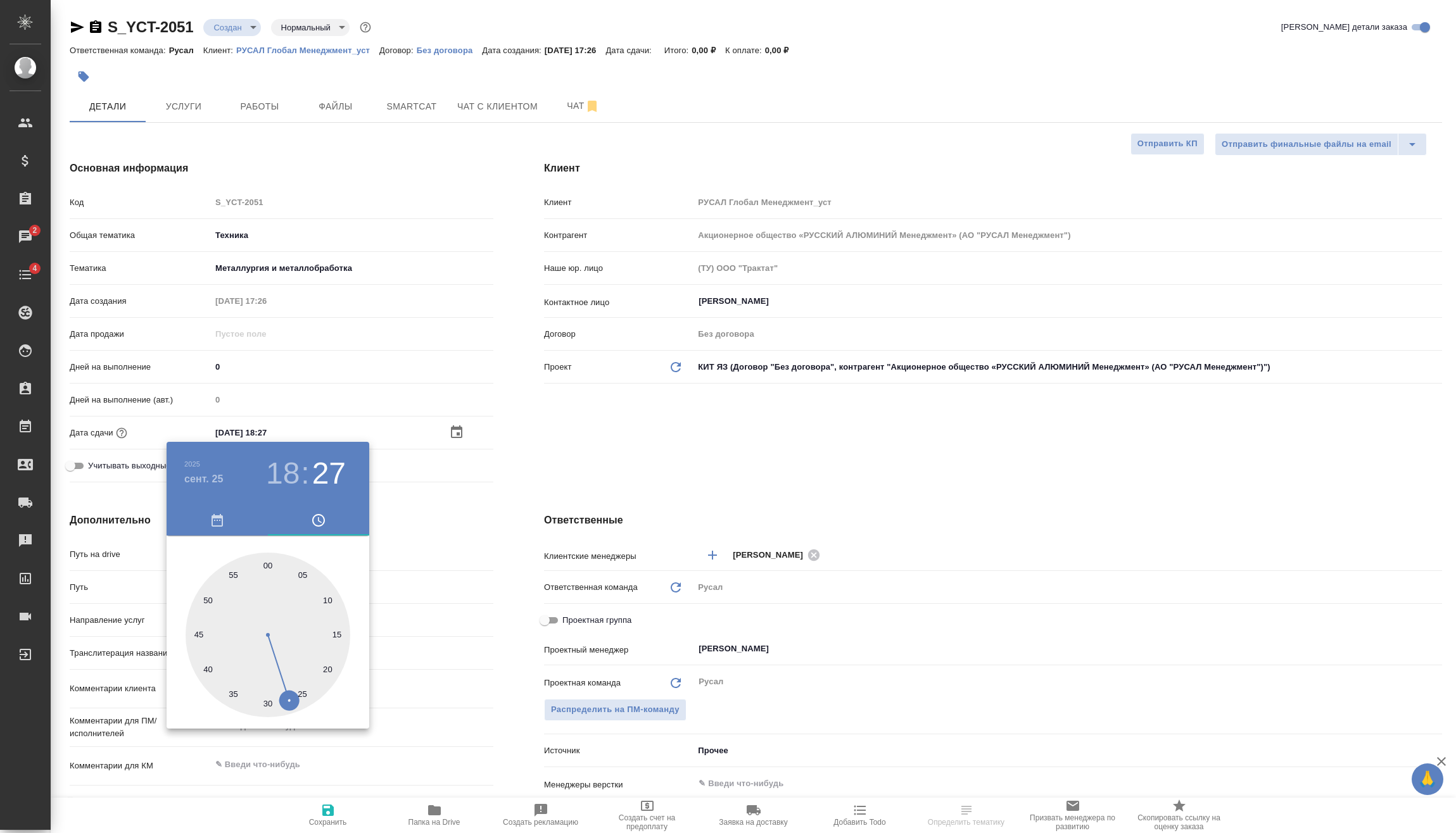
click at [269, 703] on div at bounding box center [268, 635] width 165 height 165
type input "25.09.2025 18:30"
type textarea "x"
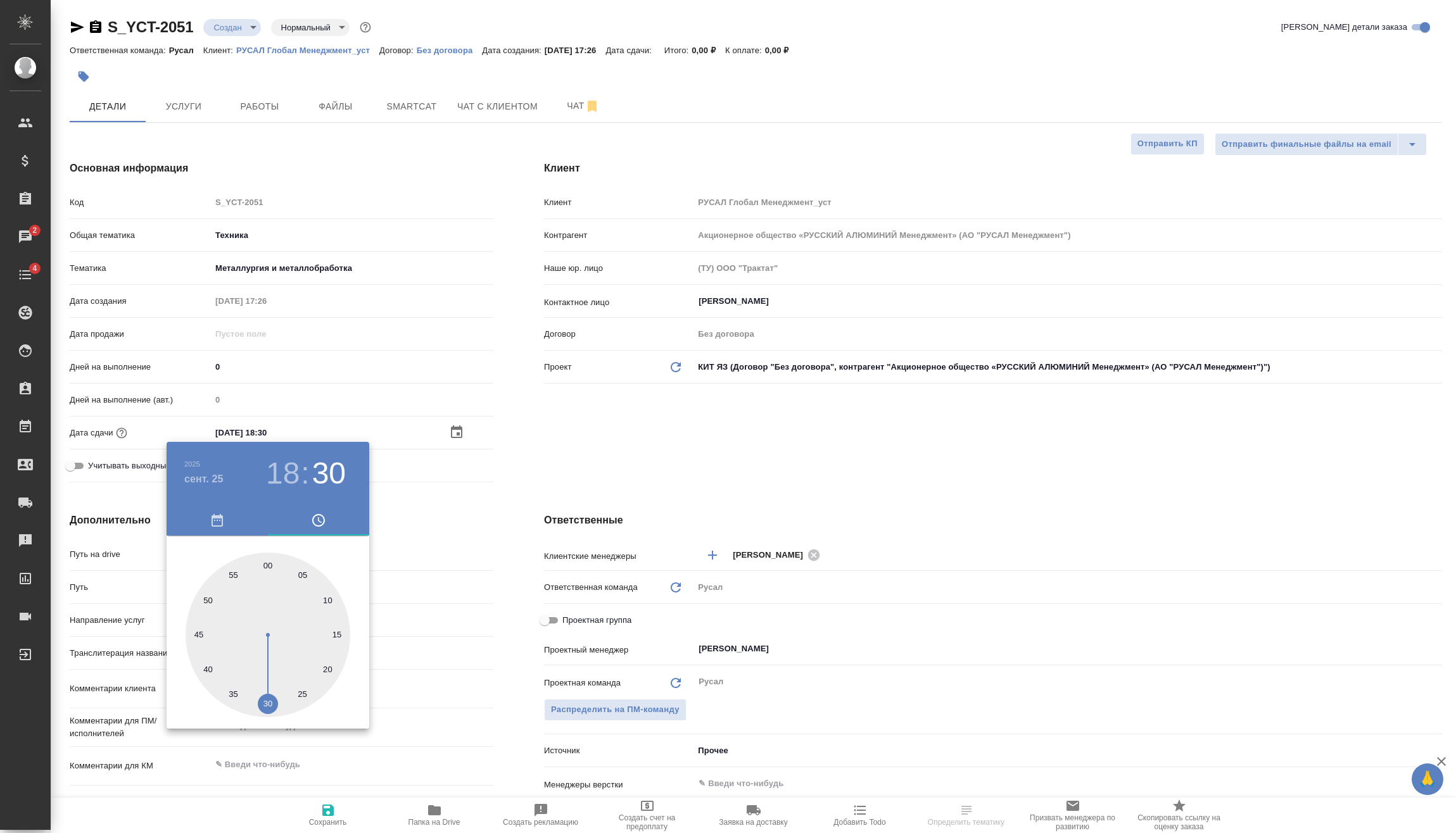
click at [504, 487] on div at bounding box center [728, 416] width 1456 height 833
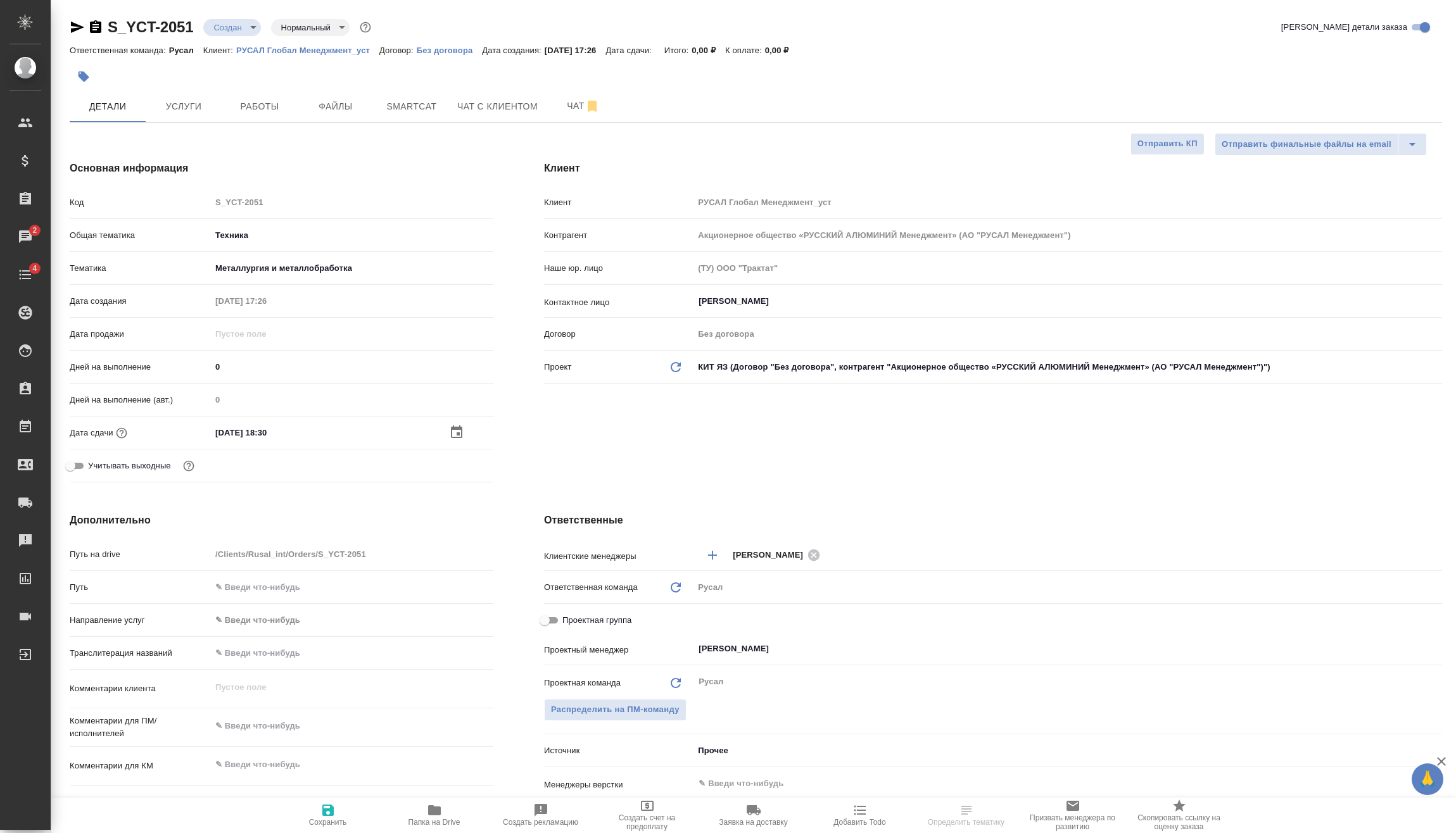
scroll to position [63, 0]
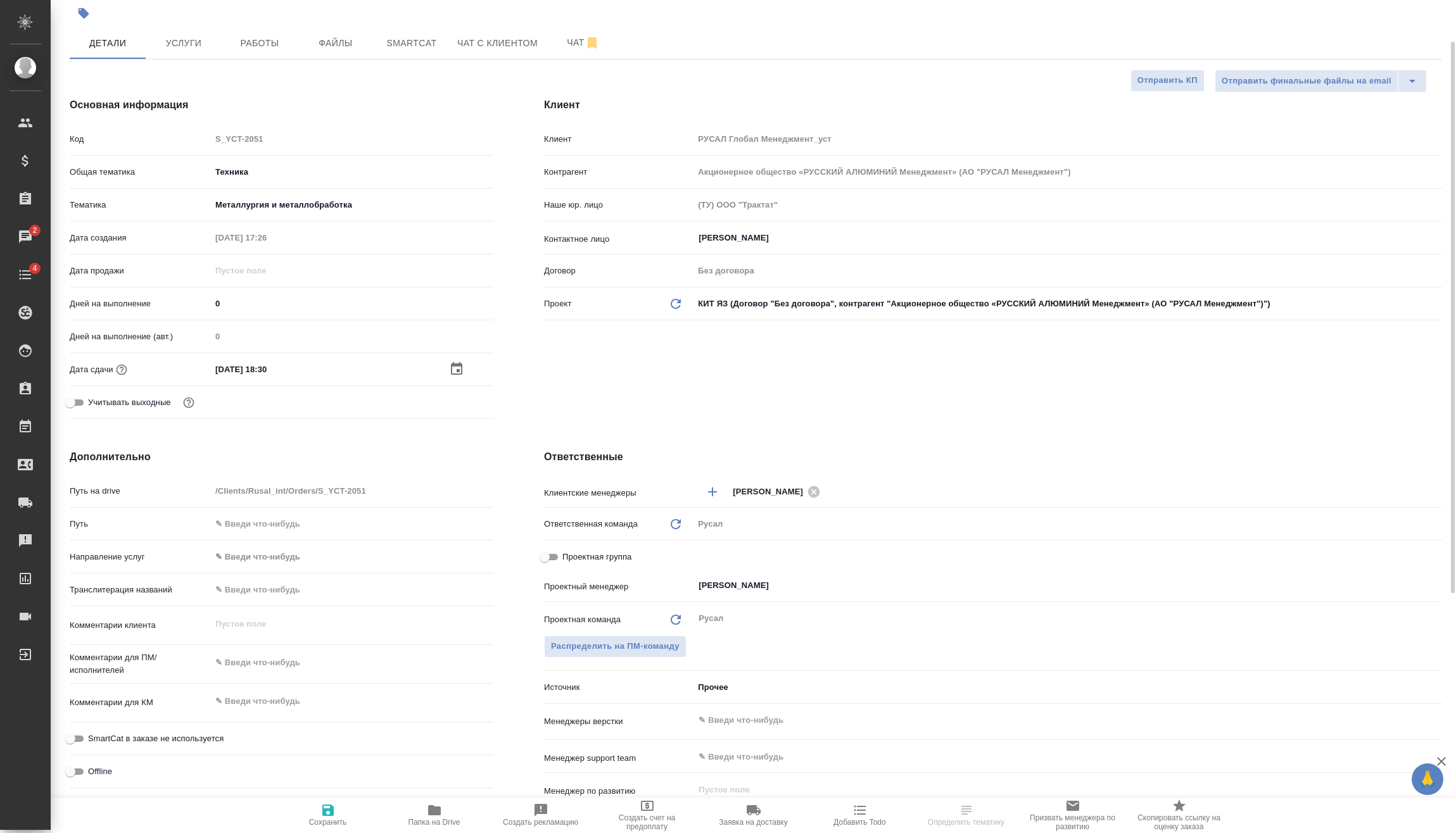
click at [277, 651] on div "x" at bounding box center [352, 664] width 282 height 28
type textarea "x"
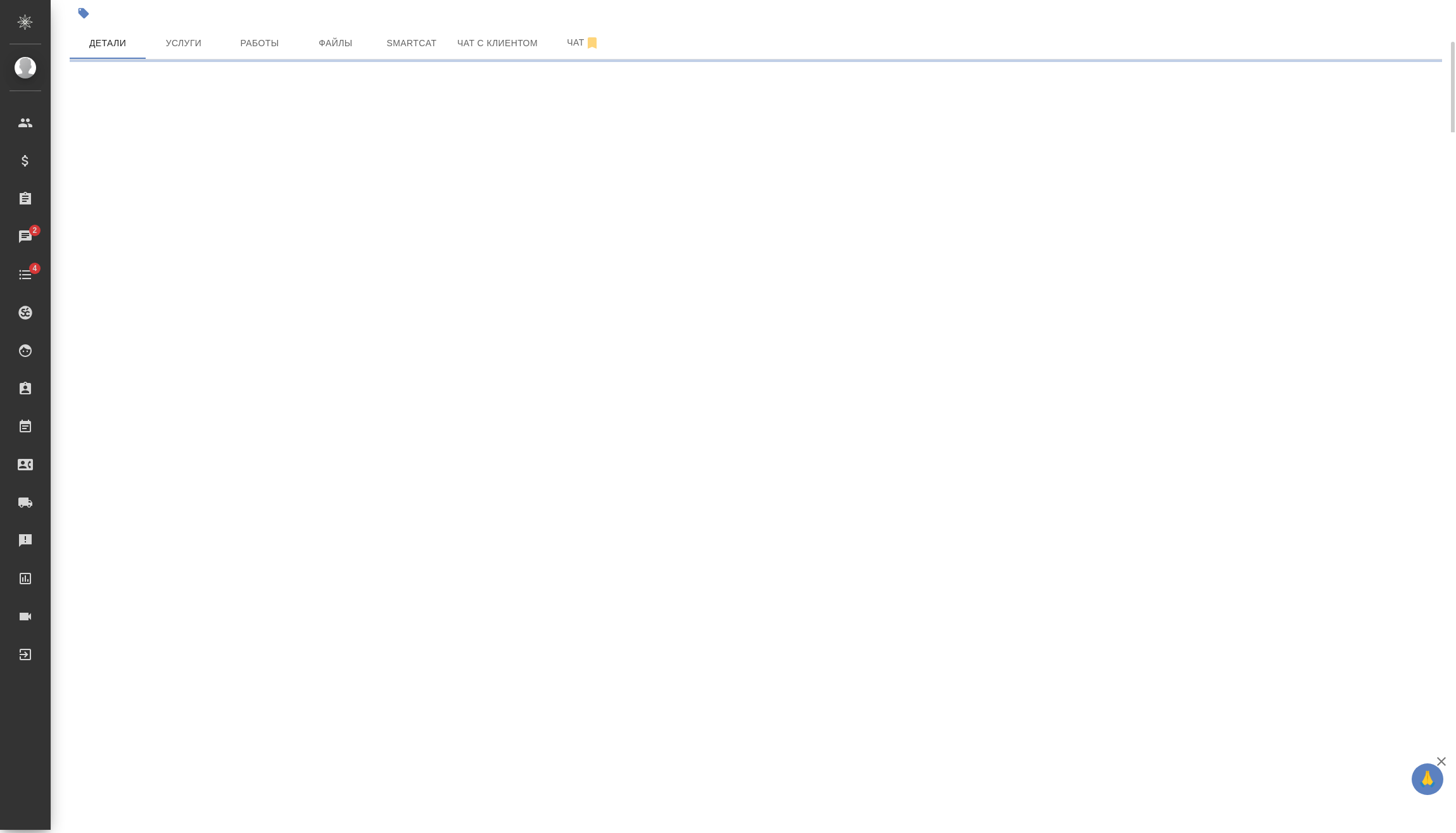
select select "RU"
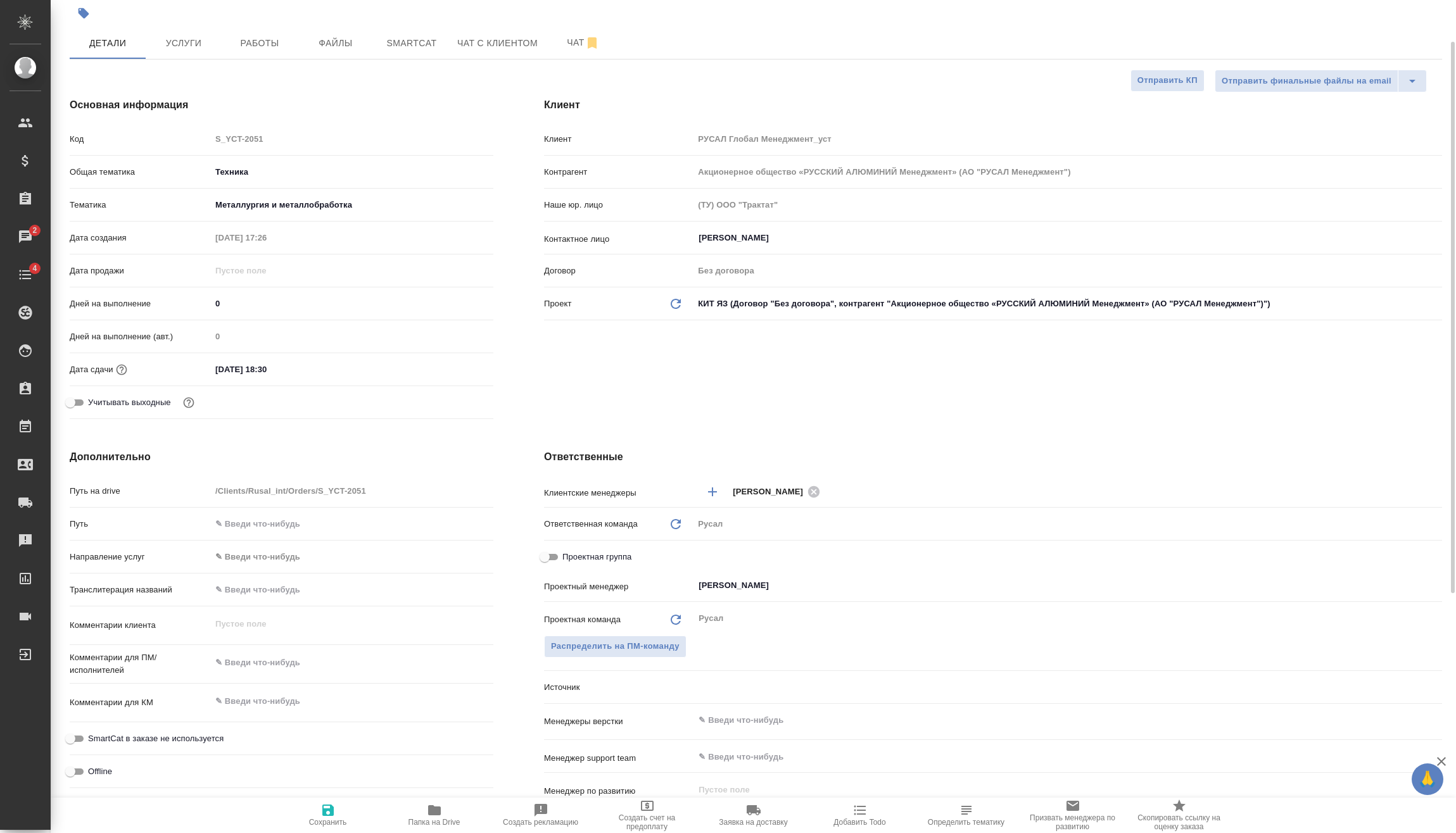
type textarea "x"
click at [288, 652] on textarea at bounding box center [352, 663] width 282 height 22
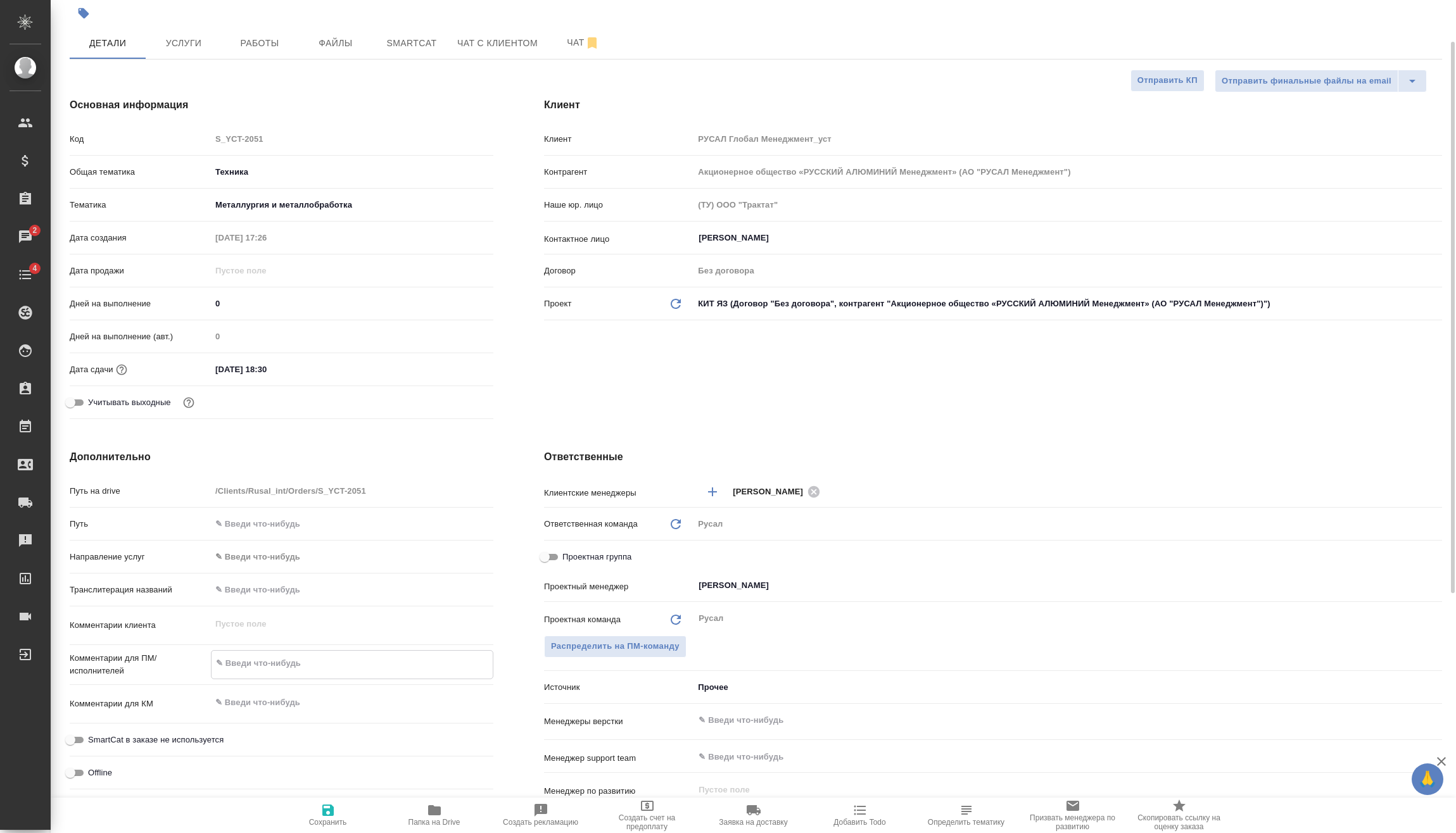
type textarea "x"
type textarea "2"
type textarea "x"
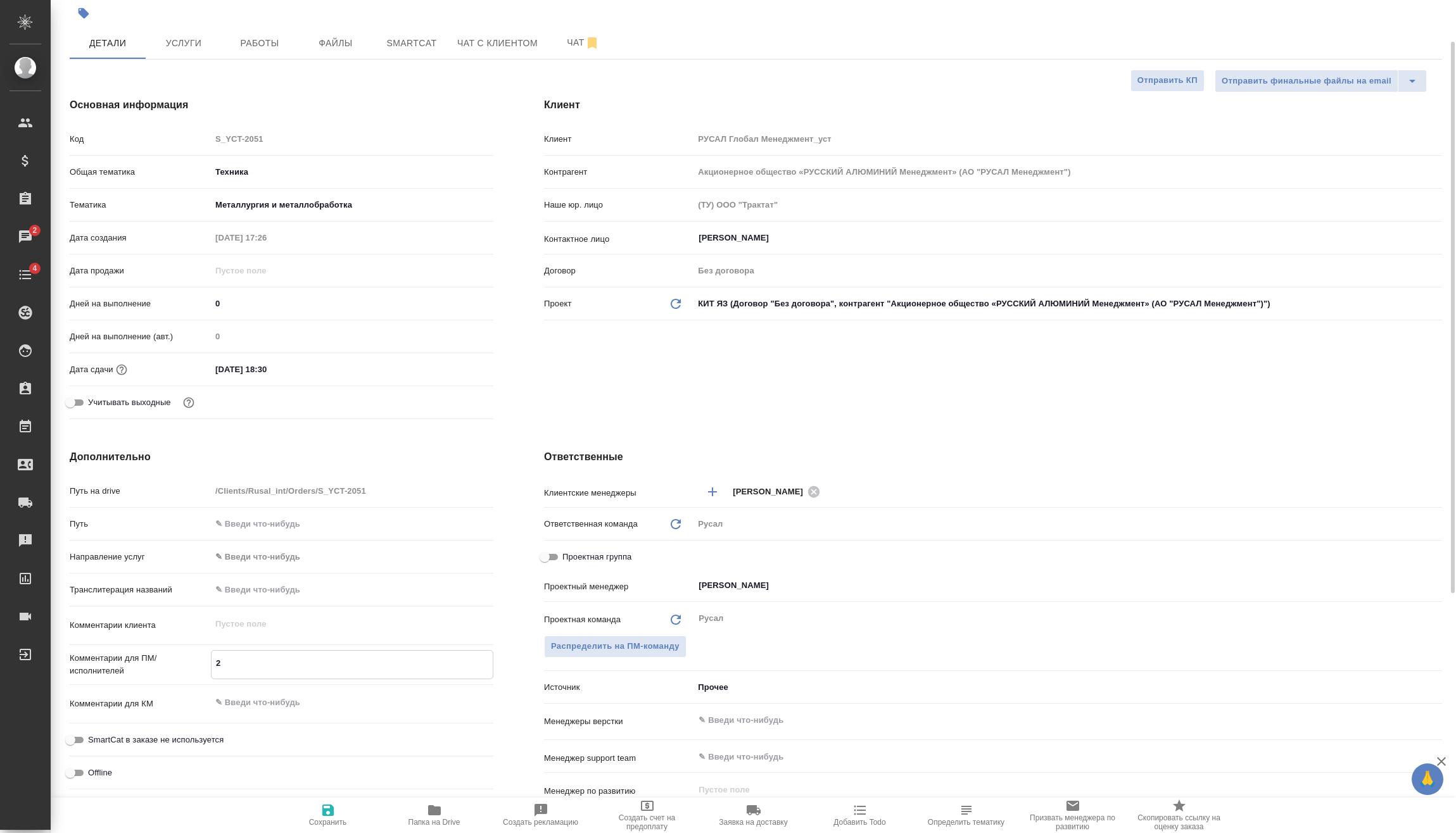
type textarea "25"
type textarea "x"
type textarea "25."
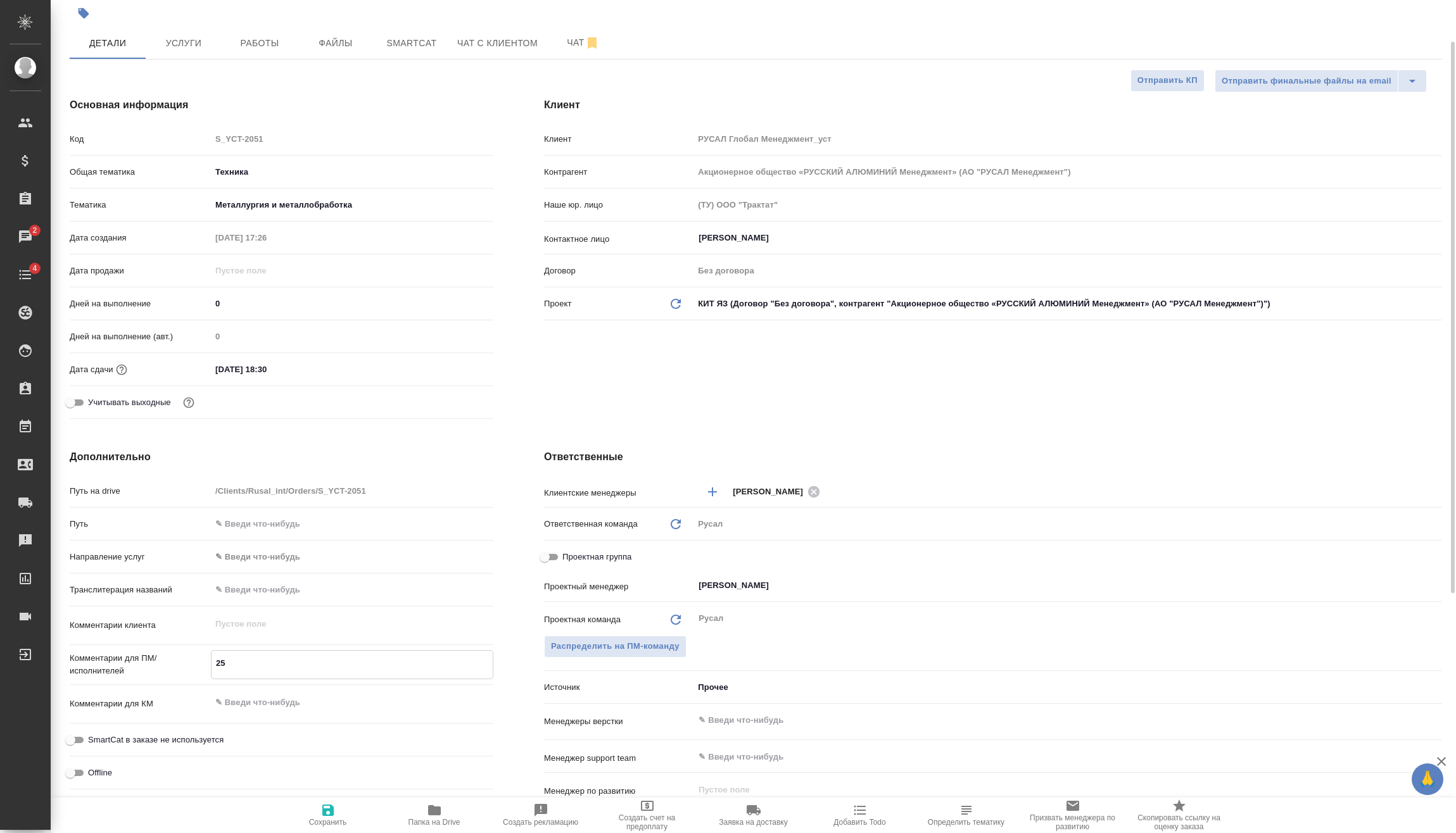
type textarea "x"
type textarea "25.0"
type textarea "x"
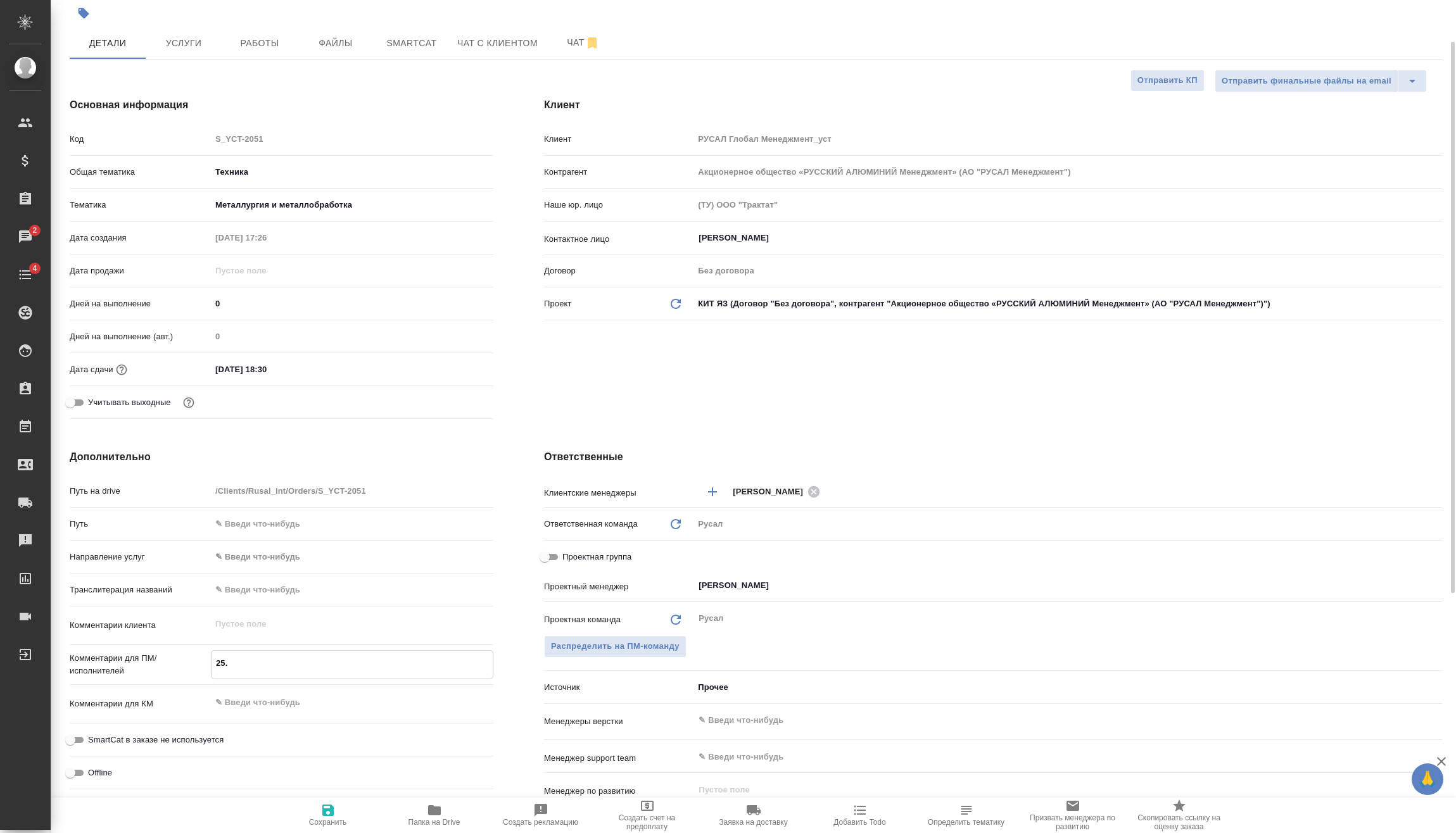
type textarea "x"
type textarea "25.09"
type textarea "x"
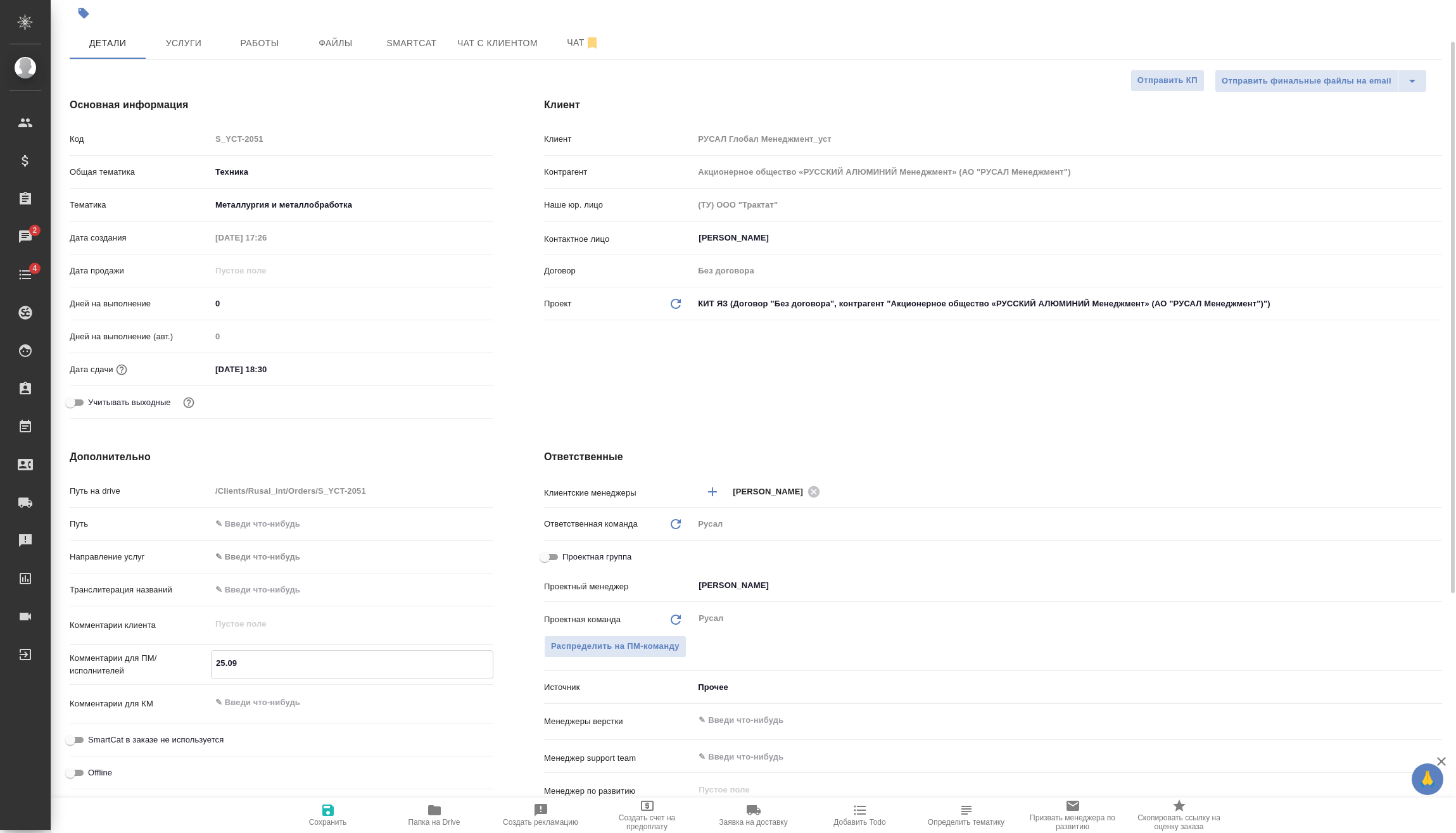
type textarea "x"
type textarea "25.09"
type textarea "x"
type textarea "25.09 Т"
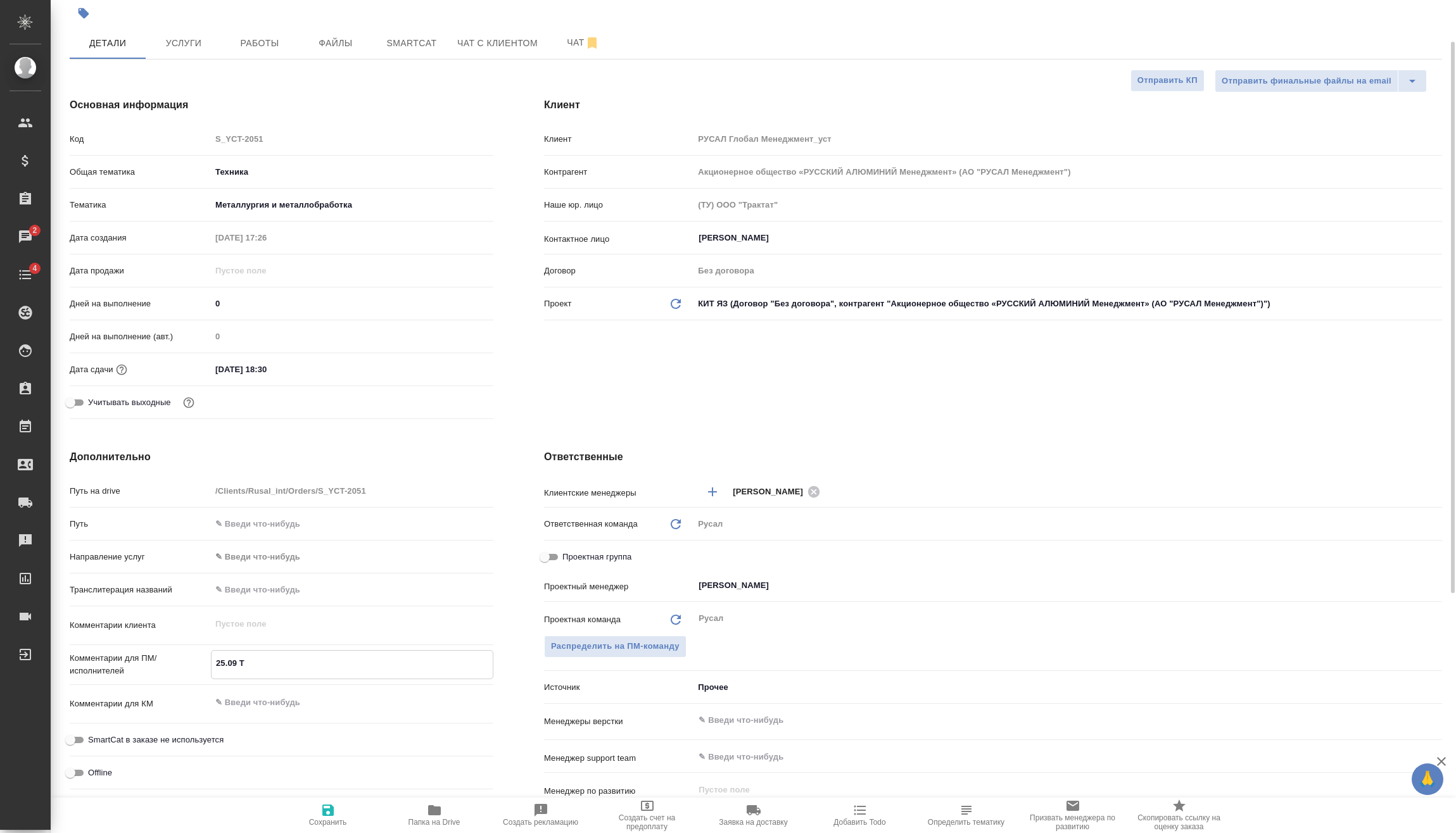
type textarea "x"
type textarea "25.09 Ту"
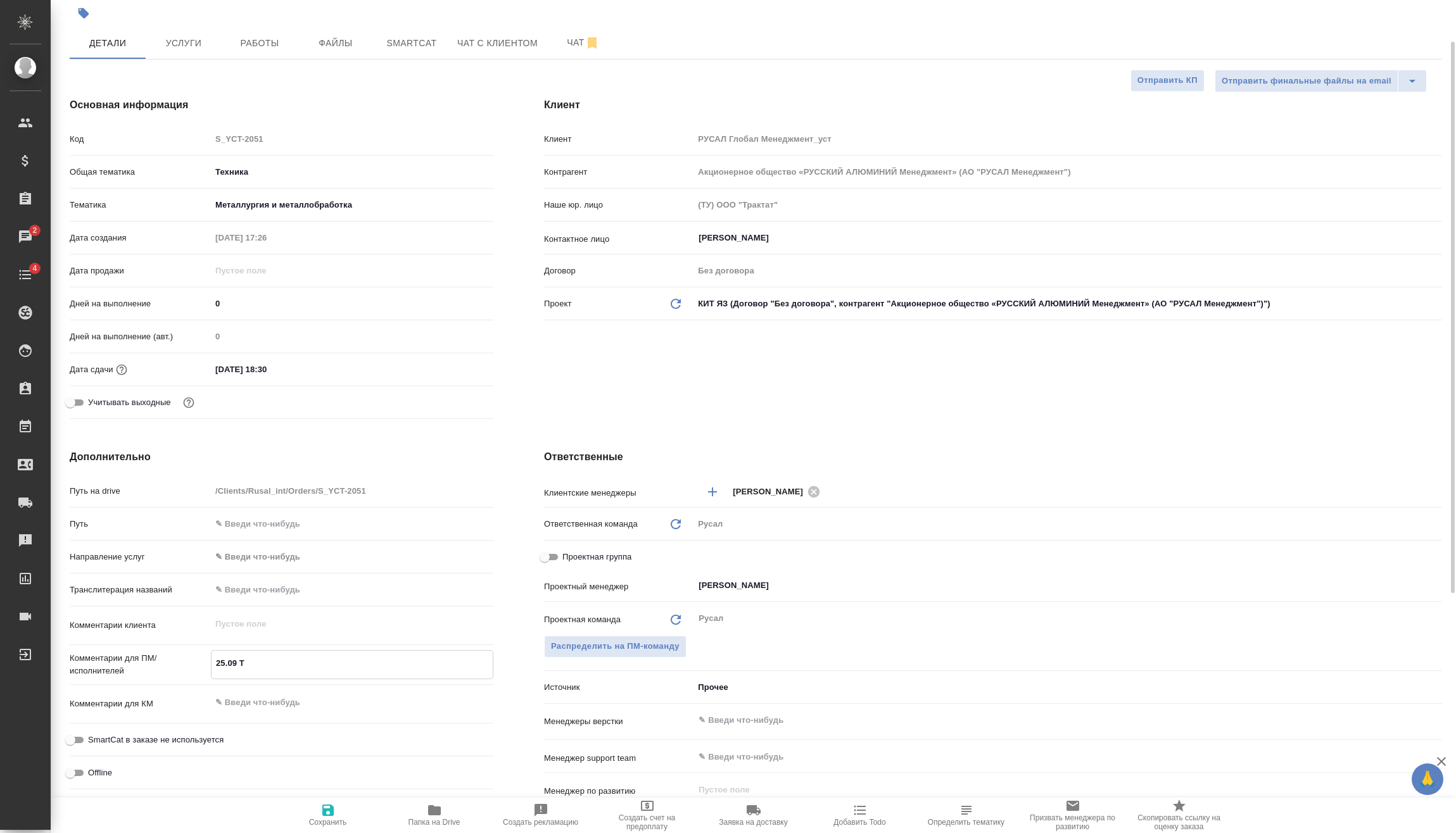
type textarea "x"
type textarea "25.09 Туя"
type textarea "x"
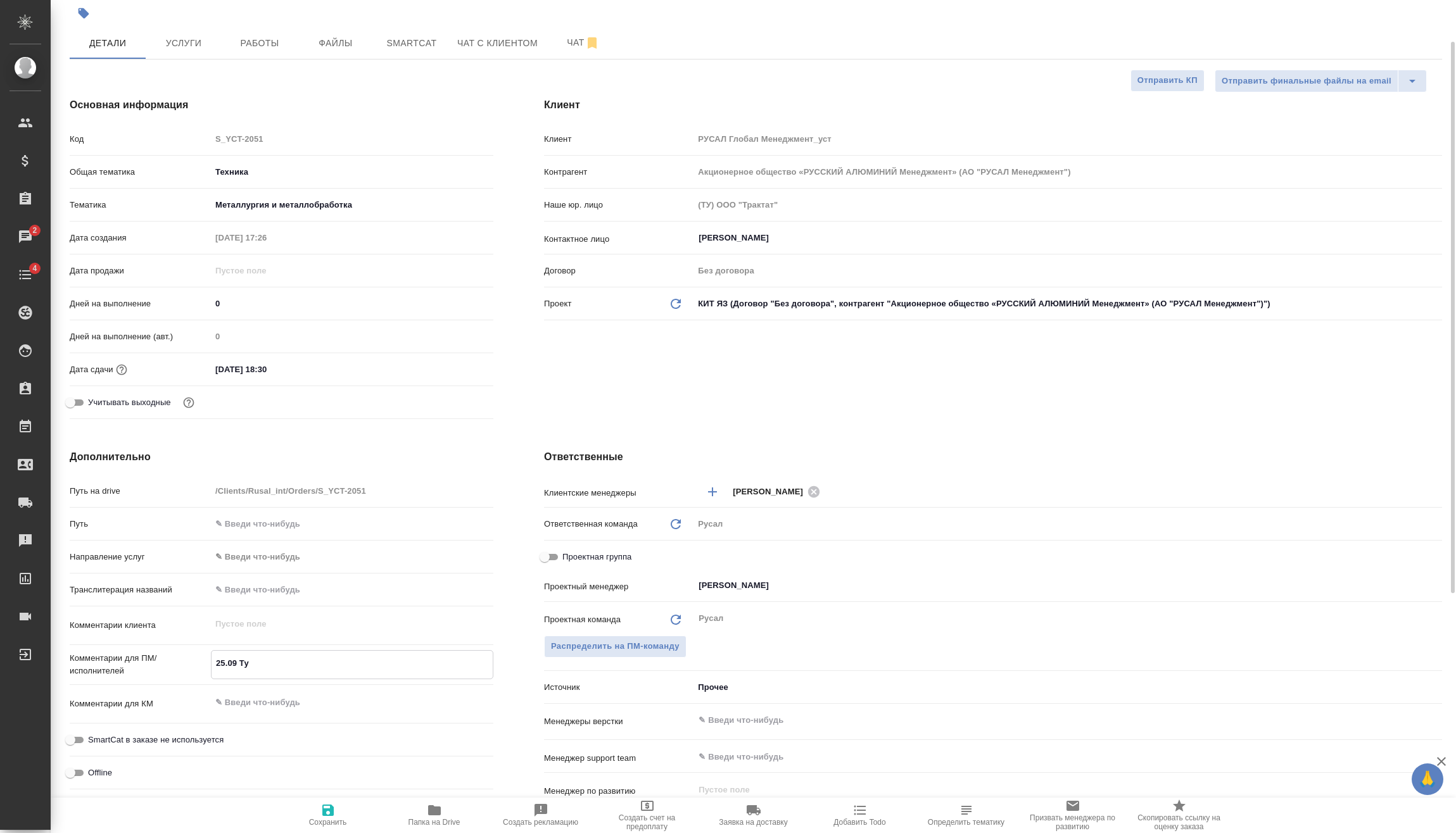
type textarea "x"
type textarea "25.09 Туян"
type textarea "x"
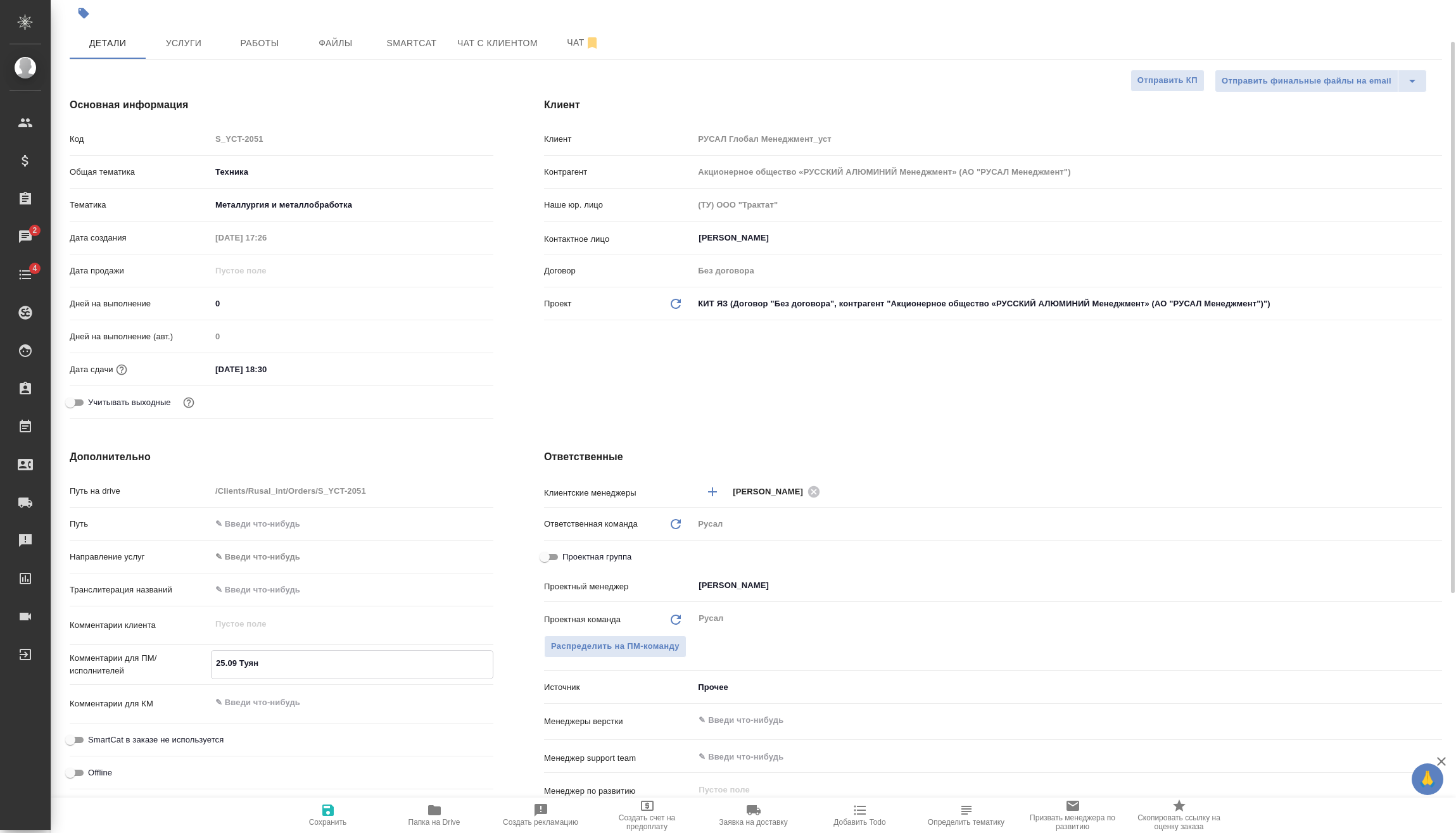
type textarea "x"
type textarea "25.09 Туяна"
type textarea "x"
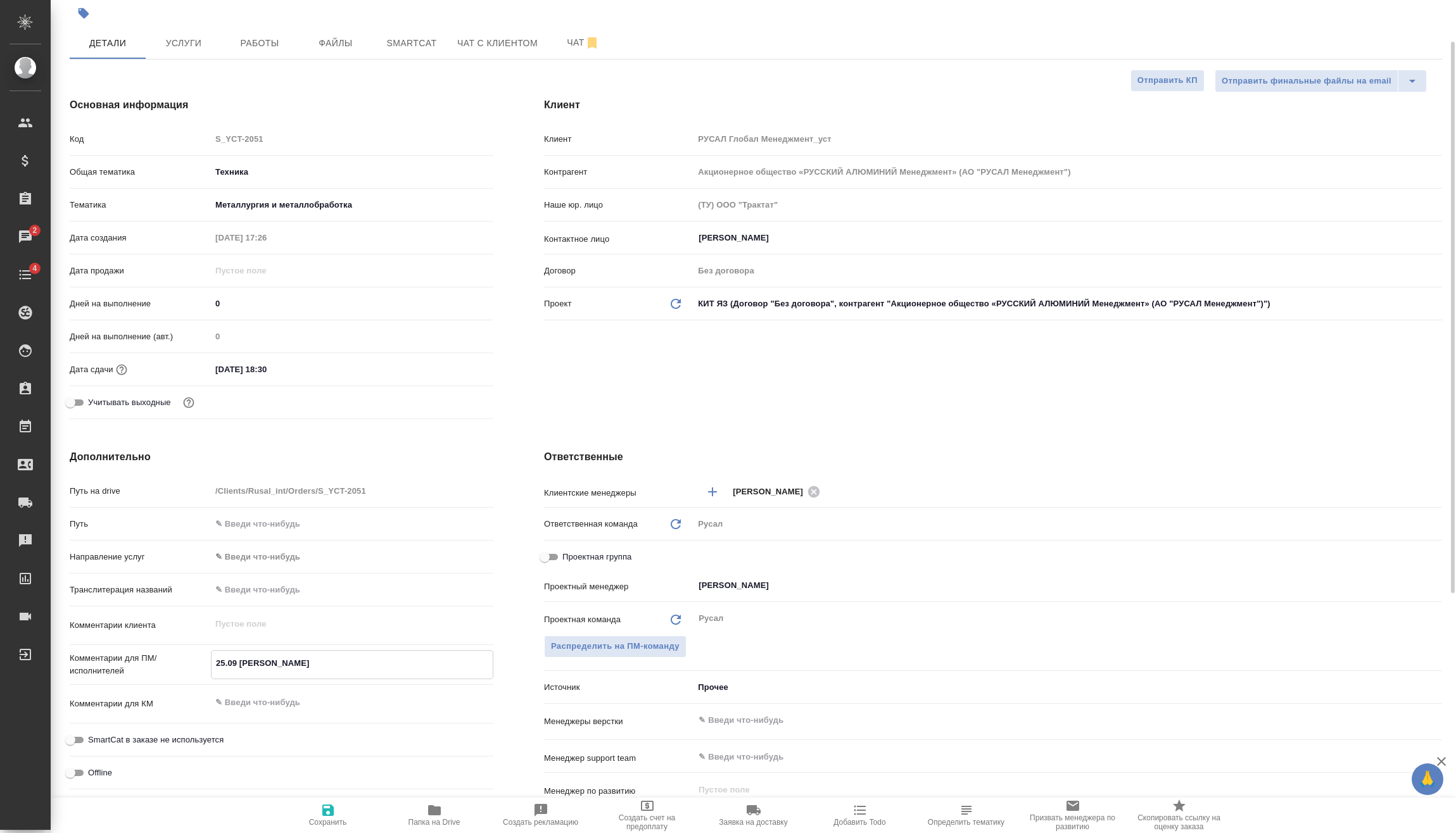
type textarea "25.09 Туяна"
type textarea "x"
type textarea "25.09 Туяна о"
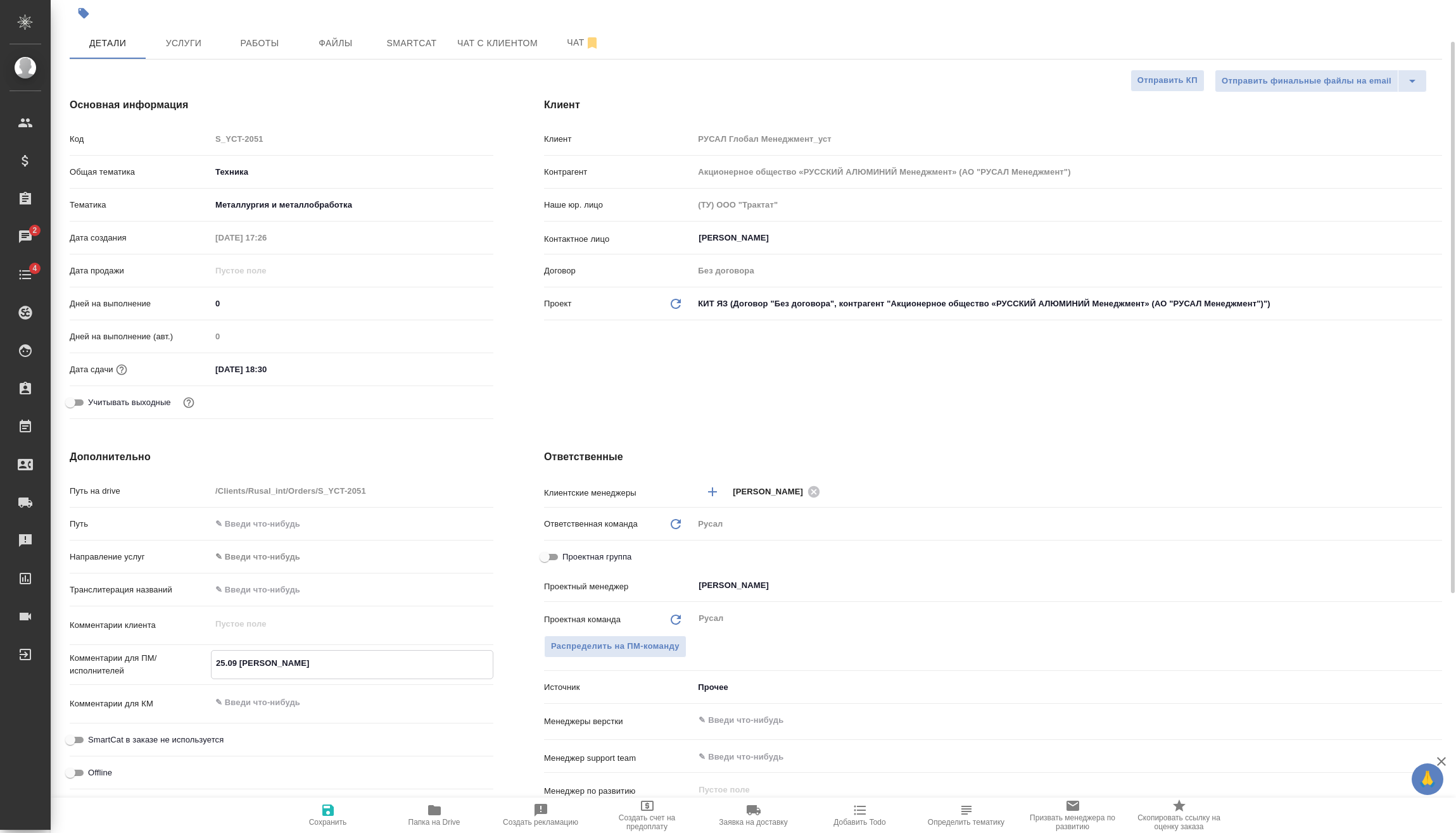
type textarea "x"
type textarea "25.09 Туяна он"
type textarea "x"
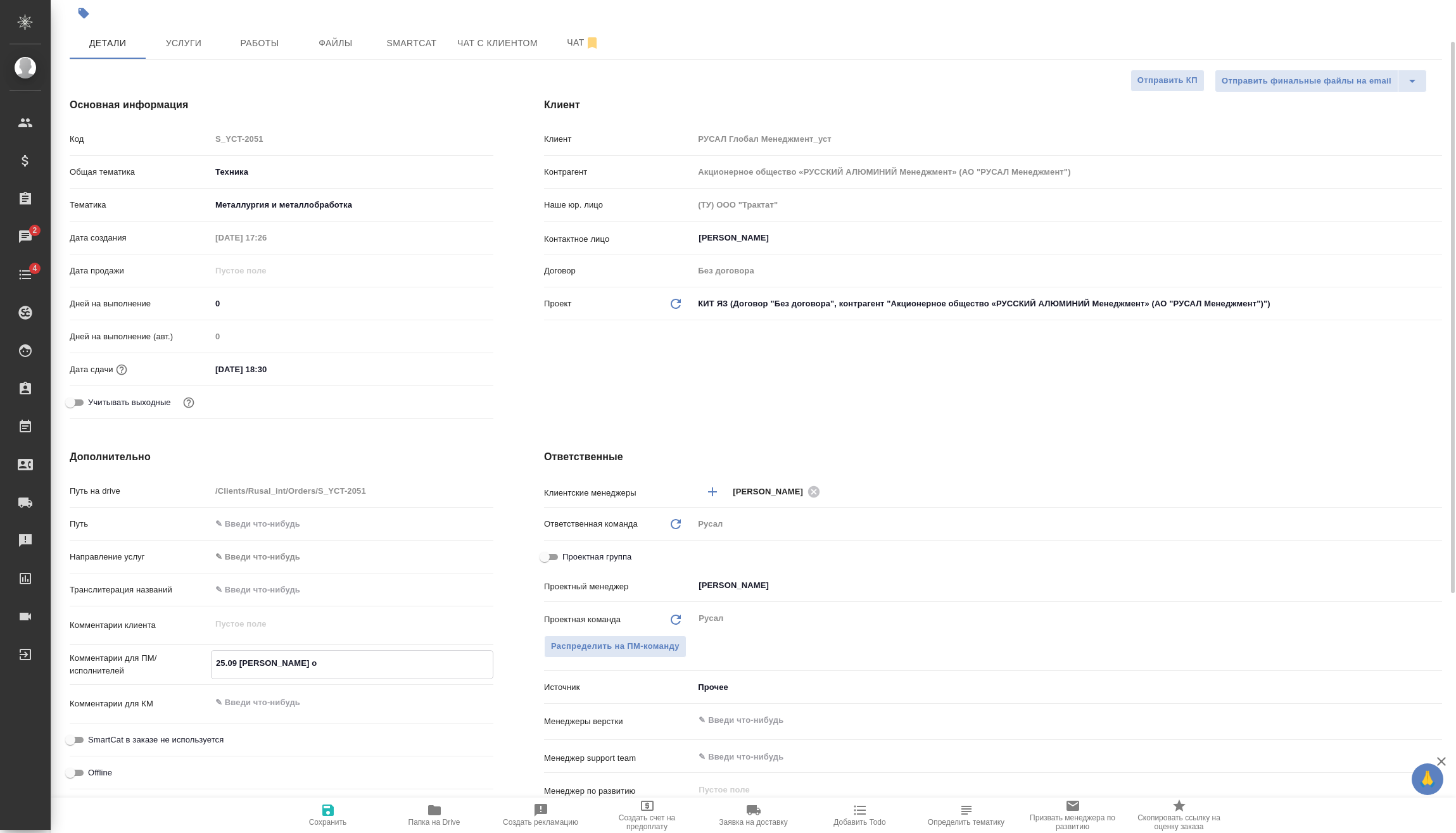
type textarea "x"
type textarea "25.09 Туяна онл"
type textarea "x"
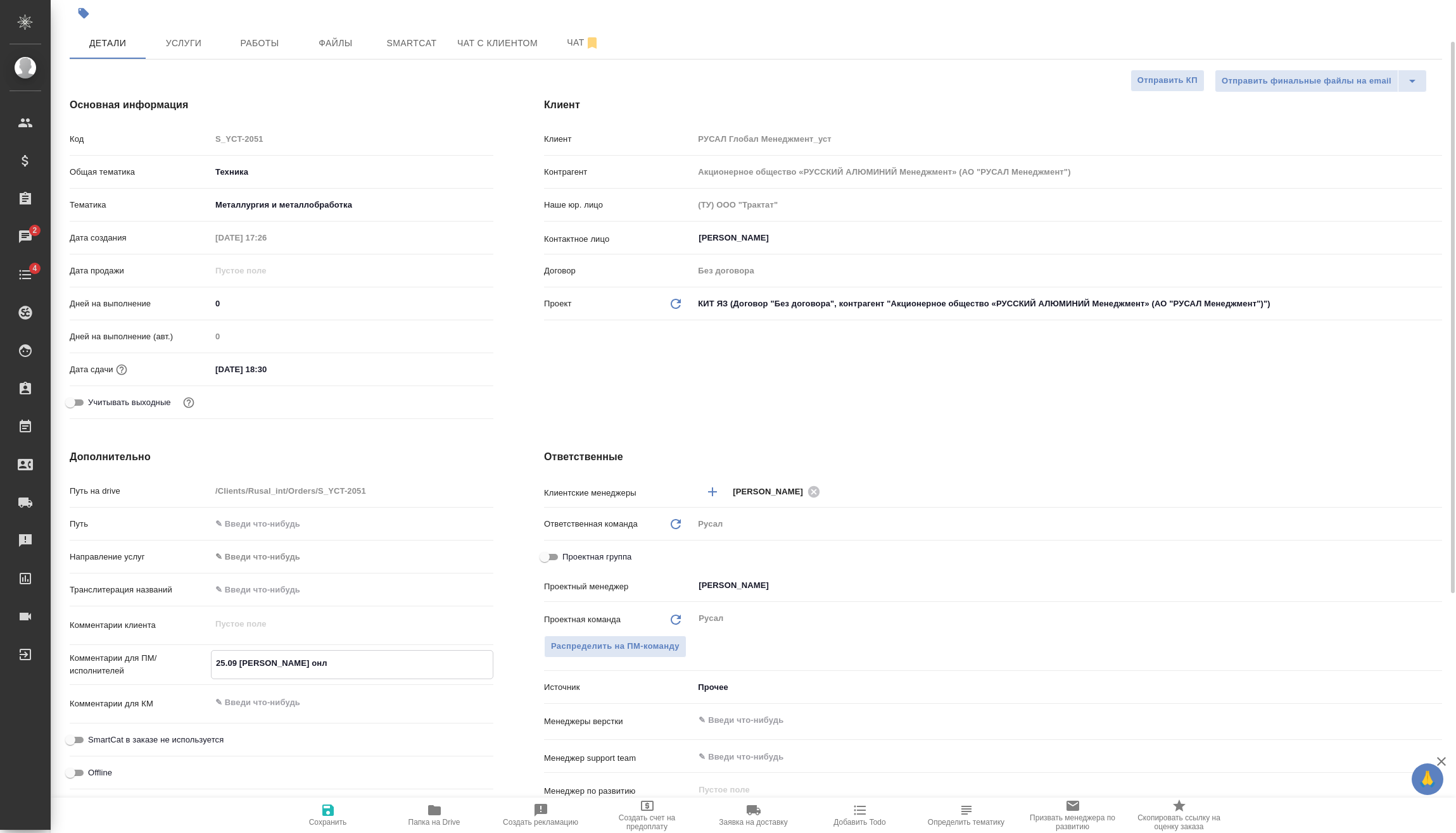
type textarea "x"
type textarea "25.09 Туяна онла"
type textarea "x"
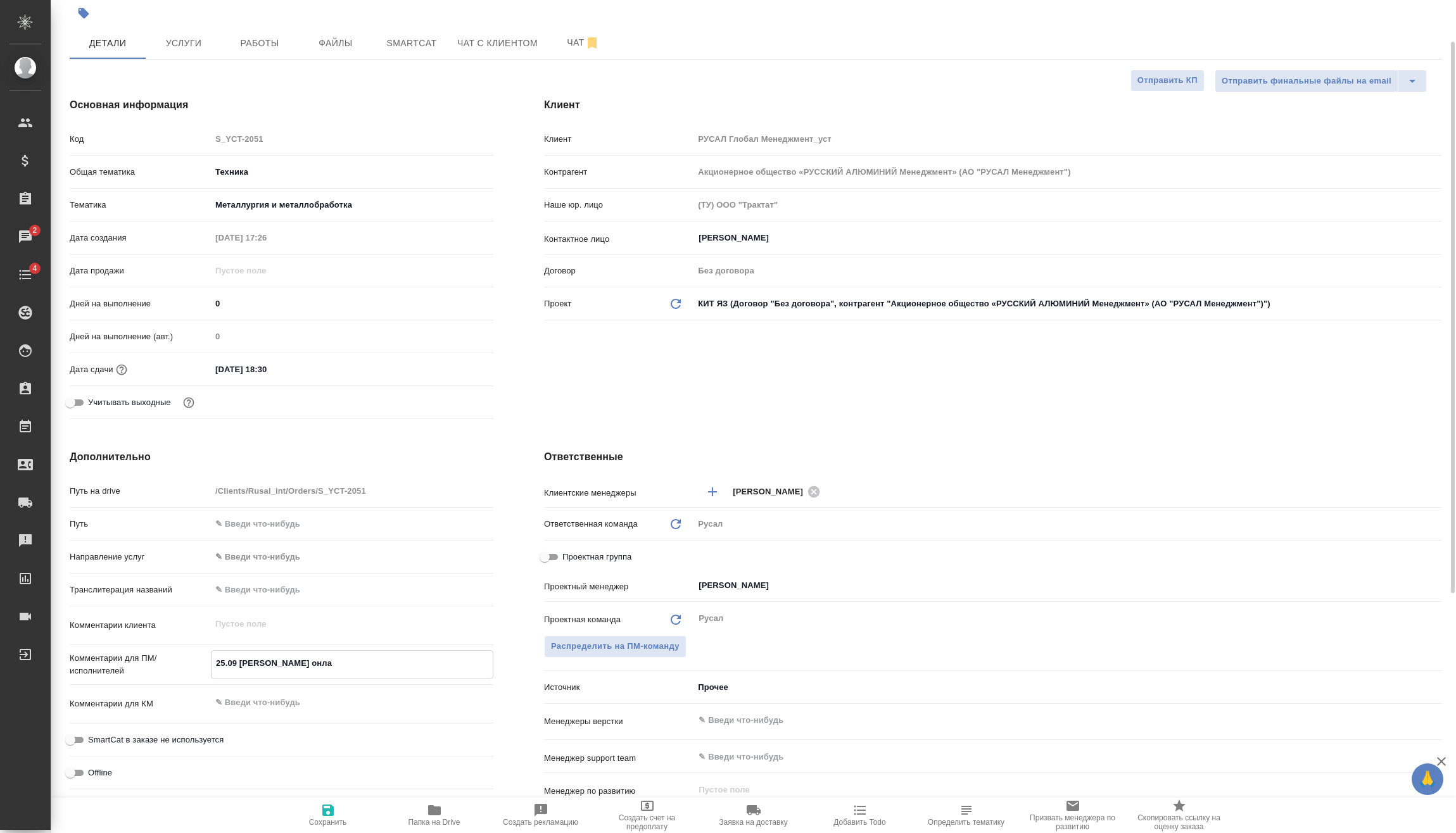
type textarea "25.09 Туяна онлай"
type textarea "x"
type textarea "25.09 Туяна онлайн"
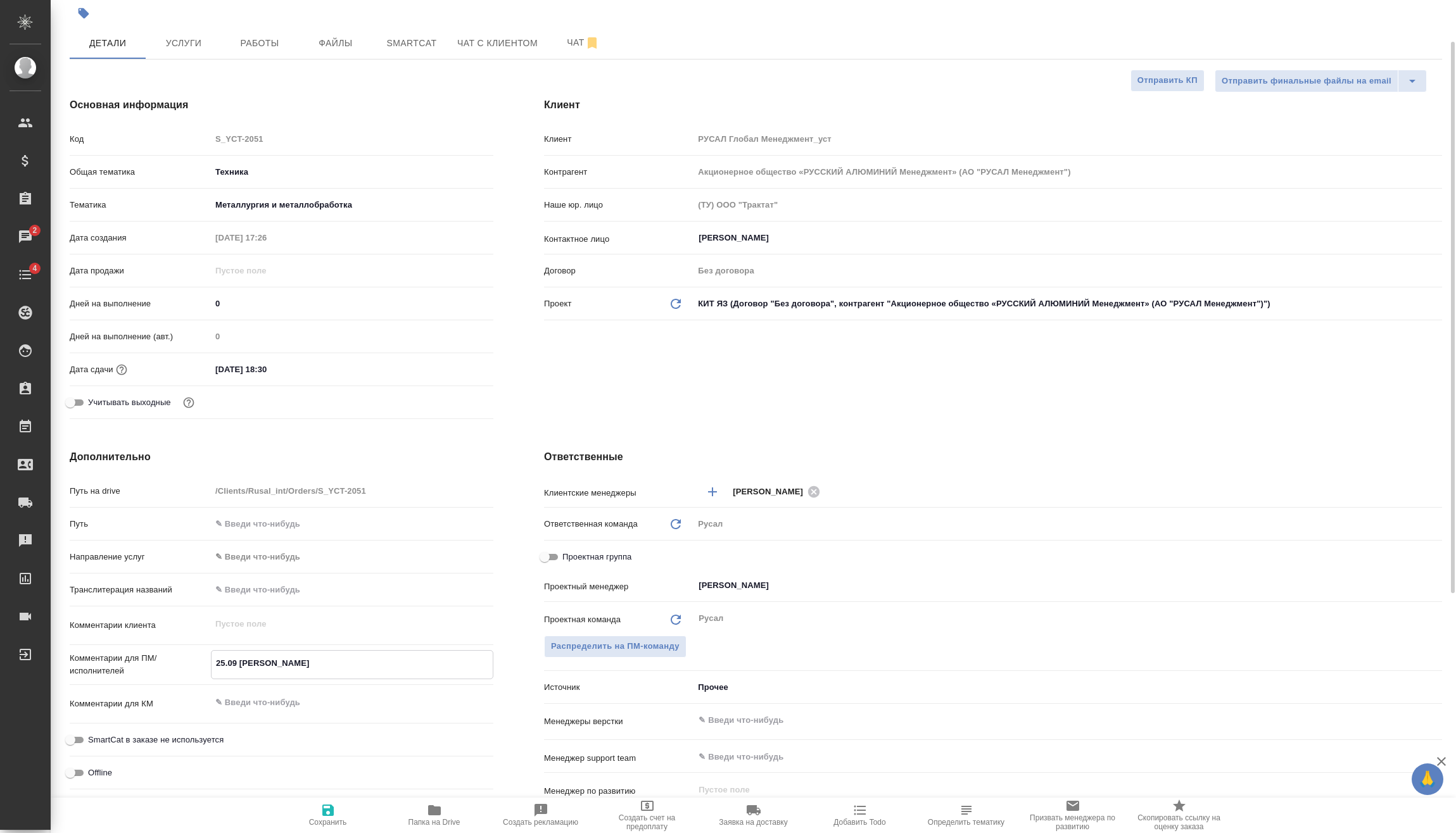
type textarea "x"
type textarea "25.09 Туяна онлайн"
type textarea "x"
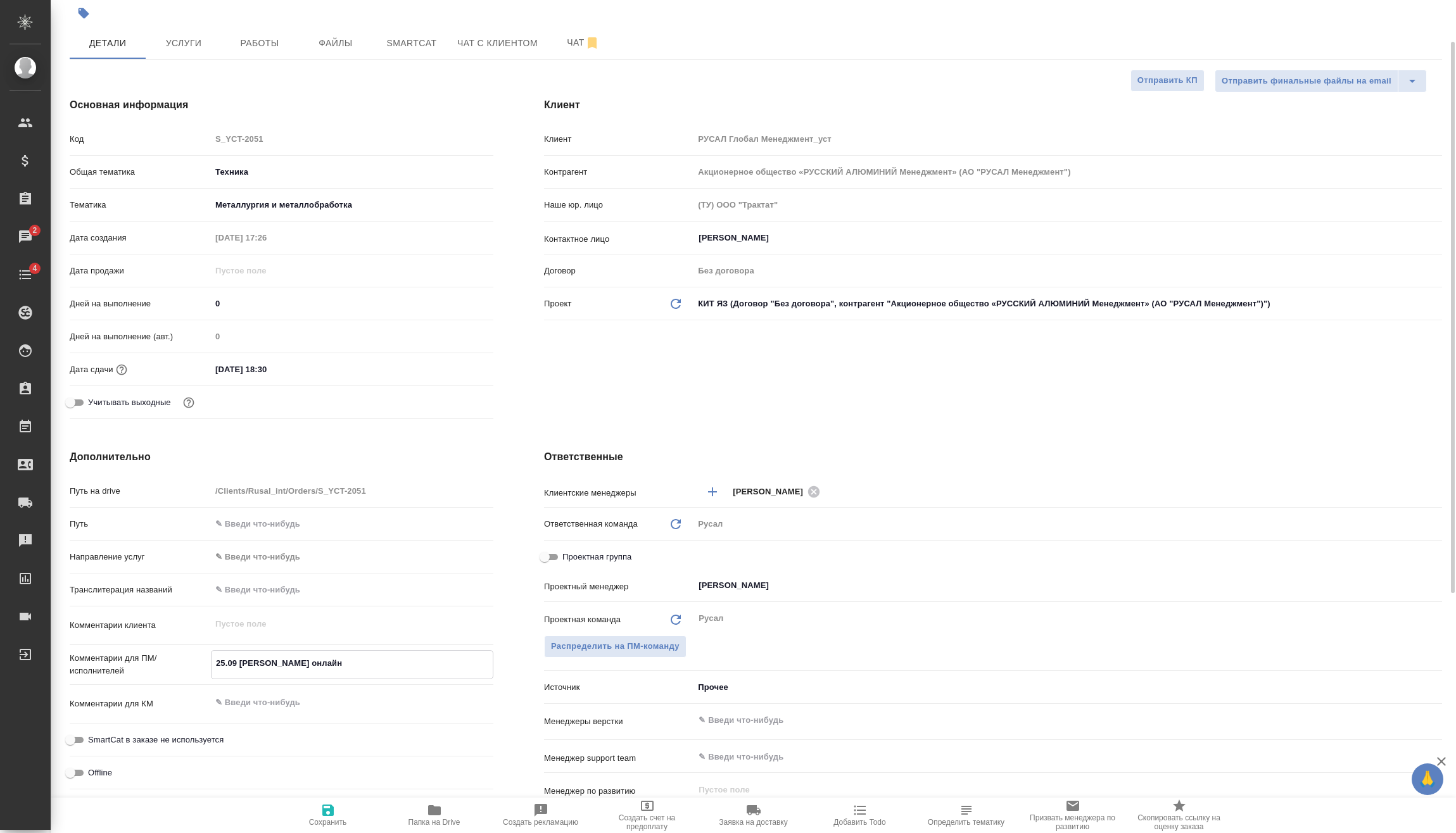
type textarea "x"
type textarea "25.09 Туяна онлайн"
type textarea "x"
click at [321, 811] on icon "button" at bounding box center [328, 809] width 15 height 15
type textarea "x"
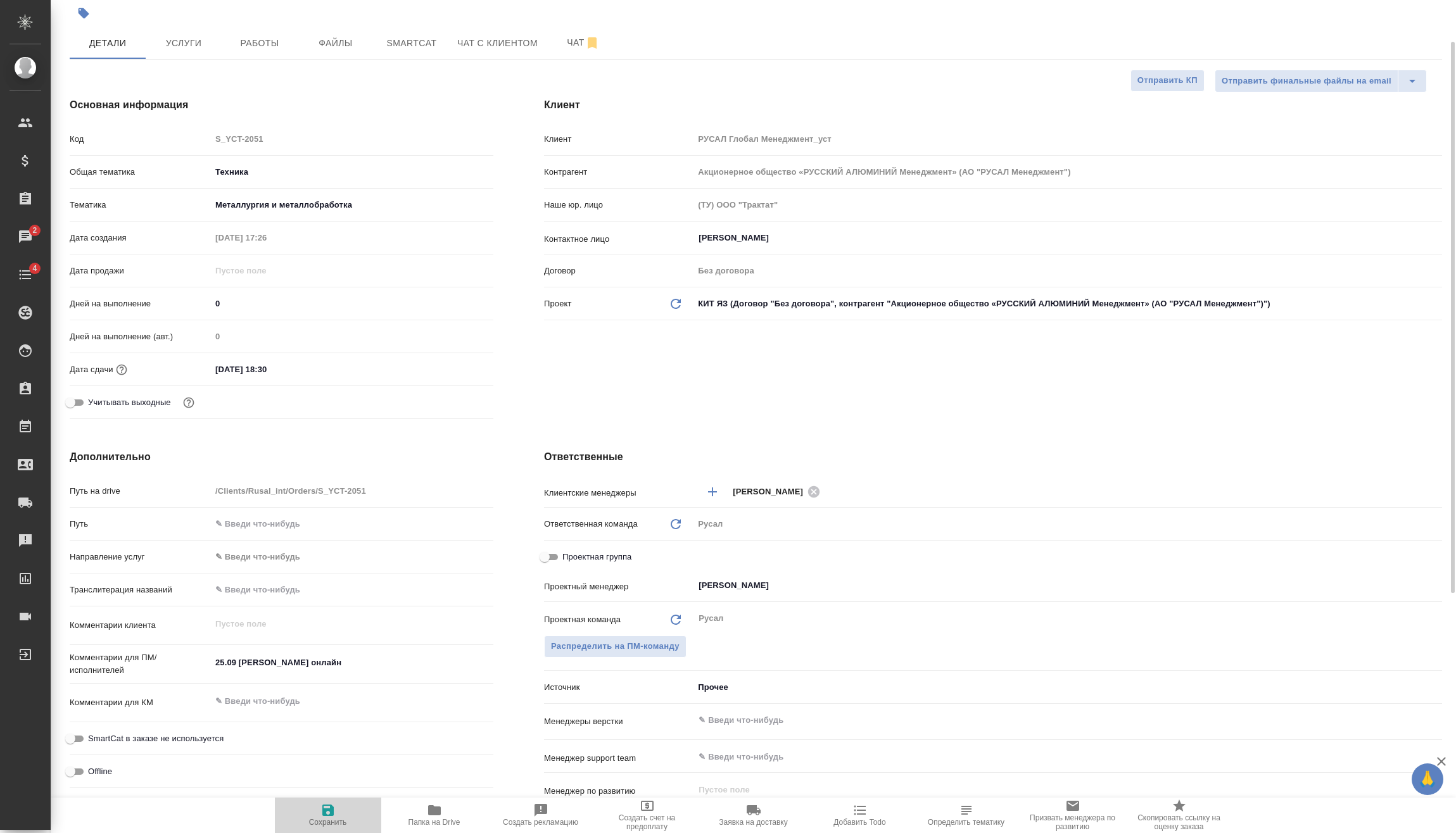
type textarea "x"
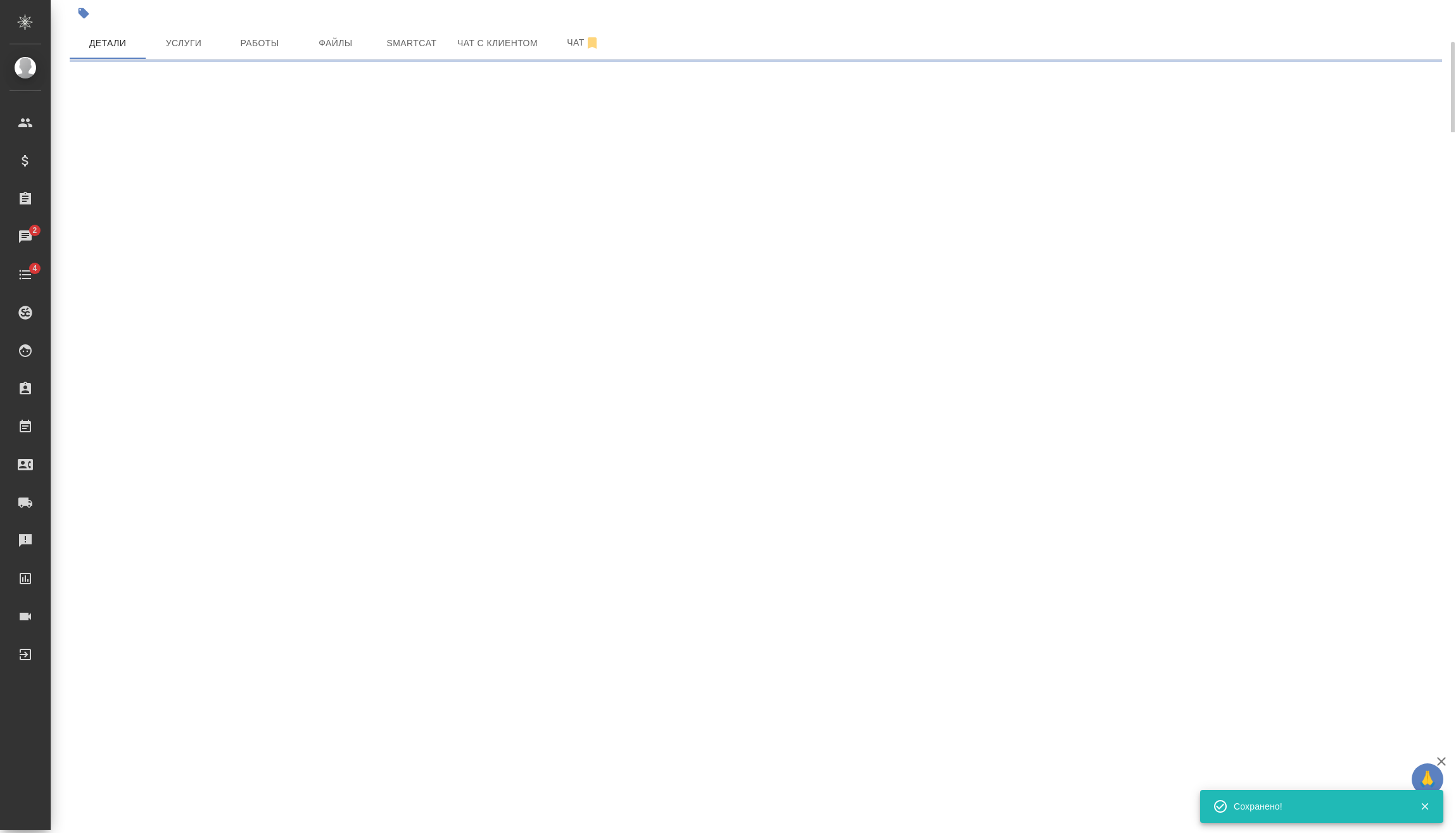
select select "RU"
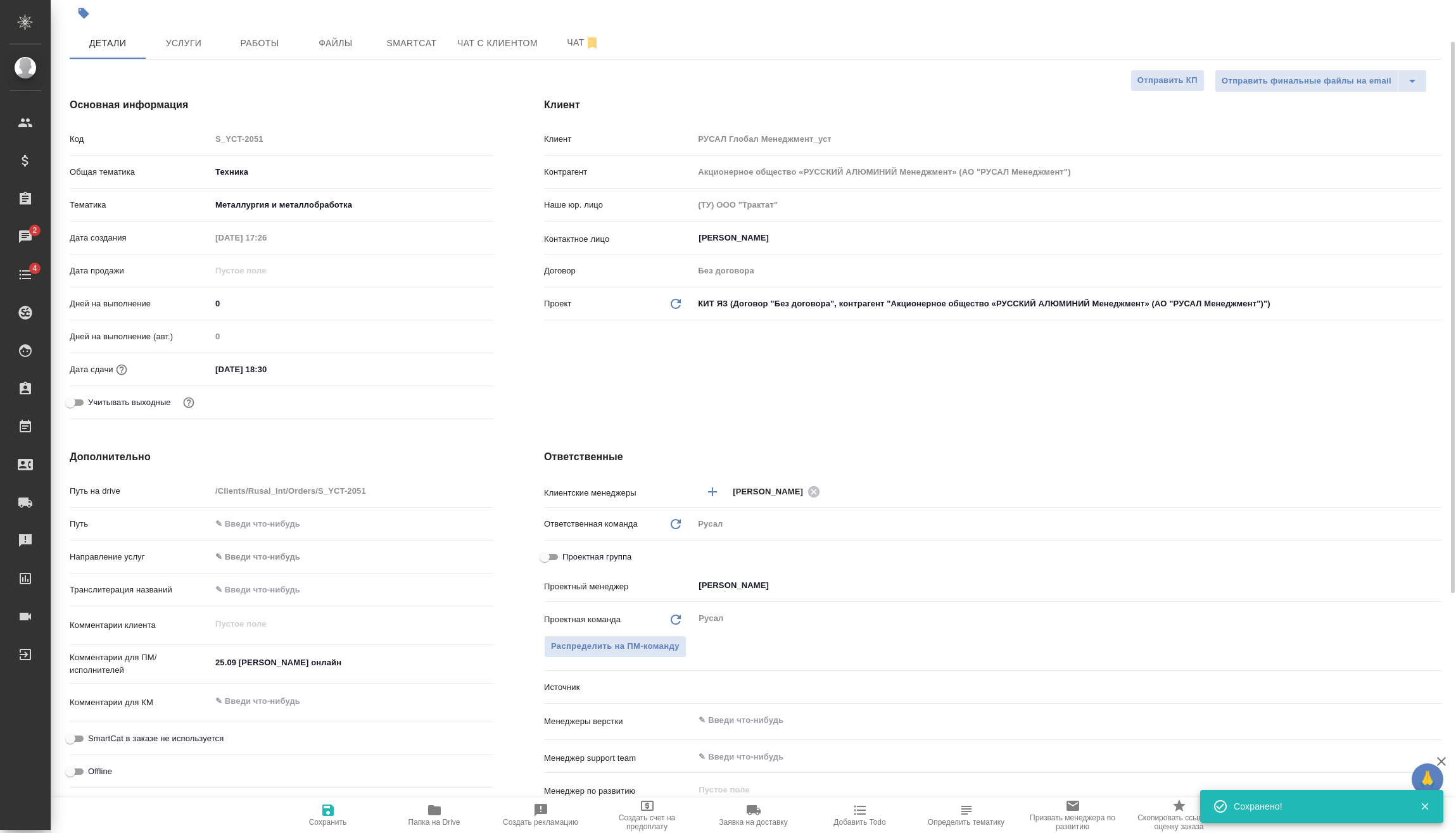
type textarea "x"
drag, startPoint x: 201, startPoint y: 54, endPoint x: 191, endPoint y: 63, distance: 13.5
click at [200, 54] on button "Услуги" at bounding box center [184, 43] width 76 height 32
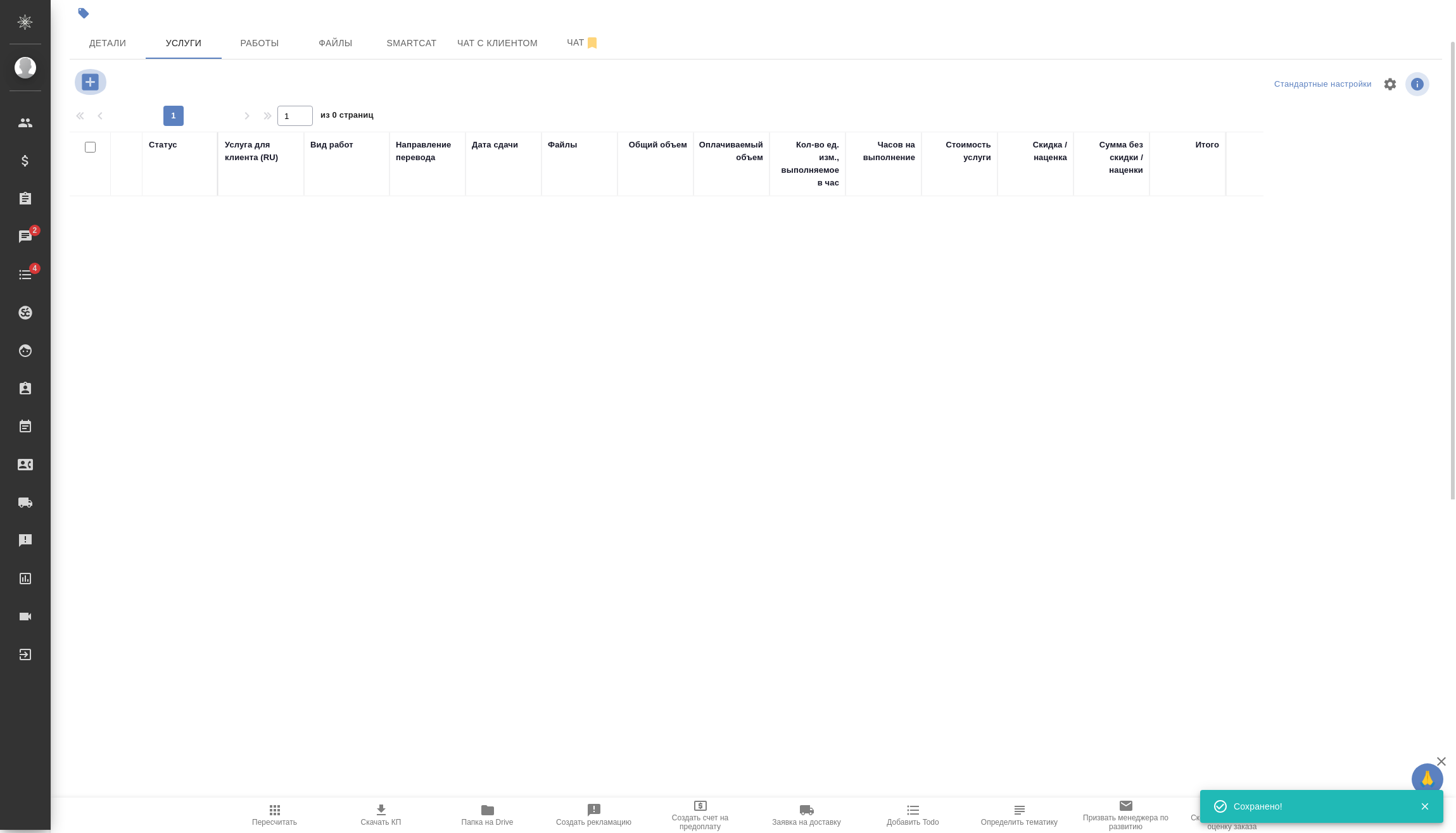
click at [94, 76] on icon "button" at bounding box center [90, 81] width 16 height 16
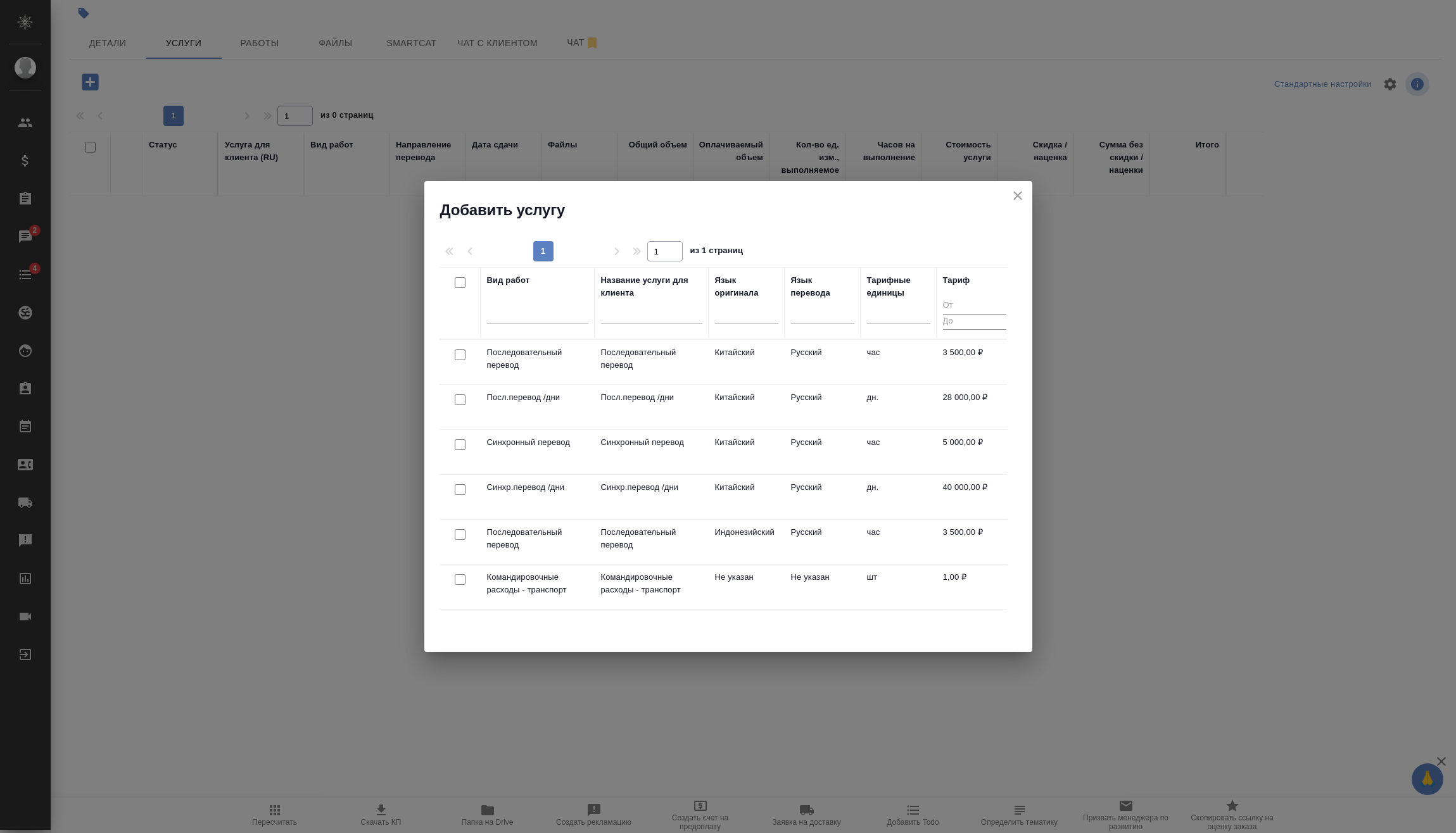
click at [461, 445] on input "checkbox" at bounding box center [460, 445] width 11 height 11
checkbox input "true"
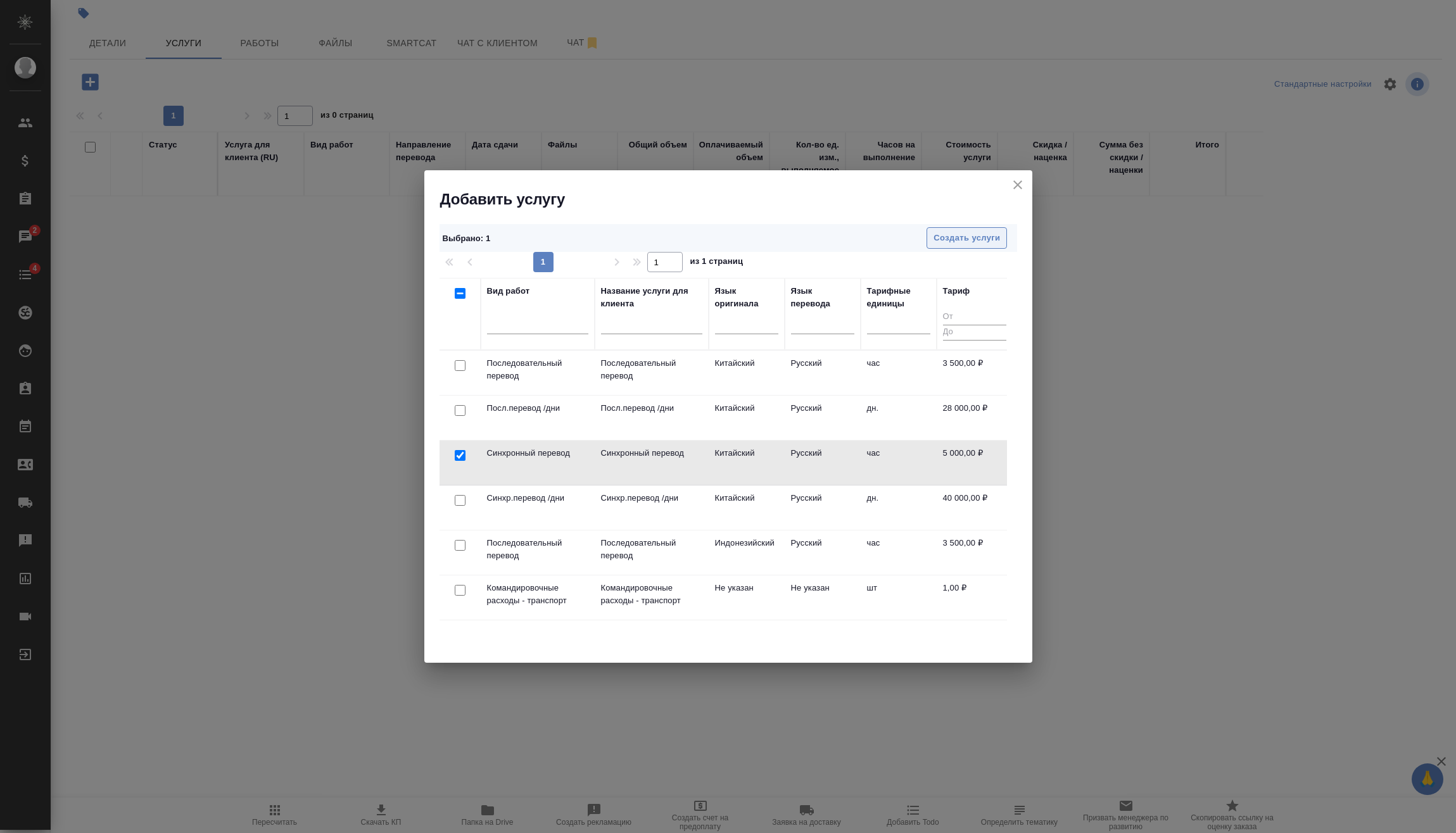
click at [980, 237] on span "Создать услуги" at bounding box center [966, 238] width 66 height 14
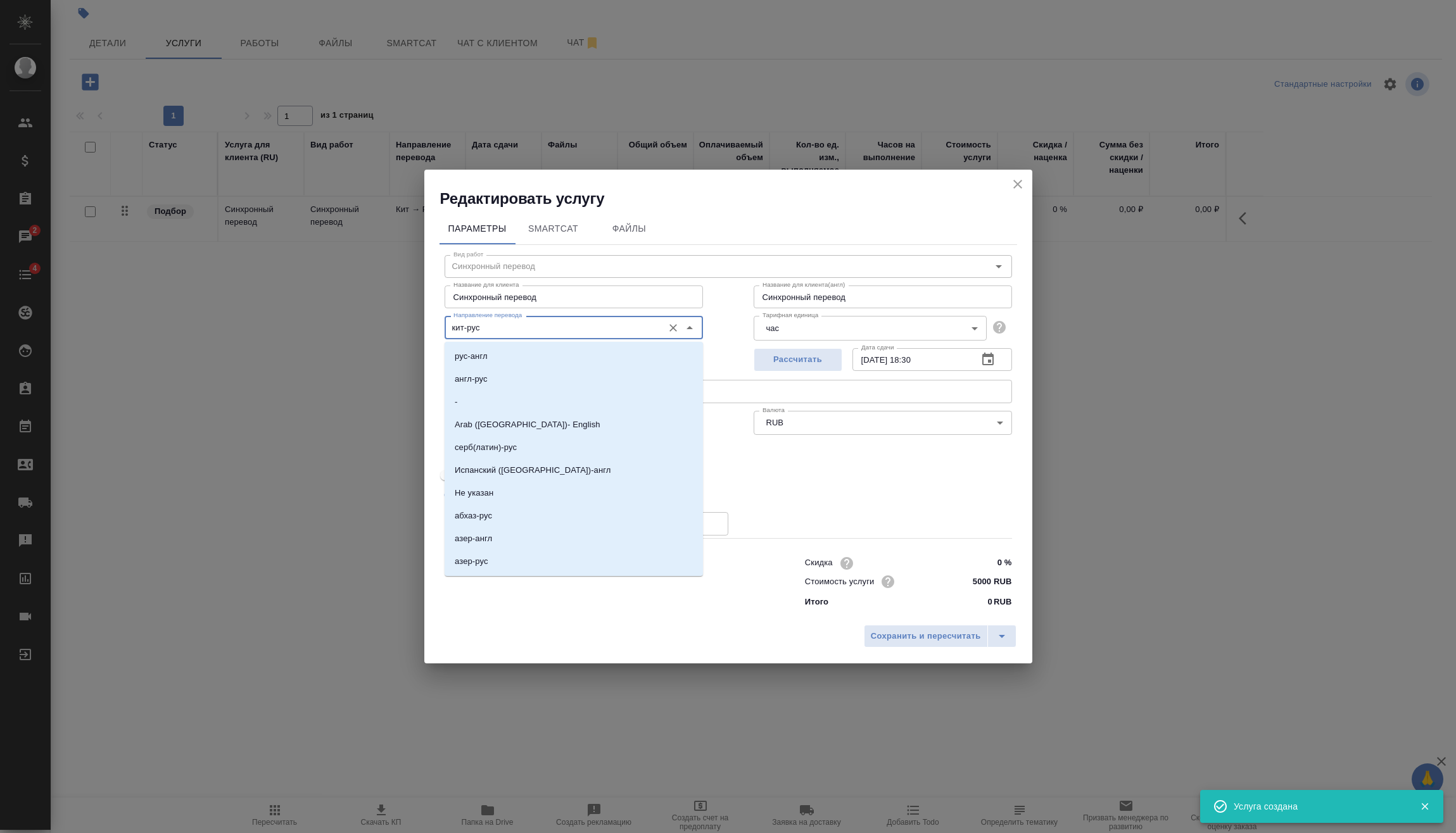
drag, startPoint x: 449, startPoint y: 330, endPoint x: 328, endPoint y: 336, distance: 121.1
click at [321, 335] on div "Редактировать услугу Параметры SmartCat Файлы Вид работ Синхронный перевод Вид …" at bounding box center [728, 416] width 1456 height 833
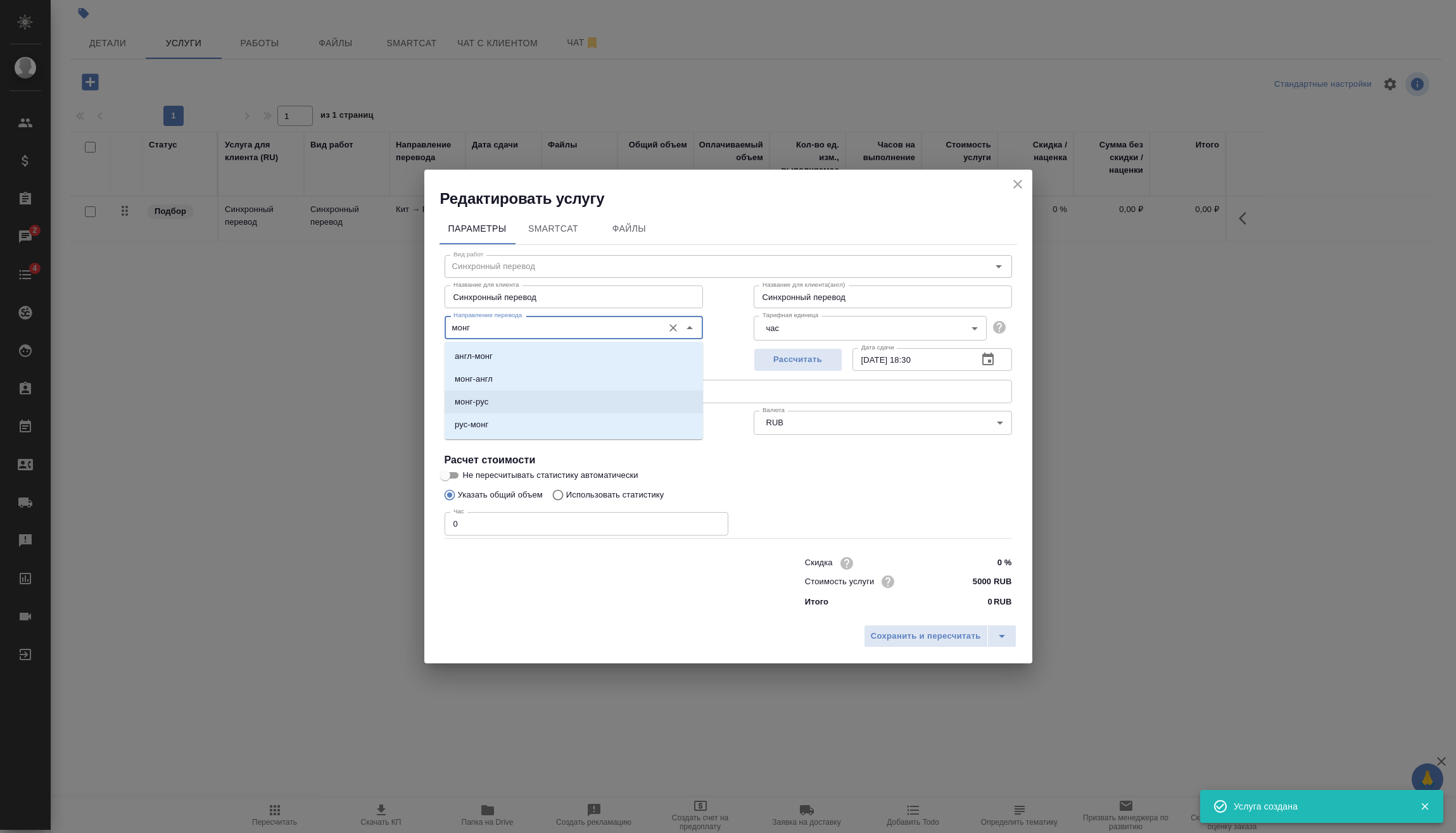
click at [482, 404] on p "монг-рус" at bounding box center [471, 402] width 33 height 13
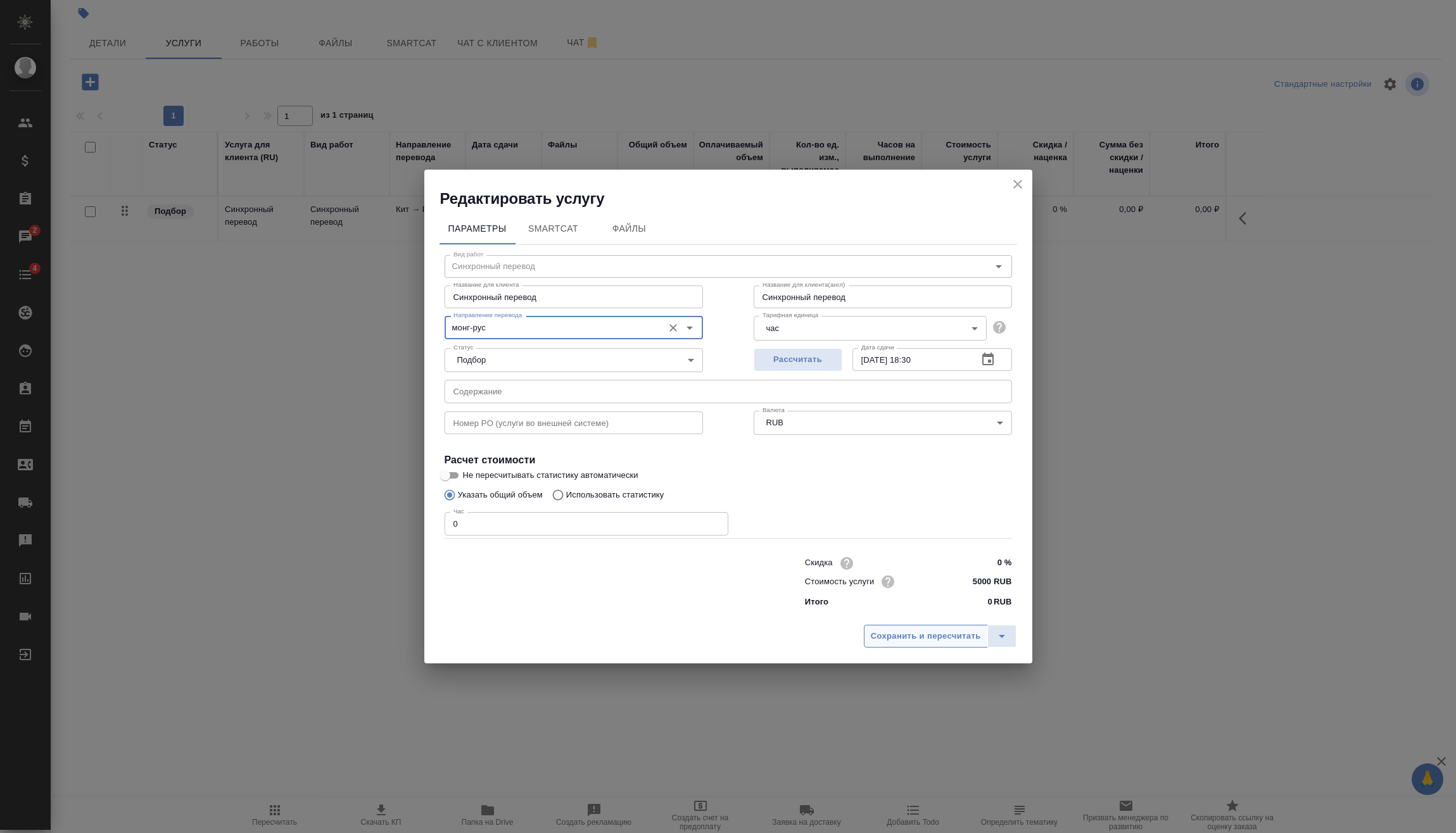
type input "монг-рус"
click at [926, 641] on span "Сохранить и пересчитать" at bounding box center [926, 636] width 110 height 14
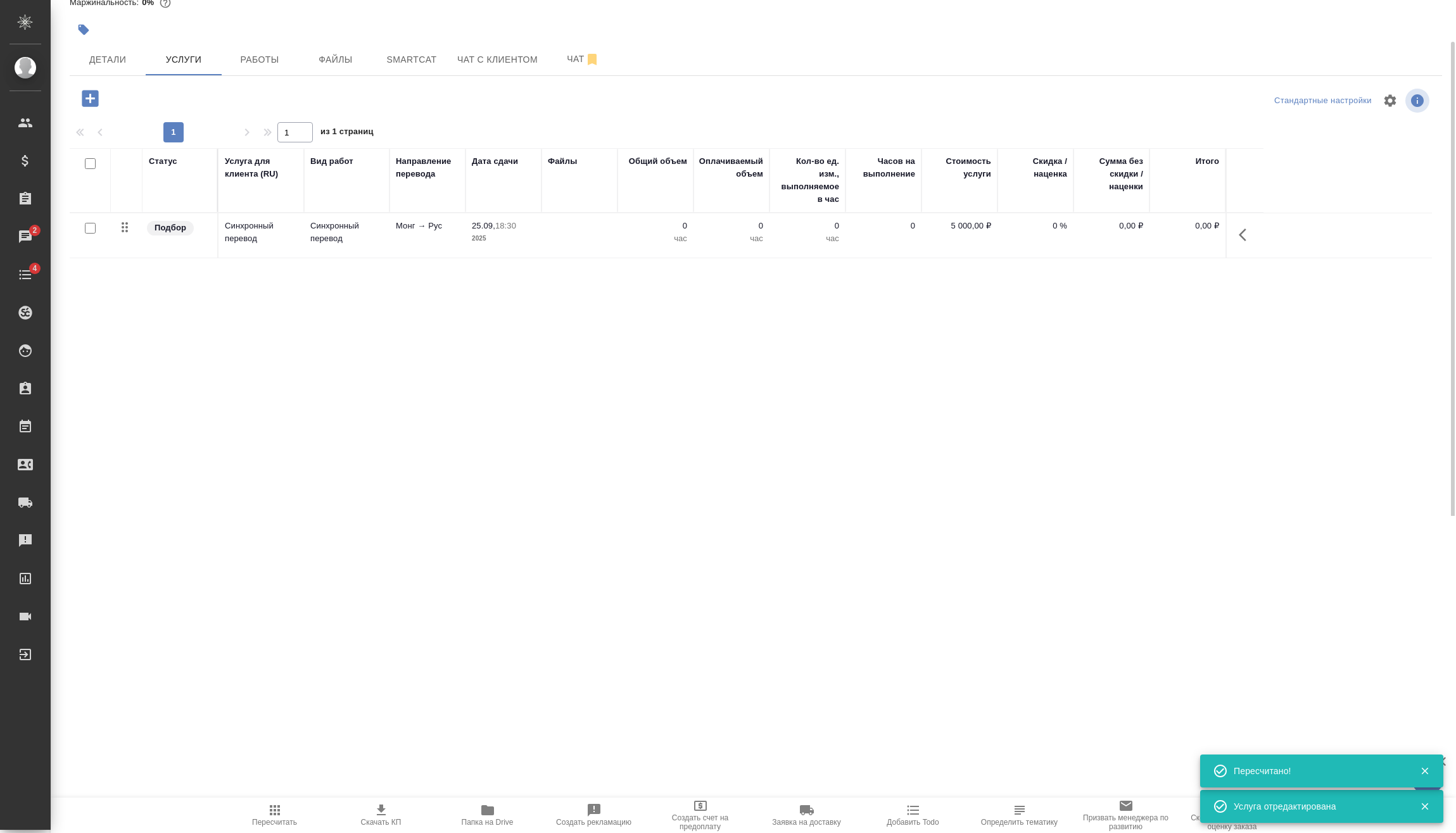
click at [1247, 241] on icon "button" at bounding box center [1246, 234] width 15 height 15
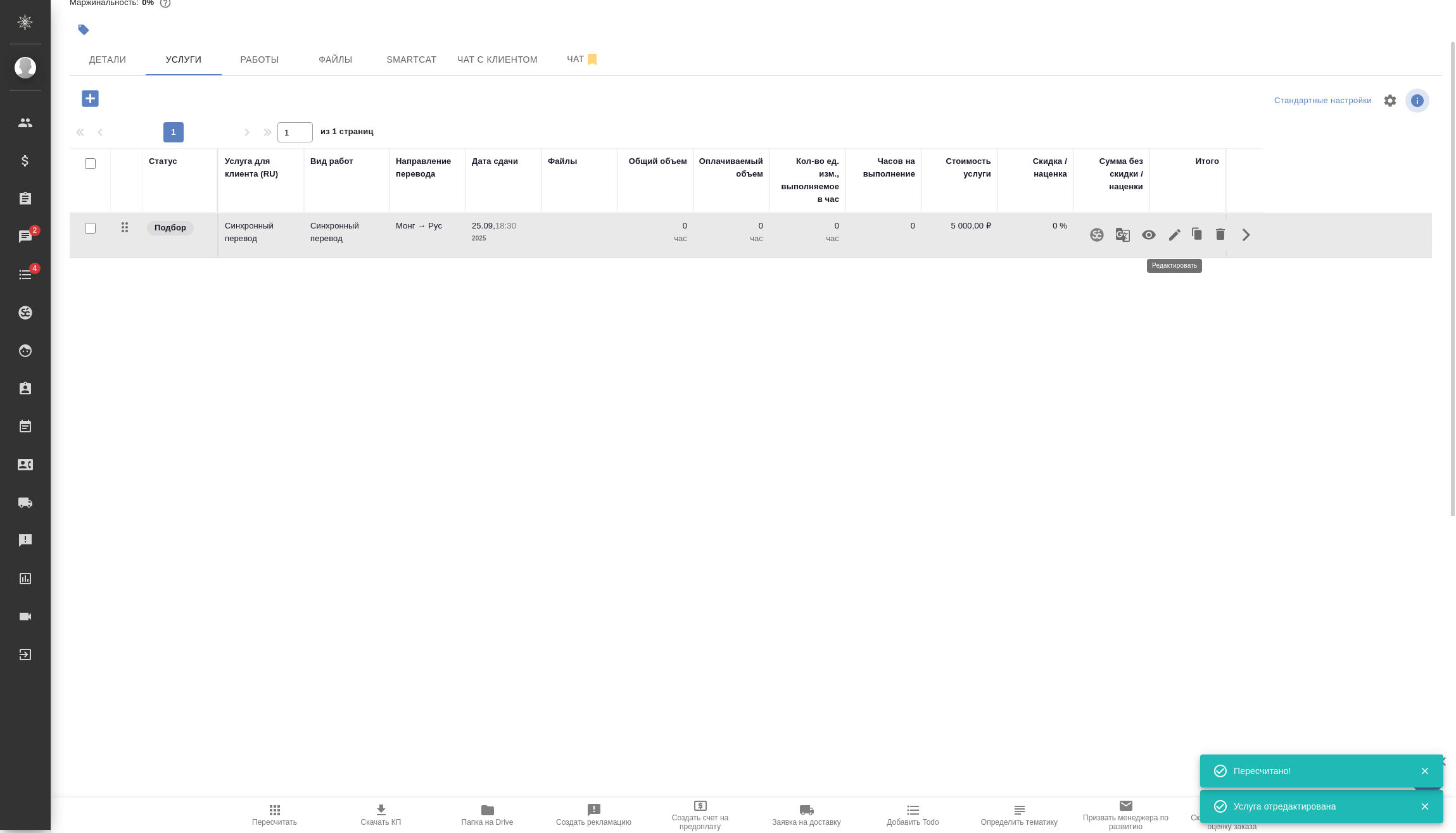
click at [1175, 234] on icon "button" at bounding box center [1175, 234] width 12 height 12
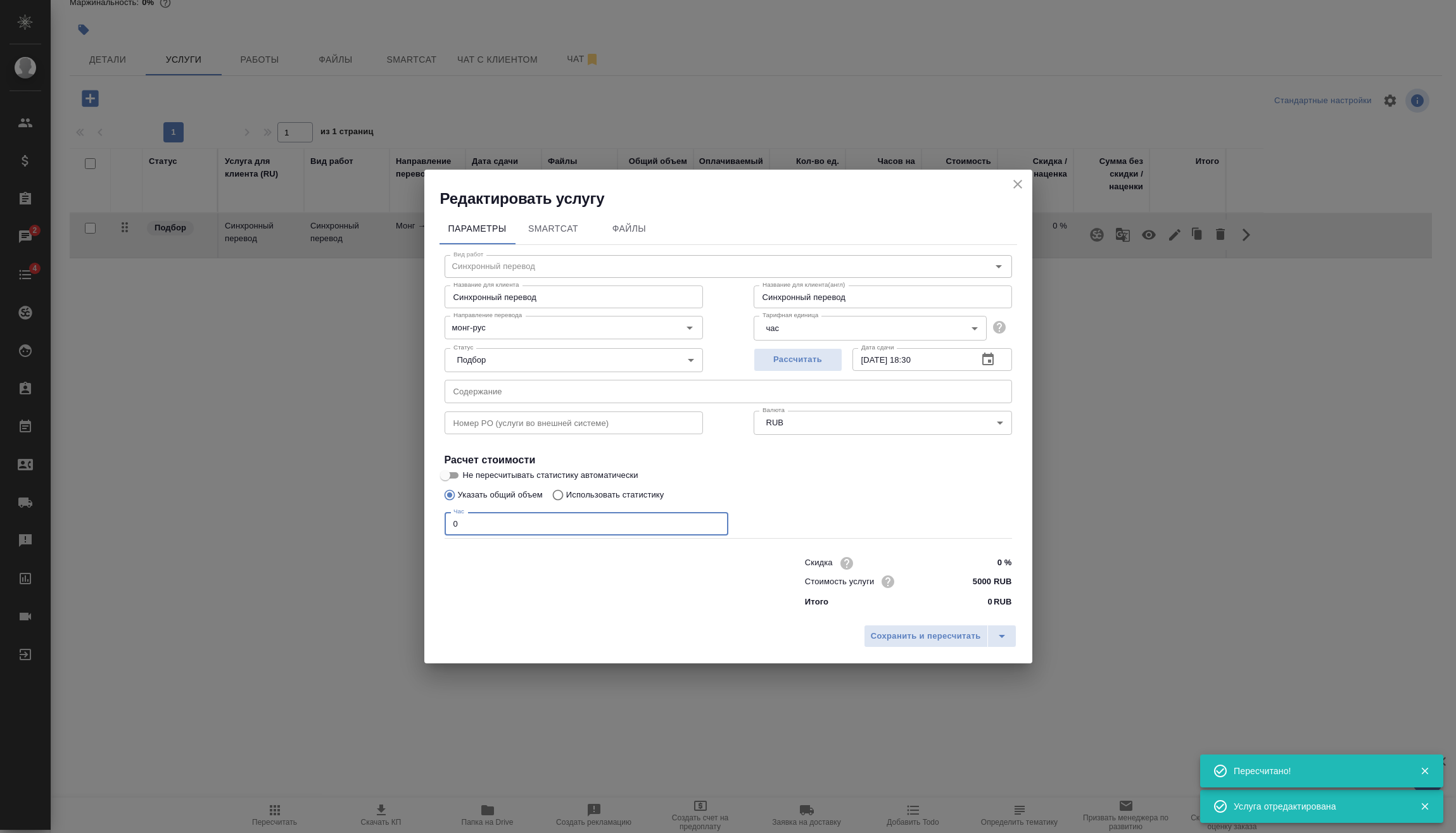
drag, startPoint x: 432, startPoint y: 534, endPoint x: 331, endPoint y: 557, distance: 103.6
click at [351, 549] on div "Редактировать услугу Параметры SmartCat Файлы Вид работ Синхронный перевод Вид …" at bounding box center [728, 416] width 1456 height 833
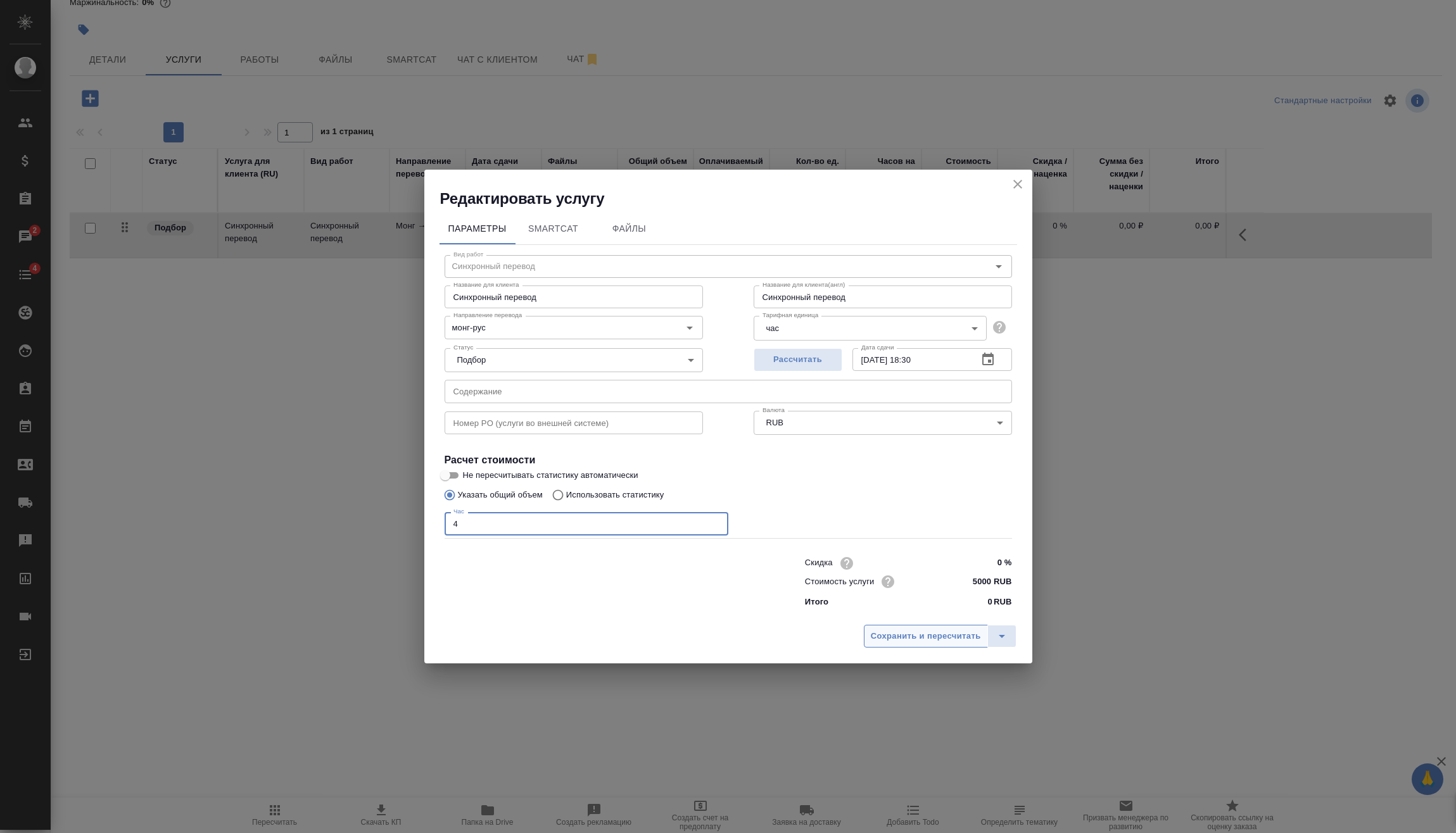
type input "4"
click at [955, 635] on span "Сохранить и пересчитать" at bounding box center [926, 636] width 110 height 14
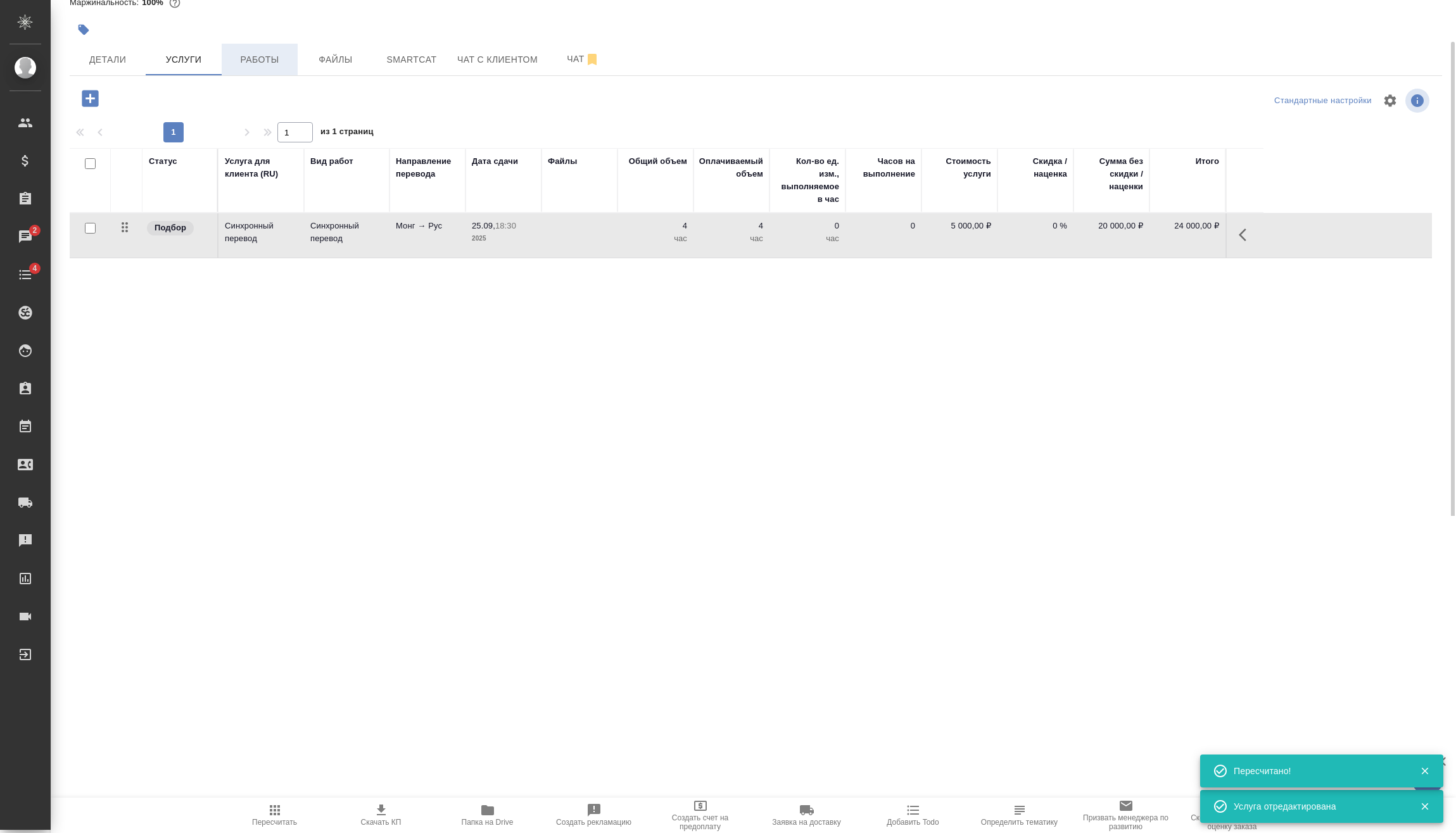
click at [263, 75] on button "Работы" at bounding box center [260, 59] width 76 height 32
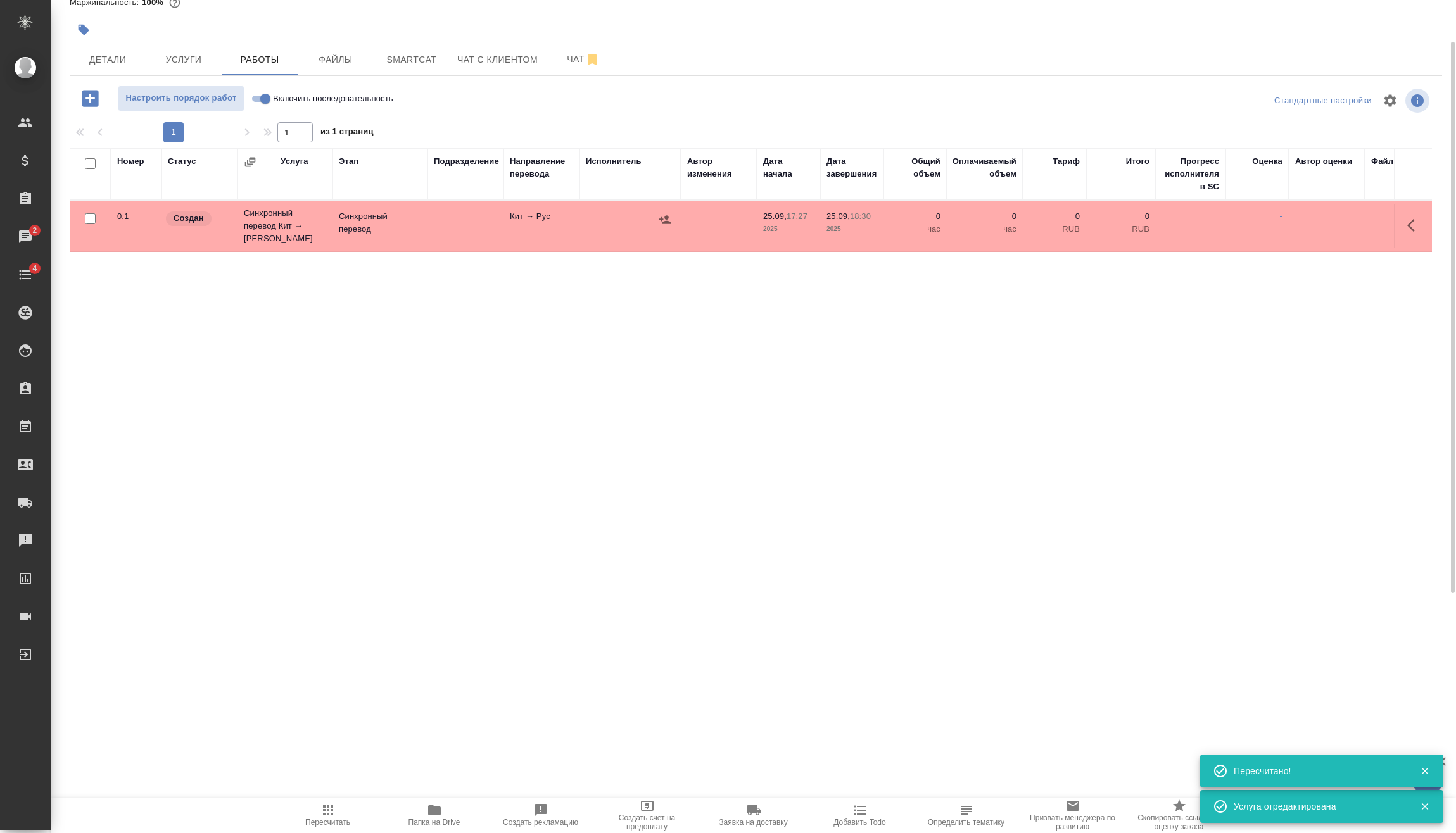
click at [89, 215] on input "checkbox" at bounding box center [90, 219] width 11 height 11
checkbox input "true"
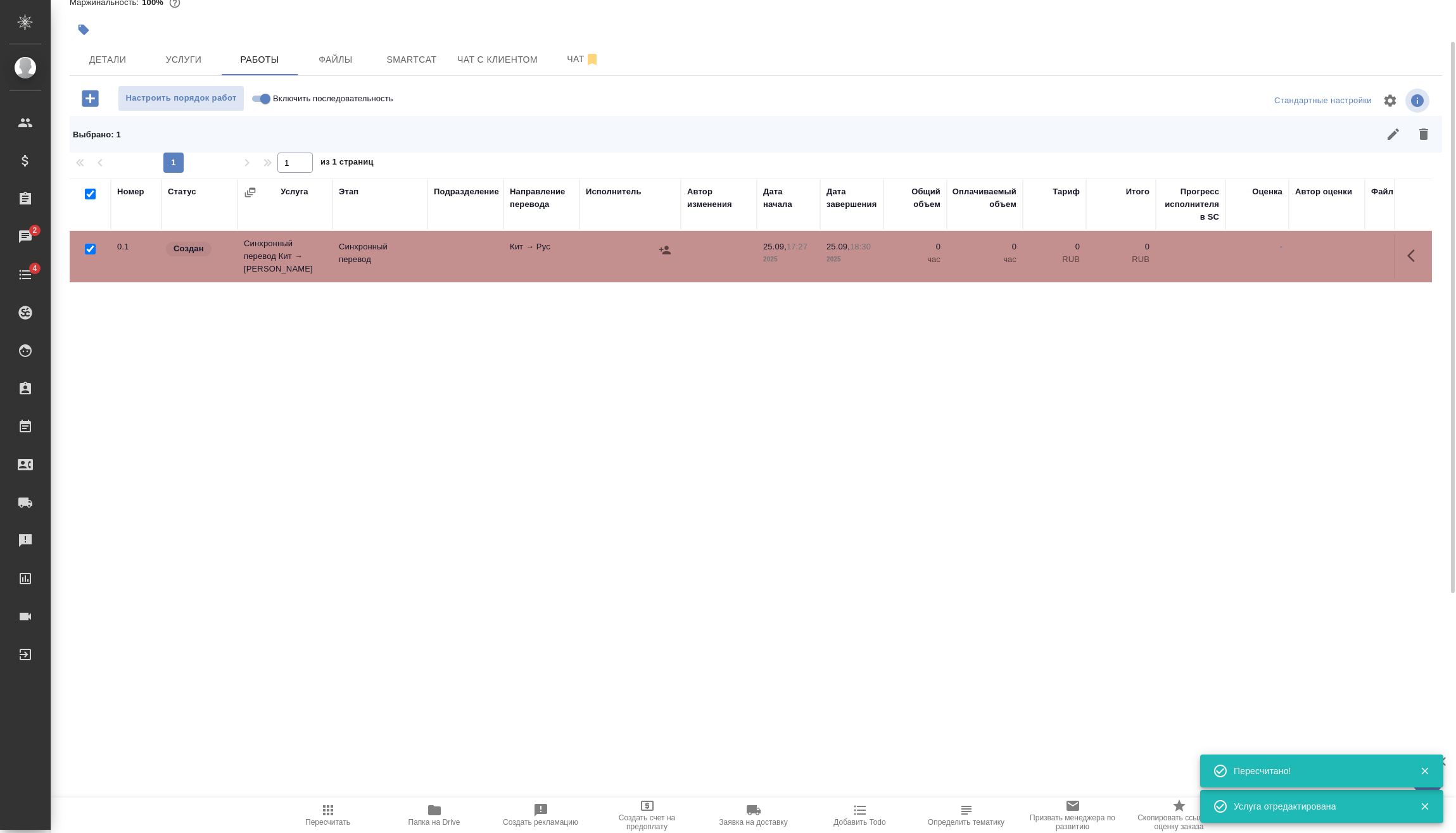
click at [1417, 134] on icon "button" at bounding box center [1423, 134] width 15 height 15
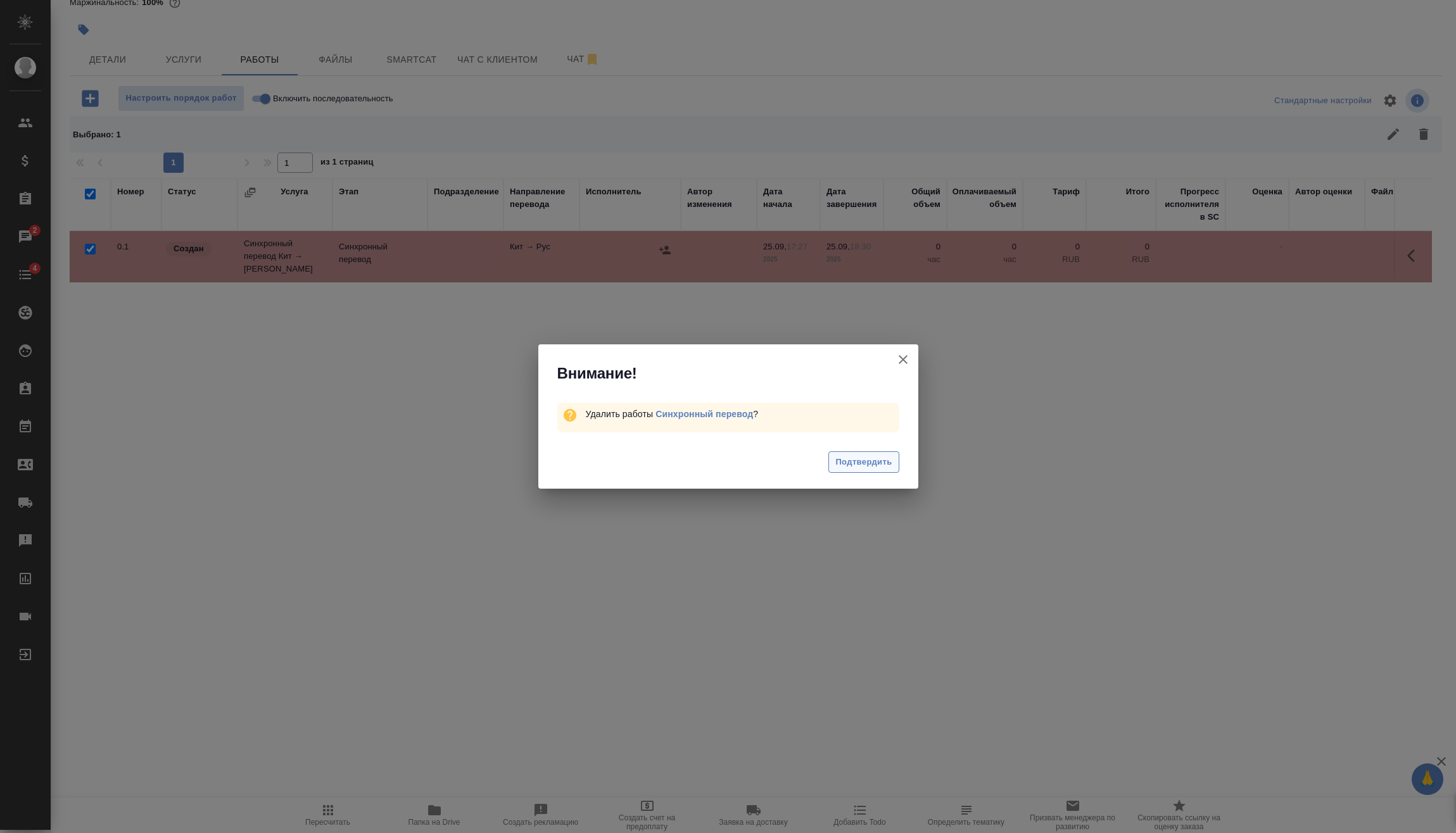
click at [879, 457] on span "Подтвердить" at bounding box center [863, 462] width 56 height 14
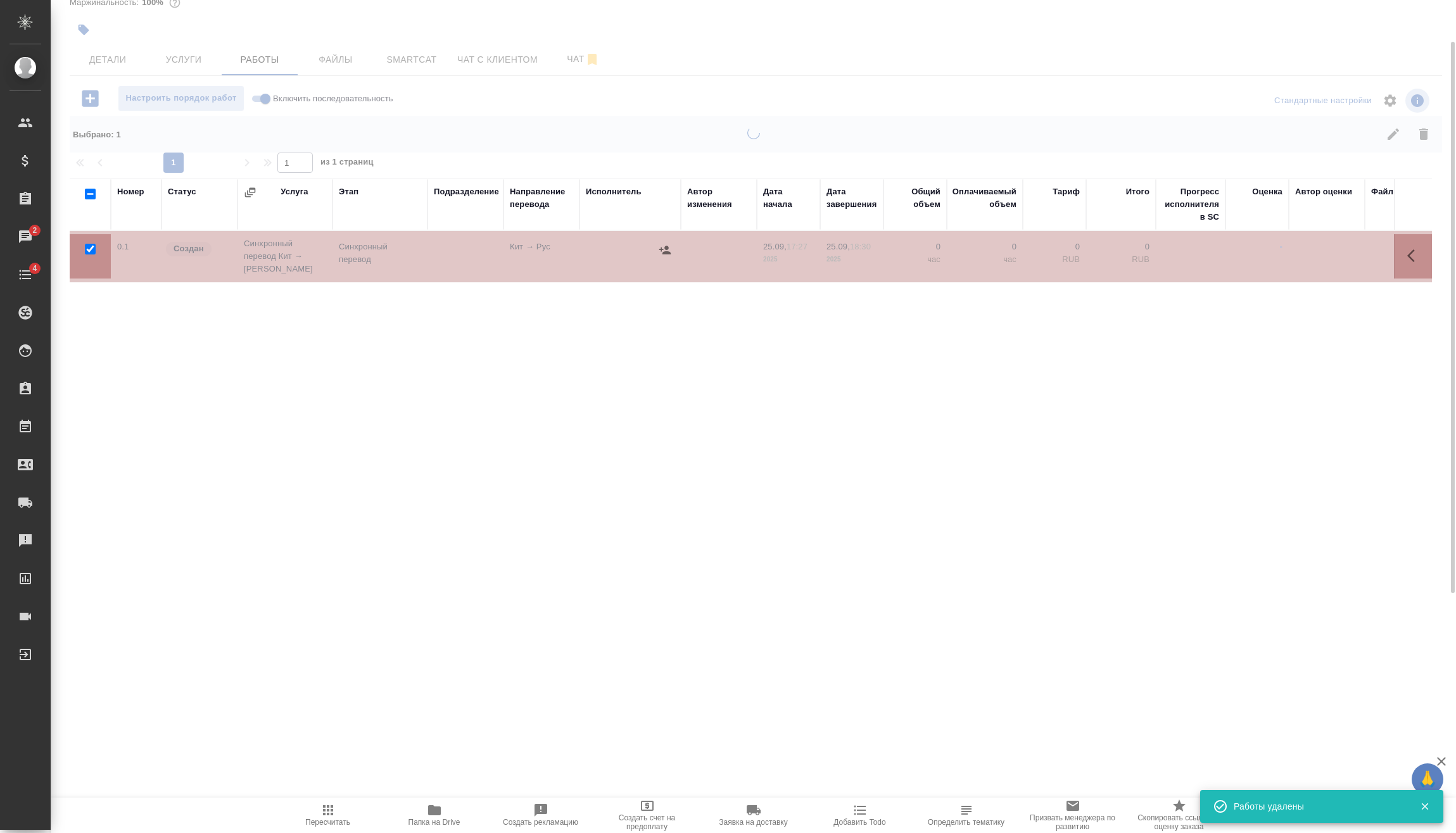
checkbox input "false"
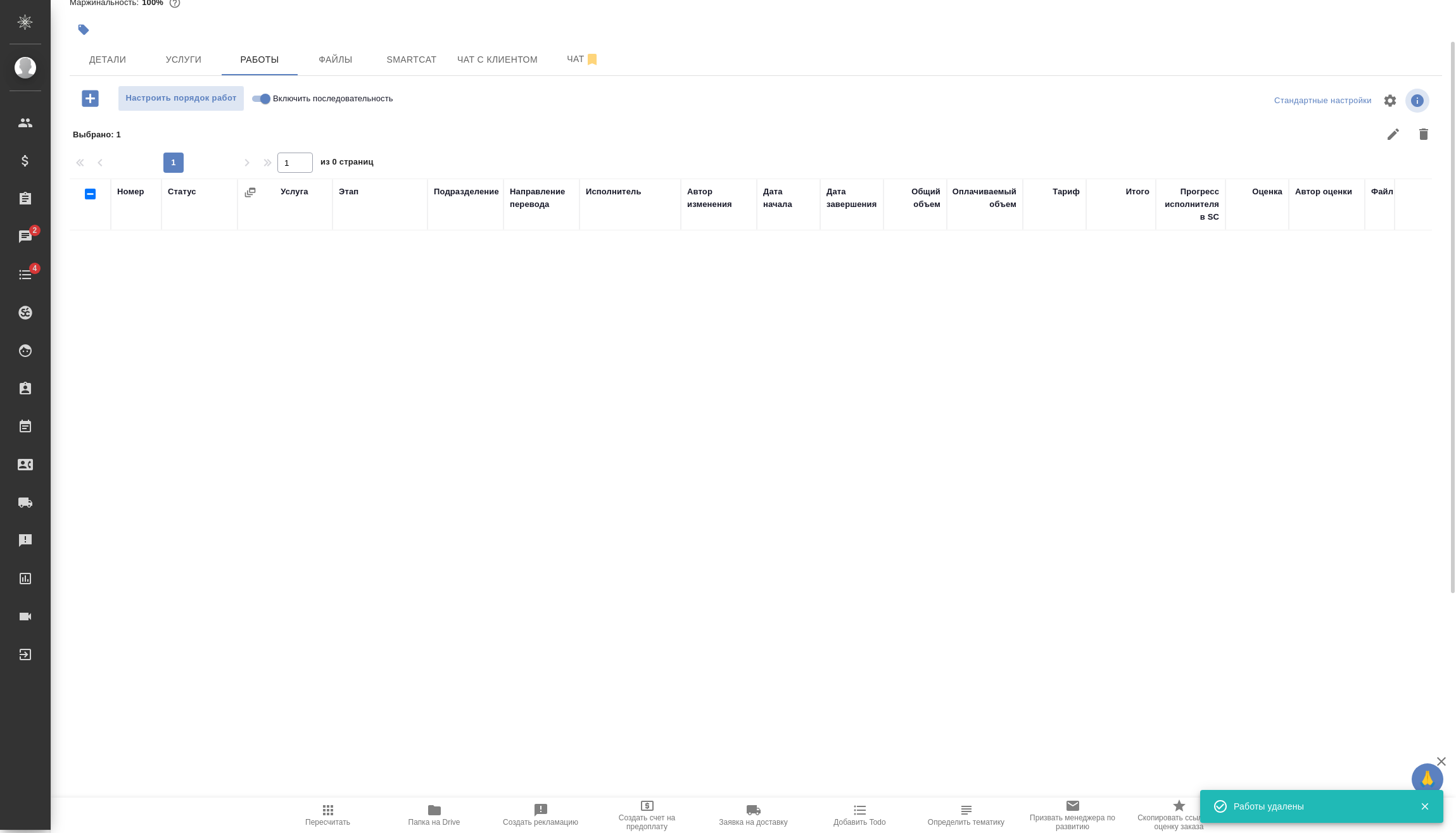
click at [263, 92] on input "Включить последовательность" at bounding box center [265, 99] width 45 height 15
checkbox input "true"
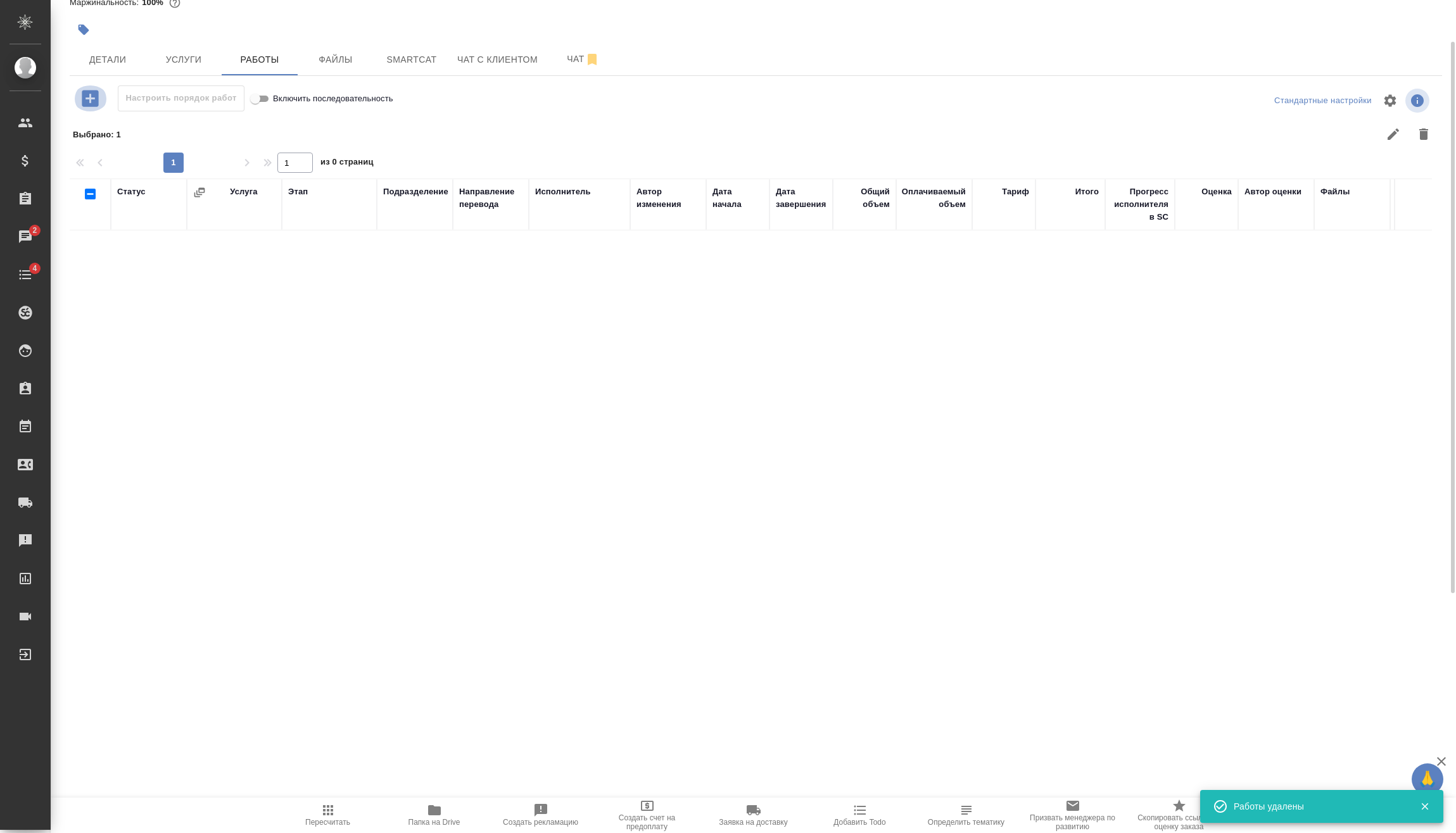
click at [87, 102] on icon "button" at bounding box center [90, 98] width 16 height 16
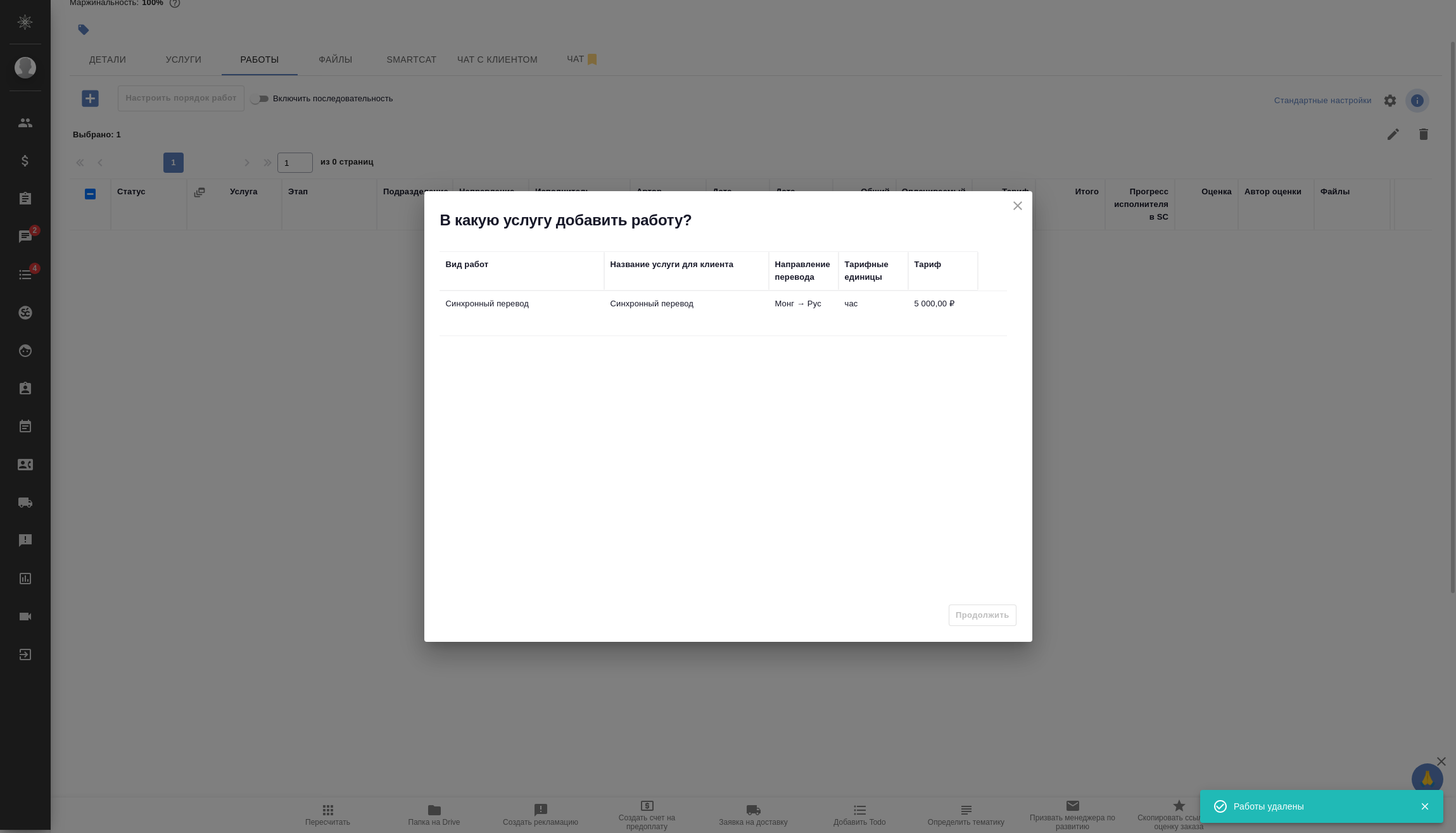
click at [543, 315] on td "Синхронный перевод" at bounding box center [522, 313] width 165 height 44
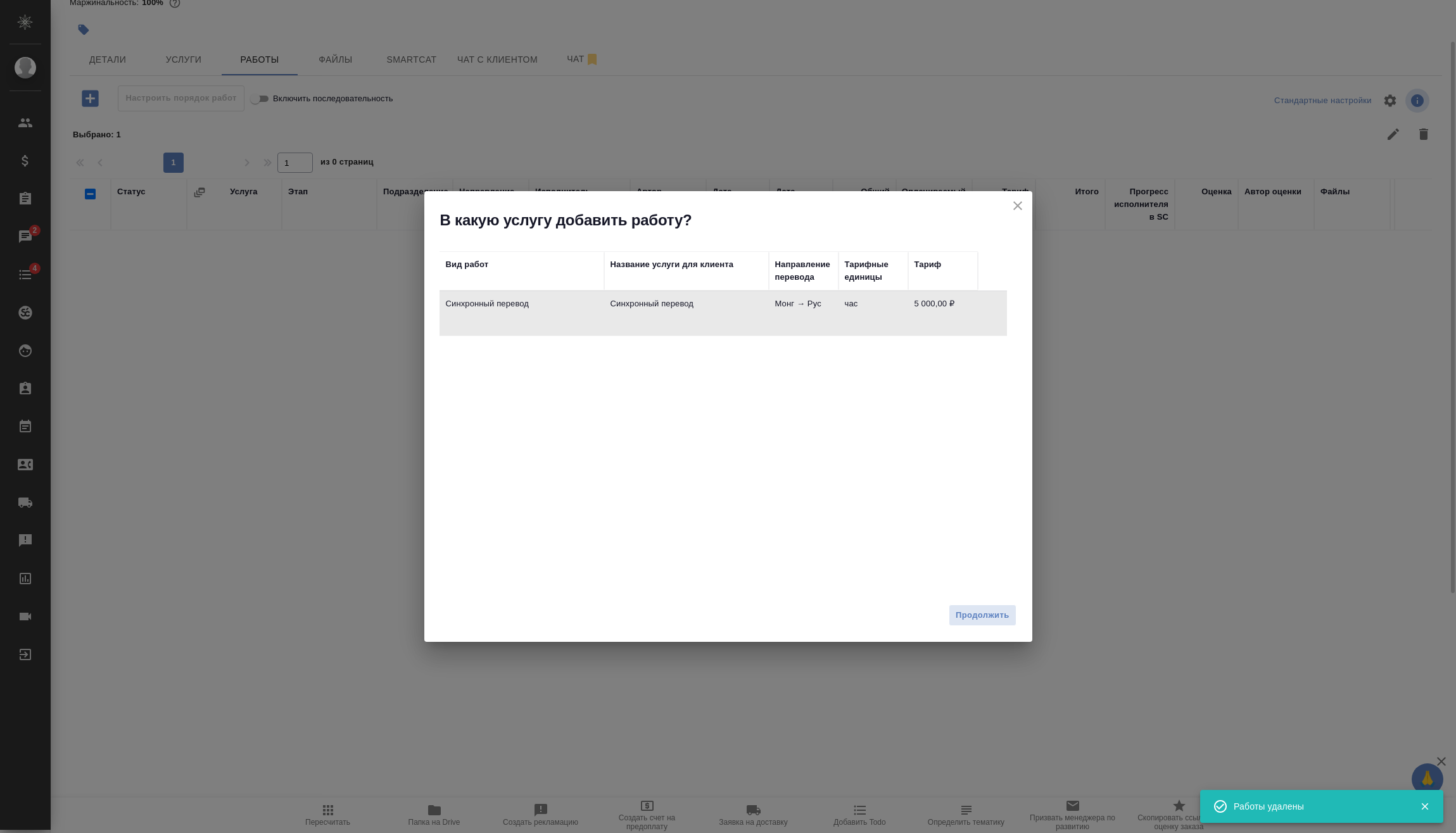
click at [961, 601] on div "Продолжить" at bounding box center [728, 620] width 608 height 44
click at [972, 608] on span "Продолжить" at bounding box center [982, 615] width 53 height 14
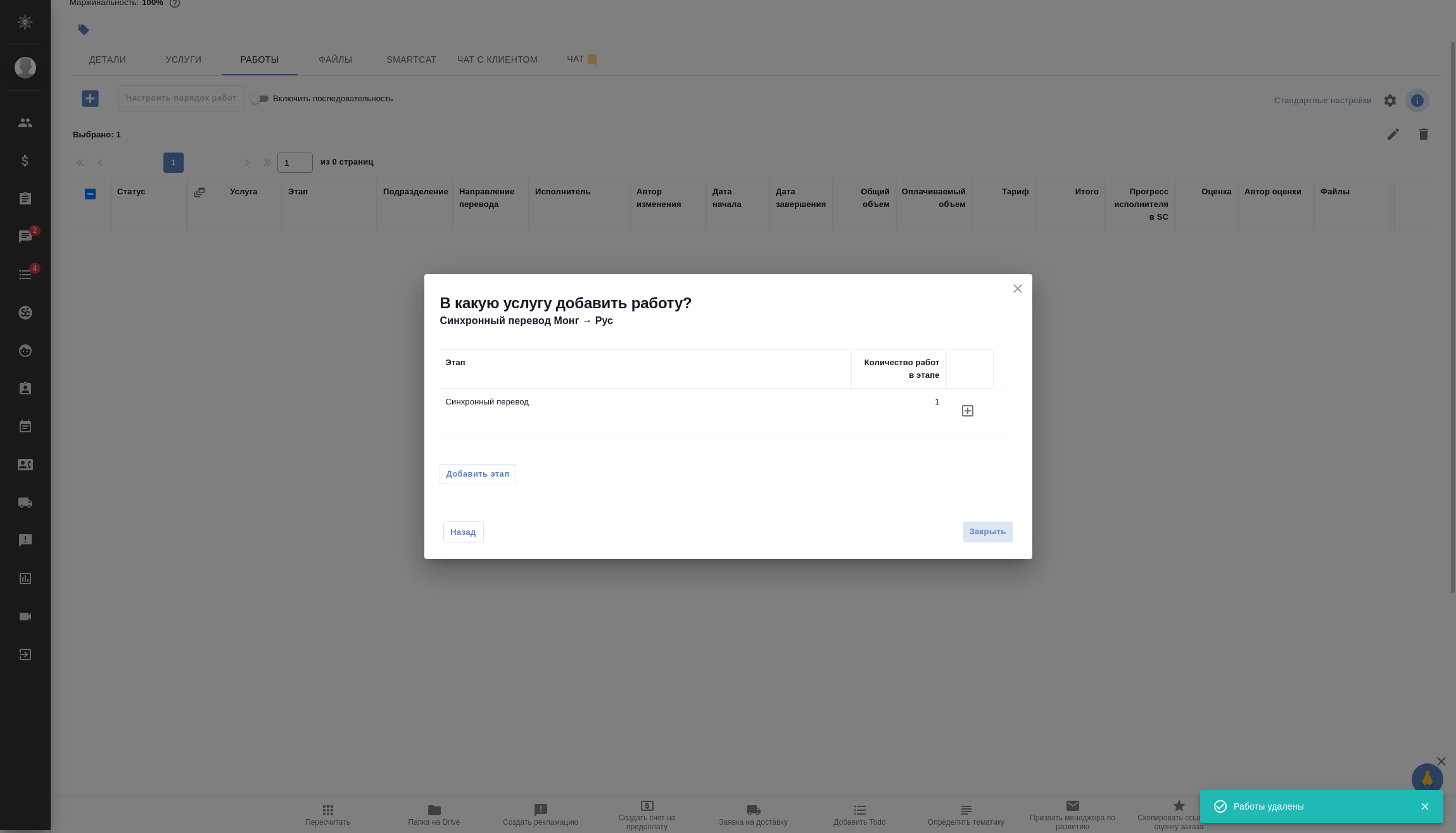
drag, startPoint x: 517, startPoint y: 460, endPoint x: 509, endPoint y: 473, distance: 15.3
click at [517, 460] on div "Этап Количество работ в этапе Синхронный перевод 1 Добавить этап" at bounding box center [728, 409] width 608 height 161
click at [509, 477] on span "Добавить этап" at bounding box center [478, 474] width 63 height 13
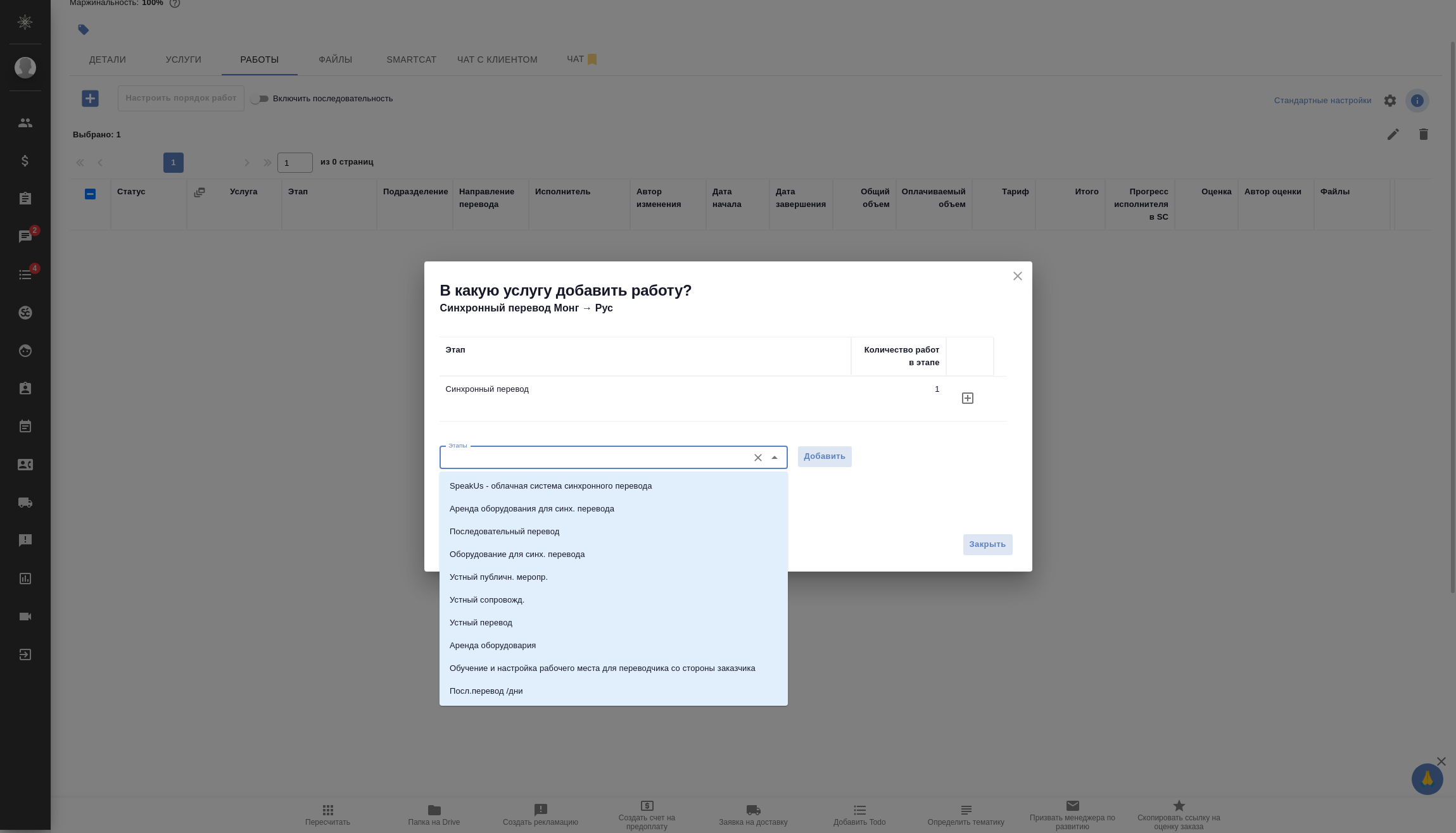
click at [542, 452] on input "Этапы" at bounding box center [593, 457] width 299 height 15
click at [538, 531] on p "Последовательный перевод" at bounding box center [504, 532] width 109 height 13
type input "Последовательный перевод"
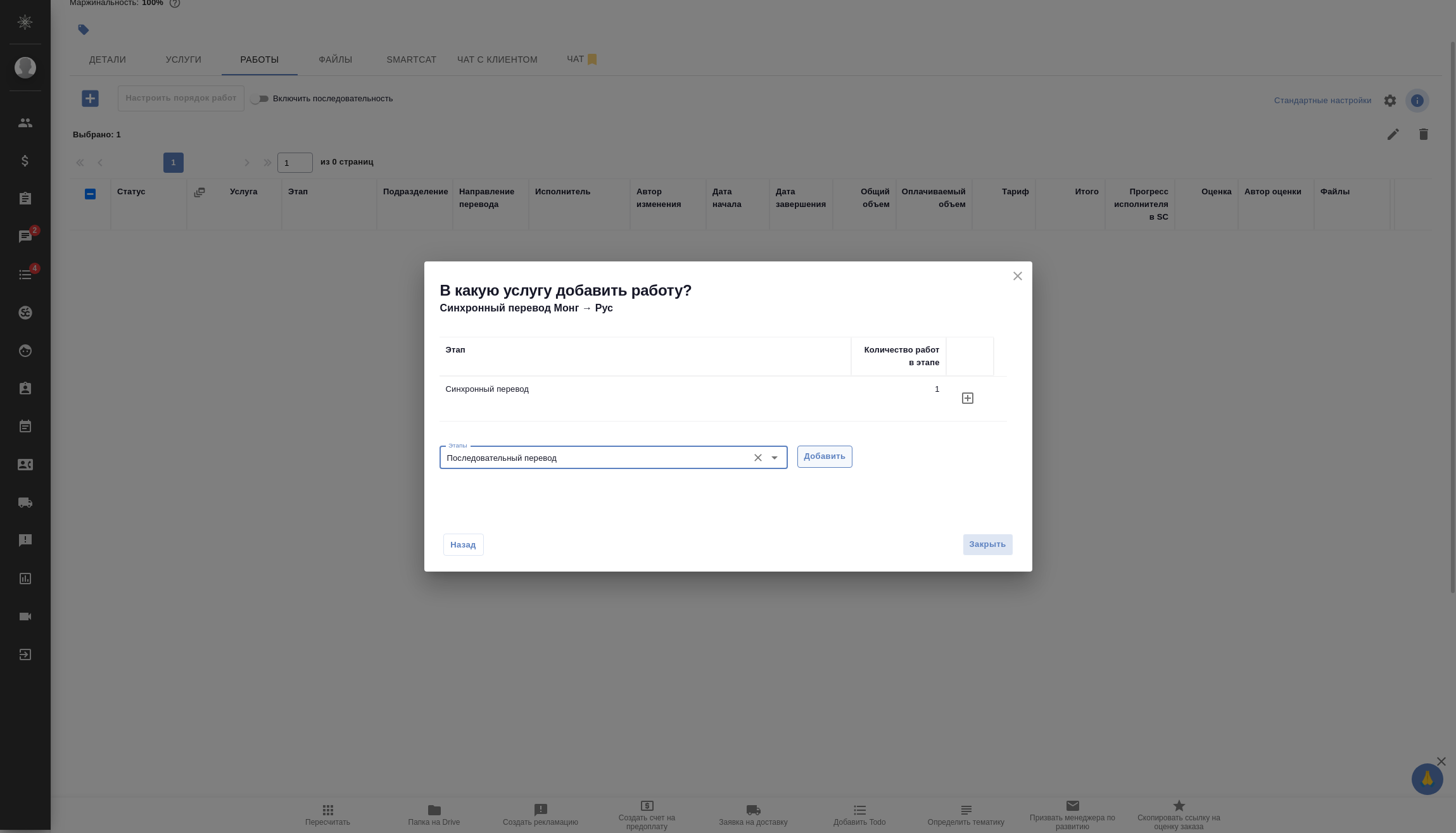
click at [828, 451] on span "Добавить" at bounding box center [825, 457] width 42 height 14
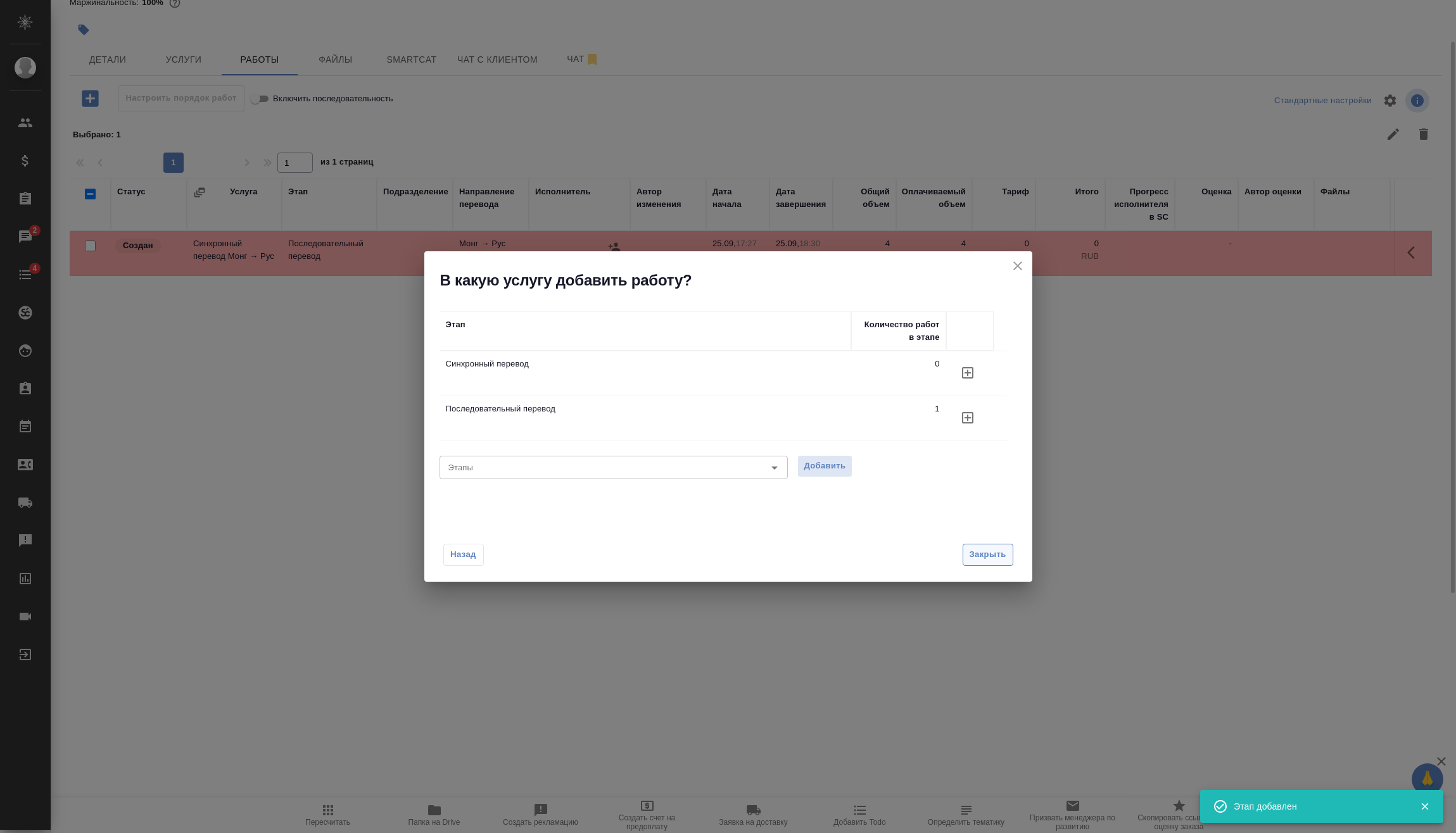
click at [1002, 541] on div "Назад Закрыть" at bounding box center [728, 546] width 608 height 70
click at [1004, 563] on button "Закрыть" at bounding box center [988, 554] width 51 height 22
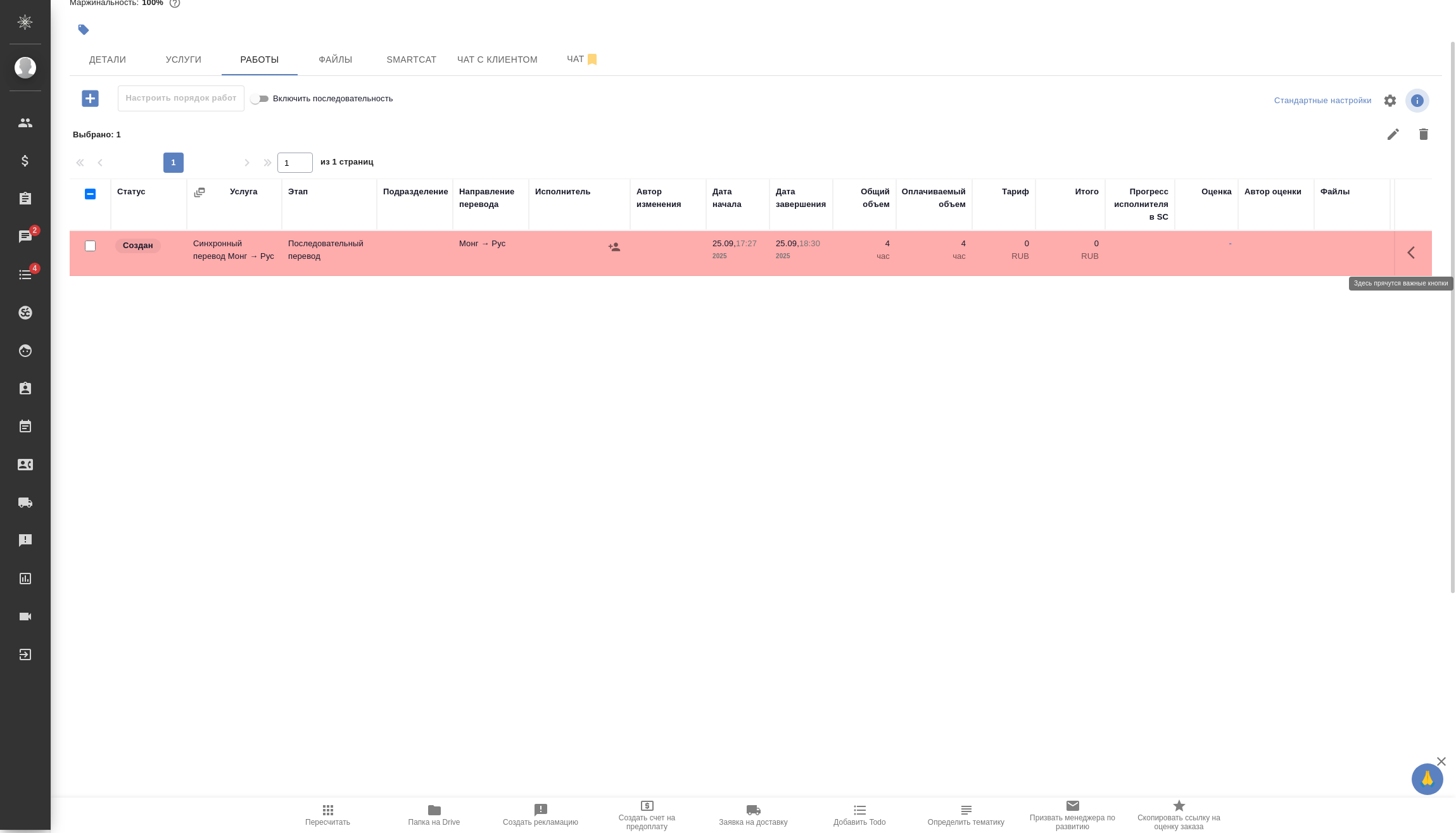
click at [1407, 257] on icon "button" at bounding box center [1414, 252] width 15 height 15
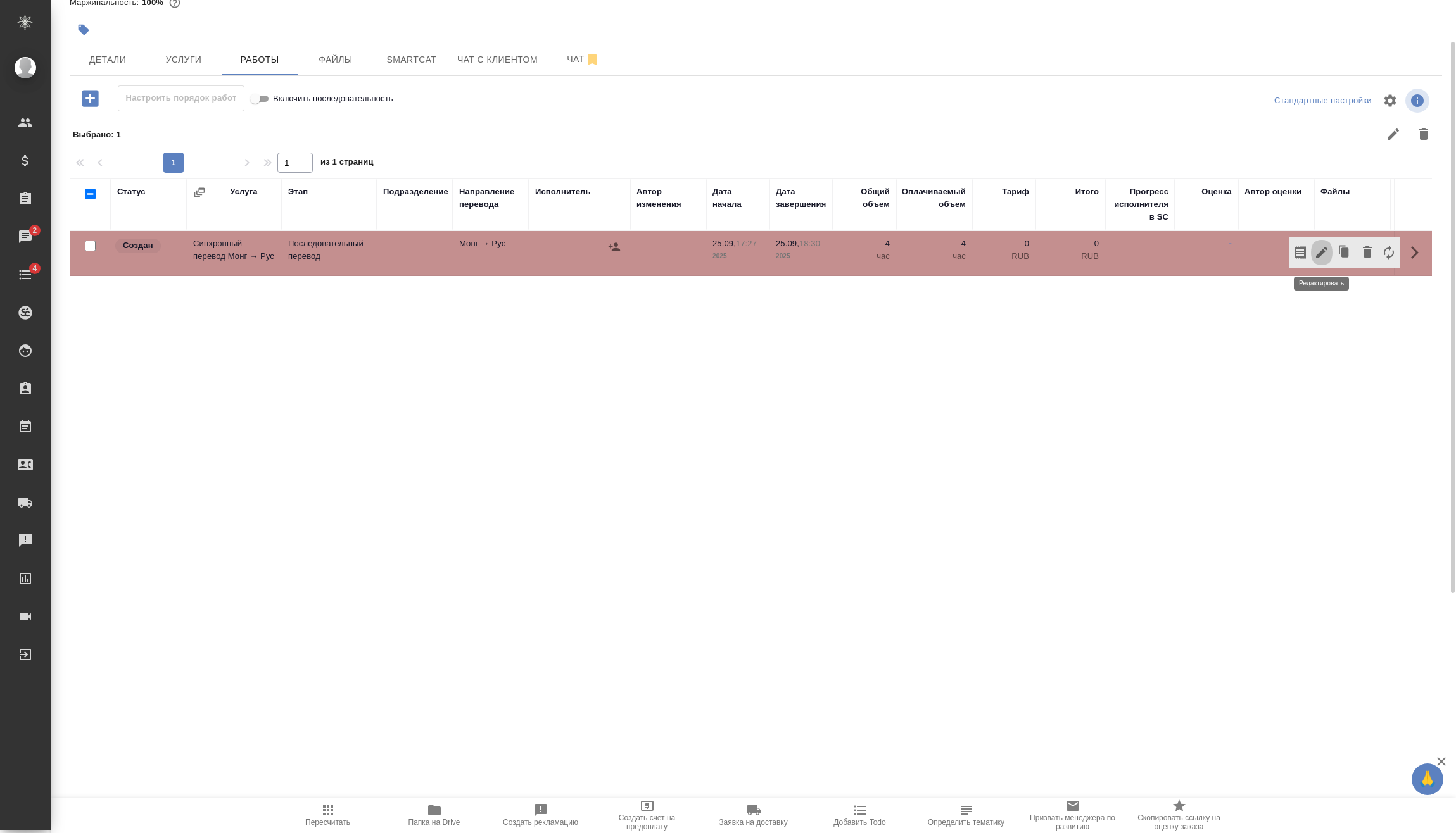
click at [1323, 260] on icon "button" at bounding box center [1321, 252] width 15 height 15
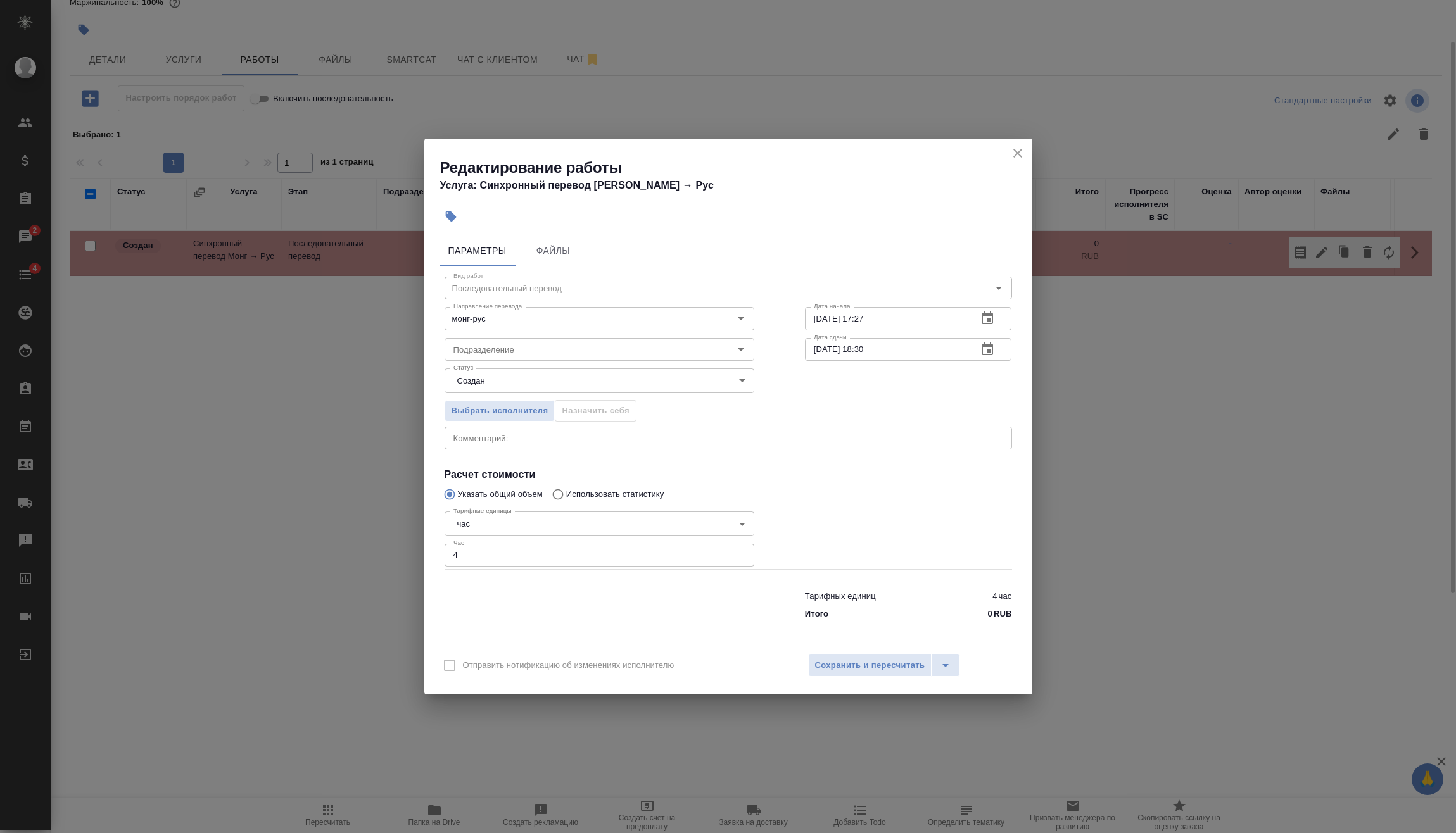
drag, startPoint x: 461, startPoint y: 557, endPoint x: 366, endPoint y: 573, distance: 96.3
click at [370, 570] on div "Редактирование работы Услуга: Синхронный перевод Монг → Рус Параметры Файлы Вид…" at bounding box center [728, 416] width 1456 height 833
type input "2"
click at [893, 667] on span "Сохранить и пересчитать" at bounding box center [871, 666] width 110 height 14
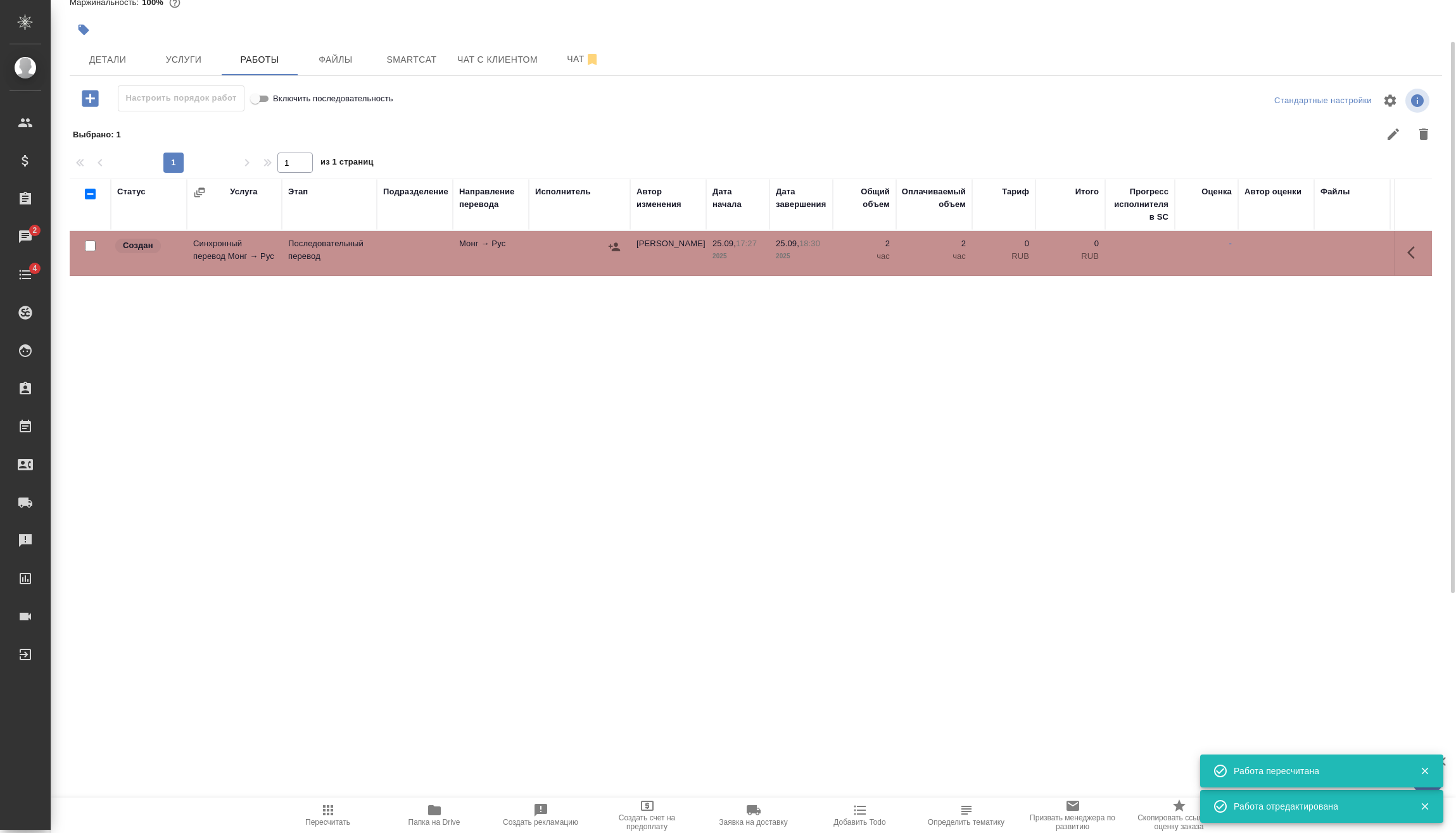
click at [616, 247] on icon "button" at bounding box center [614, 247] width 13 height 13
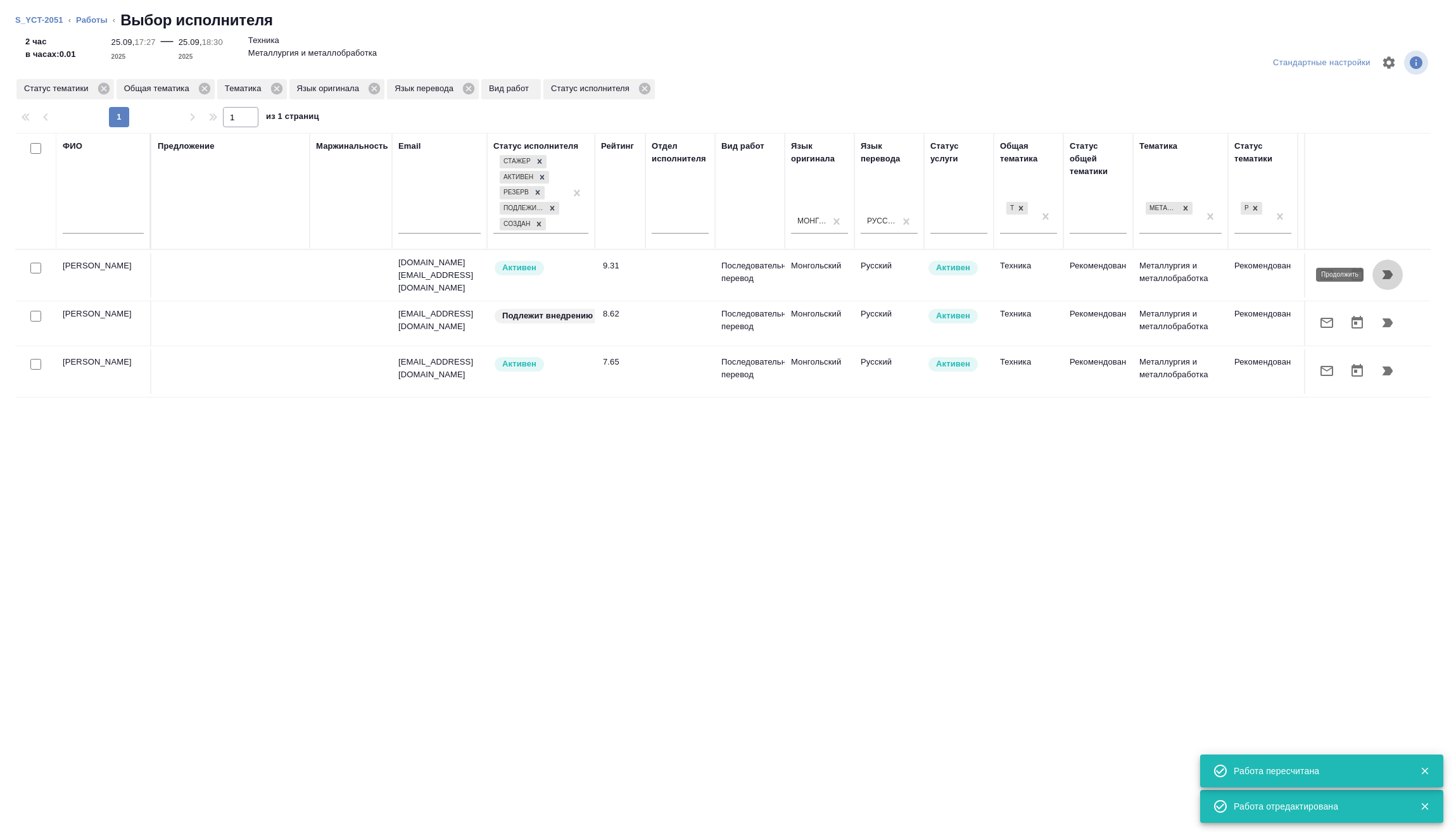
click at [1385, 273] on icon "button" at bounding box center [1387, 275] width 11 height 9
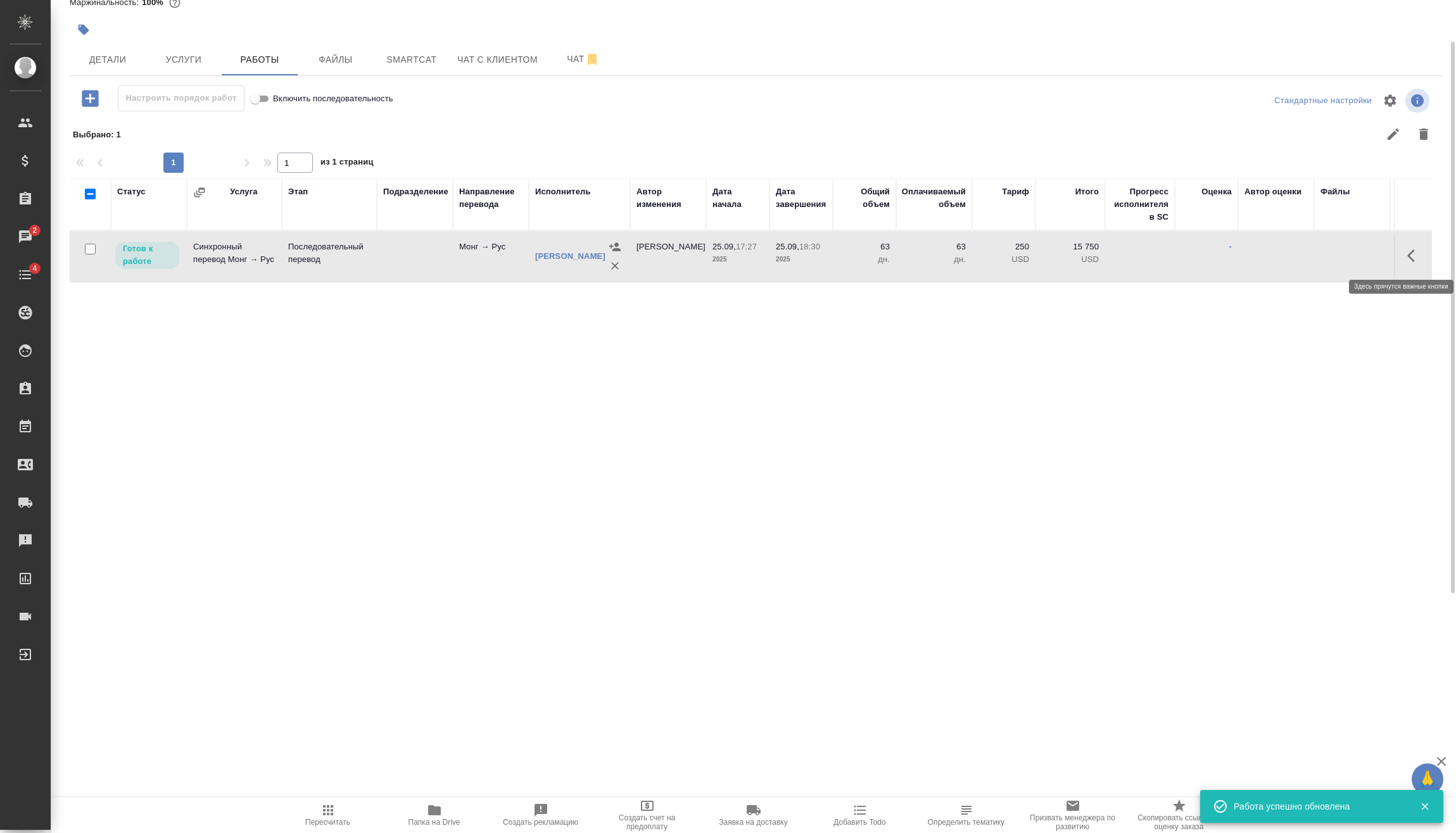
drag, startPoint x: 1403, startPoint y: 254, endPoint x: 1405, endPoint y: 281, distance: 27.1
click at [1404, 256] on button "button" at bounding box center [1414, 256] width 31 height 31
click at [1322, 253] on icon "button" at bounding box center [1321, 255] width 12 height 12
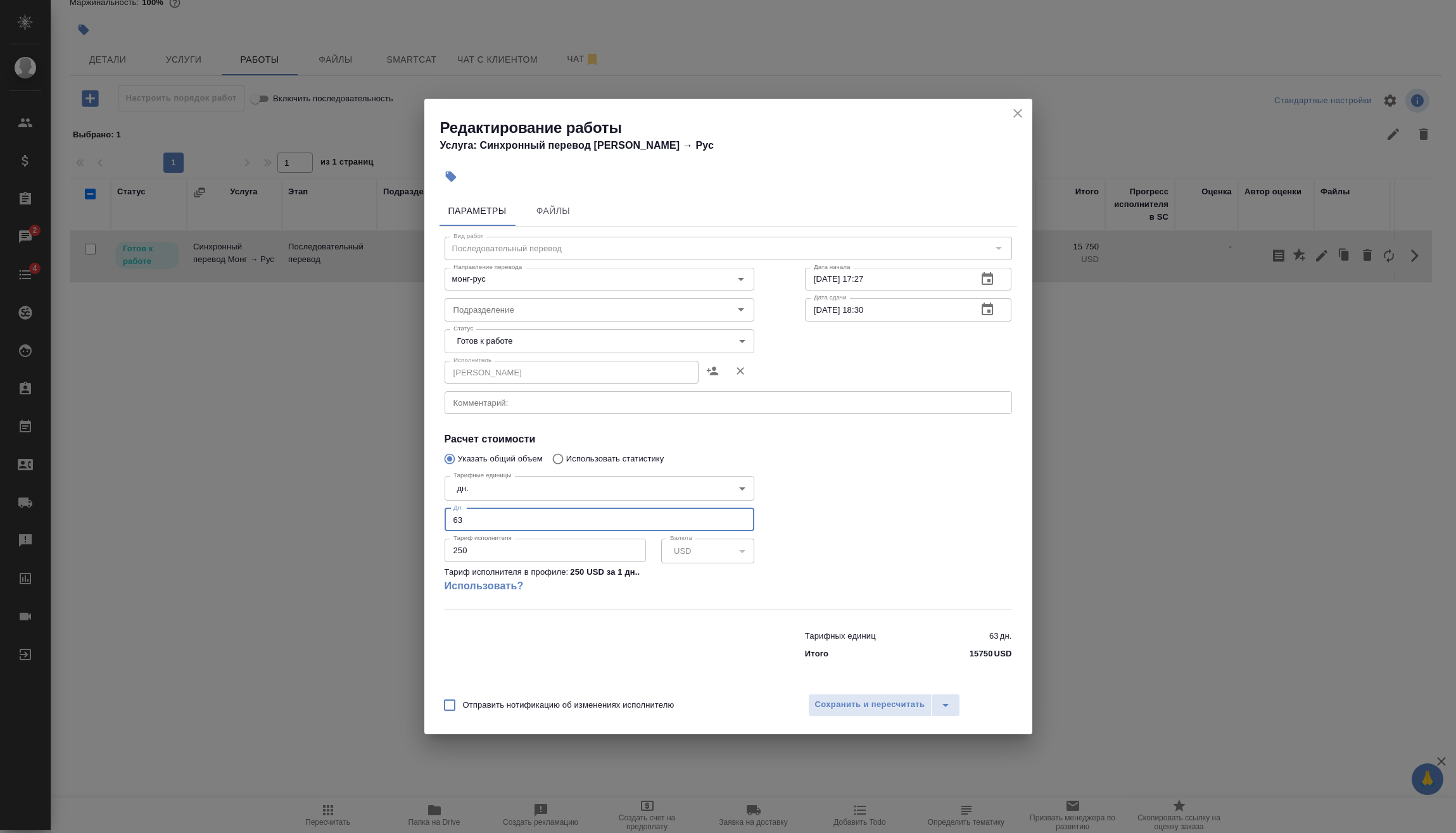
drag, startPoint x: 418, startPoint y: 525, endPoint x: 411, endPoint y: 525, distance: 7.0
click at [411, 525] on div "Редактирование работы Услуга: Синхронный перевод Монг → Рус Параметры Файлы Вид…" at bounding box center [728, 416] width 1456 height 833
click at [489, 486] on body "🙏 .cls-1 fill:#fff; AWATERA Vasilev Evgeniy Клиенты Спецификации Заказы 2 Чаты …" at bounding box center [728, 416] width 1456 height 833
click at [491, 508] on li "час" at bounding box center [599, 510] width 309 height 22
type input "5a8b1489cc6b4906c91bfd93"
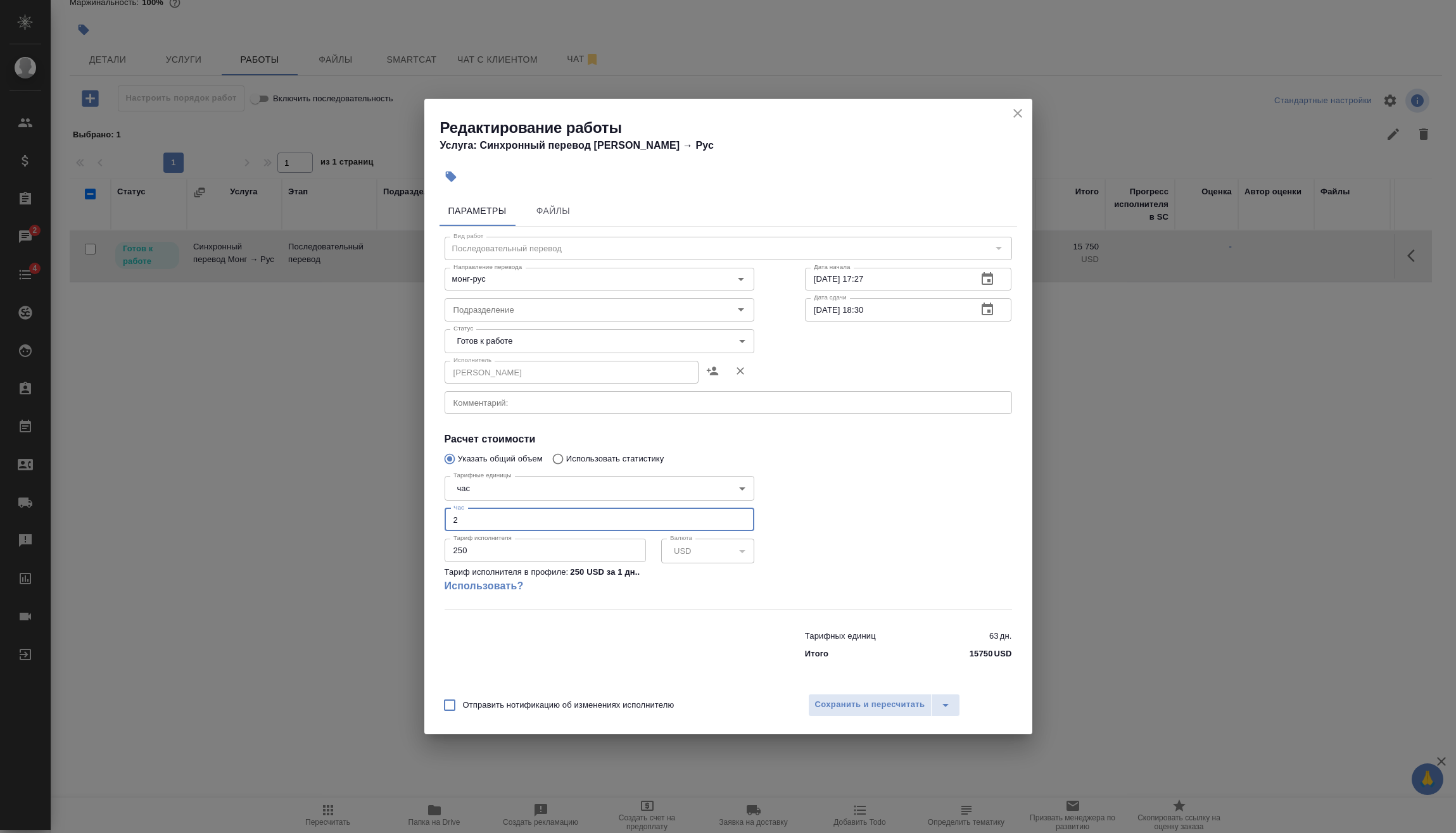
drag, startPoint x: 486, startPoint y: 524, endPoint x: 433, endPoint y: 550, distance: 59.0
type input "2"
click at [467, 548] on input "250" at bounding box center [545, 549] width 202 height 23
drag, startPoint x: 467, startPoint y: 548, endPoint x: 427, endPoint y: 551, distance: 40.1
click at [427, 551] on div "Параметры Файлы Вид работ Последовательный перевод Вид работ Направление перево…" at bounding box center [728, 438] width 608 height 495
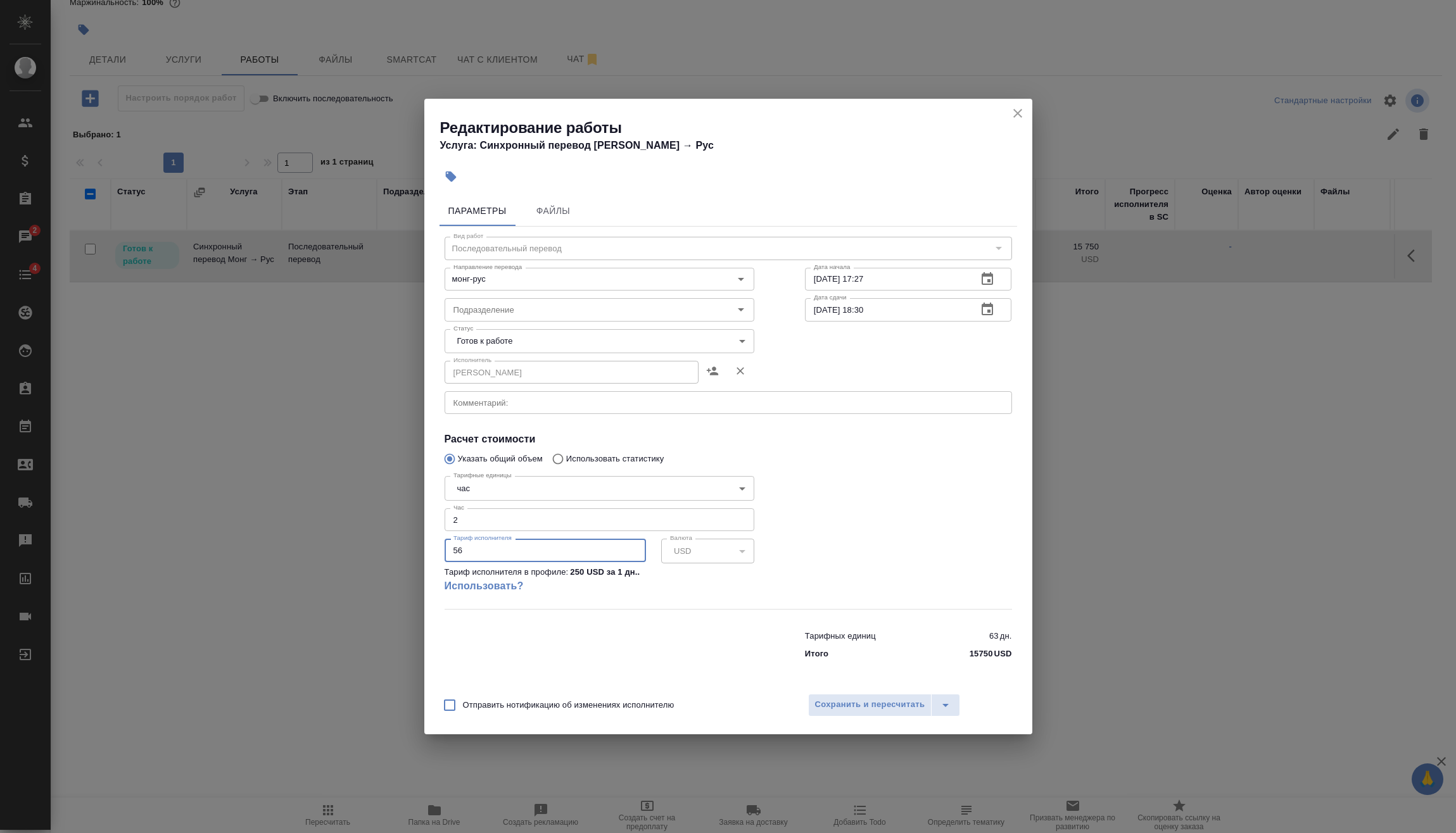
type input "5"
type input "60"
click at [870, 698] on span "Сохранить и пересчитать" at bounding box center [871, 705] width 110 height 14
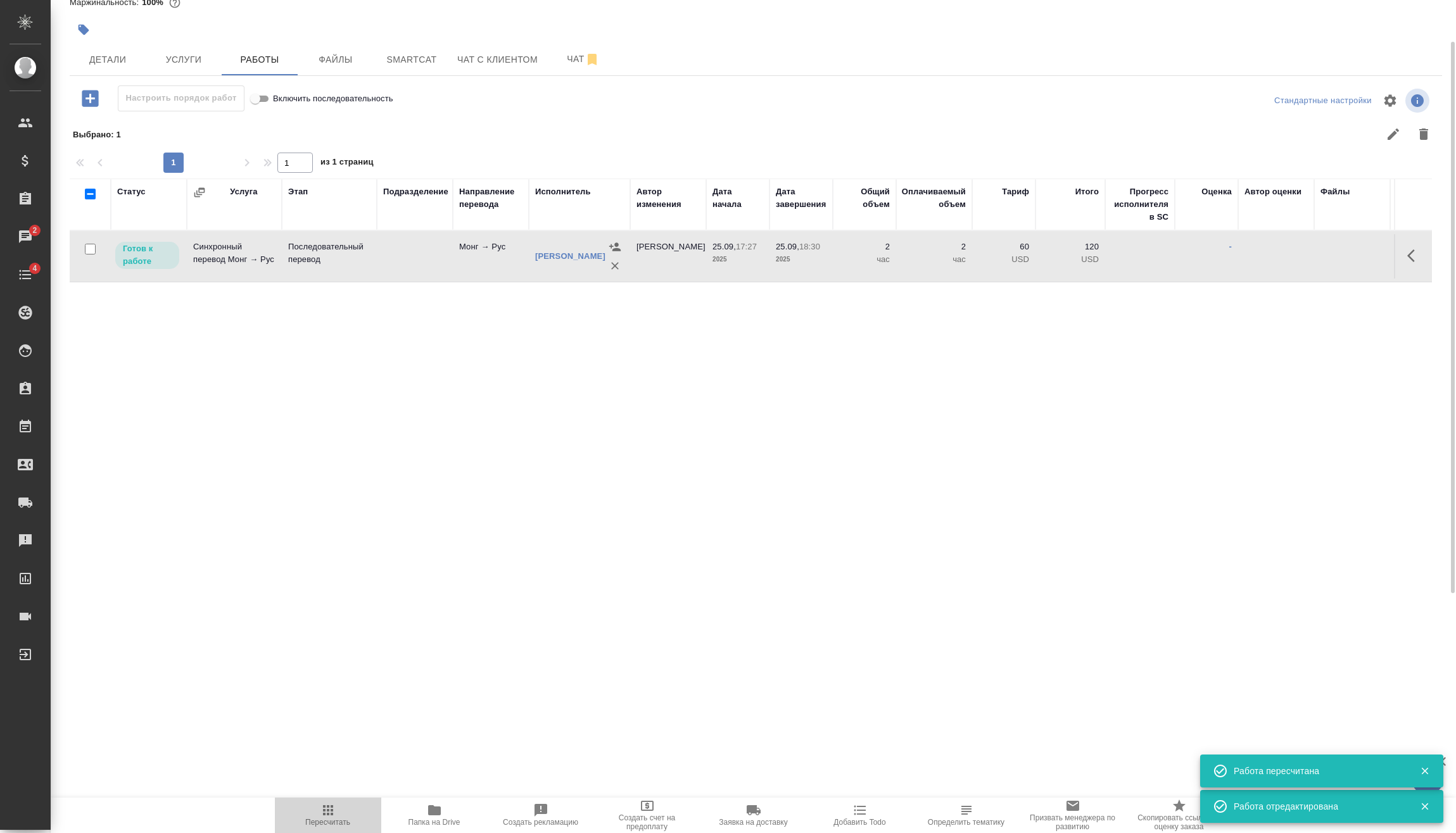
click at [315, 813] on span "Пересчитать" at bounding box center [328, 814] width 91 height 24
click at [90, 248] on input "checkbox" at bounding box center [90, 249] width 11 height 11
checkbox input "true"
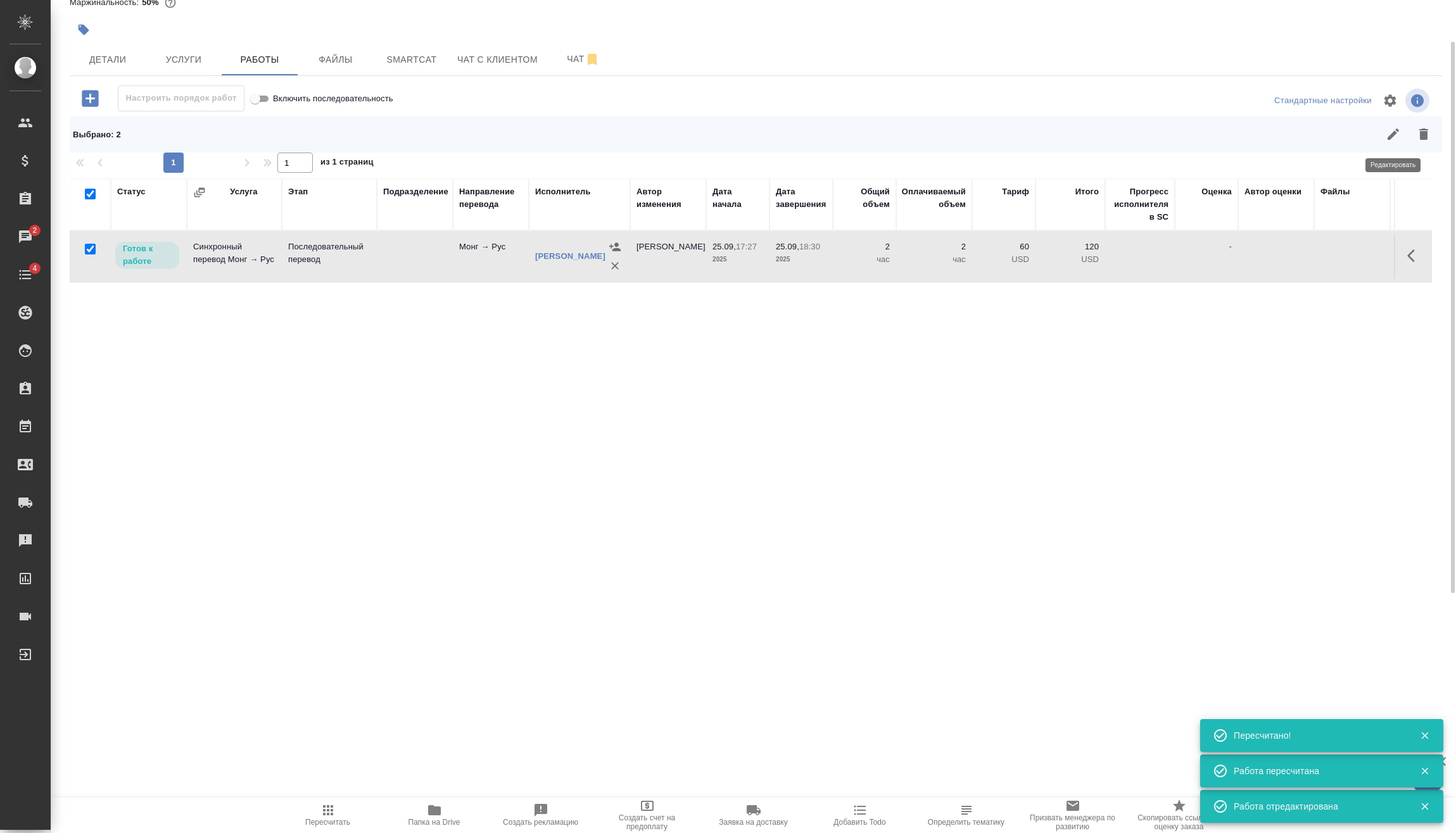
click at [1403, 128] on button "button" at bounding box center [1394, 135] width 31 height 31
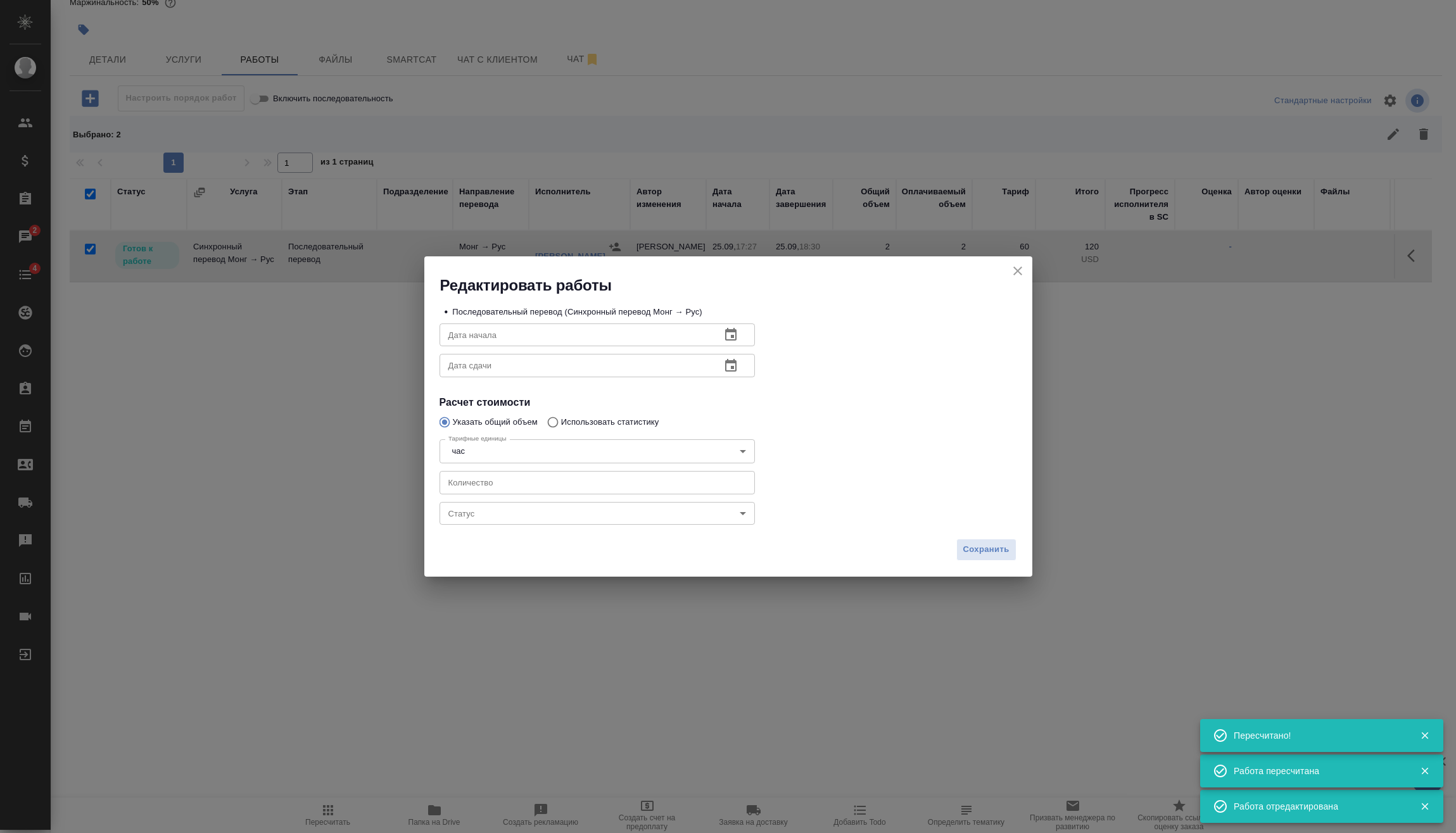
click at [620, 511] on body "🙏 .cls-1 fill:#fff; AWATERA Vasilev Evgeniy Клиенты Спецификации Заказы 2 Чаты …" at bounding box center [728, 416] width 1456 height 833
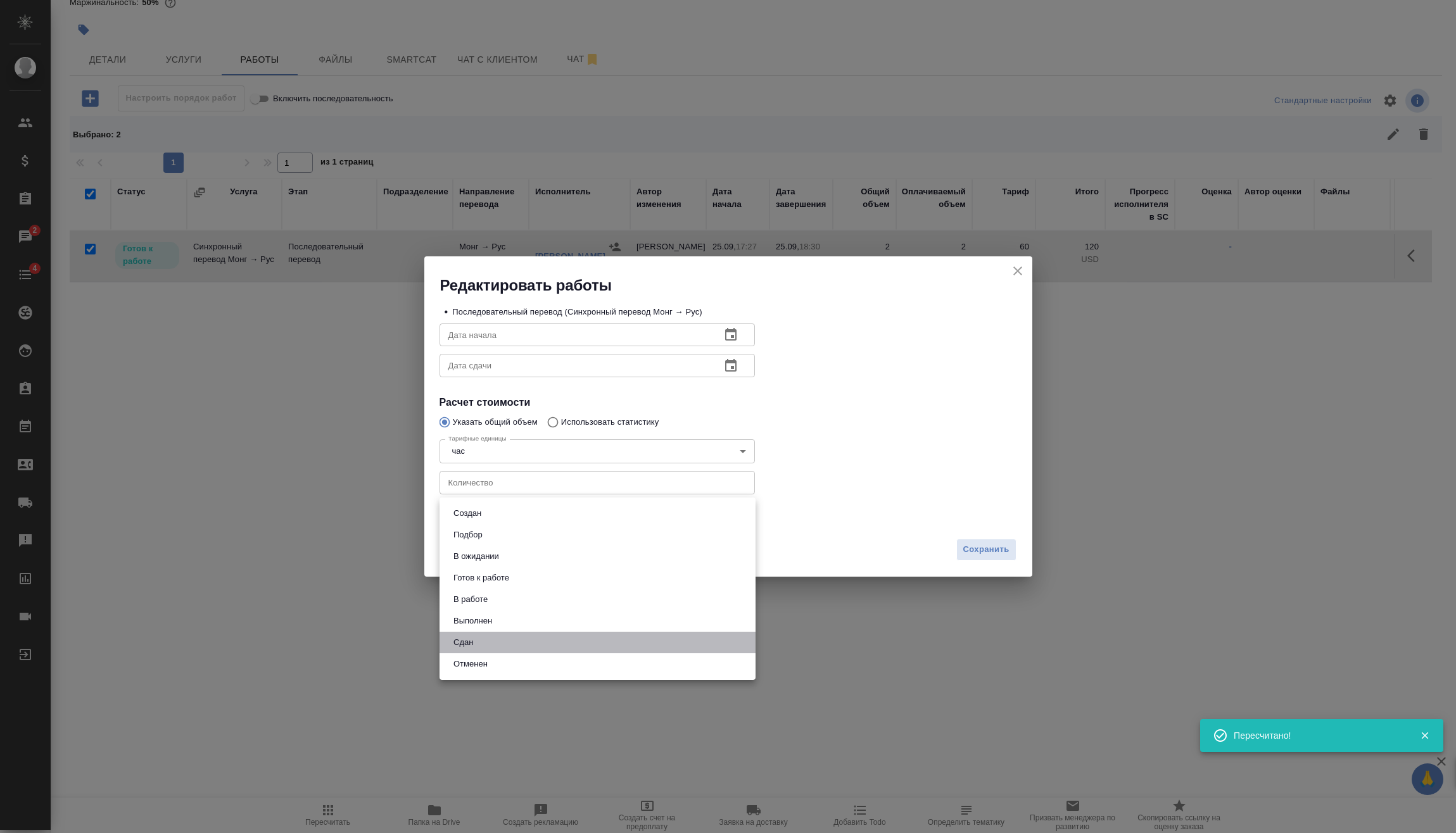
click at [538, 647] on li "Сдан" at bounding box center [597, 642] width 316 height 22
type input "closed"
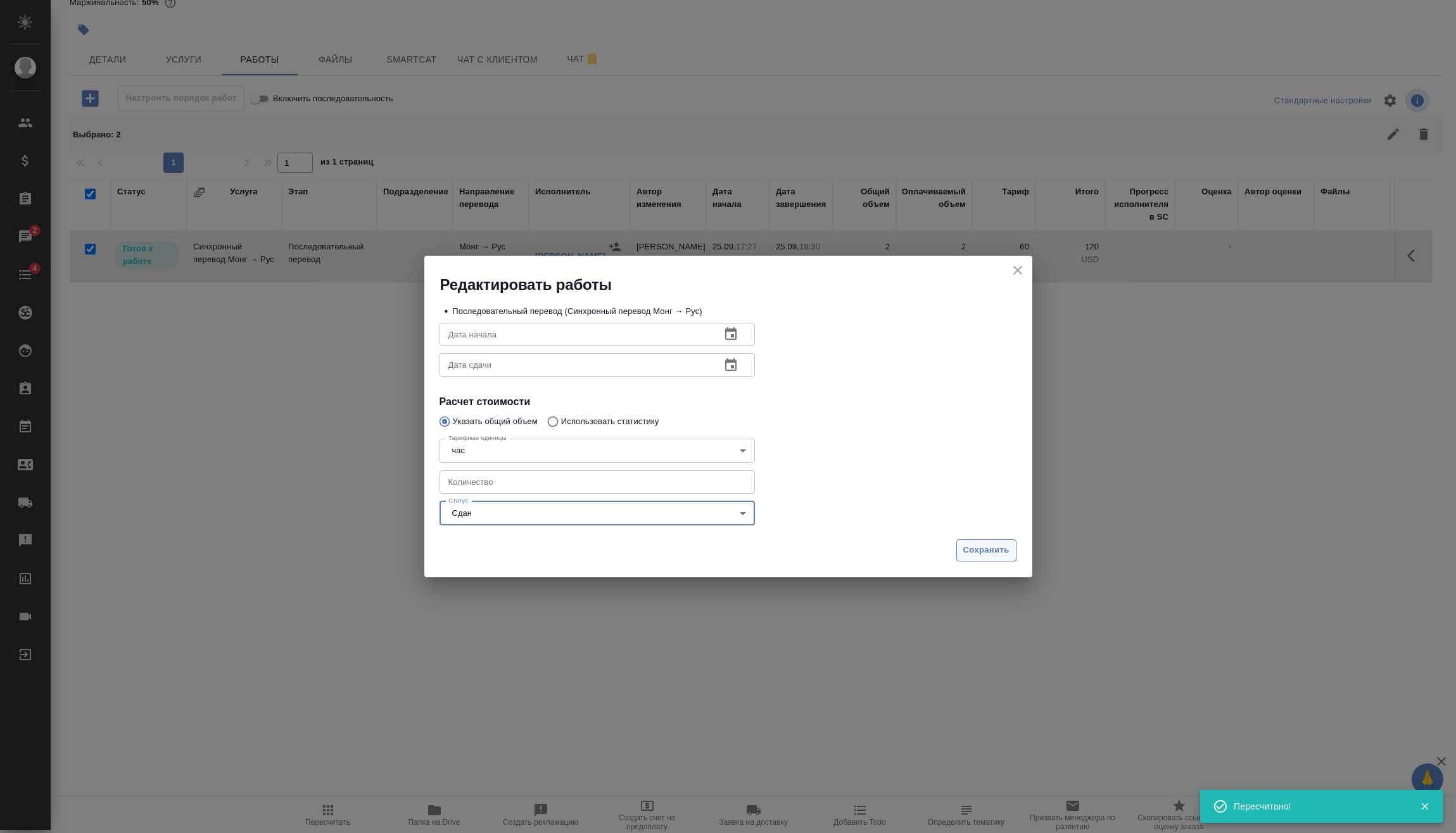
drag, startPoint x: 963, startPoint y: 544, endPoint x: 956, endPoint y: 544, distance: 7.0
click at [963, 544] on span "Сохранить" at bounding box center [985, 550] width 46 height 14
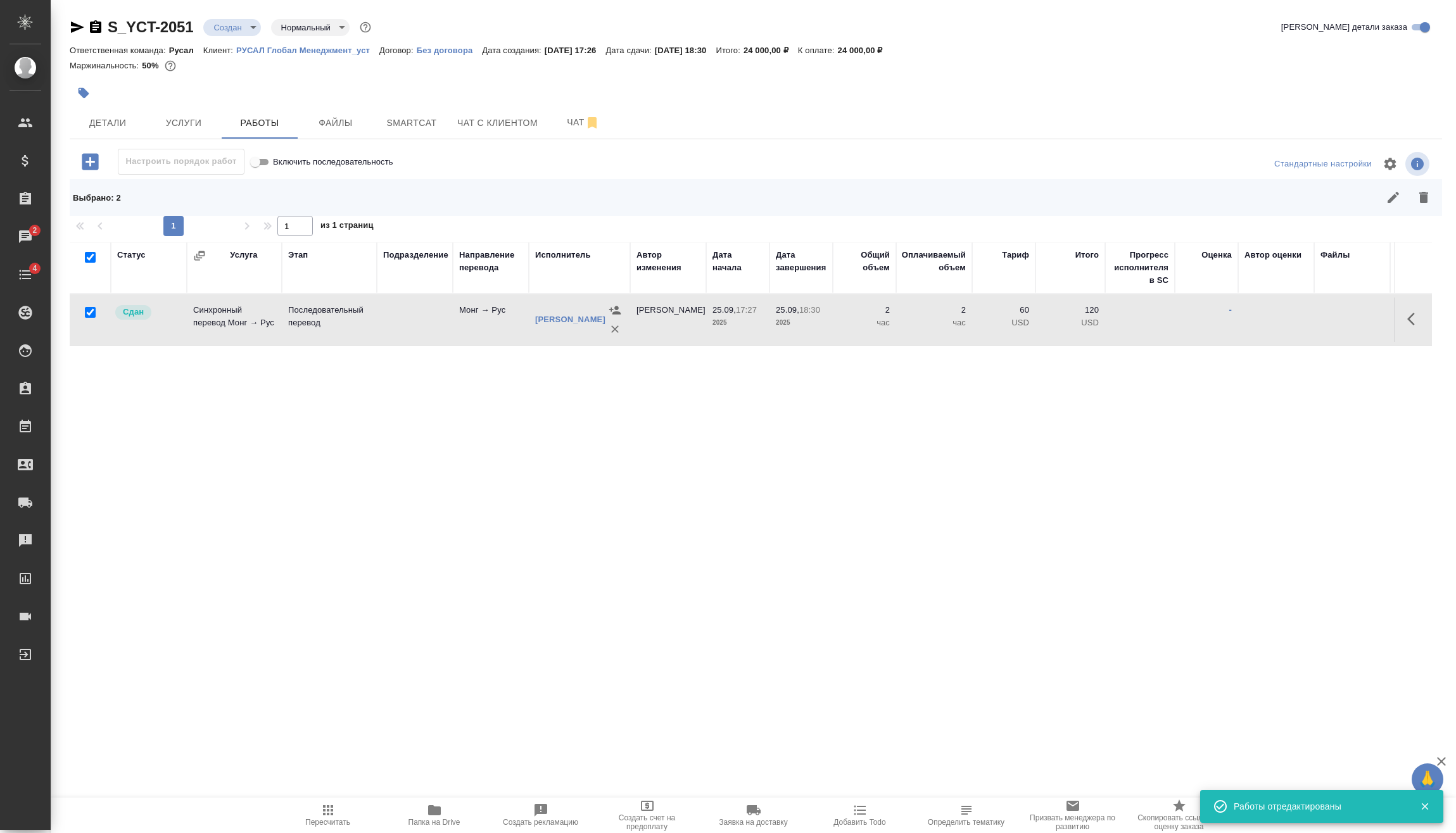
click at [250, 33] on body "🙏 .cls-1 fill:#fff; AWATERA Vasilev Evgeniy Клиенты Спецификации Заказы 2 Чаты …" at bounding box center [728, 416] width 1456 height 833
click at [256, 117] on button "Подтвержден" at bounding box center [243, 113] width 60 height 14
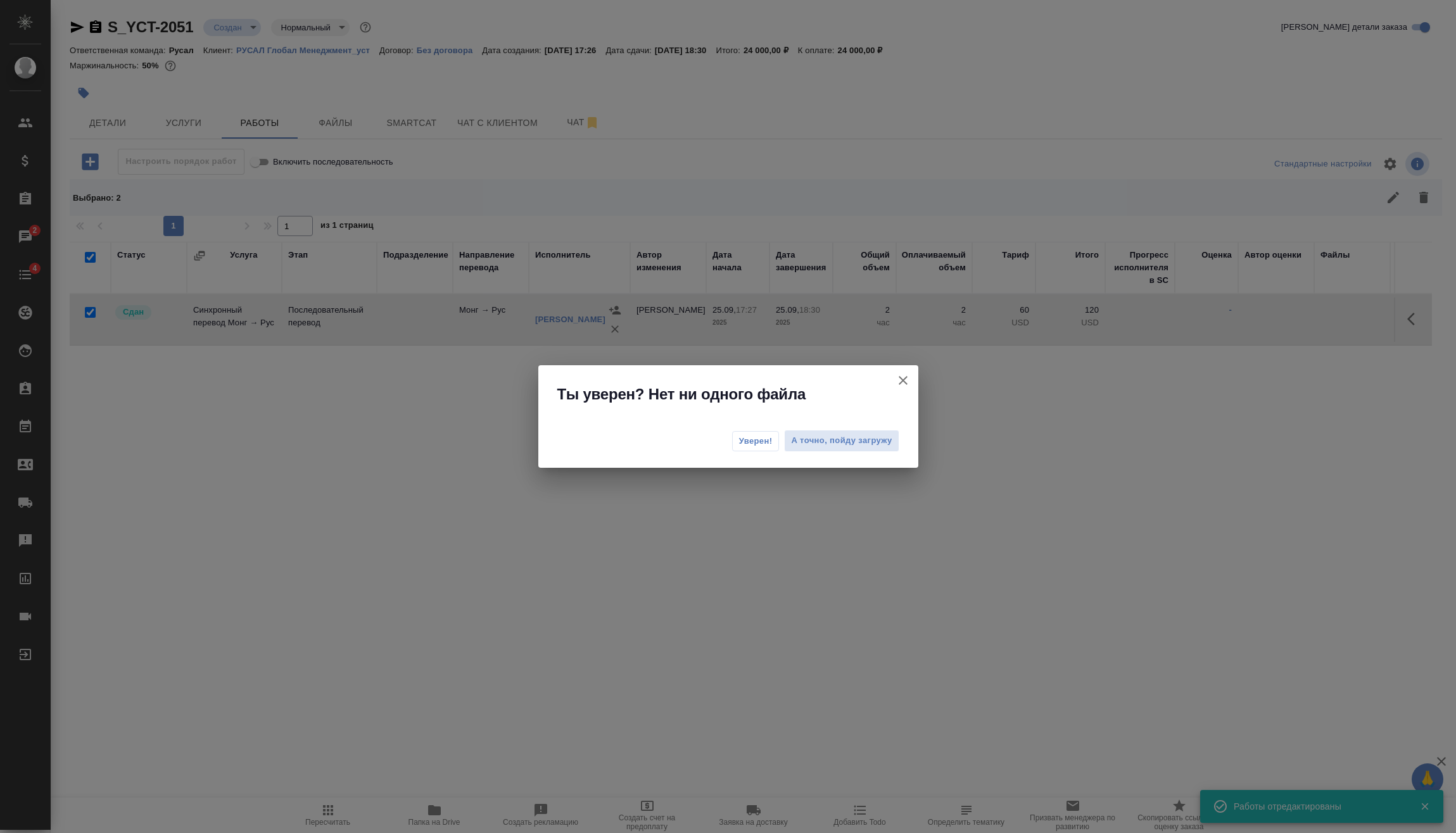
click at [749, 434] on button "Уверен!" at bounding box center [756, 440] width 47 height 20
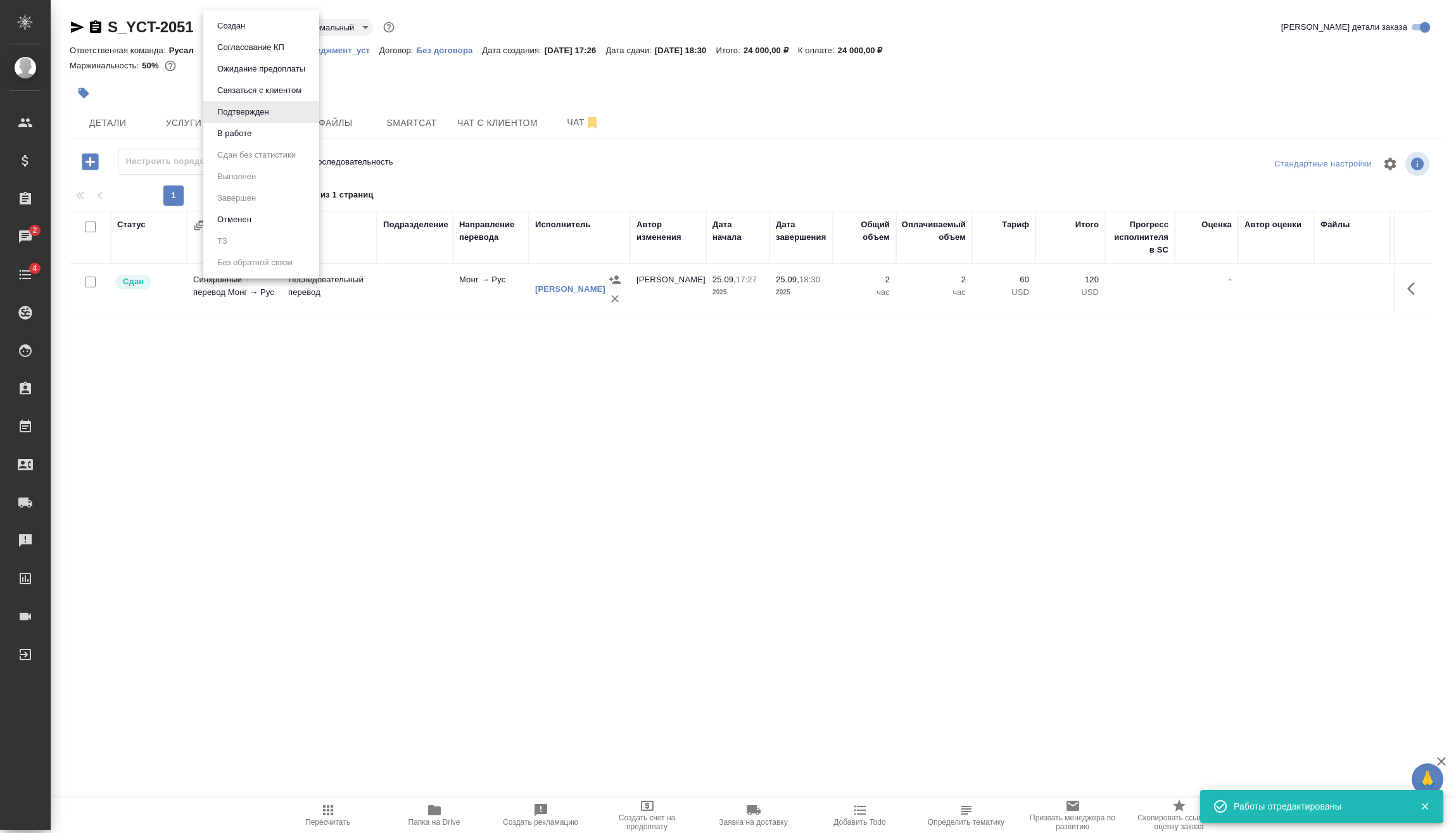
click at [242, 26] on body "🙏 .cls-1 fill:#fff; AWATERA Vasilev Evgeniy Клиенты Спецификации Заказы 2 Чаты …" at bounding box center [728, 416] width 1456 height 833
drag, startPoint x: 263, startPoint y: 130, endPoint x: 271, endPoint y: 142, distance: 14.4
click at [262, 130] on li "В работе" at bounding box center [262, 134] width 116 height 22
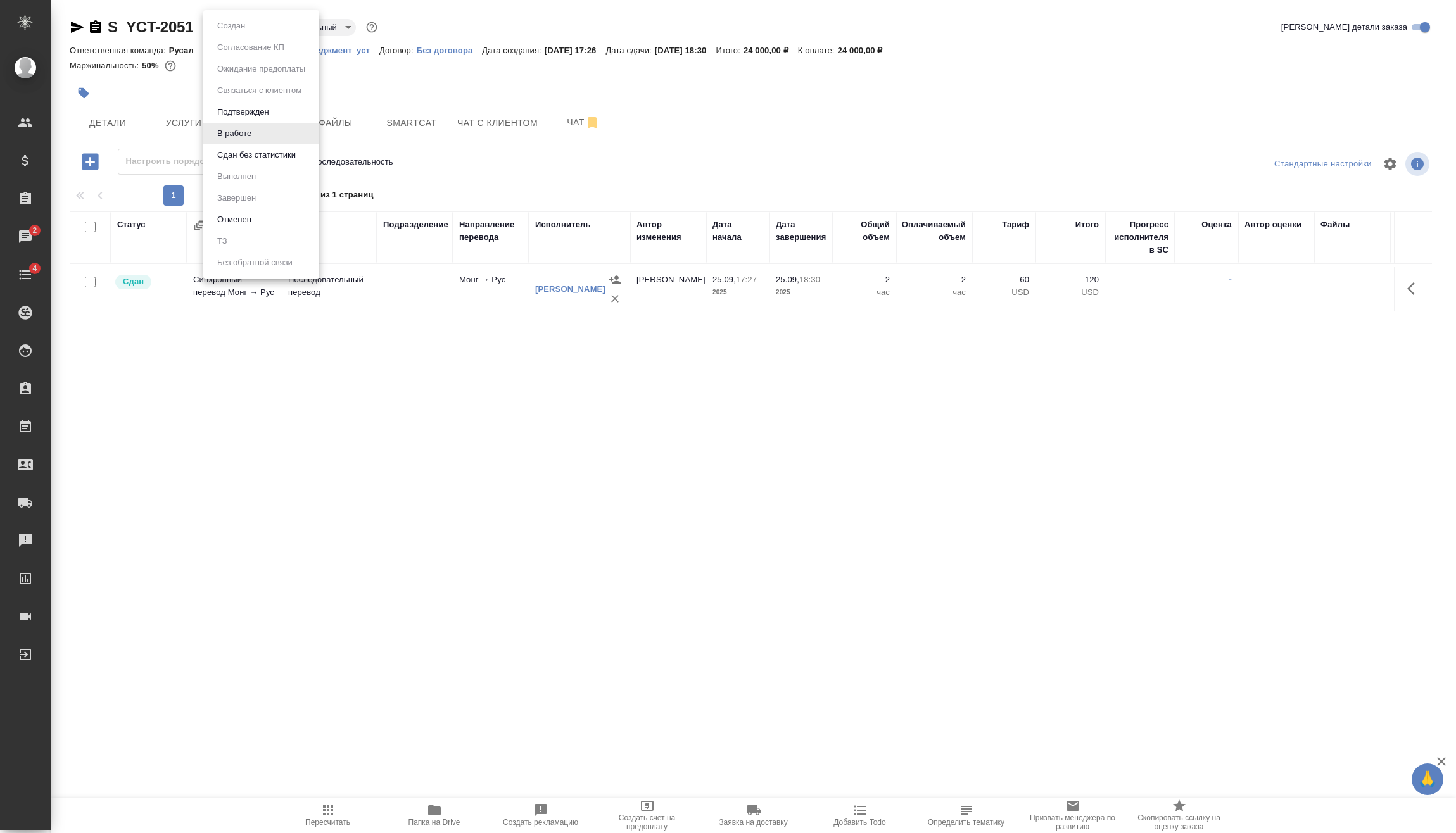
click at [235, 26] on body "🙏 .cls-1 fill:#fff; AWATERA Vasilev Evgeniy Клиенты Спецификации Заказы 2 Чаты …" at bounding box center [728, 416] width 1456 height 833
click at [223, 158] on button "Сдан без статистики" at bounding box center [256, 155] width 86 height 14
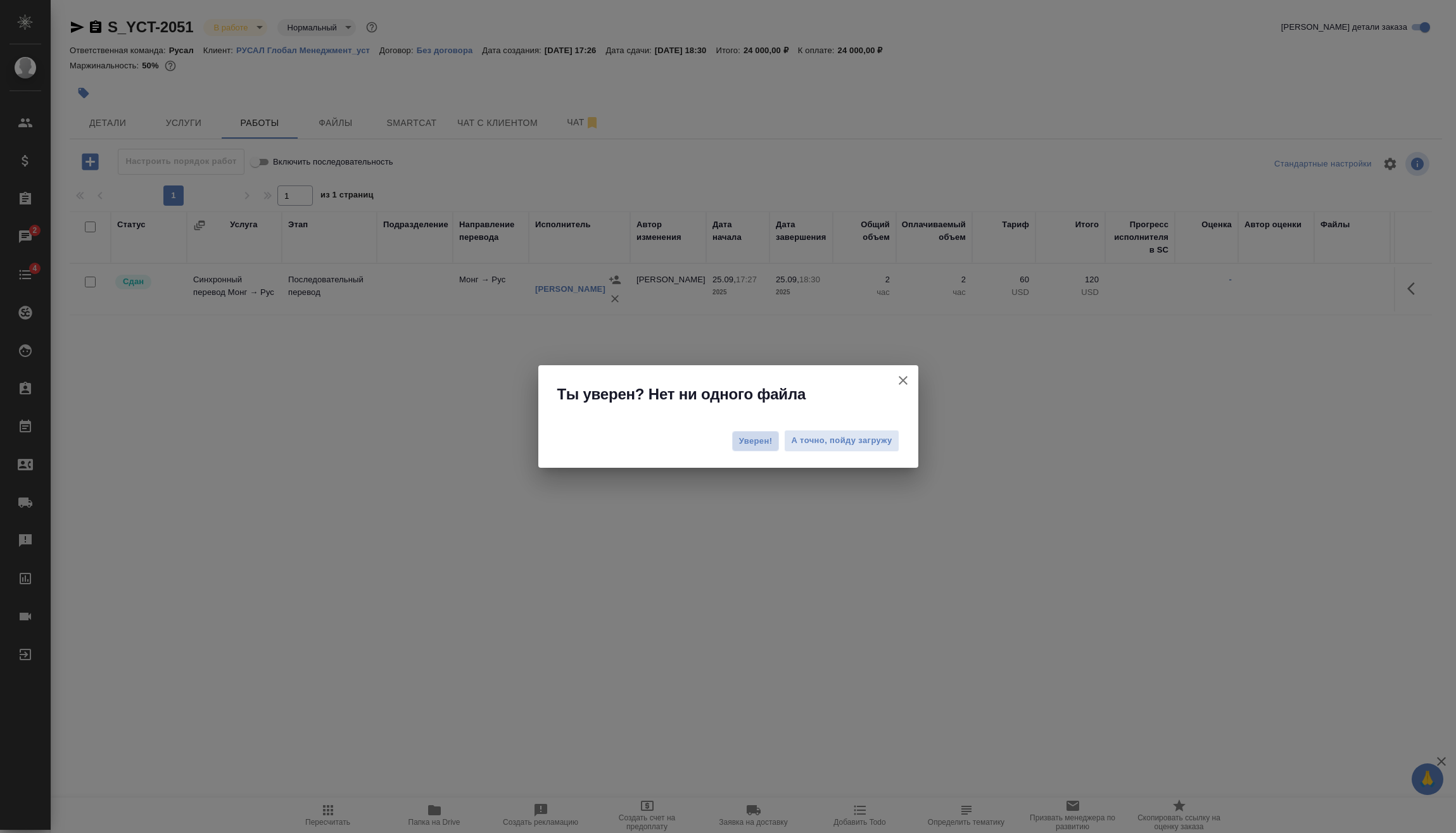
click at [734, 441] on button "Уверен!" at bounding box center [756, 440] width 47 height 20
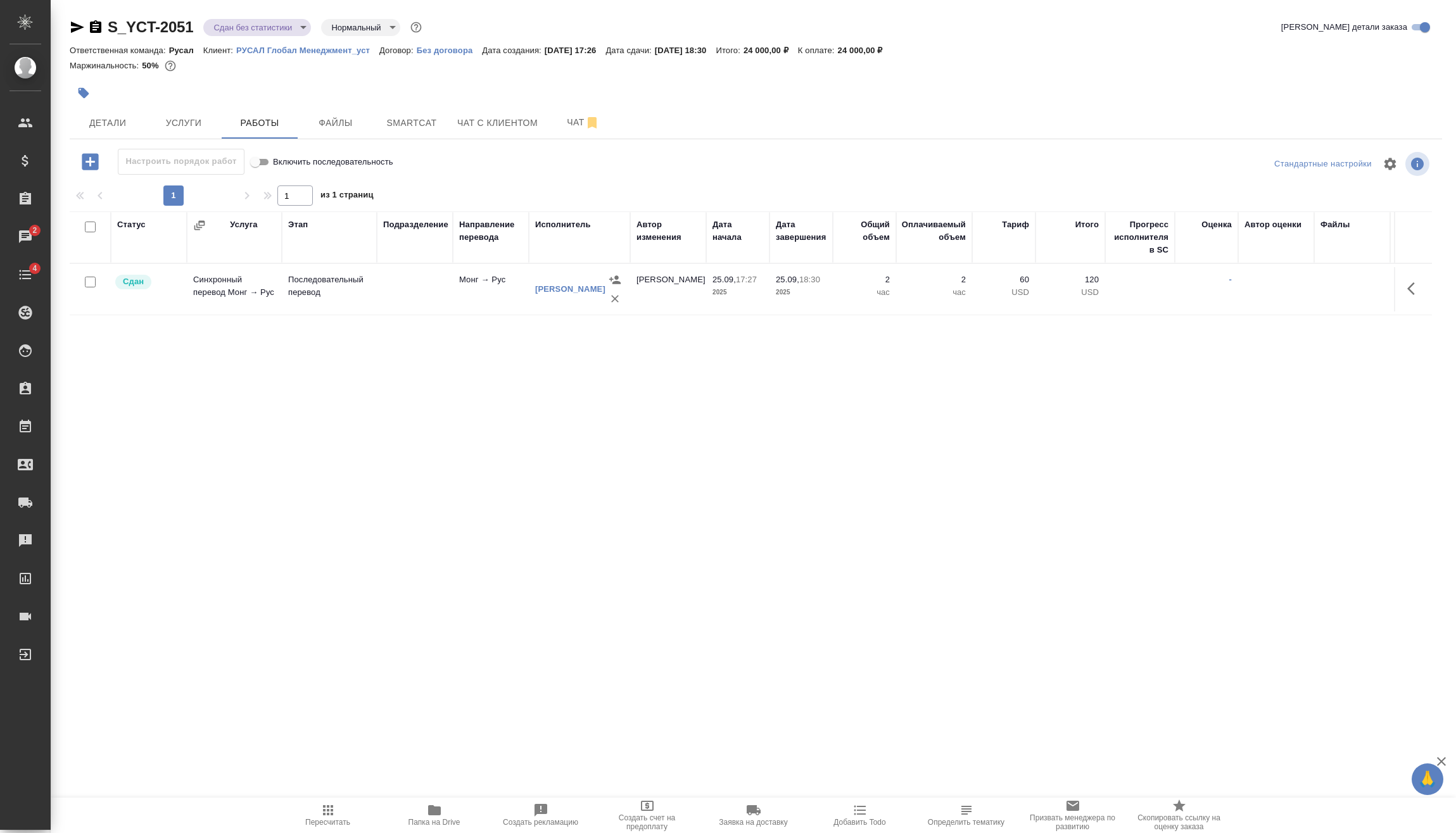
click at [262, 19] on body "🙏 .cls-1 fill:#fff; AWATERA Vasilev Evgeniy Клиенты Спецификации Заказы 2 Чаты …" at bounding box center [728, 416] width 1456 height 833
click at [304, 174] on li "Выполнен" at bounding box center [262, 176] width 116 height 22
click at [251, 24] on body "🙏 .cls-1 fill:#fff; AWATERA Vasilev Evgeniy Клиенты Спецификации Заказы 2 Чаты …" at bounding box center [728, 416] width 1456 height 833
click at [292, 202] on li "Завершен" at bounding box center [262, 198] width 116 height 22
click at [100, 31] on icon "button" at bounding box center [95, 26] width 12 height 13
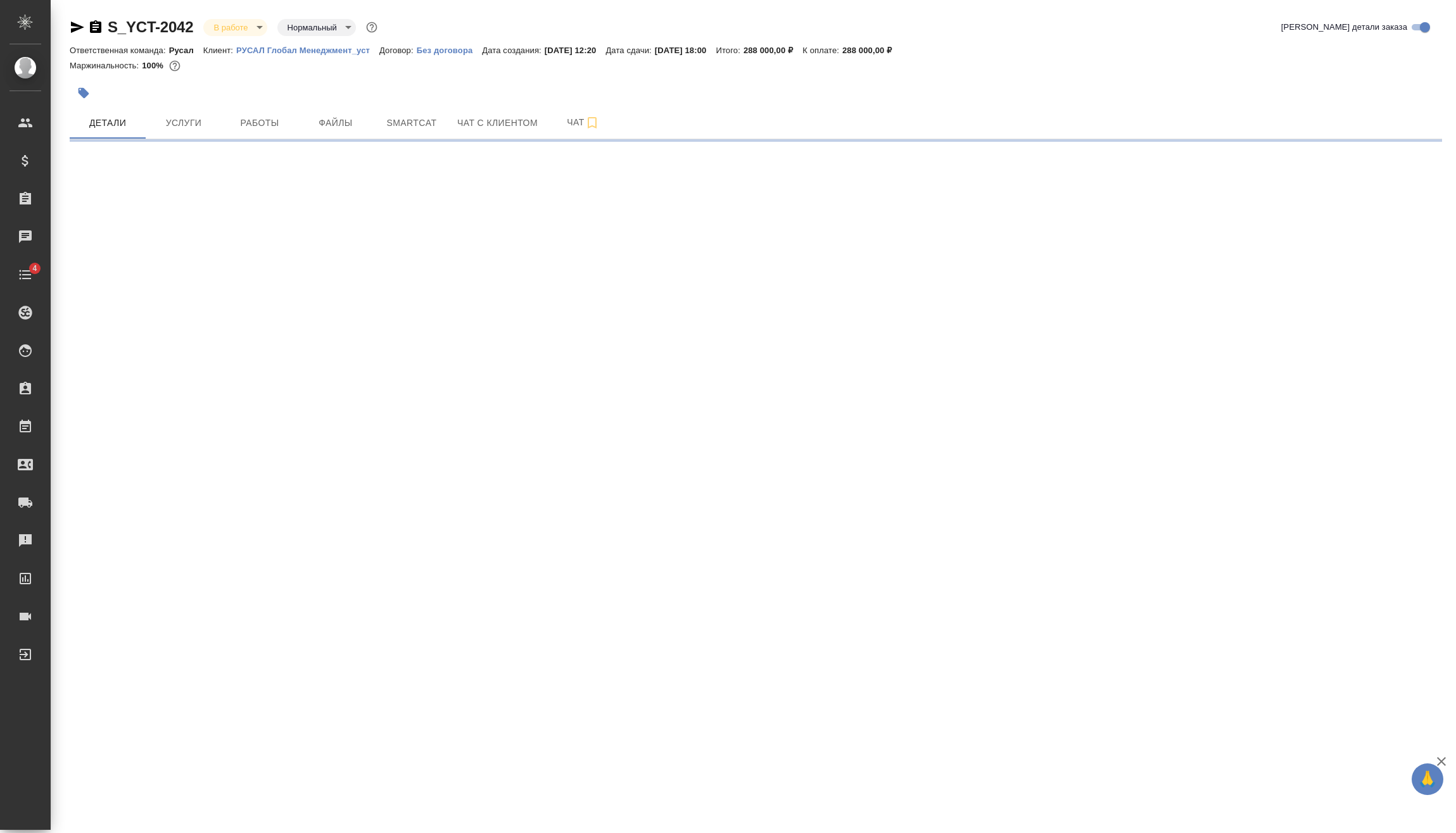
select select "RU"
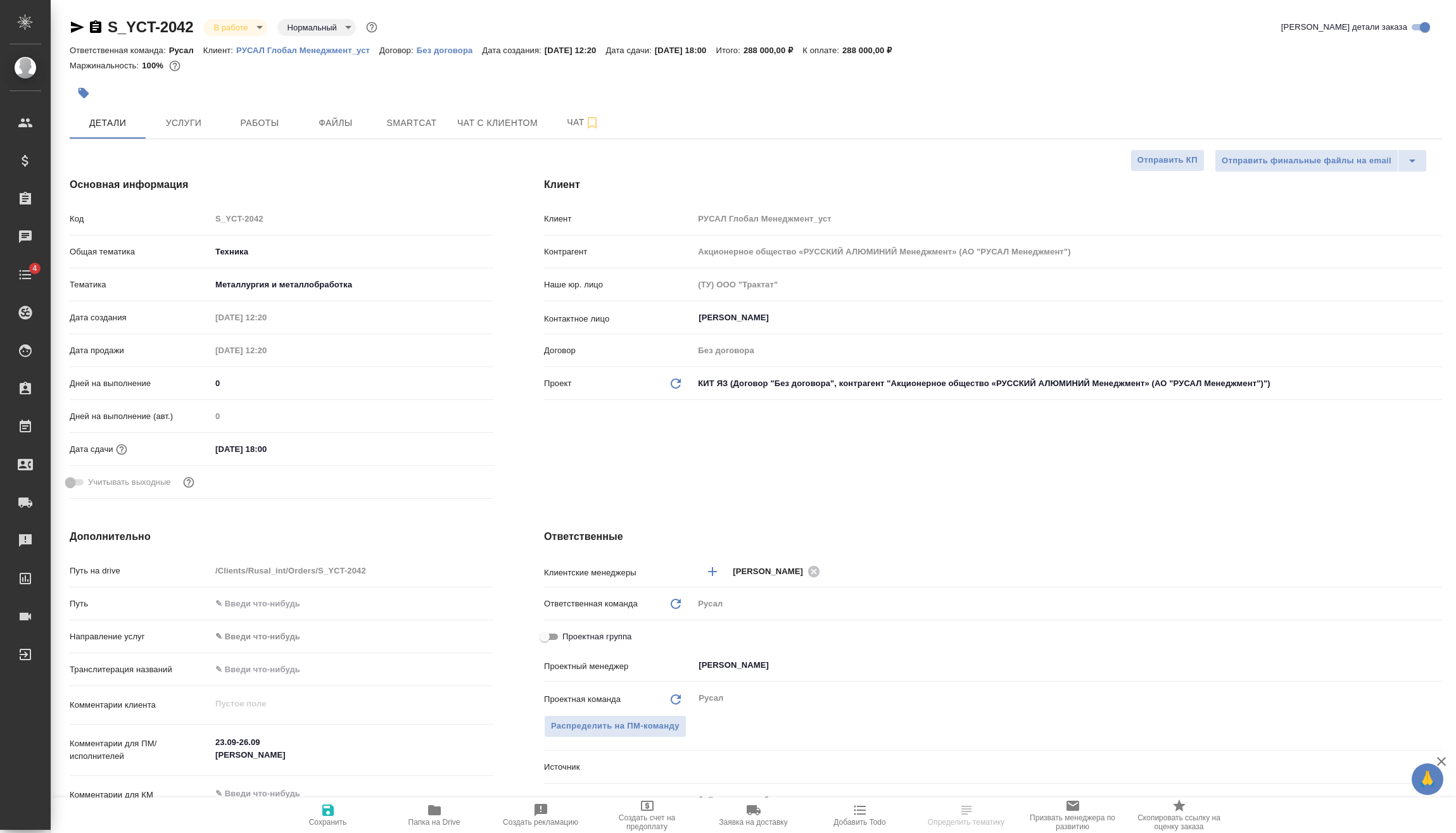
type textarea "x"
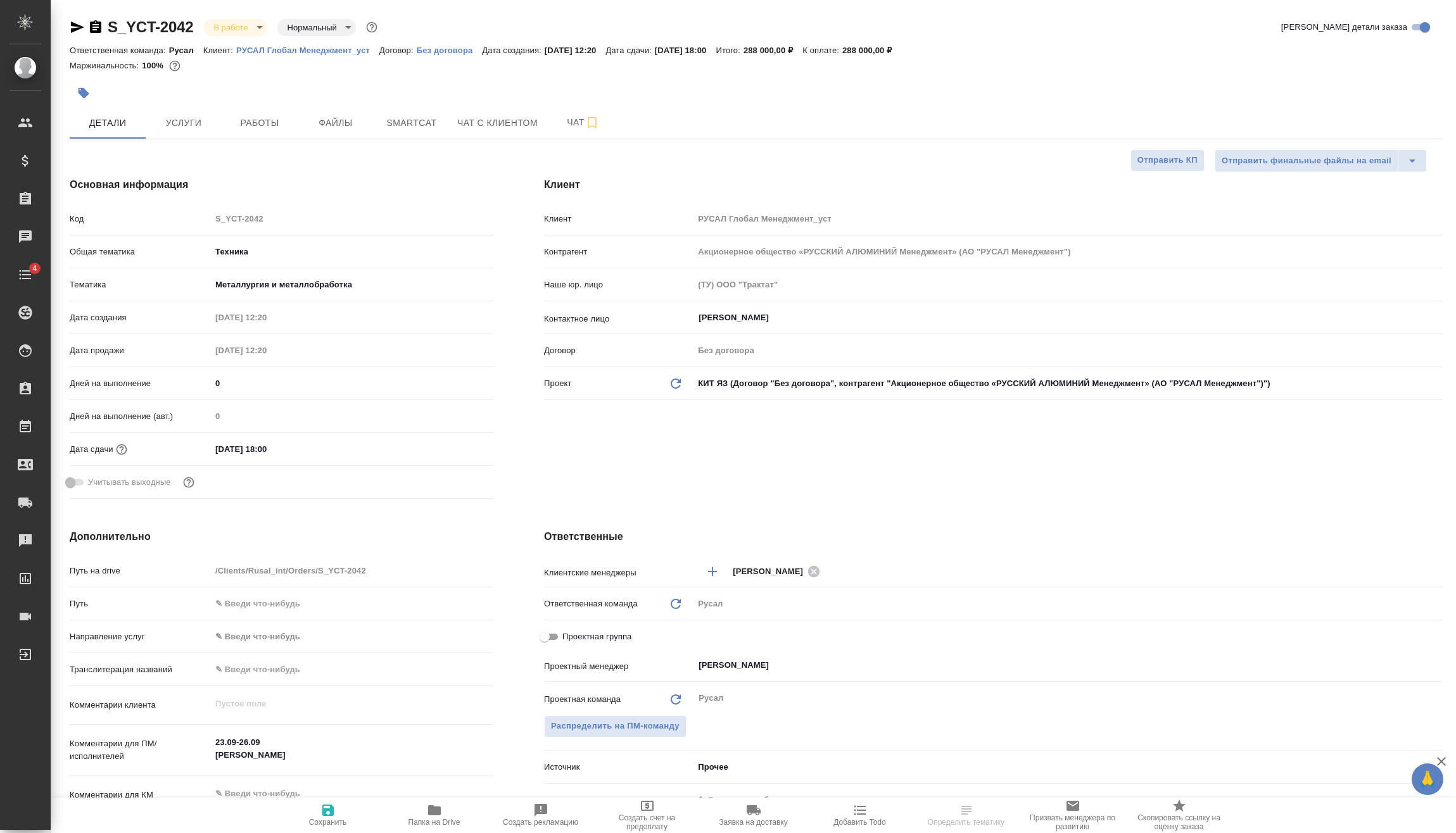
type textarea "x"
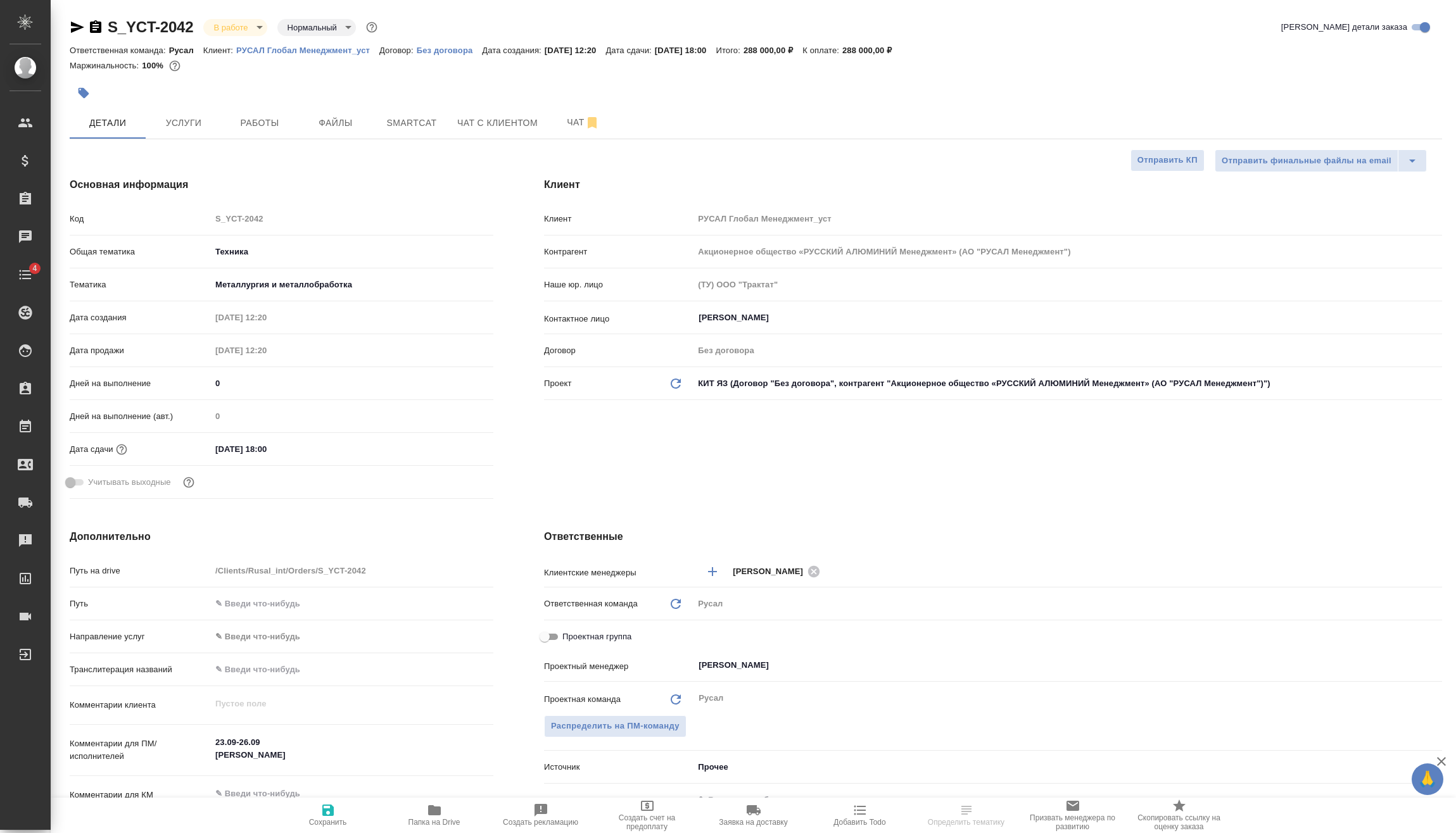
click at [245, 741] on textarea "23.09-26.09 [PERSON_NAME]" at bounding box center [352, 749] width 282 height 34
click at [248, 741] on textarea "23.09-26.09 [PERSON_NAME]" at bounding box center [352, 750] width 281 height 34
type textarea "x"
type textarea "23.09-2.09 [PERSON_NAME]"
type textarea "x"
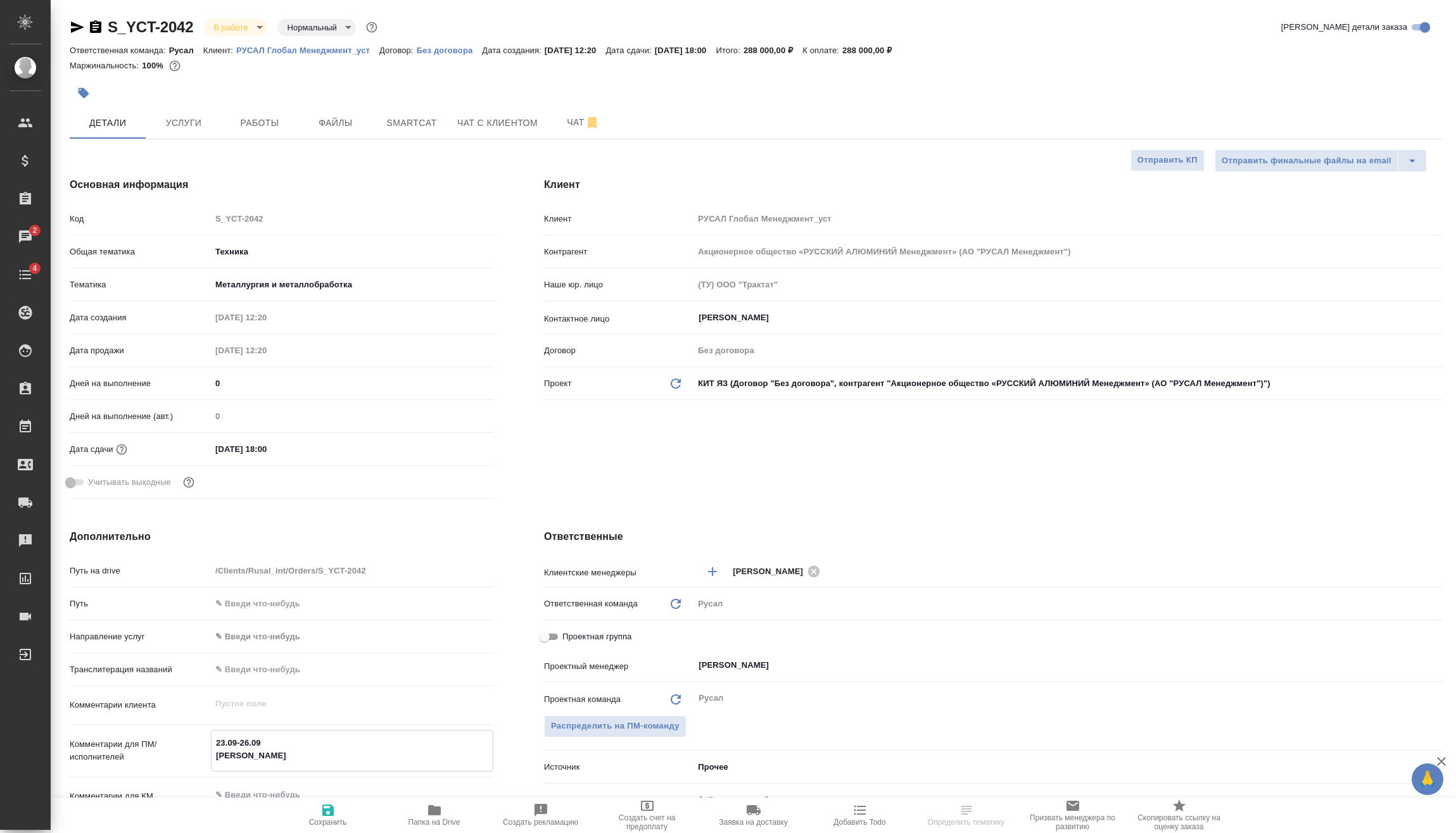
type textarea "x"
type textarea "23.09-25.09 [PERSON_NAME]"
type textarea "x"
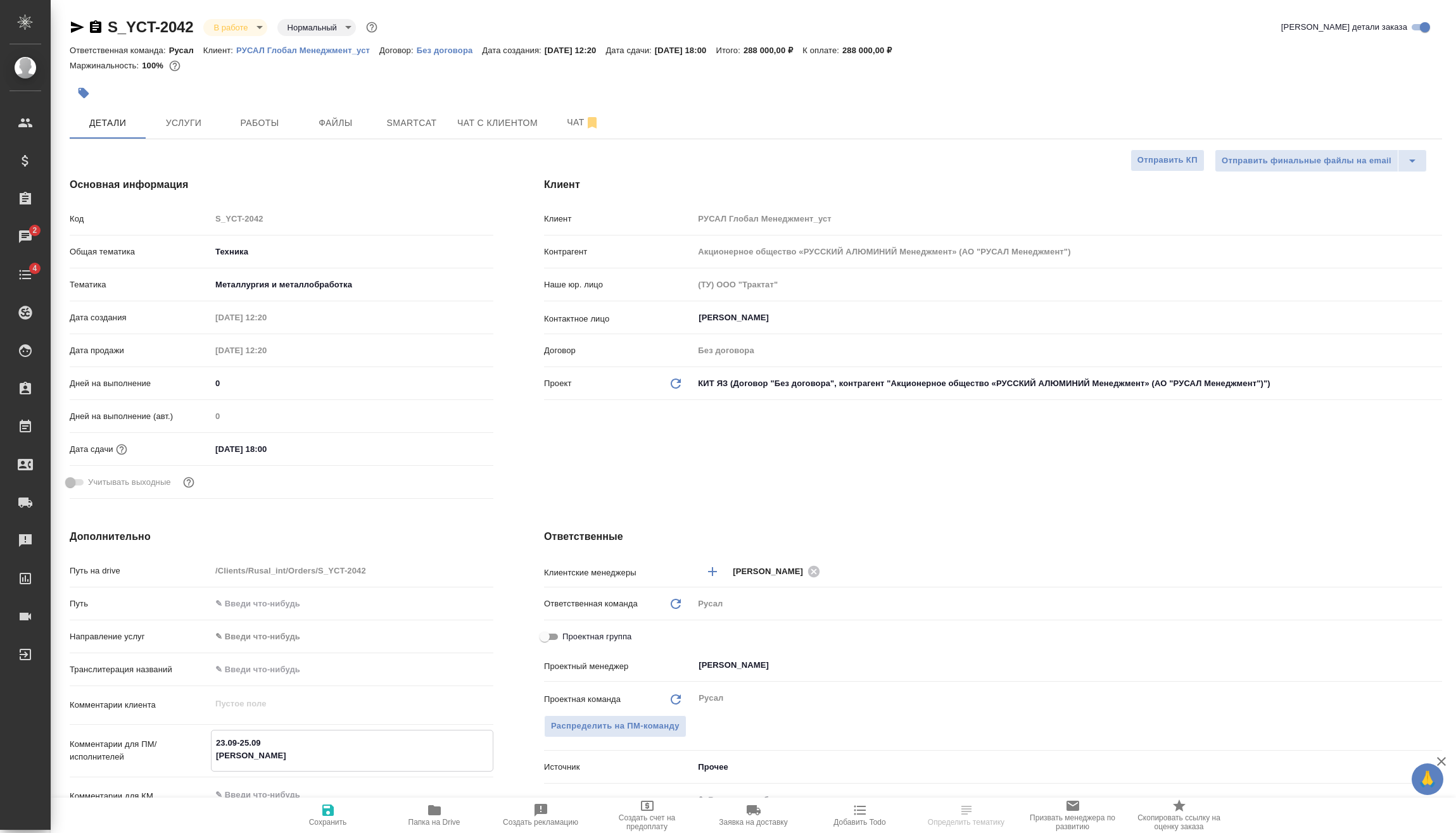
type textarea "23.09-25.09 [PERSON_NAME]"
type textarea "x"
click at [170, 115] on span "Услуги" at bounding box center [183, 122] width 61 height 15
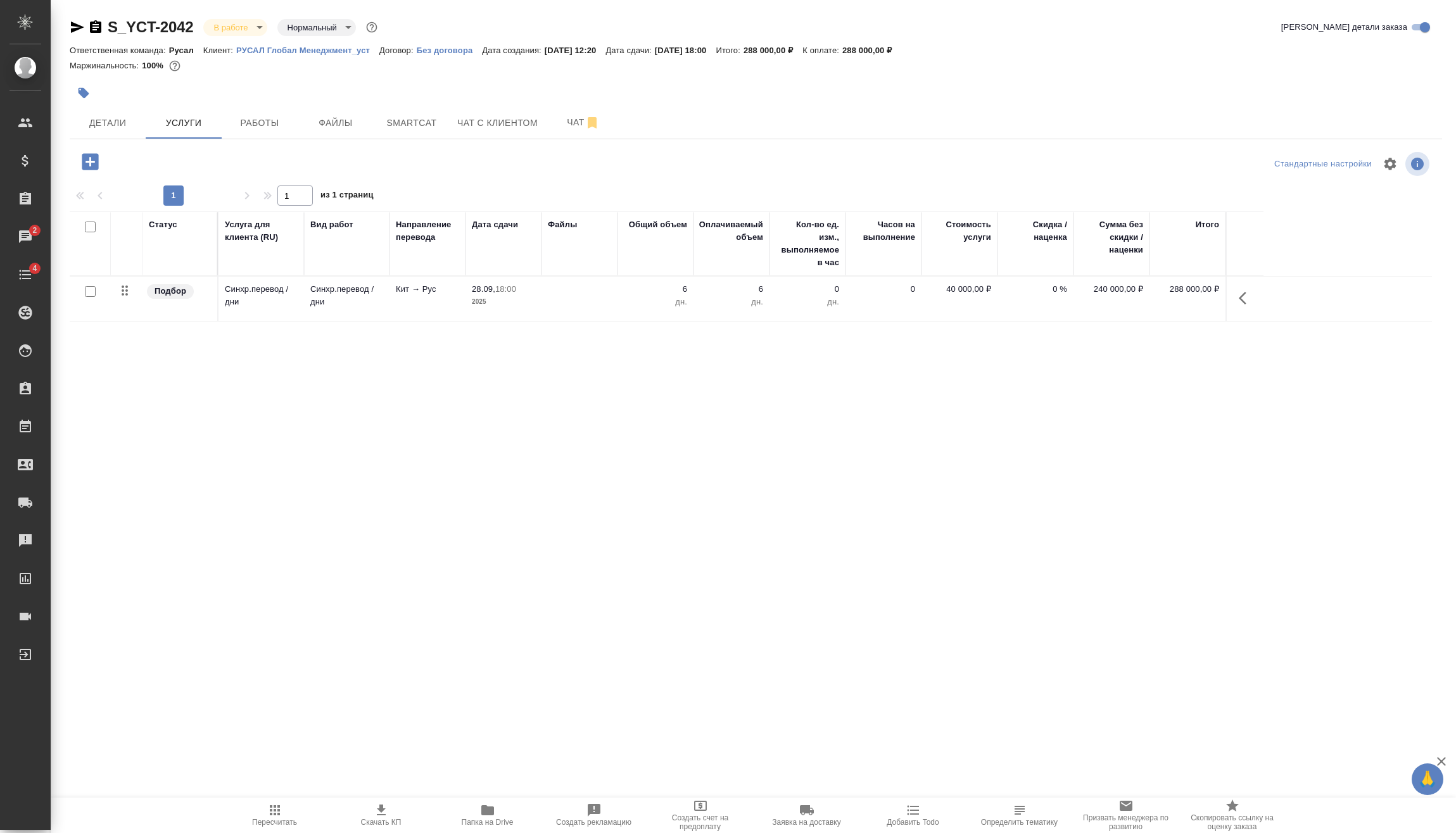
click at [211, 382] on div "Статус Услуга для клиента (RU) Вид работ Направление перевода Дата сдачи Файлы …" at bounding box center [750, 347] width 1362 height 272
drag, startPoint x: 1245, startPoint y: 292, endPoint x: 1232, endPoint y: 298, distance: 14.3
click at [1245, 293] on icon "button" at bounding box center [1246, 298] width 15 height 15
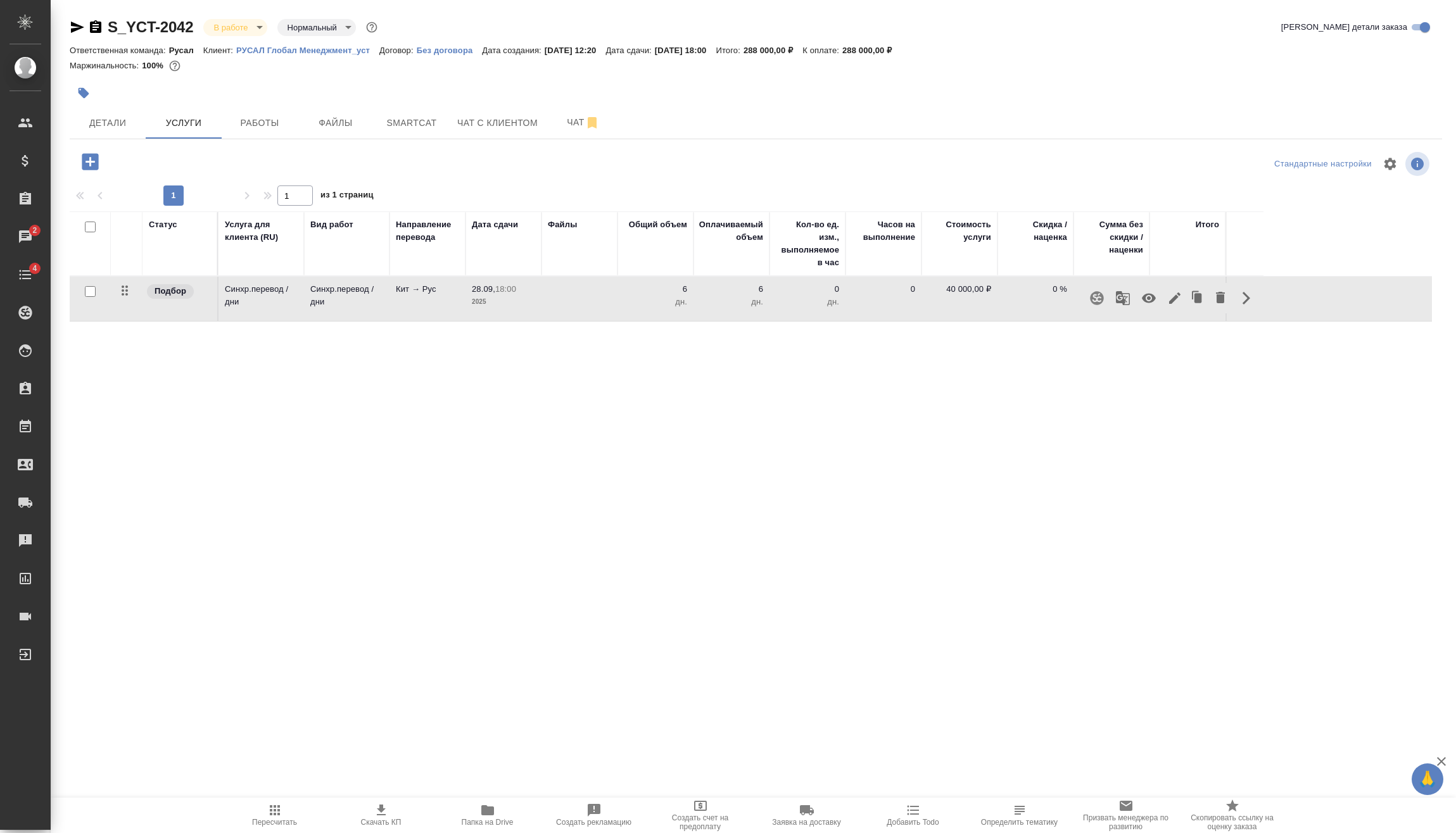
click at [1177, 301] on icon "button" at bounding box center [1175, 298] width 15 height 15
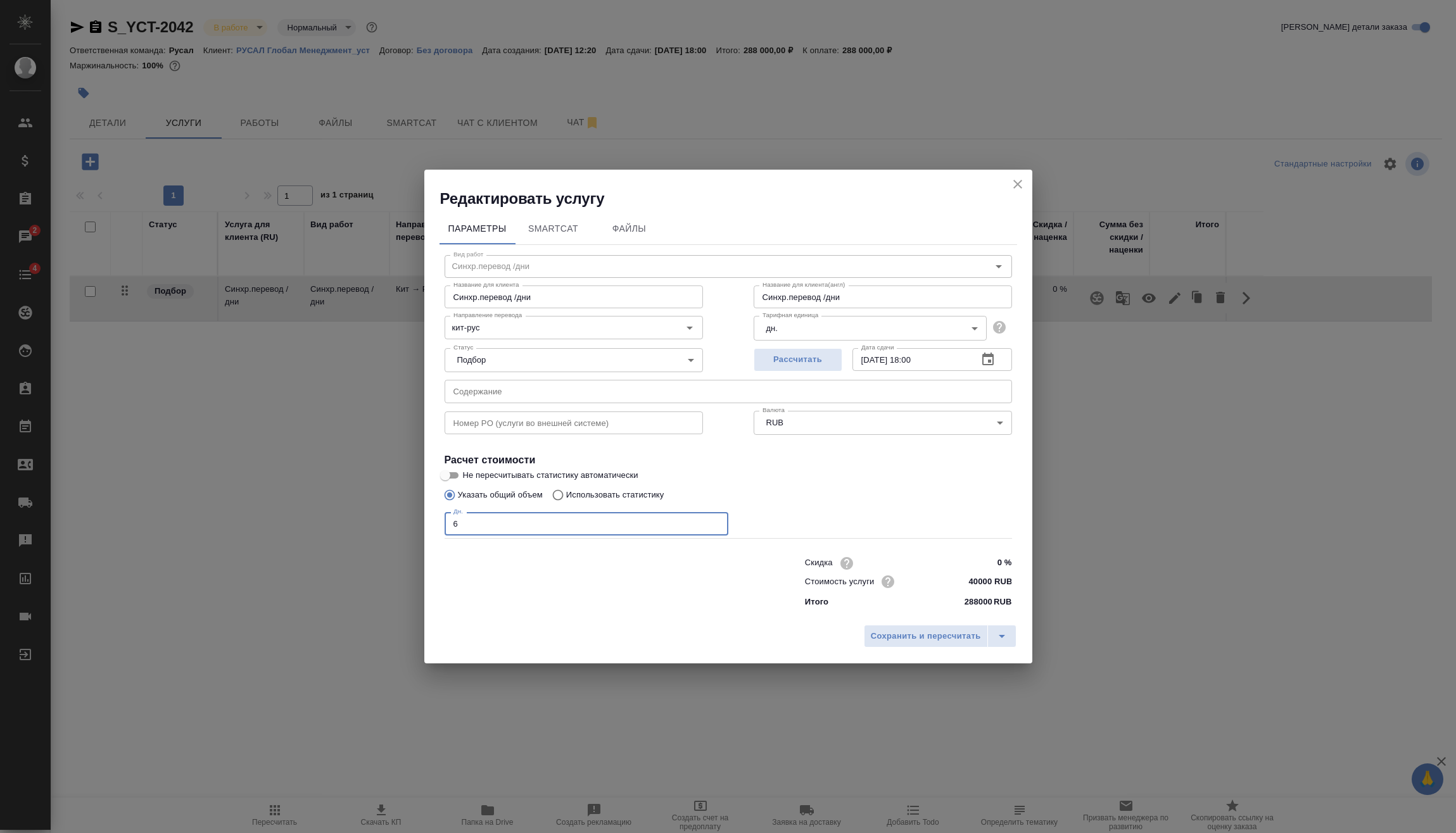
drag, startPoint x: 427, startPoint y: 532, endPoint x: 412, endPoint y: 530, distance: 15.1
click at [416, 532] on div "Редактировать услугу Параметры SmartCat Файлы Вид работ [PERSON_NAME].перевод /…" at bounding box center [728, 416] width 1456 height 833
type input "5"
click at [921, 640] on span "Сохранить и пересчитать" at bounding box center [926, 636] width 110 height 14
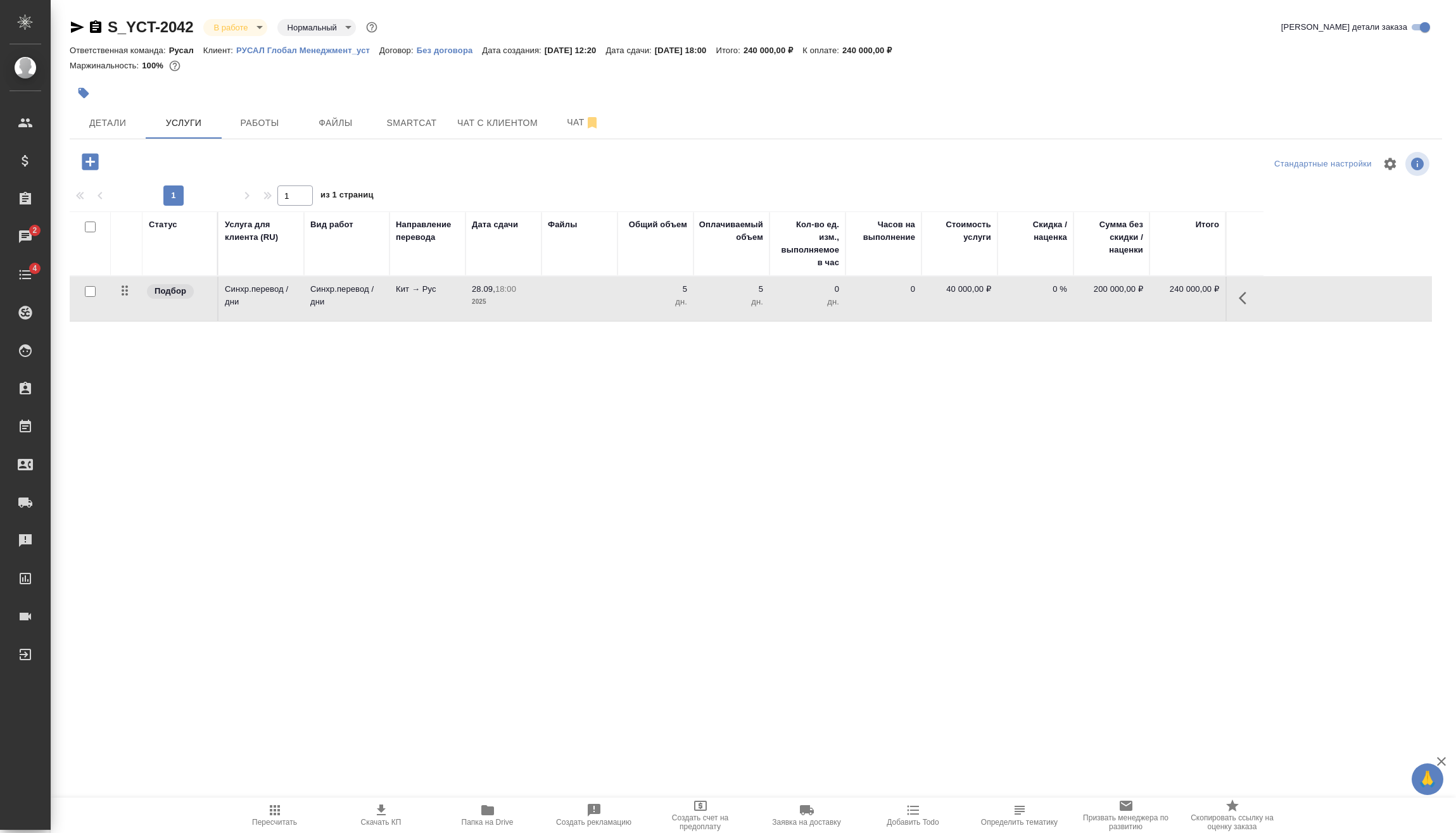
click at [922, 733] on div ".cls-1 fill:#fff; AWATERA [PERSON_NAME] Спецификации Заказы 2 Чаты 4 Todo Проек…" at bounding box center [728, 416] width 1456 height 833
